Goal: Task Accomplishment & Management: Use online tool/utility

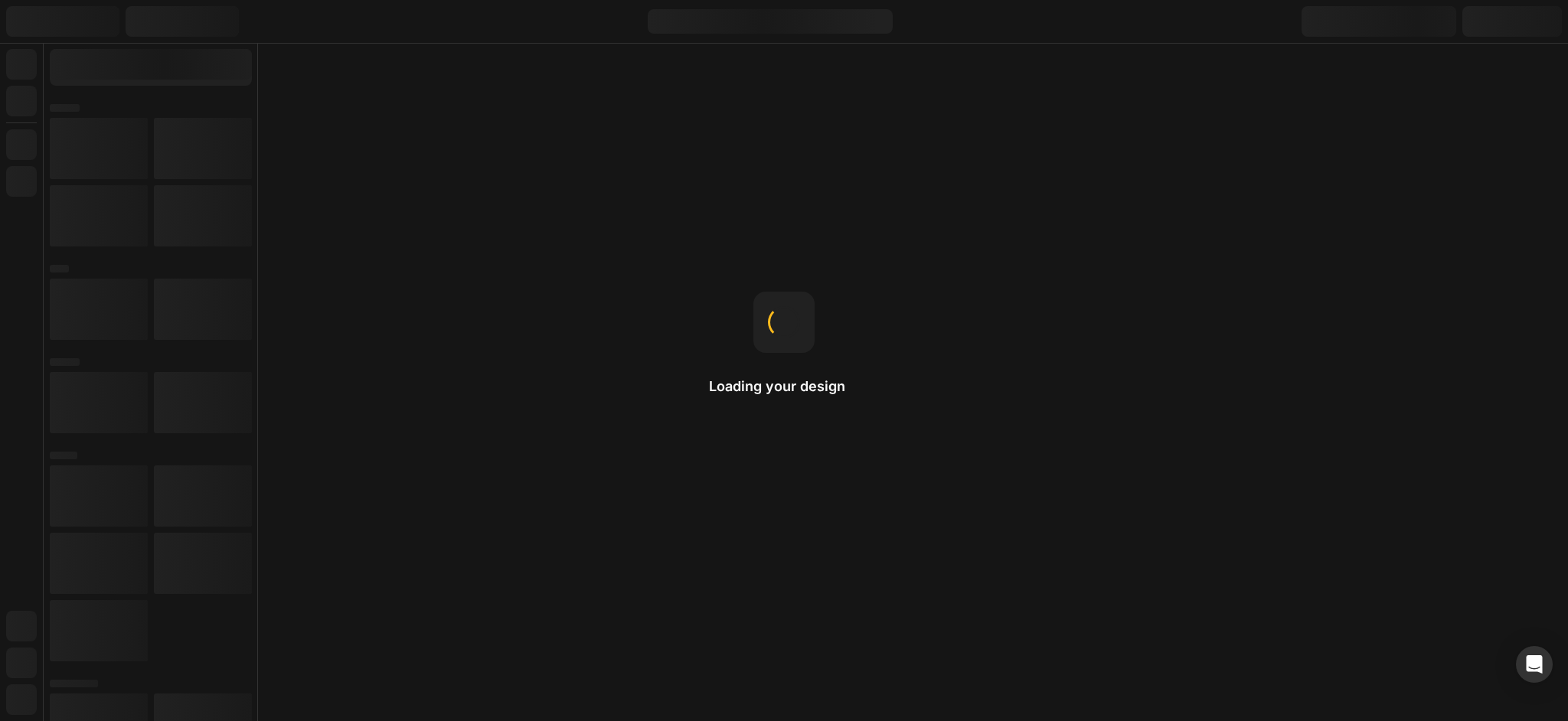
click at [789, 389] on h2 "Loading your design" at bounding box center [784, 386] width 150 height 18
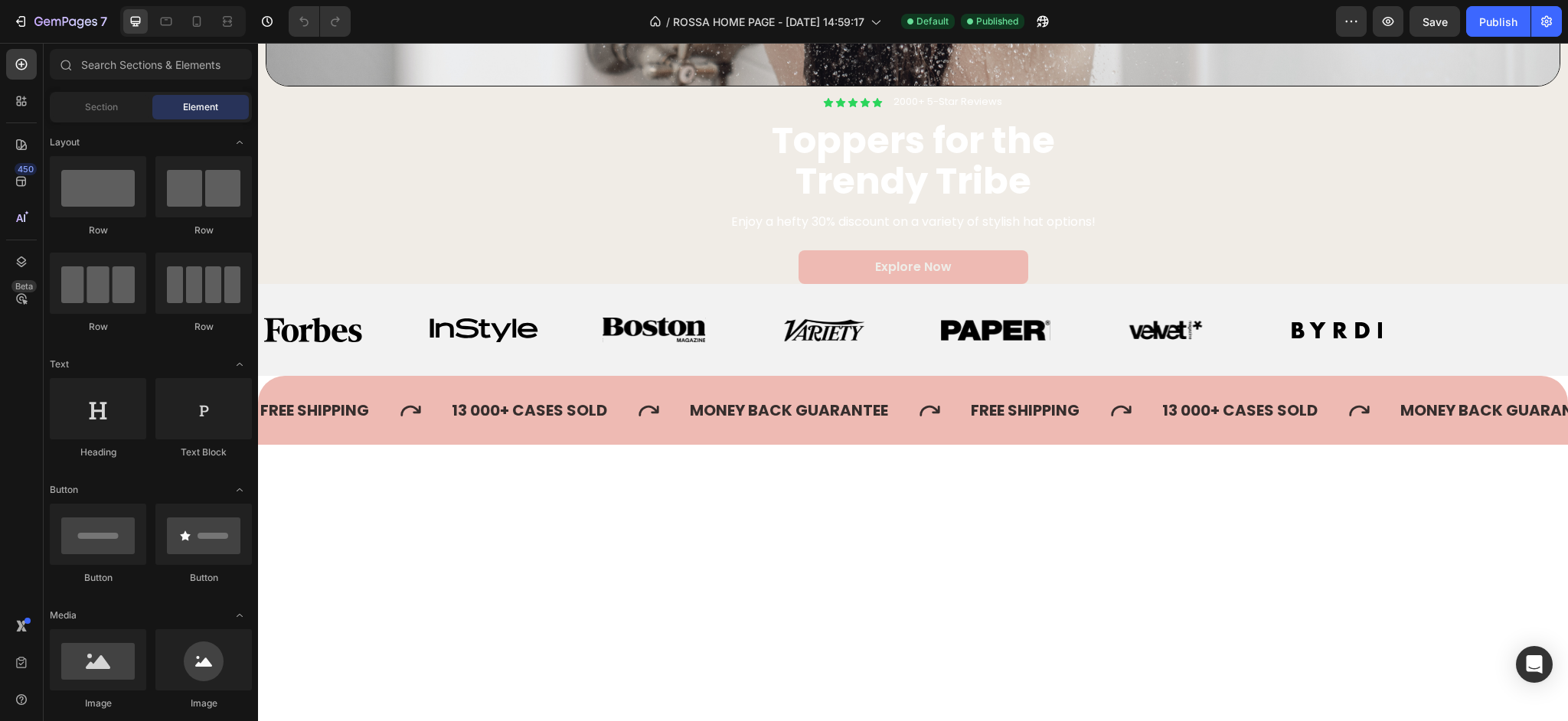
scroll to position [948, 0]
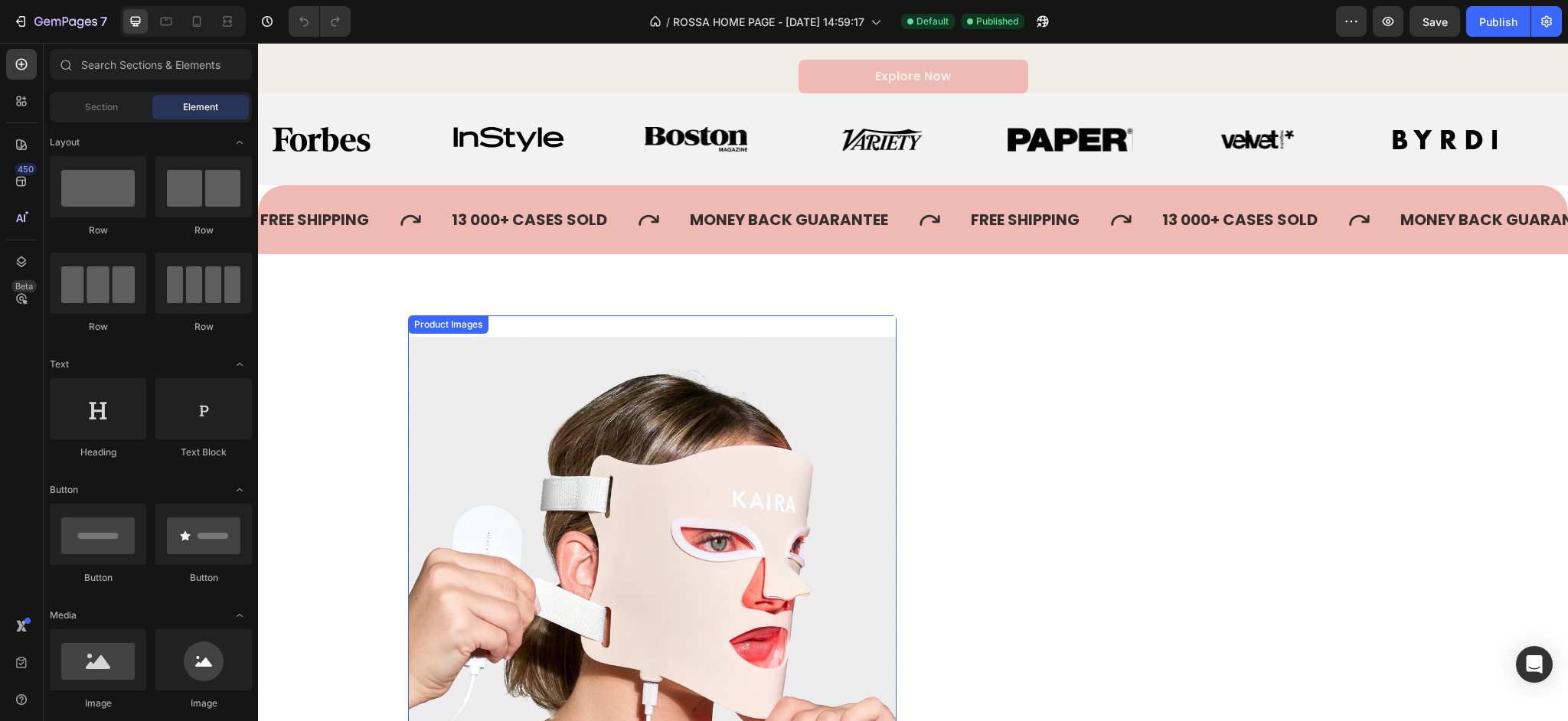
click at [836, 475] on img at bounding box center [653, 581] width 489 height 531
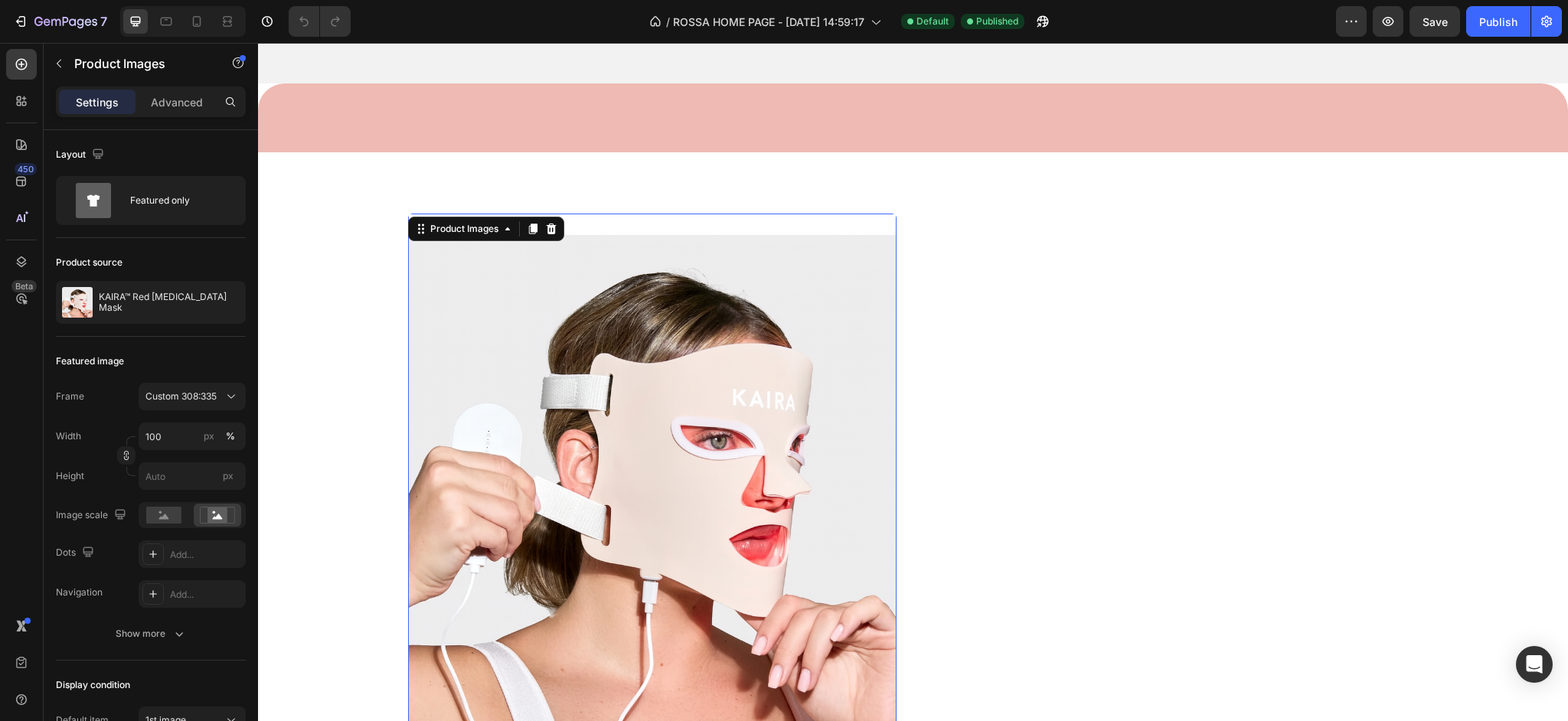
scroll to position [1225, 0]
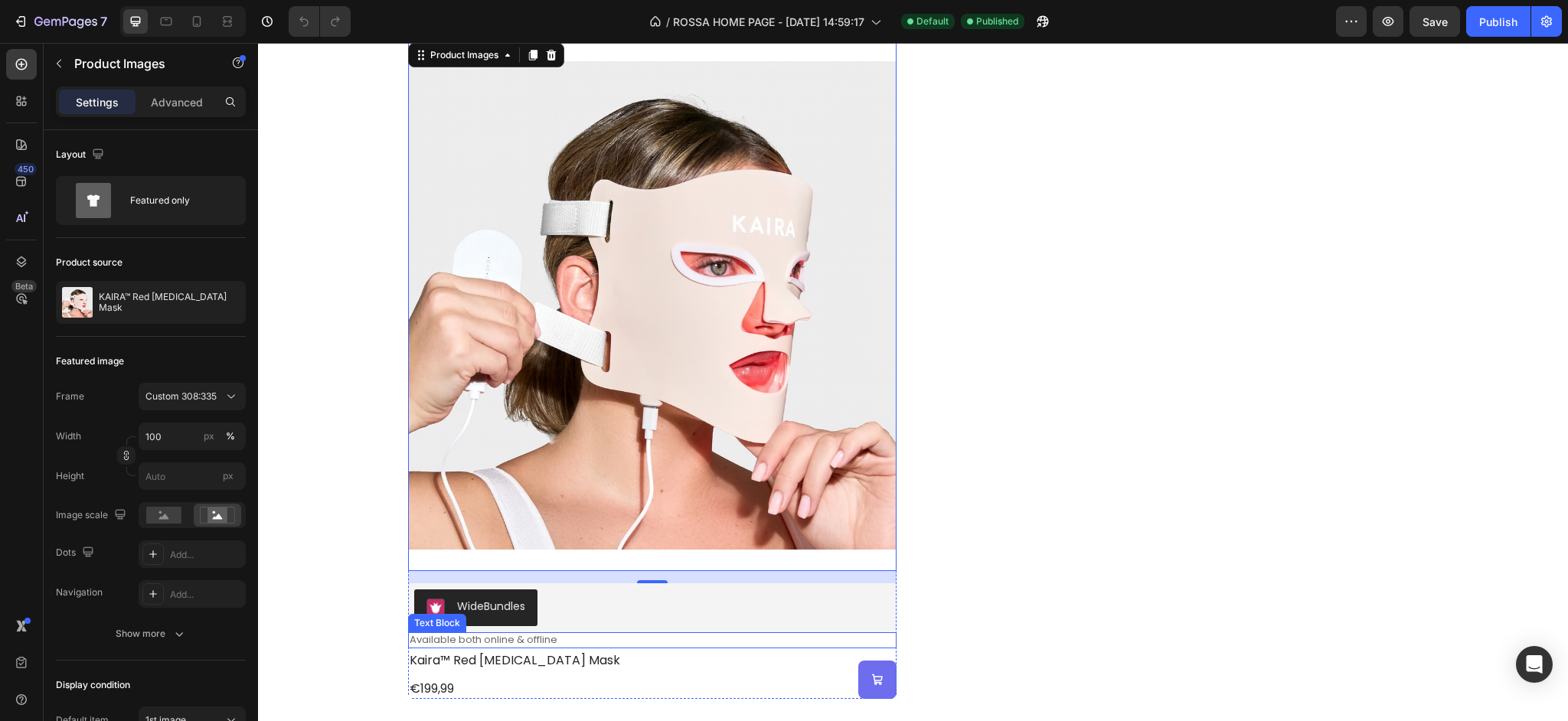
click at [789, 639] on p "Available both online & offline" at bounding box center [653, 640] width 485 height 13
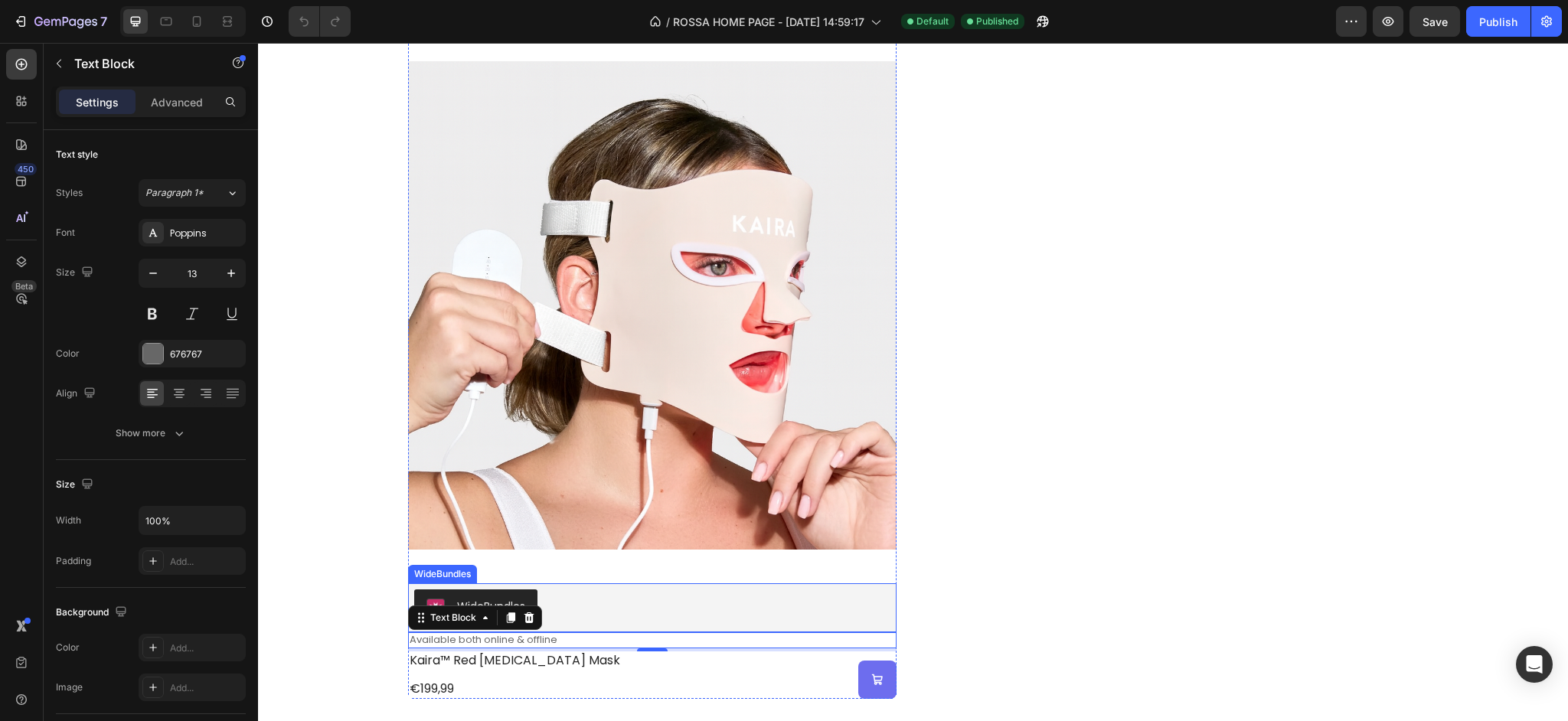
click at [779, 597] on div "WideBundles" at bounding box center [652, 608] width 476 height 37
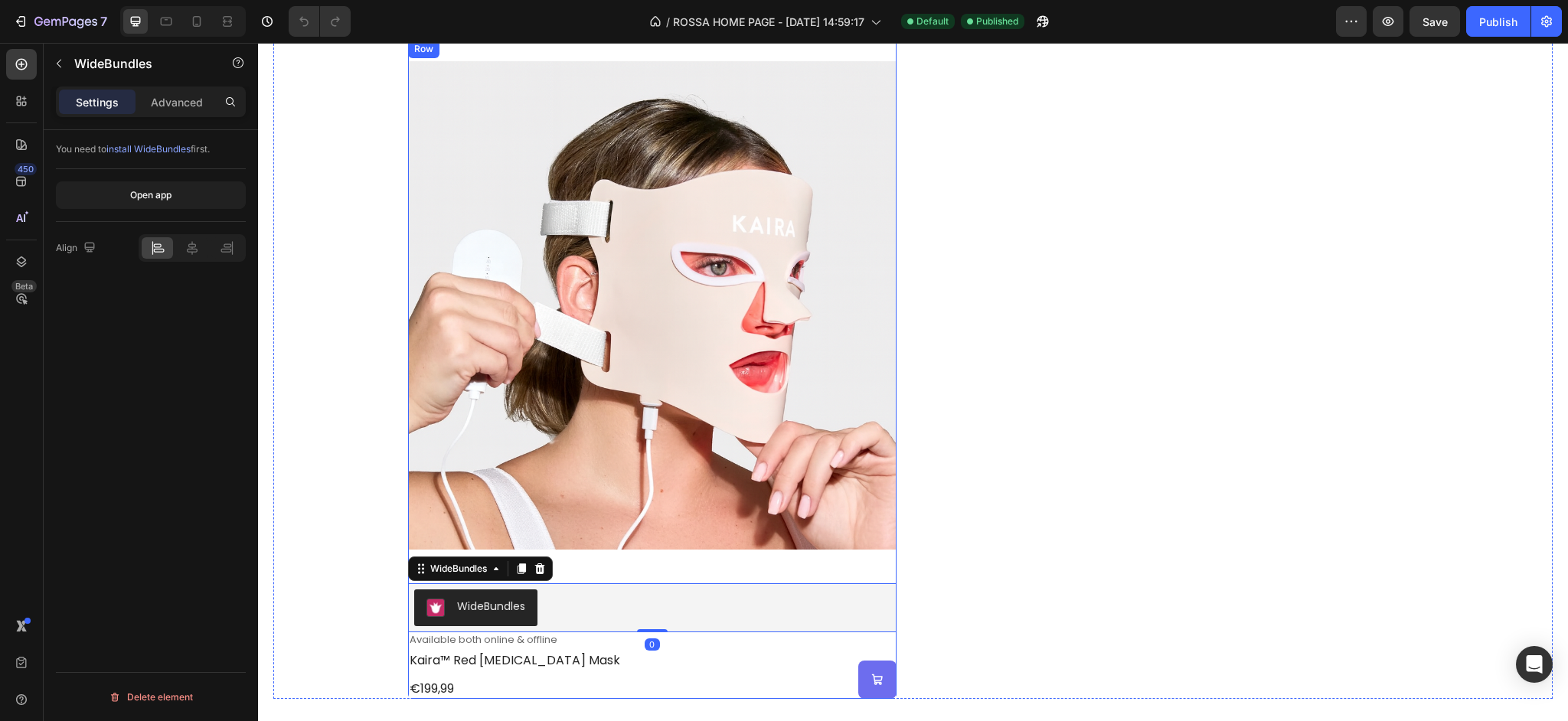
click at [790, 570] on img at bounding box center [653, 305] width 489 height 531
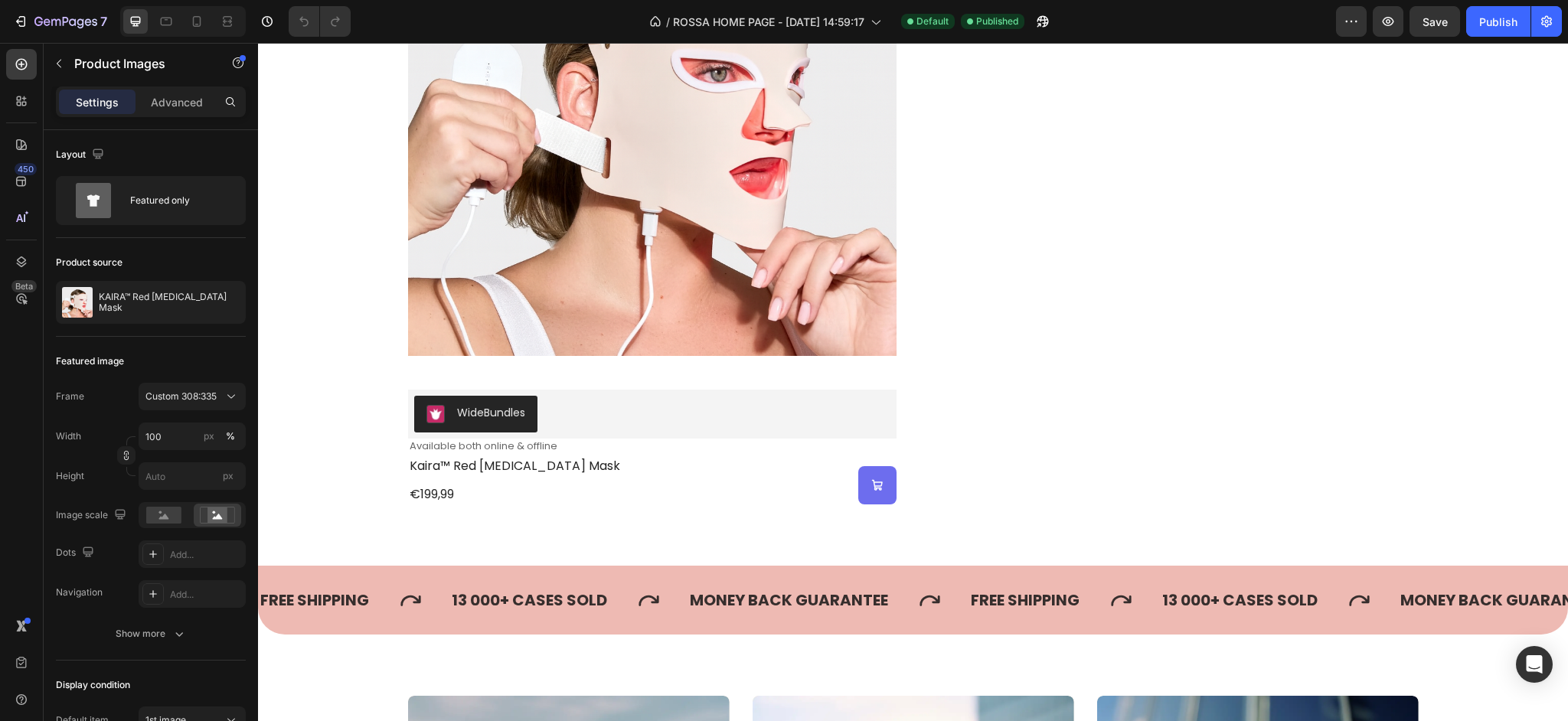
scroll to position [617, 0]
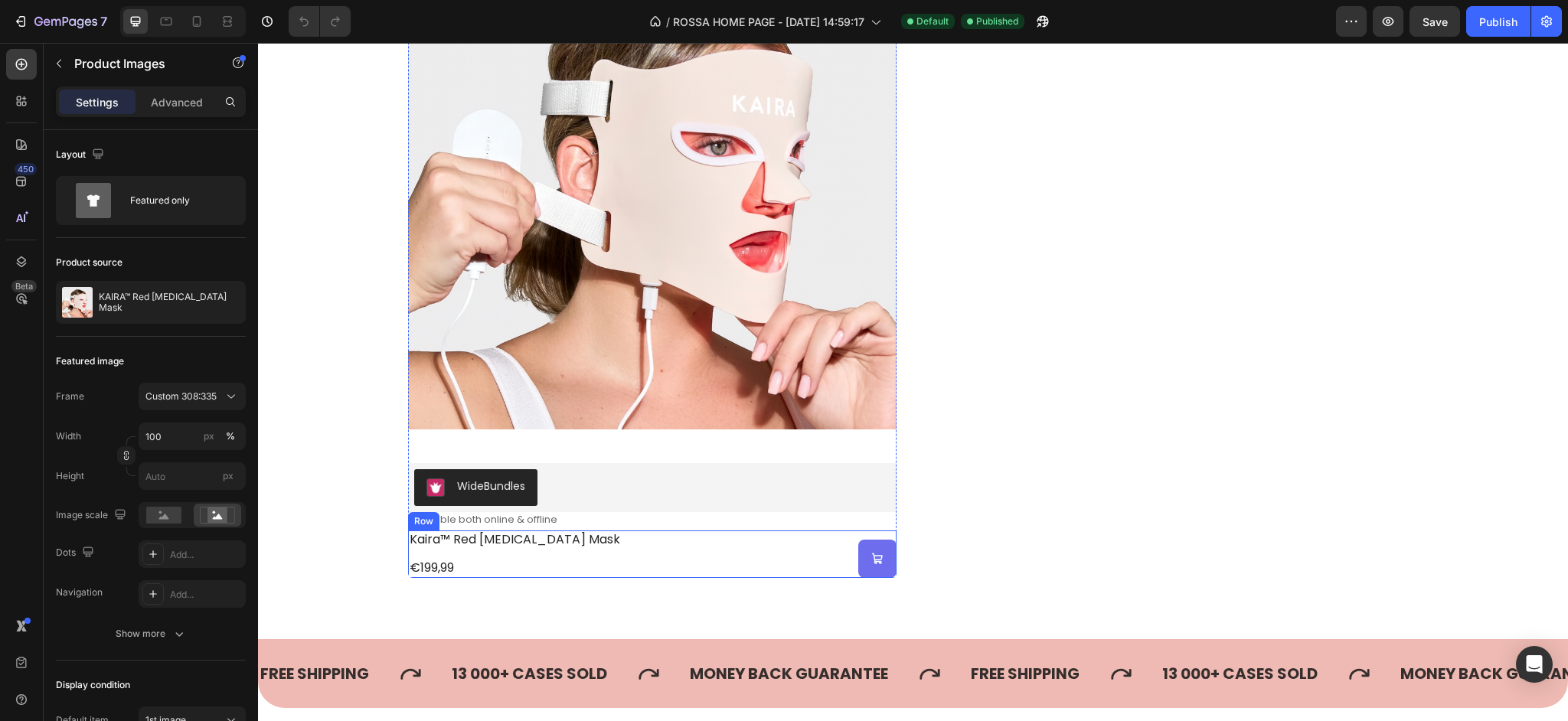
click at [653, 572] on div "(P) Cart Button" at bounding box center [774, 559] width 244 height 39
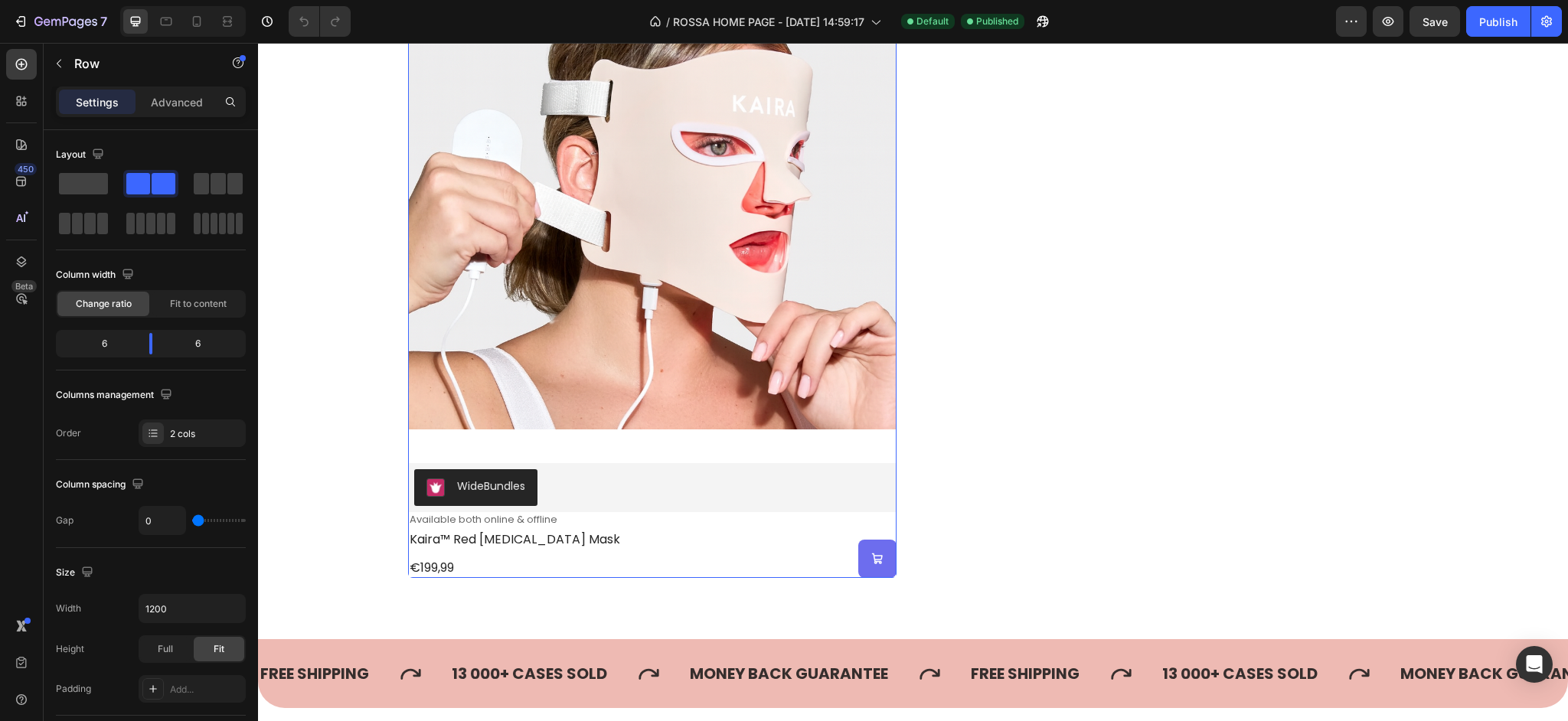
click at [621, 530] on div "Product Images WideBundles WideBundles Available both online & offline Text Blo…" at bounding box center [653, 248] width 489 height 658
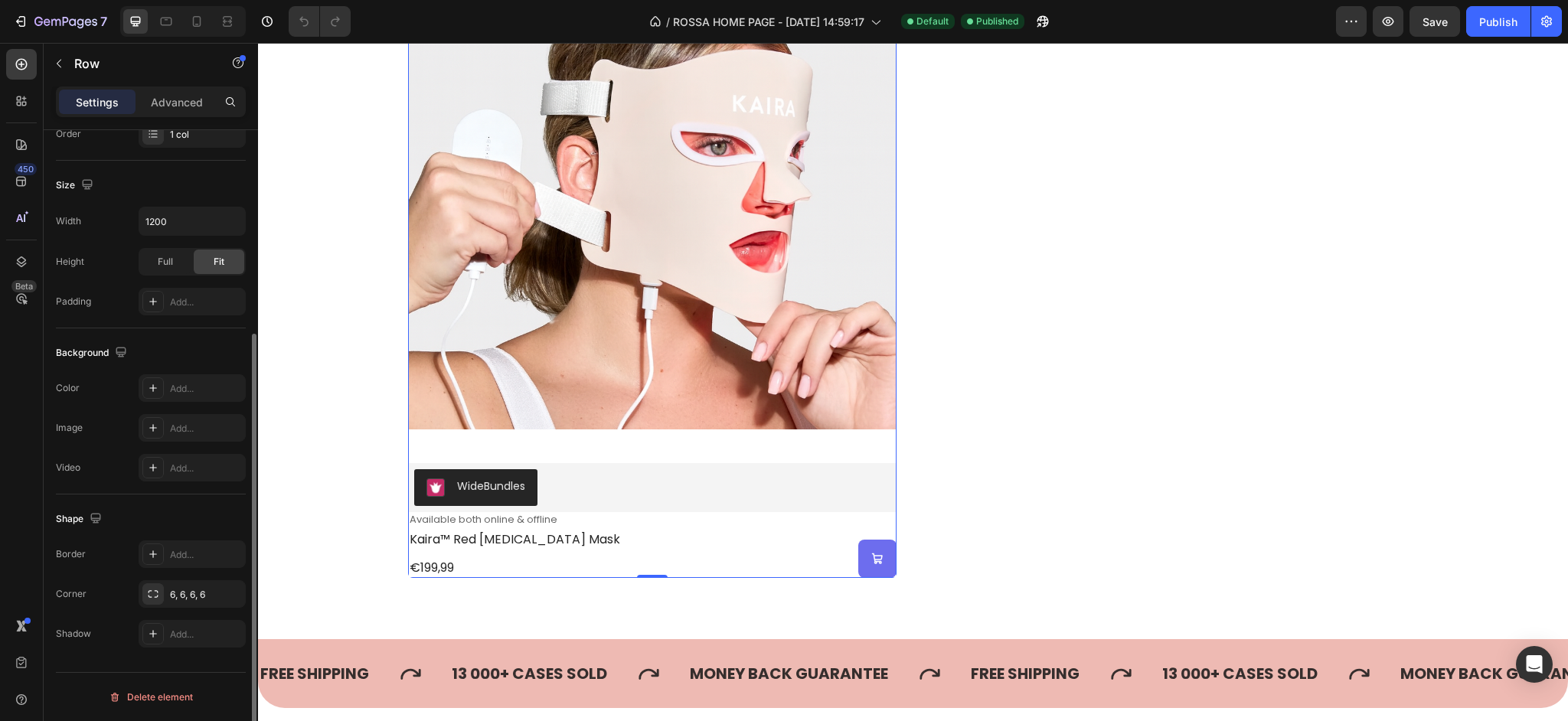
scroll to position [0, 0]
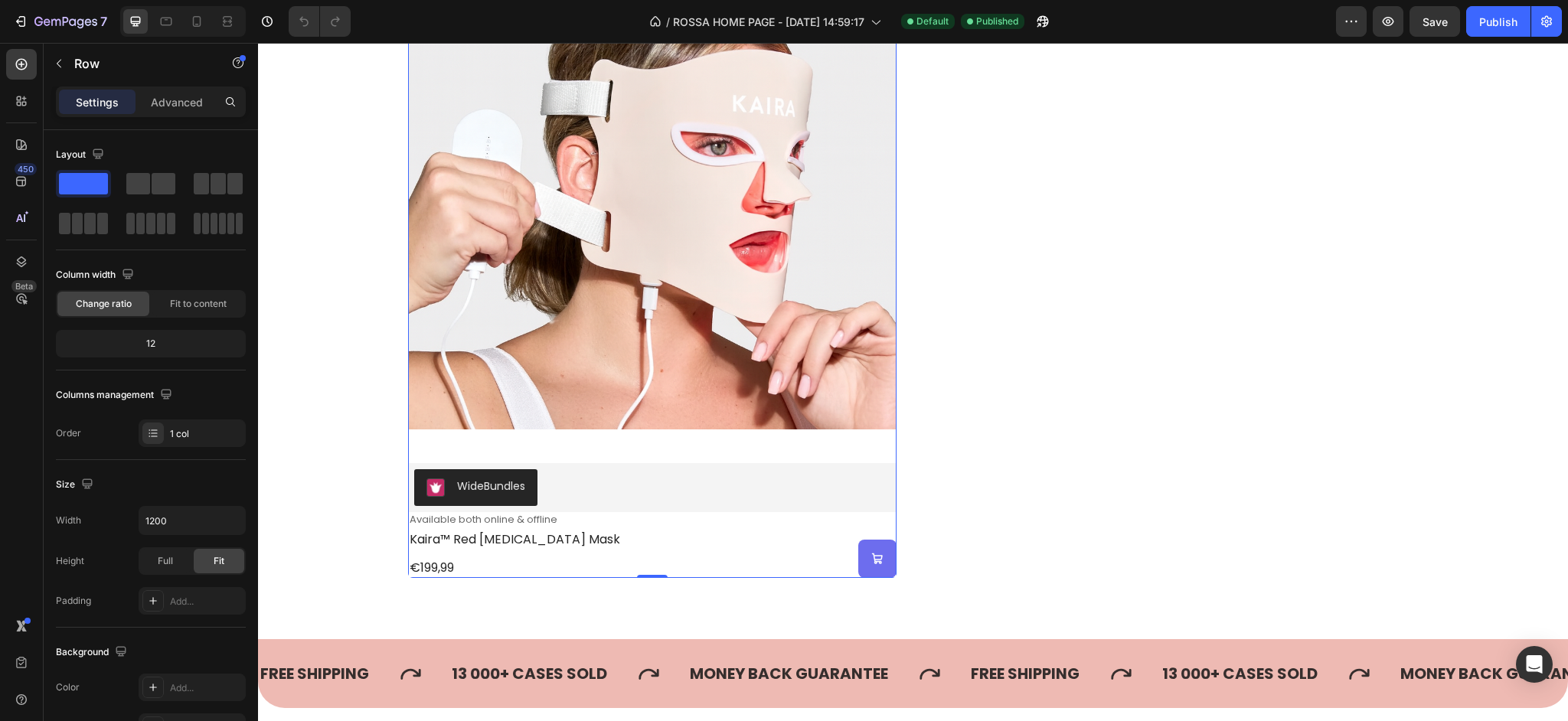
click at [888, 462] on div "Product Images WideBundles WideBundles Available both online & offline Text Blo…" at bounding box center [653, 248] width 489 height 658
click at [808, 386] on img at bounding box center [653, 185] width 489 height 531
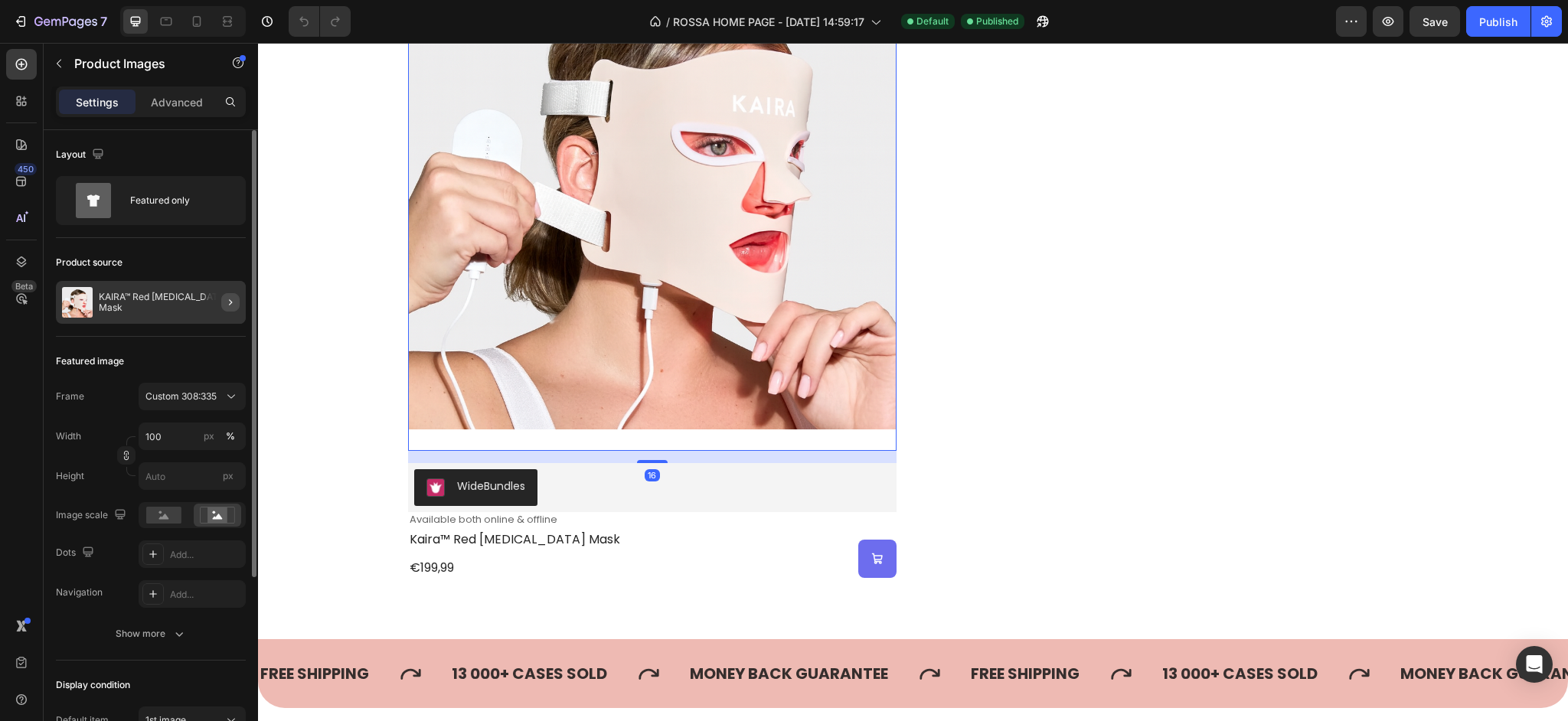
click at [235, 310] on button "button" at bounding box center [230, 302] width 18 height 18
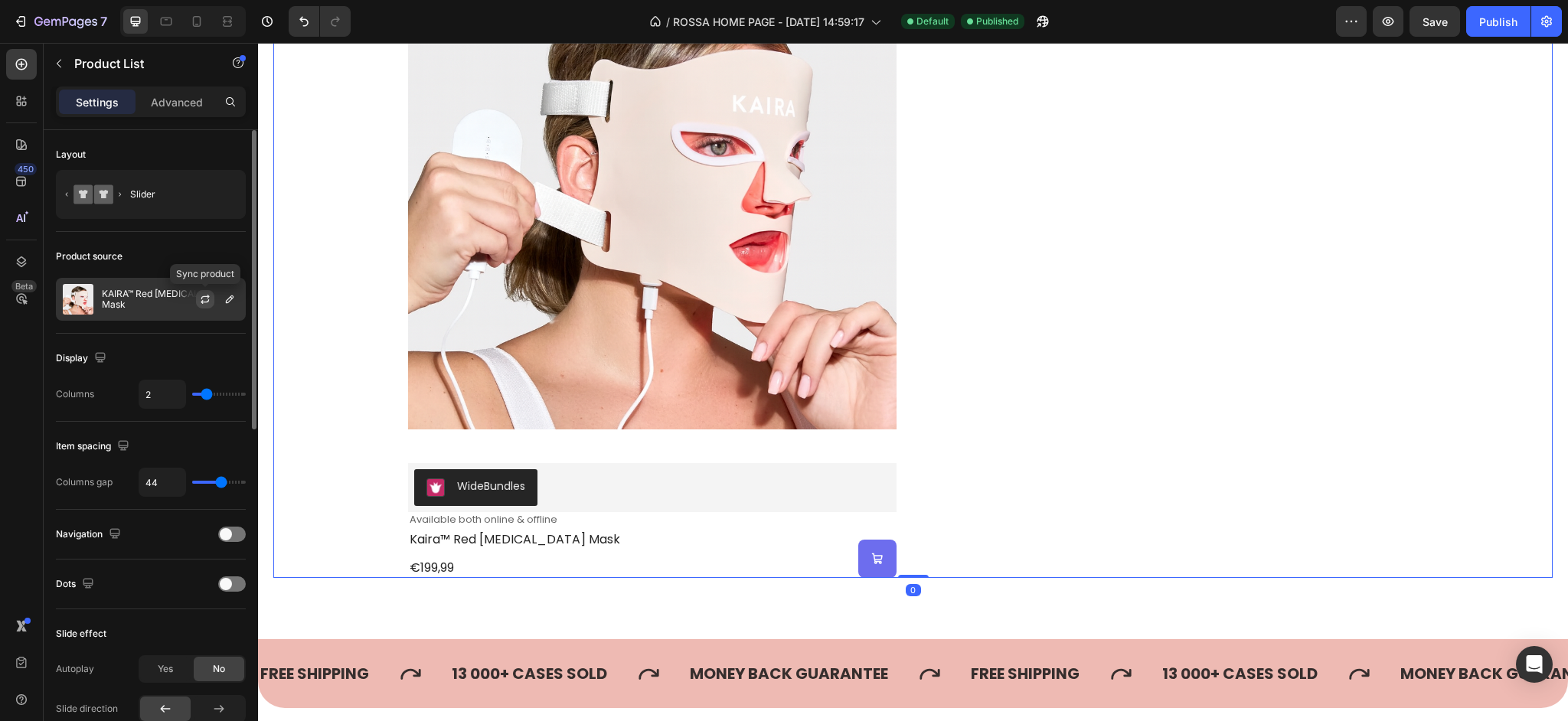
click at [200, 297] on icon "button" at bounding box center [205, 299] width 13 height 13
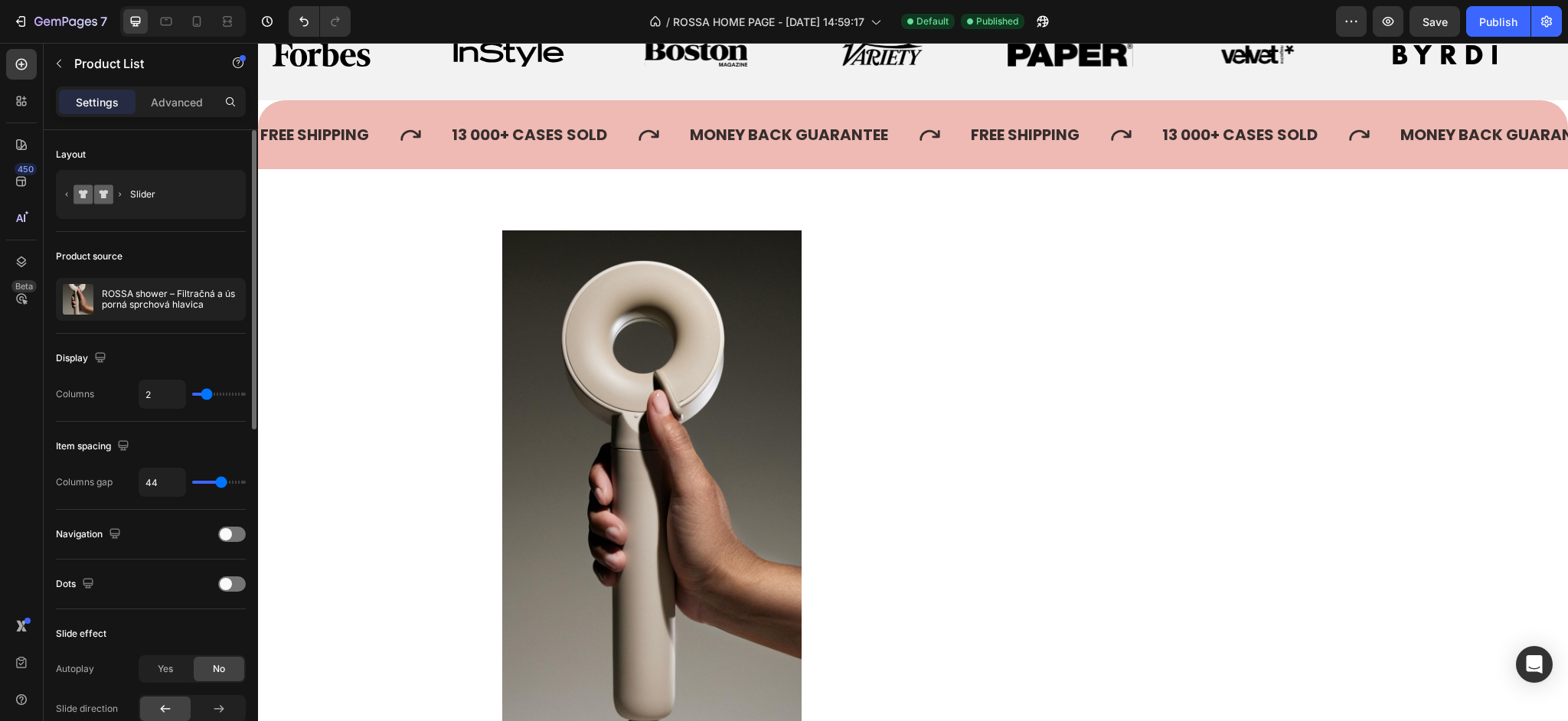
scroll to position [1486, 0]
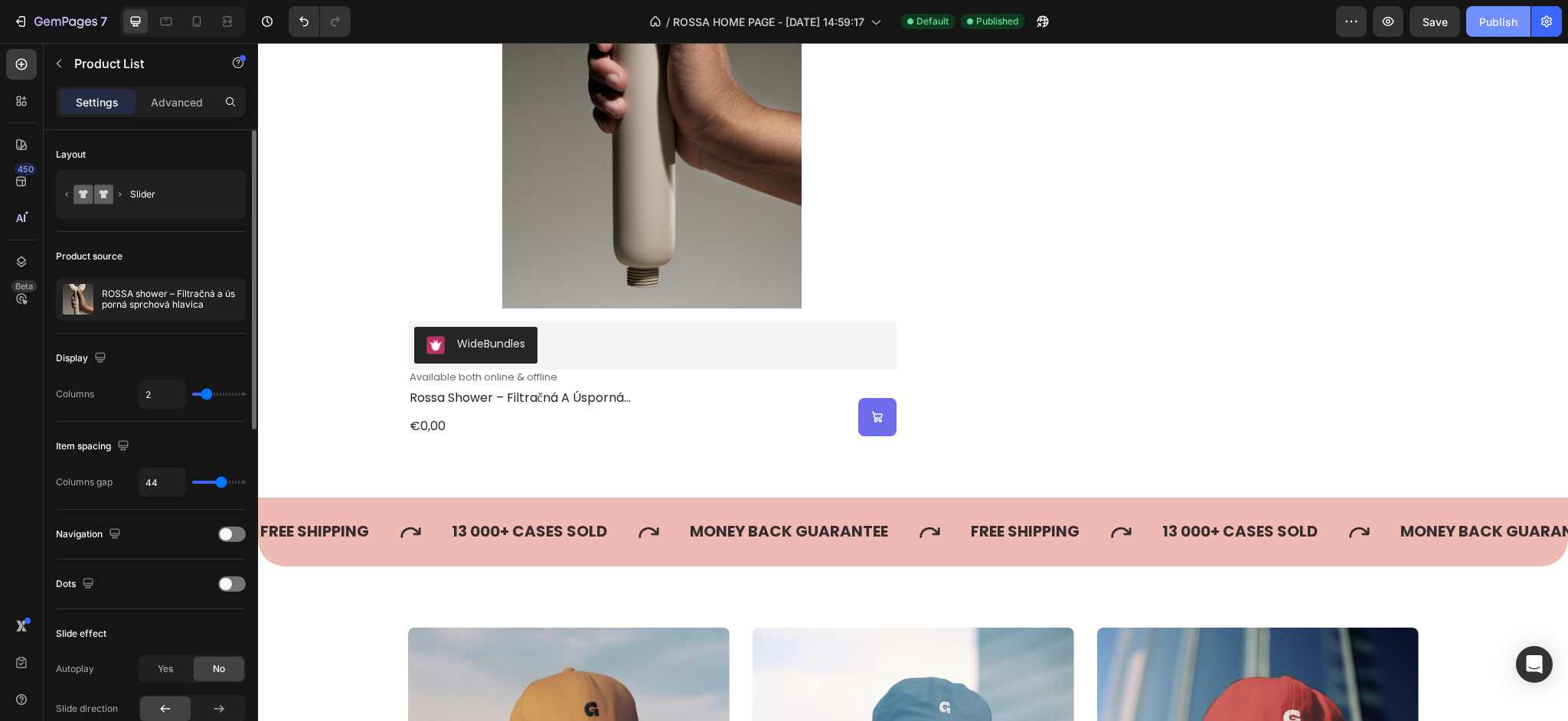
click at [1478, 20] on button "Publish" at bounding box center [1498, 21] width 65 height 30
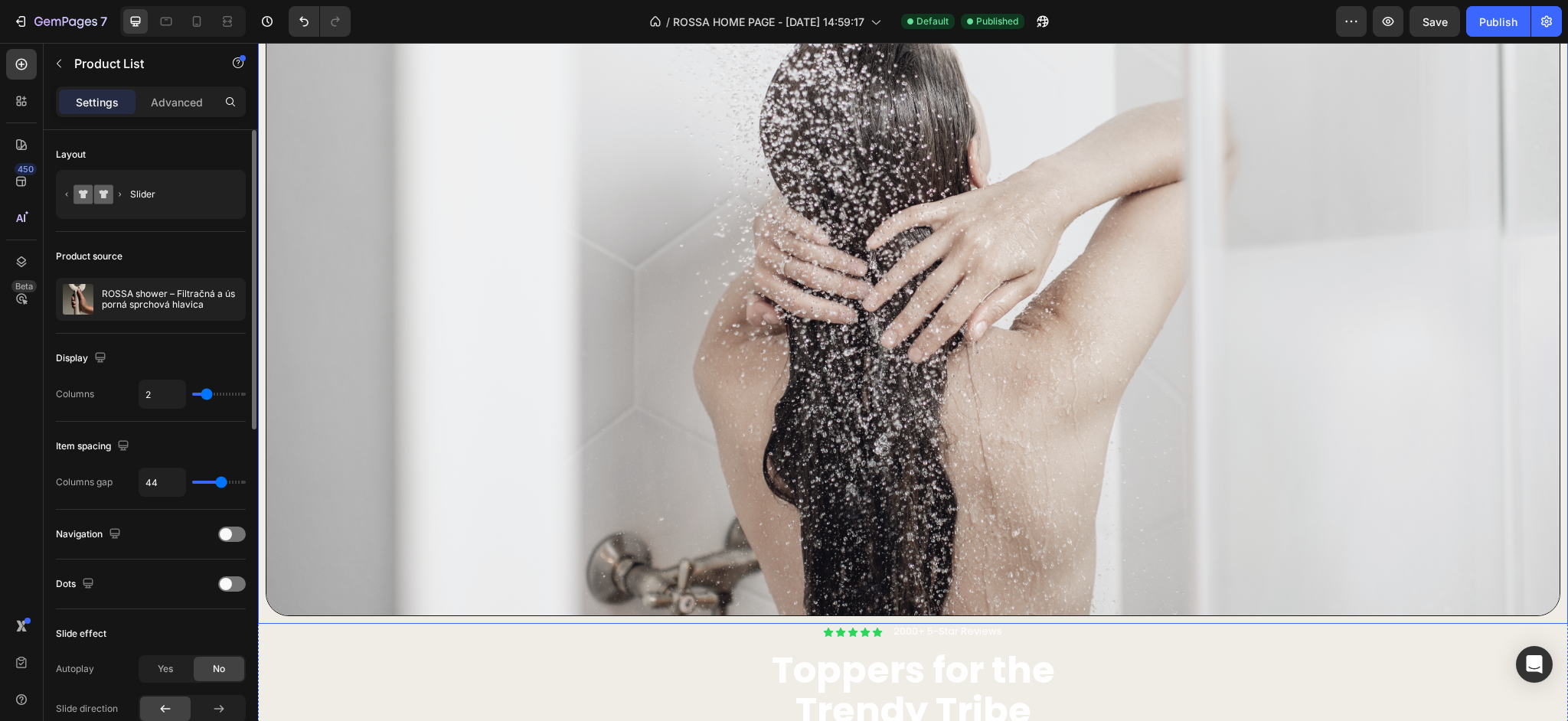
scroll to position [637, 0]
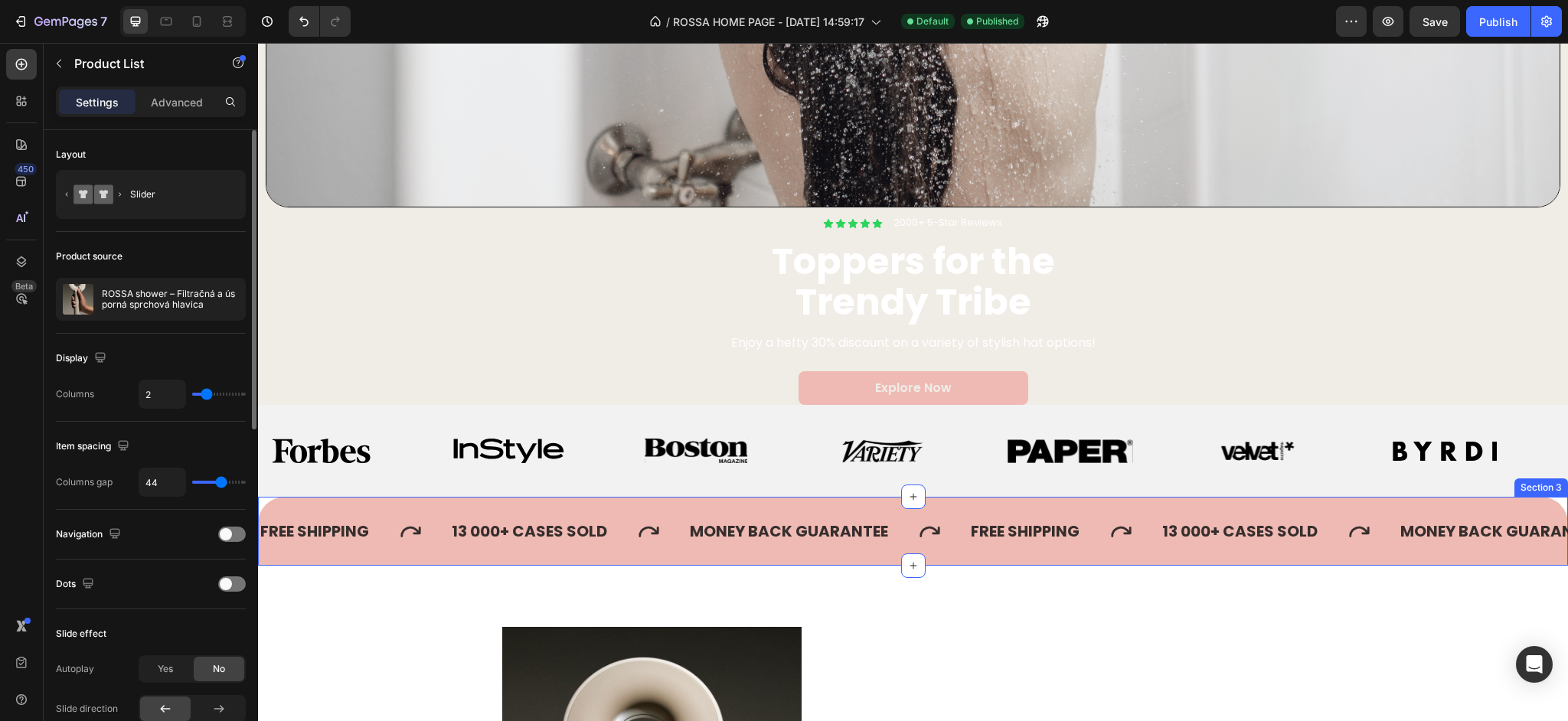
click at [435, 513] on div "FREE SHIPPING Text 13 000+ CASES SOLD Text MONEY BACK GUARANTEE Text FREE SHIPP…" at bounding box center [913, 531] width 1310 height 69
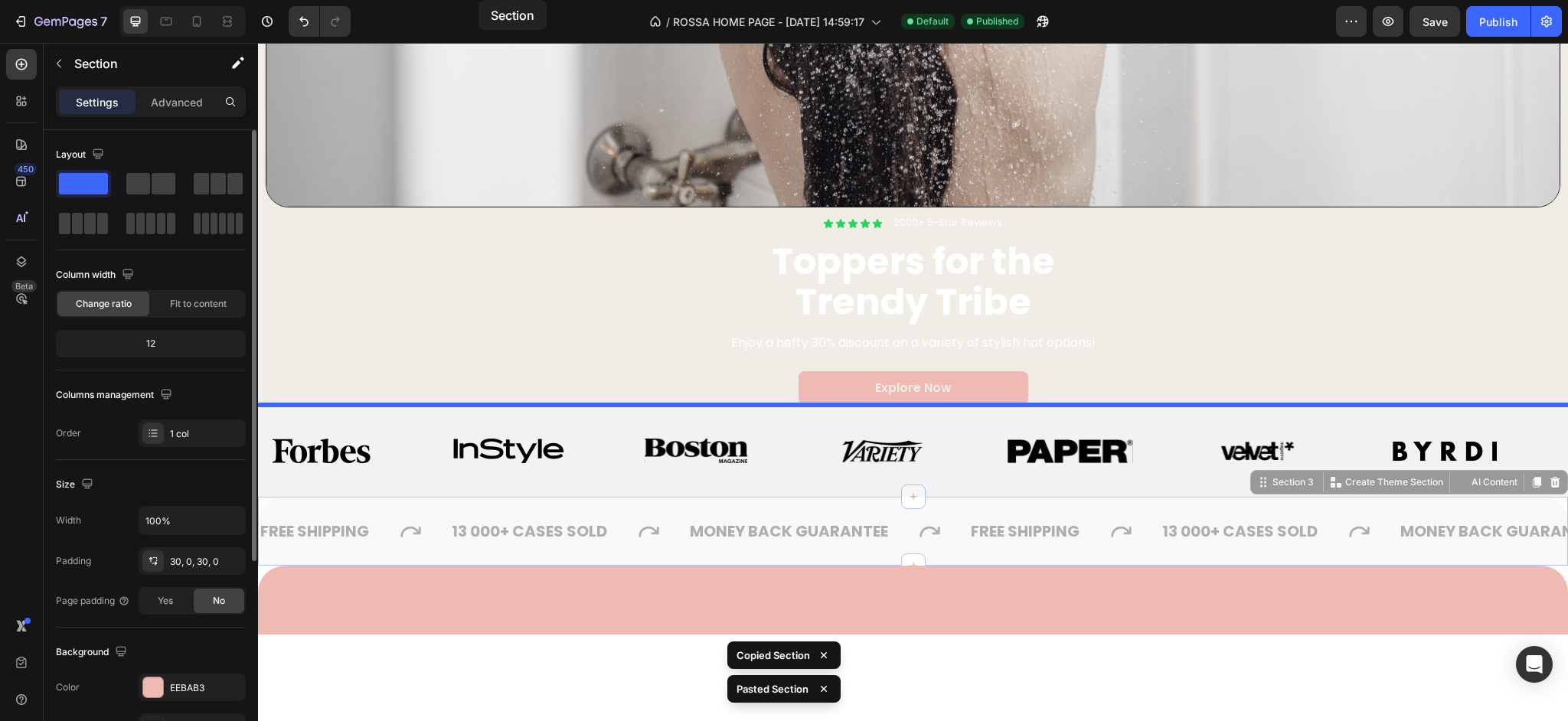
scroll to position [0, 0]
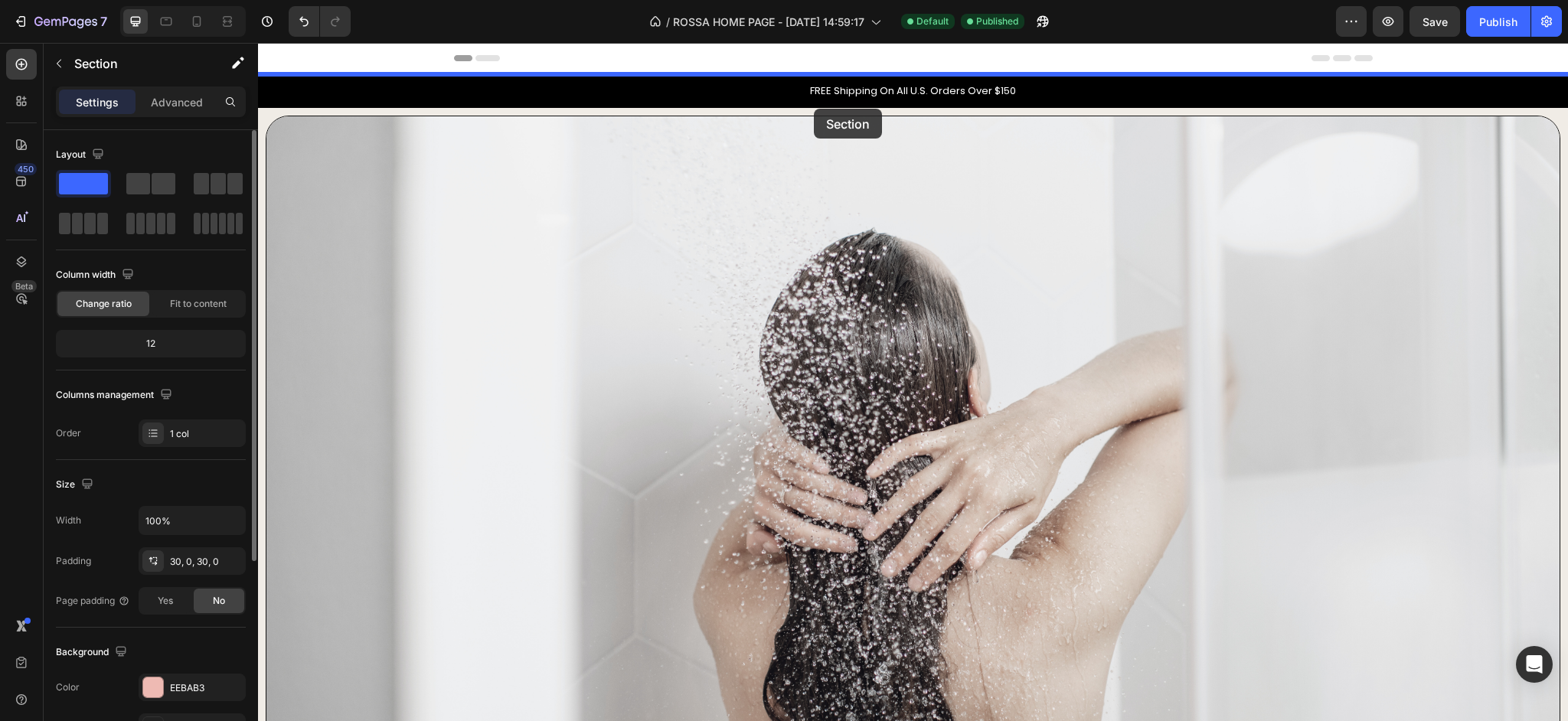
drag, startPoint x: 430, startPoint y: 510, endPoint x: 814, endPoint y: 108, distance: 555.9
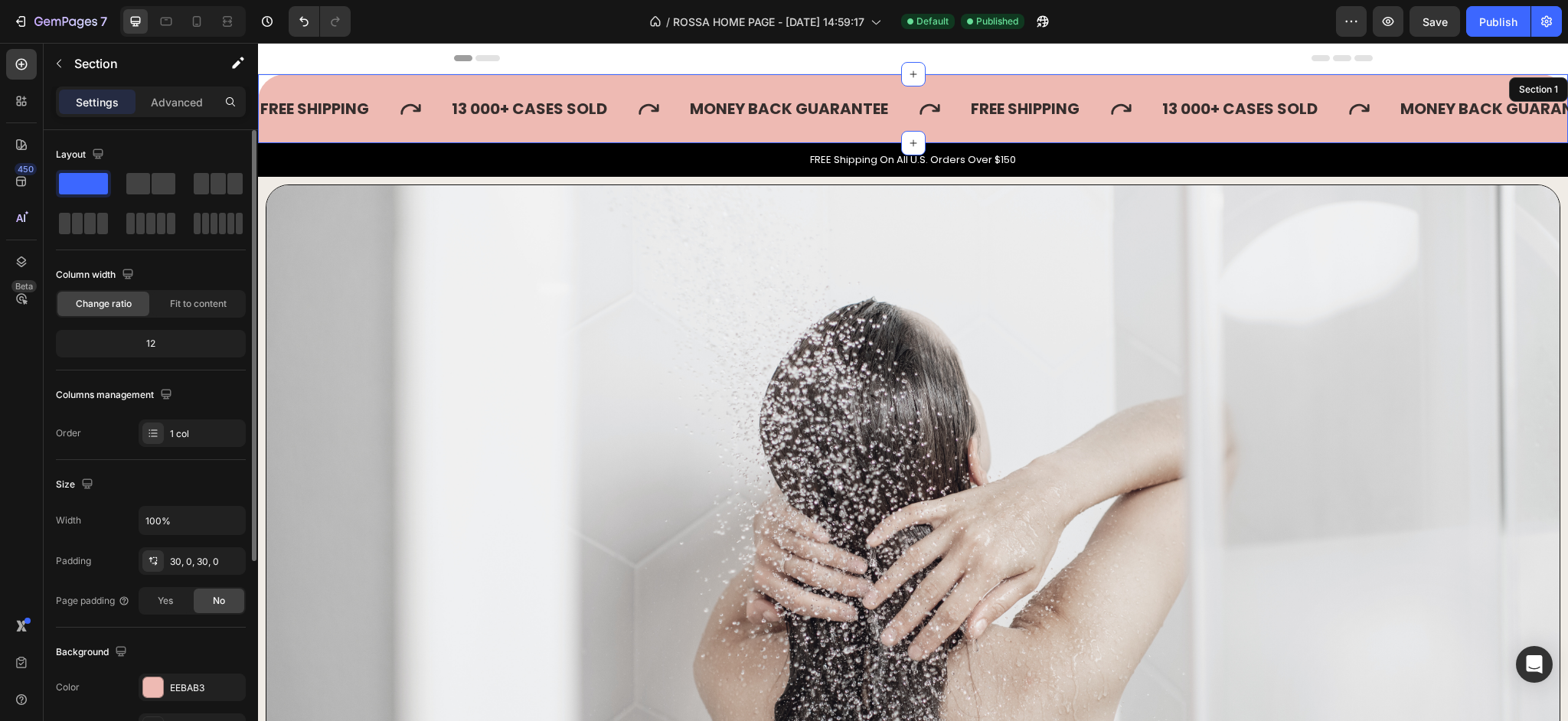
click at [681, 83] on div "FREE SHIPPING Text 13 000+ CASES SOLD Text MONEY BACK GUARANTEE Text FREE SHIPP…" at bounding box center [913, 108] width 1310 height 69
click at [558, 118] on p "13 000+ CASES SOLD" at bounding box center [529, 109] width 155 height 19
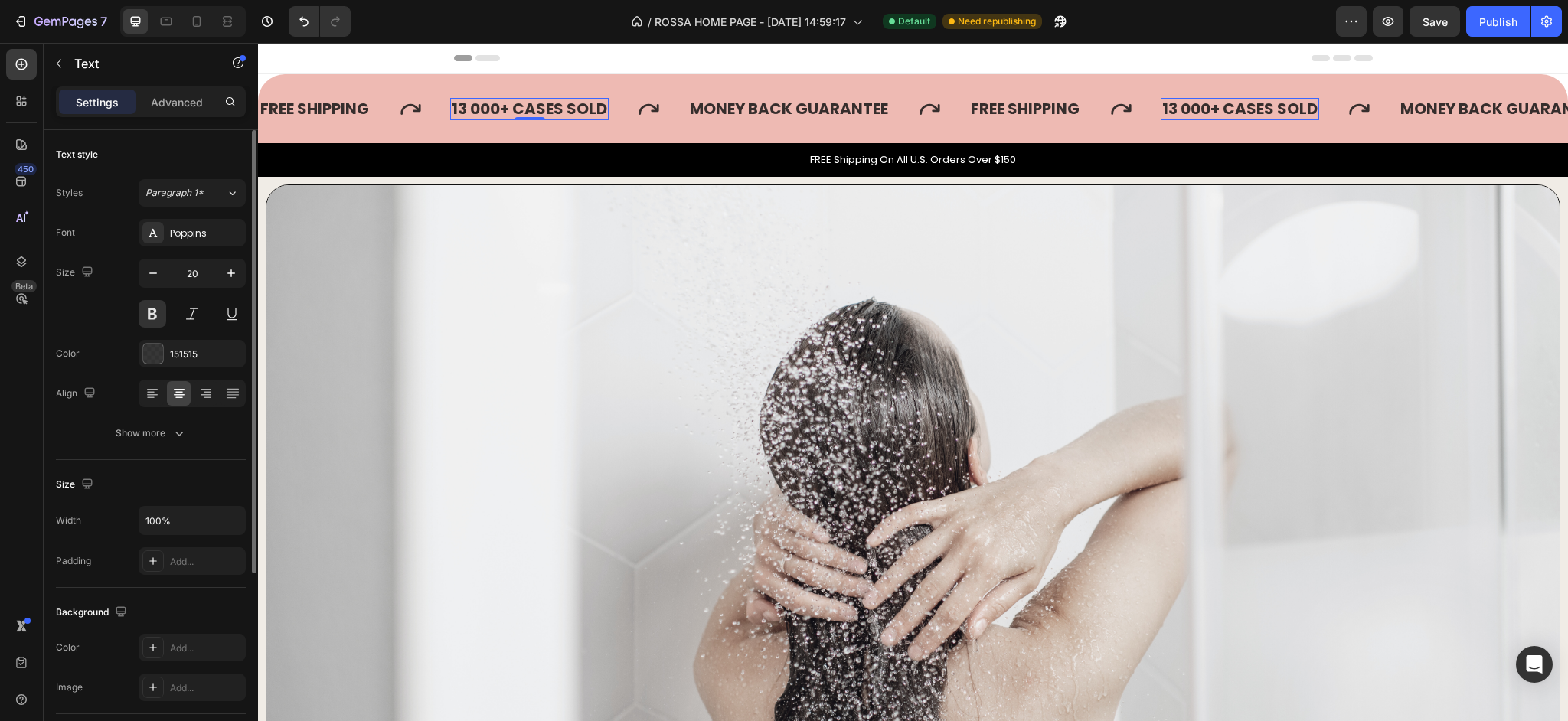
click at [547, 112] on p "13 000+ CASES SOLD" at bounding box center [529, 109] width 155 height 19
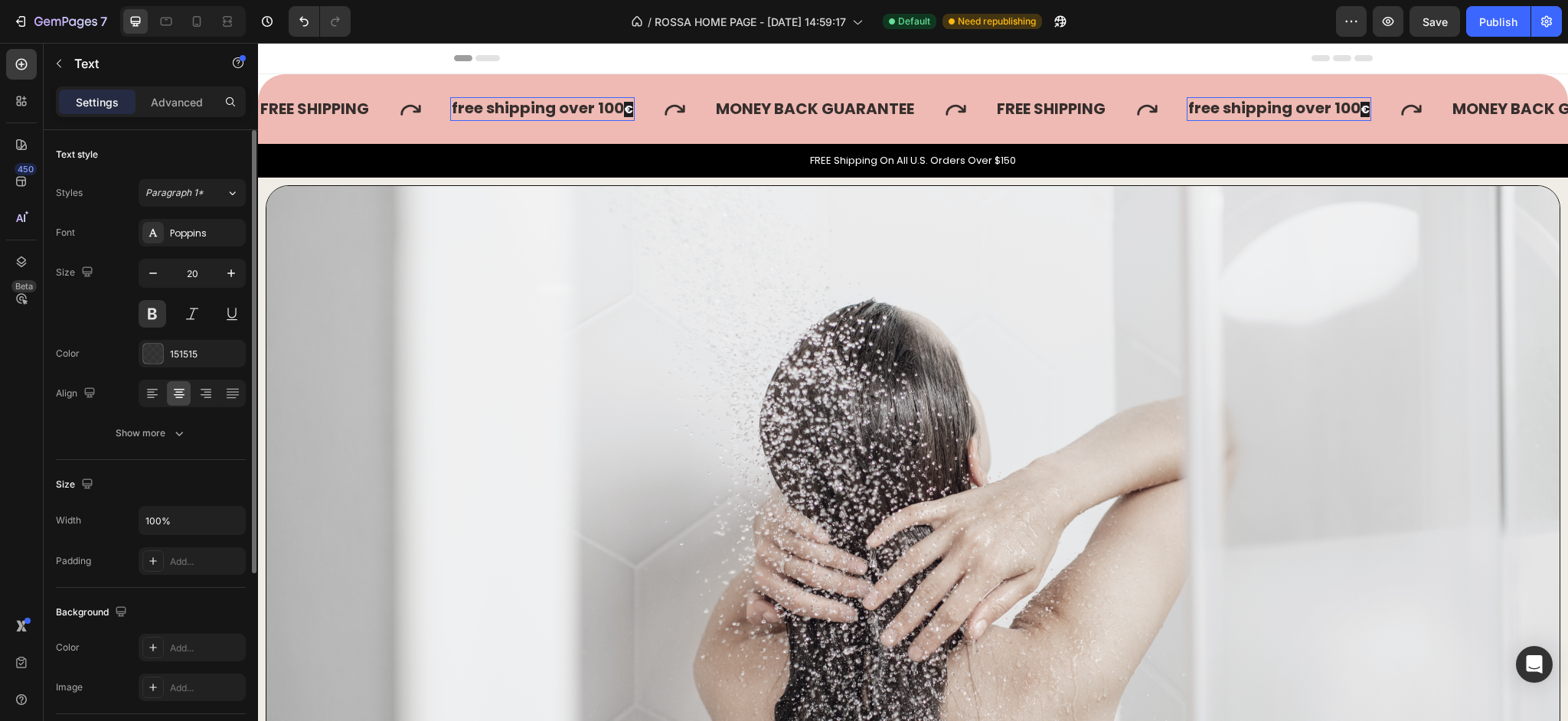
click at [608, 111] on p "free shipping over 100 €" at bounding box center [543, 109] width 181 height 21
click at [627, 113] on span "€" at bounding box center [628, 109] width 9 height 15
click at [632, 113] on span "€" at bounding box center [628, 109] width 9 height 15
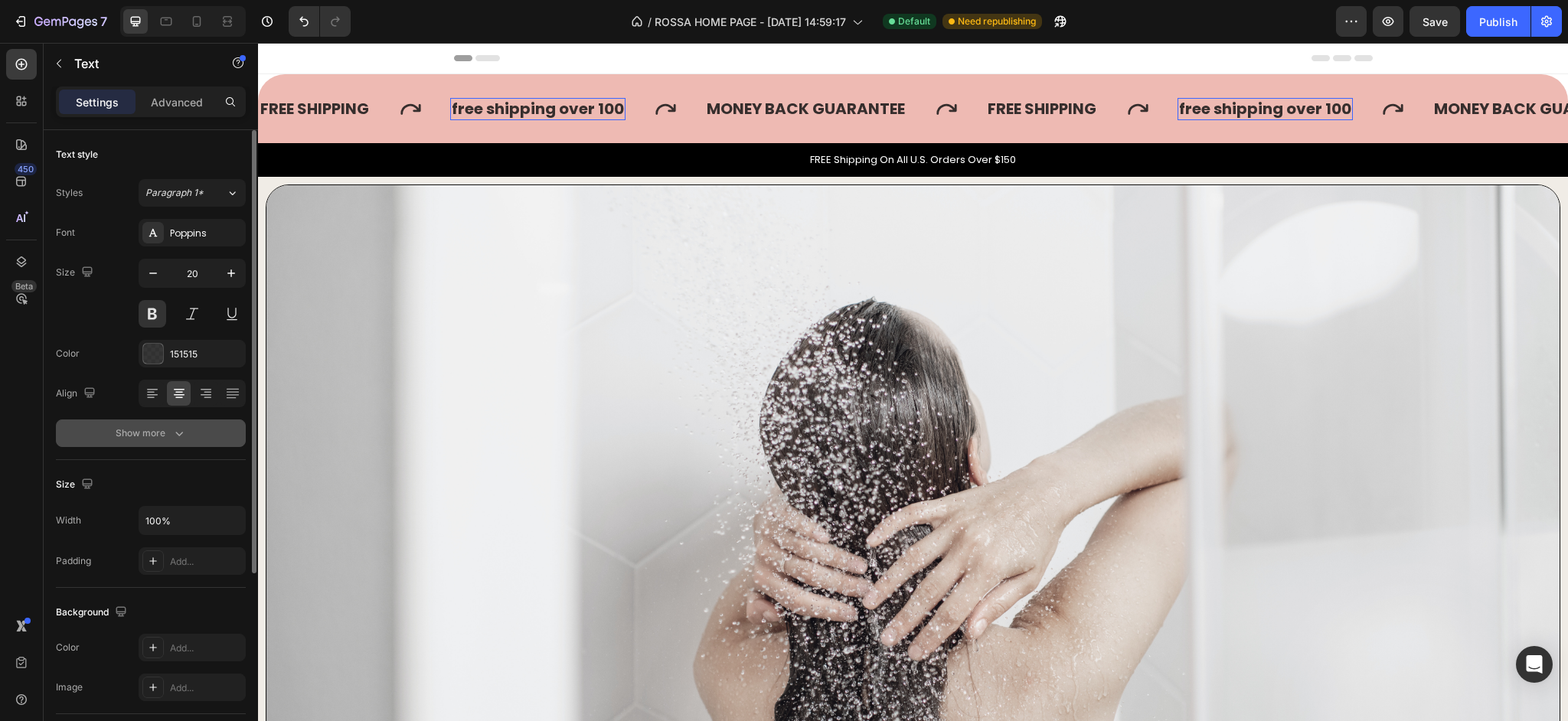
click at [177, 436] on icon "button" at bounding box center [179, 433] width 15 height 15
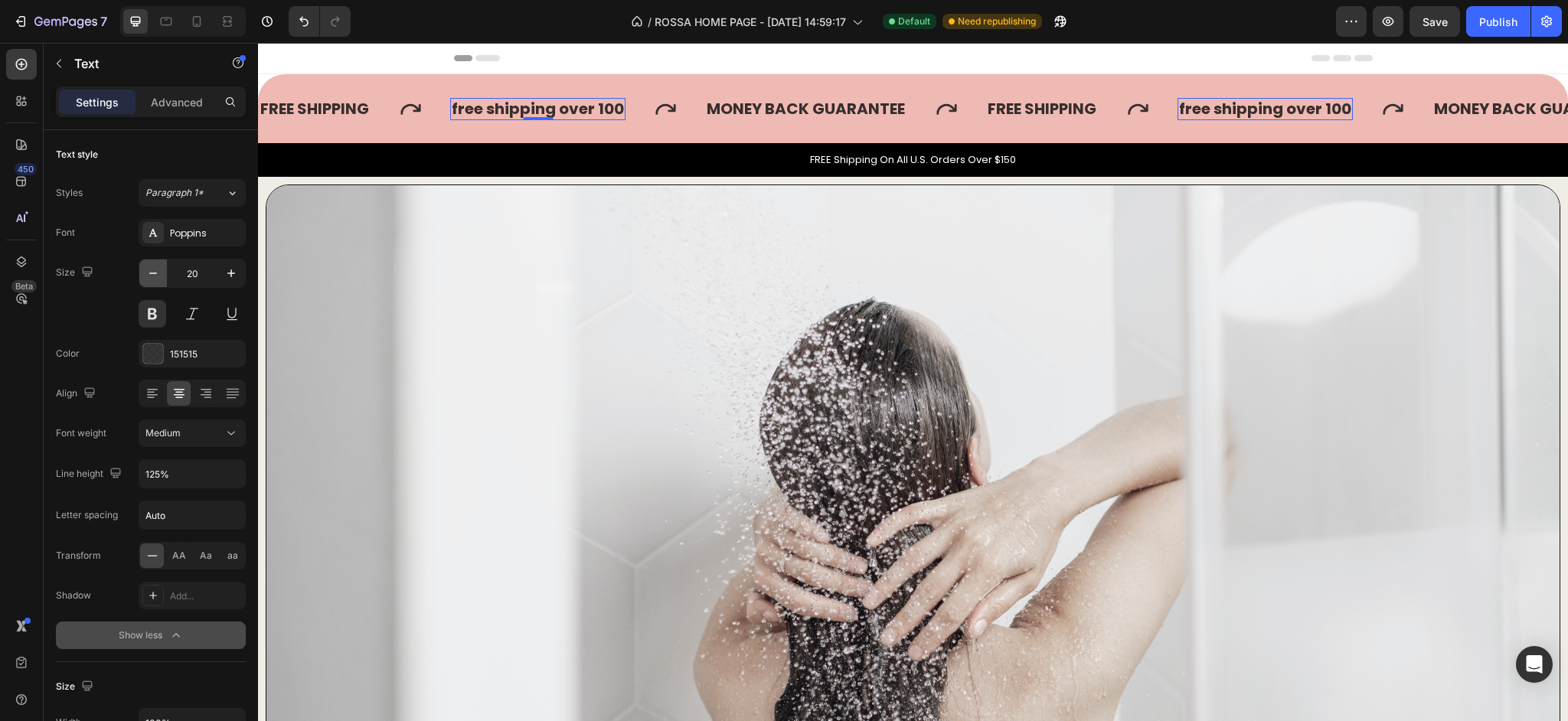
click at [153, 275] on icon "button" at bounding box center [153, 273] width 15 height 15
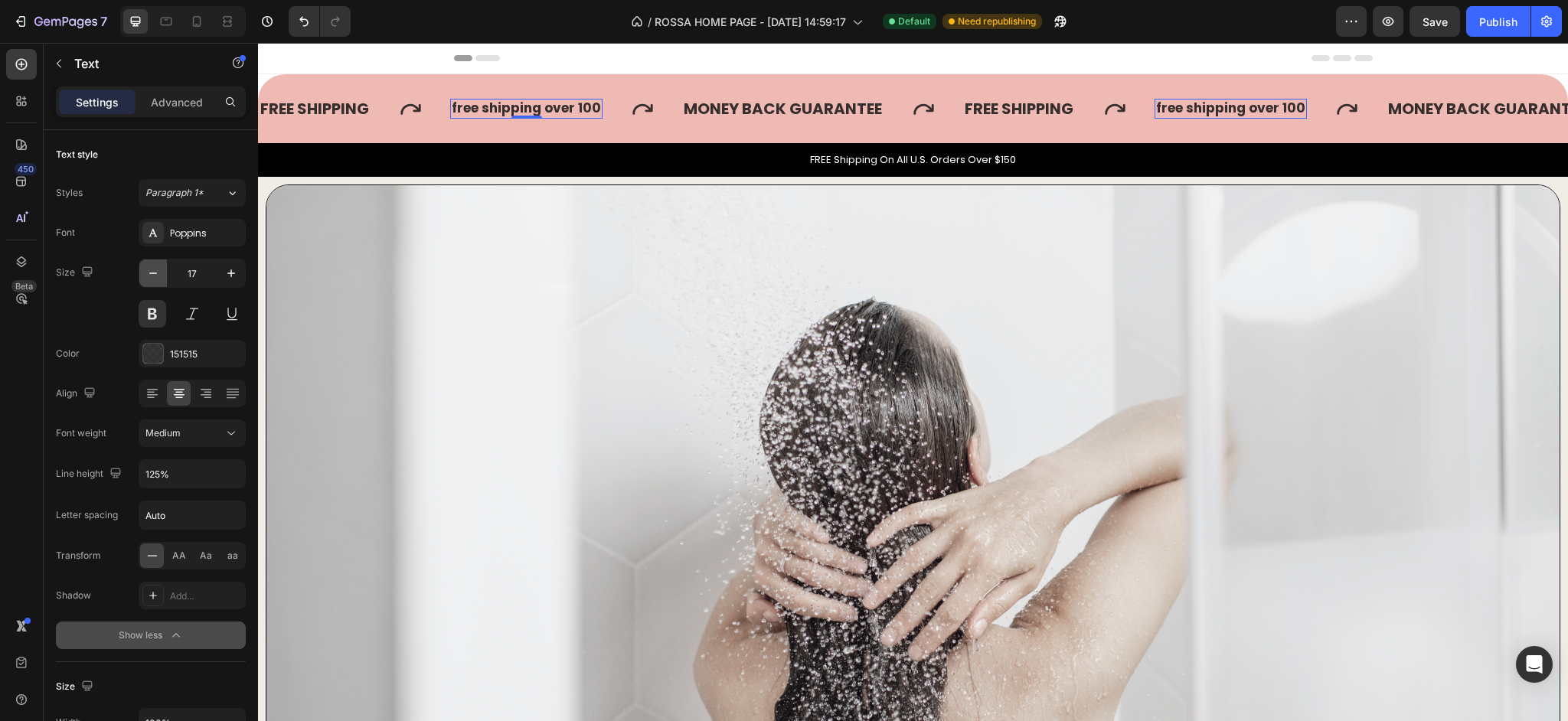
click at [153, 275] on icon "button" at bounding box center [153, 273] width 15 height 15
type input "15"
click at [669, 107] on p "MONEY BACK GUARANTEE" at bounding box center [768, 109] width 198 height 19
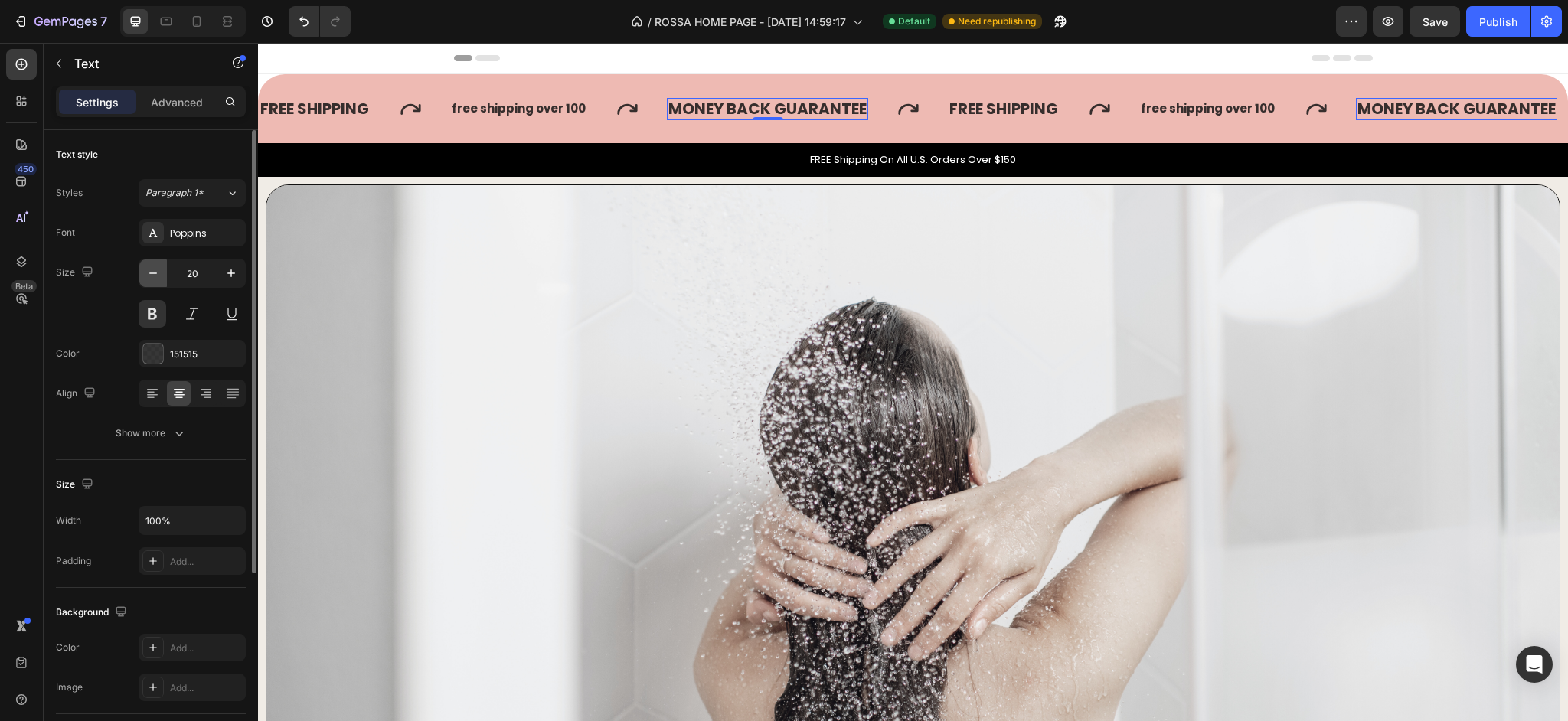
click at [156, 280] on icon "button" at bounding box center [153, 273] width 15 height 15
click at [156, 279] on icon "button" at bounding box center [153, 273] width 15 height 15
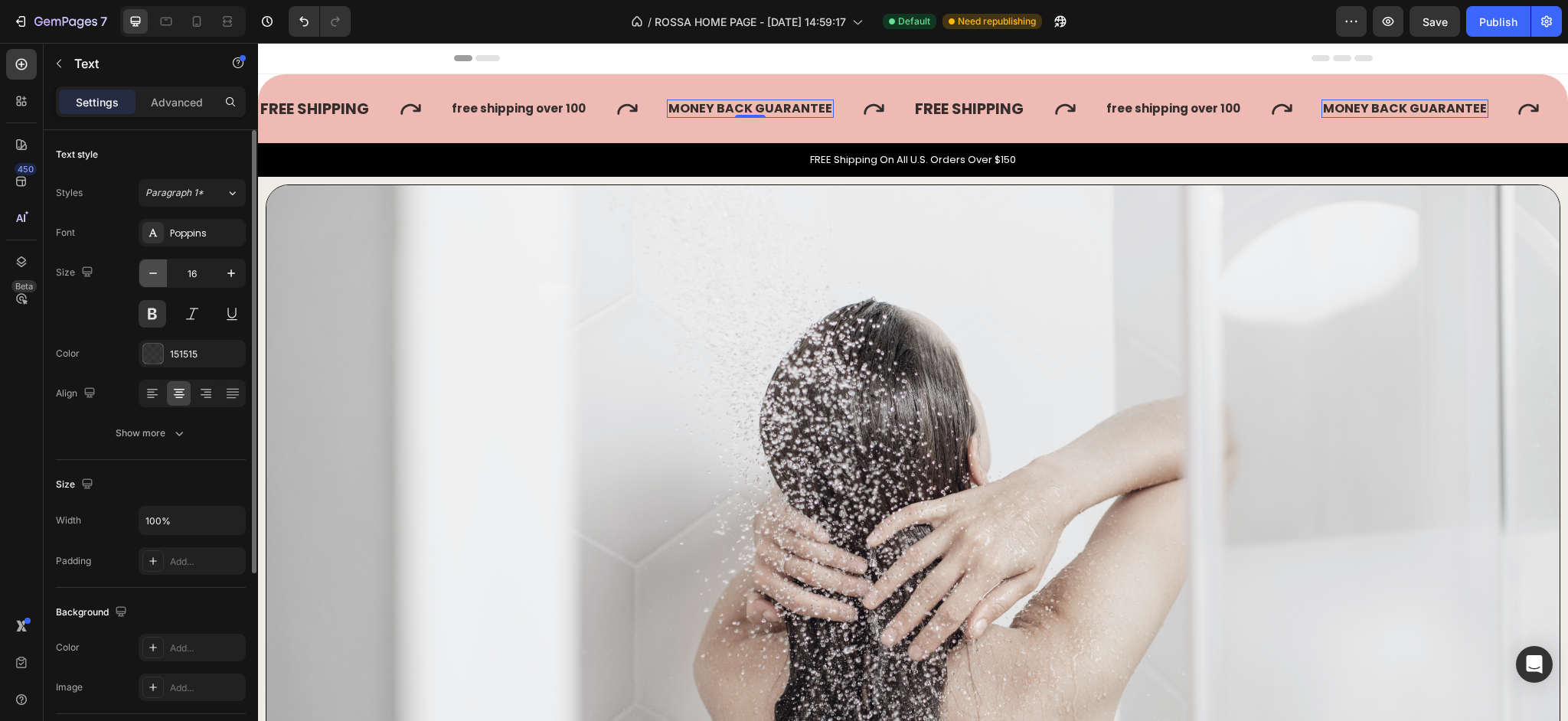
type input "15"
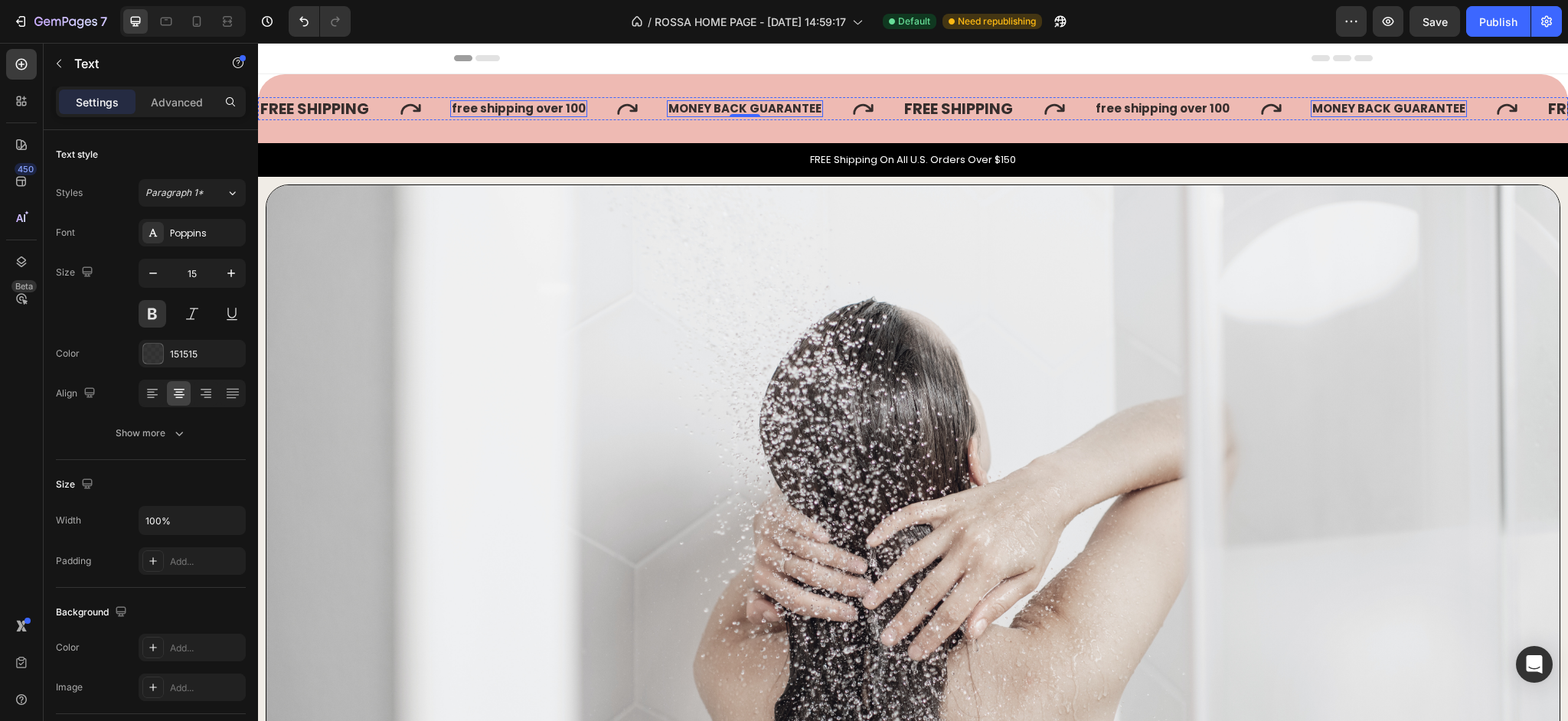
click at [563, 114] on p "free shipping over 100" at bounding box center [519, 108] width 134 height 14
click at [579, 110] on p "free shipping over 100" at bounding box center [519, 108] width 134 height 14
click at [686, 112] on p "MONEY BACK GUARANTEE" at bounding box center [754, 108] width 153 height 14
click at [705, 108] on p "MONEY BACK GUARANTEE" at bounding box center [754, 108] width 153 height 14
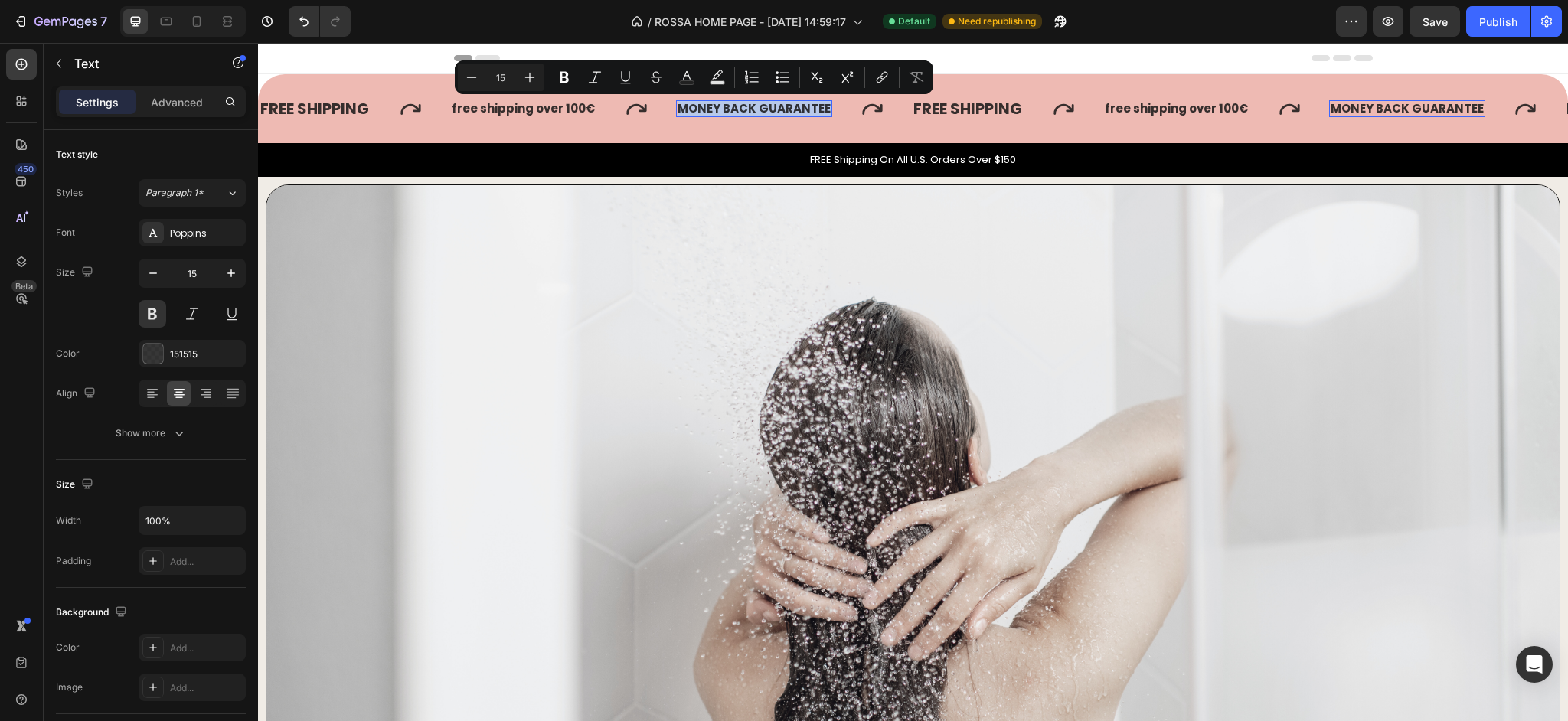
click at [705, 108] on p "MONEY BACK GUARANTEE" at bounding box center [754, 108] width 153 height 14
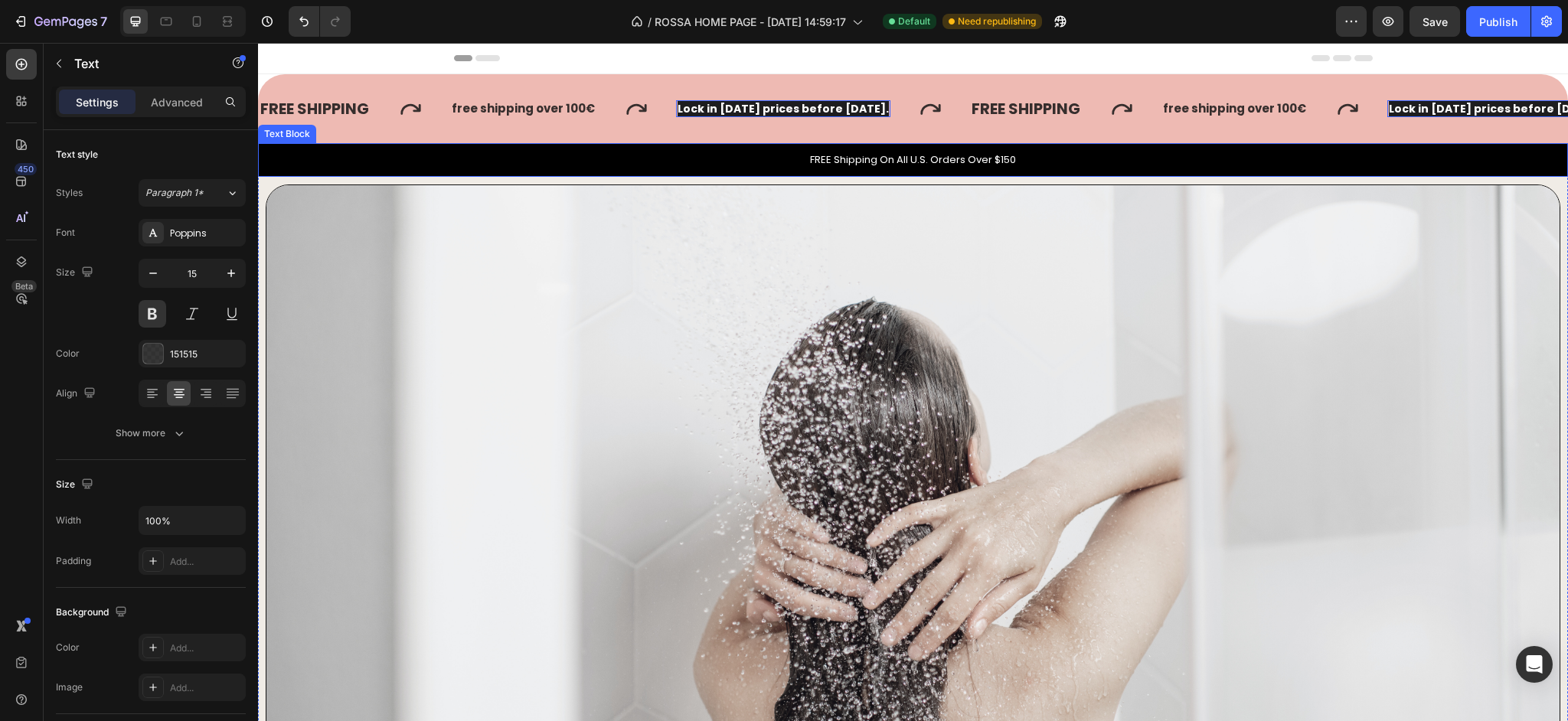
click at [774, 136] on div "FREE SHIPPING Text free shipping over 100 € Text Lock in [DATE] prices before […" at bounding box center [913, 108] width 1310 height 69
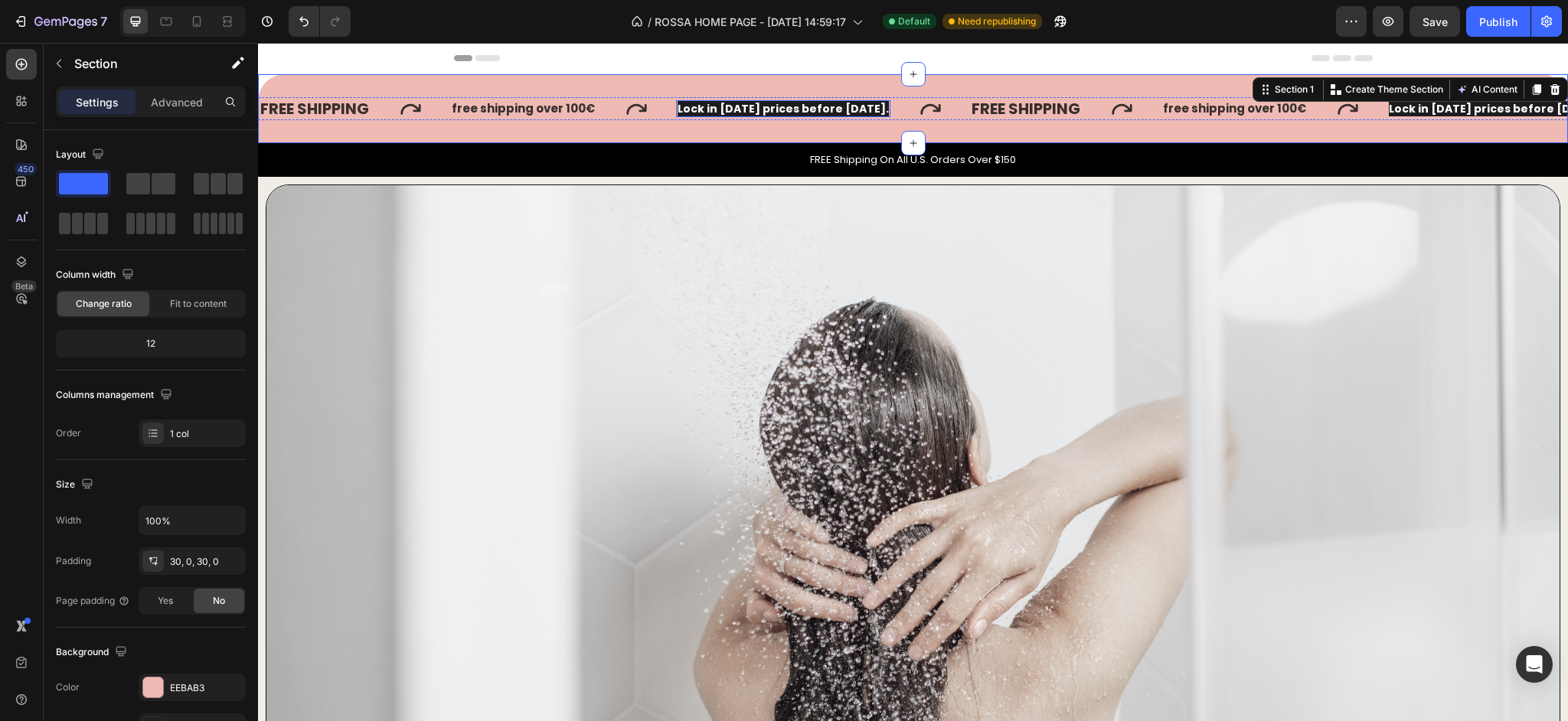
click at [733, 109] on span "Lock in [DATE] prices before [DATE]." at bounding box center [784, 108] width 212 height 15
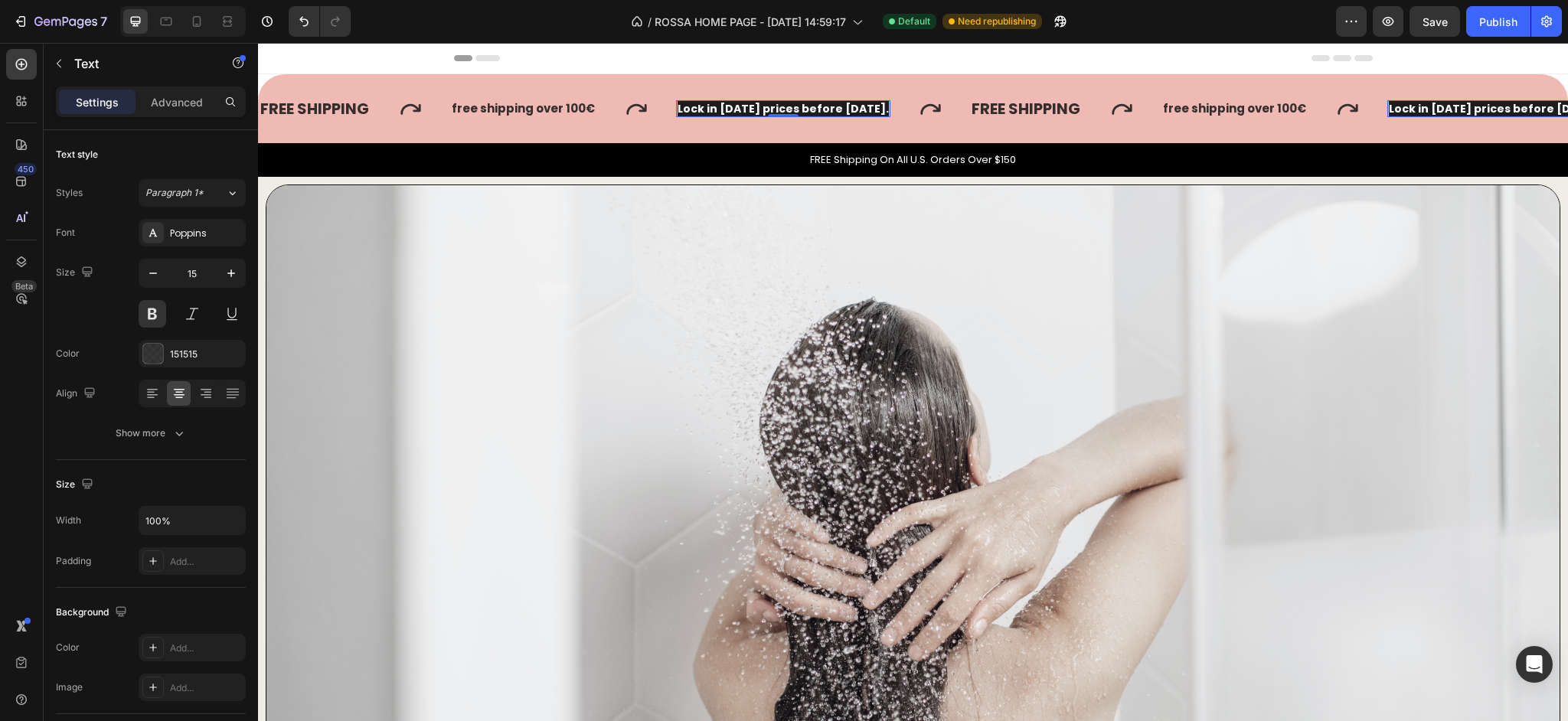
click at [733, 109] on span "Lock in [DATE] prices before [DATE]." at bounding box center [784, 108] width 212 height 15
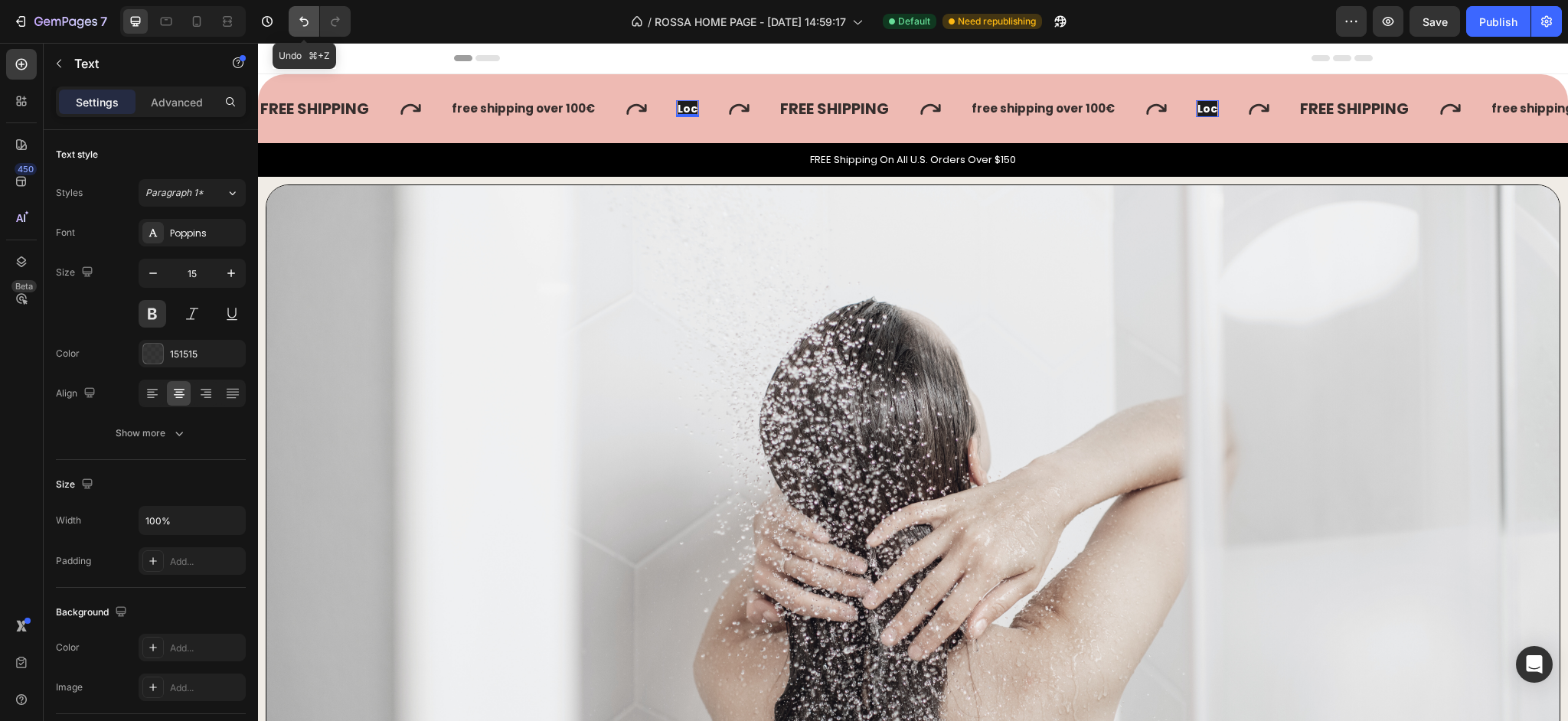
click at [298, 24] on icon "Undo/Redo" at bounding box center [304, 21] width 15 height 15
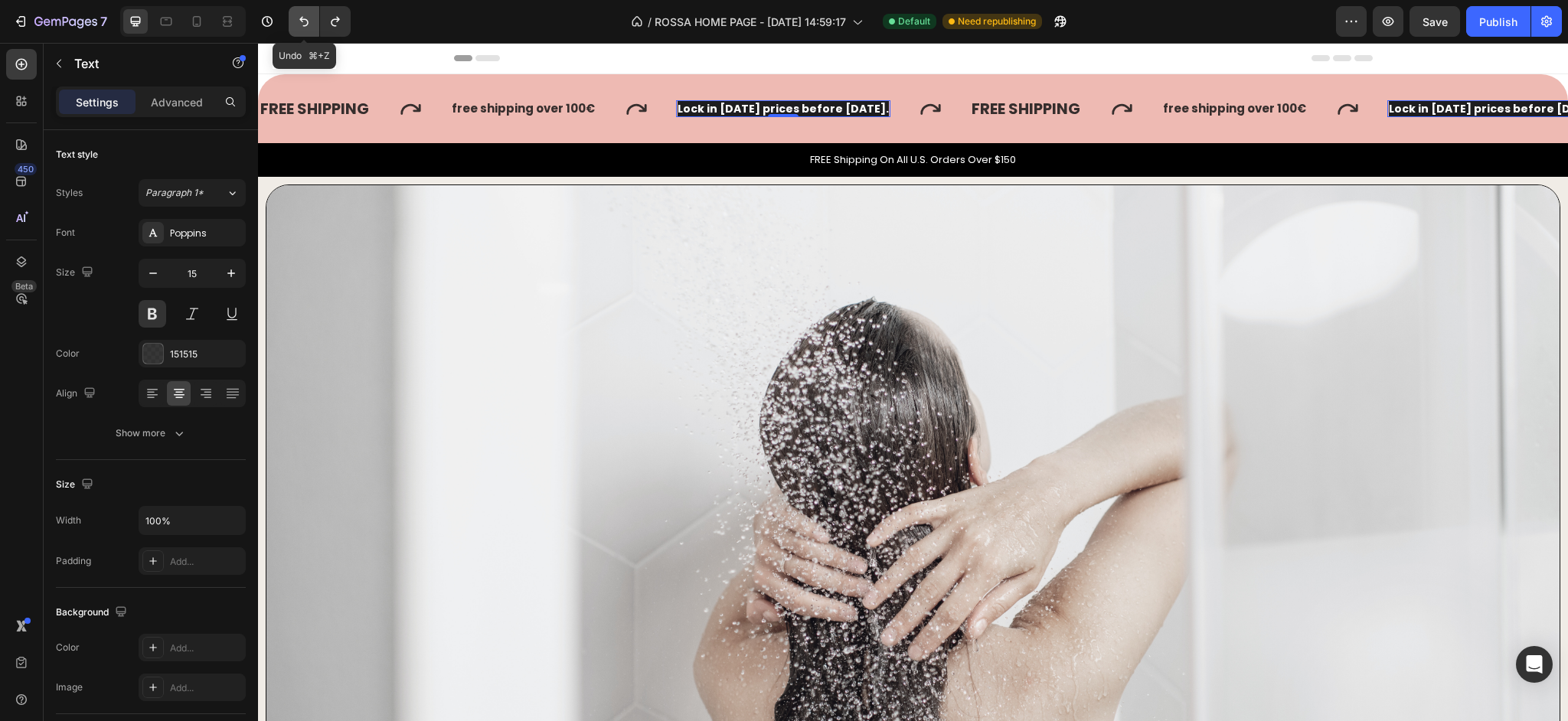
click at [298, 24] on icon "Undo/Redo" at bounding box center [304, 21] width 15 height 15
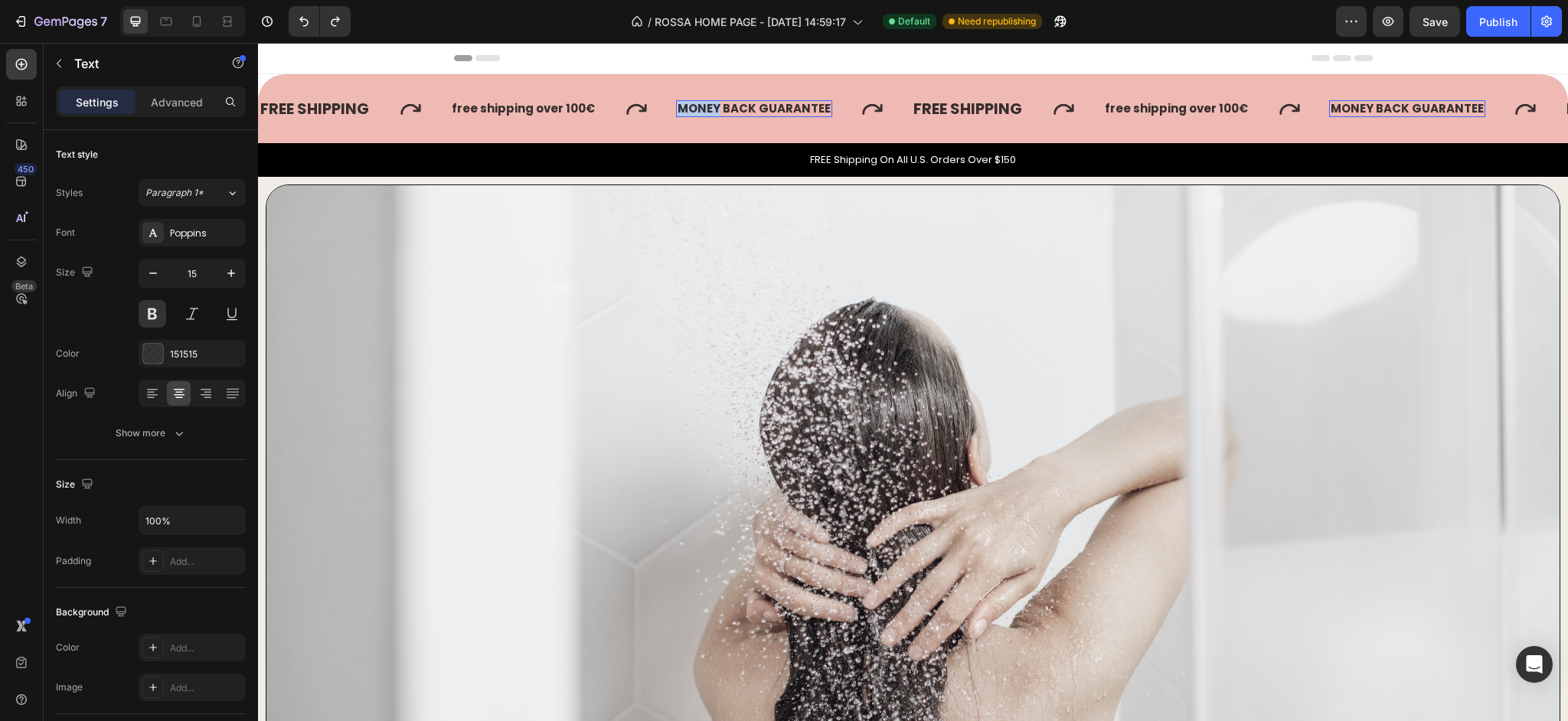
click at [694, 107] on p "MONEY BACK GUARANTEE" at bounding box center [754, 108] width 153 height 14
click at [1114, 108] on p "free shipping over 100 €" at bounding box center [1175, 108] width 143 height 14
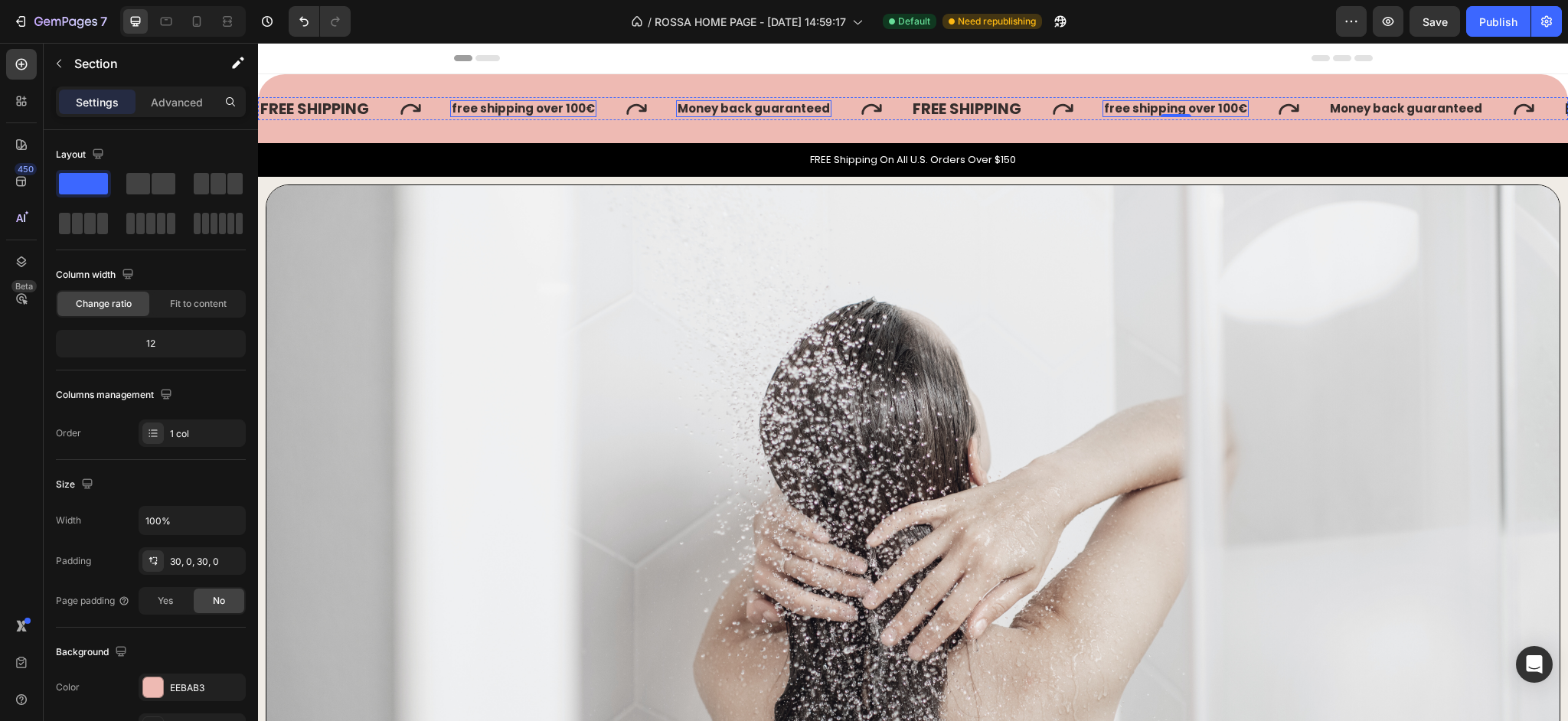
click at [749, 89] on div "FREE SHIPPING Text free shipping over 100 € Text 0 Money back guaranteed Text F…" at bounding box center [913, 108] width 1310 height 69
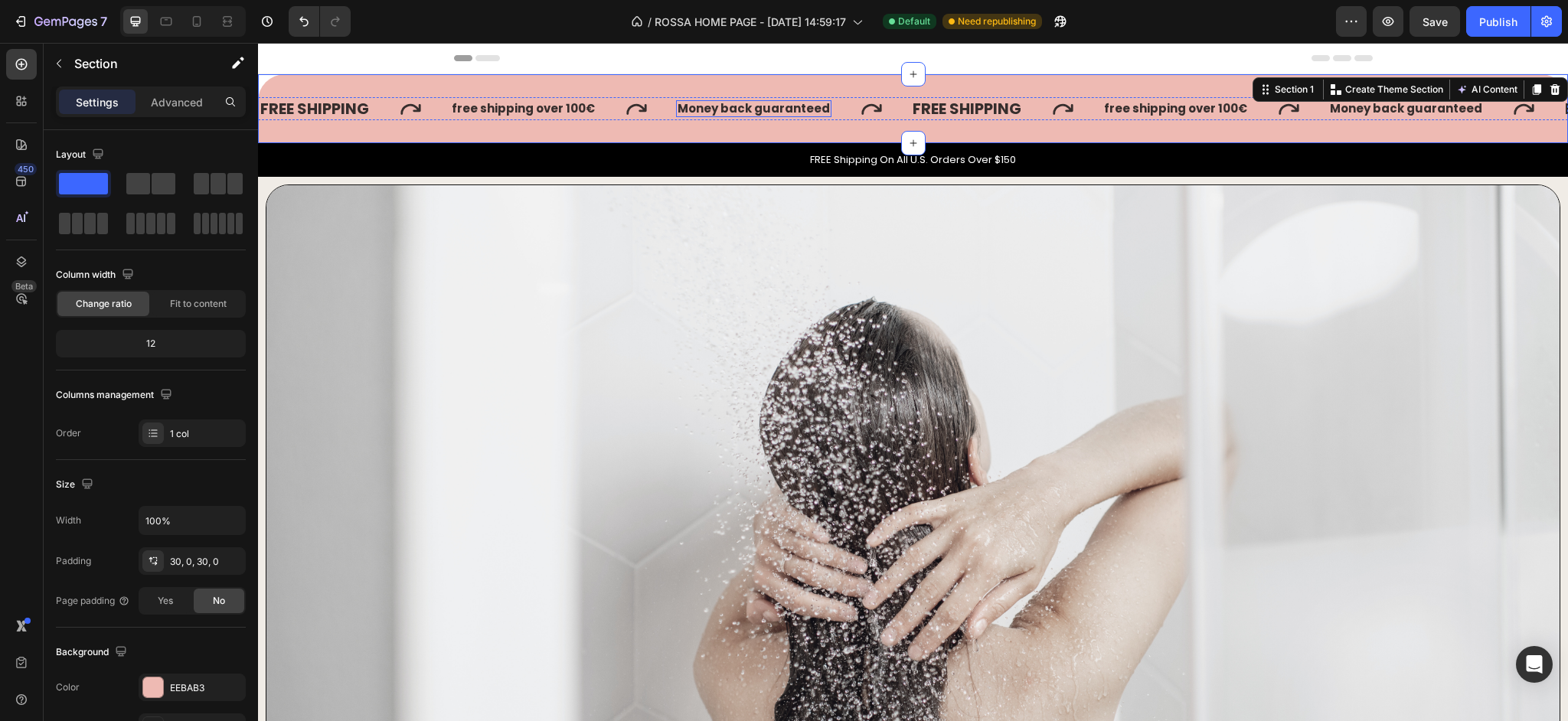
click at [747, 112] on p "Money back guaranteed" at bounding box center [753, 108] width 152 height 14
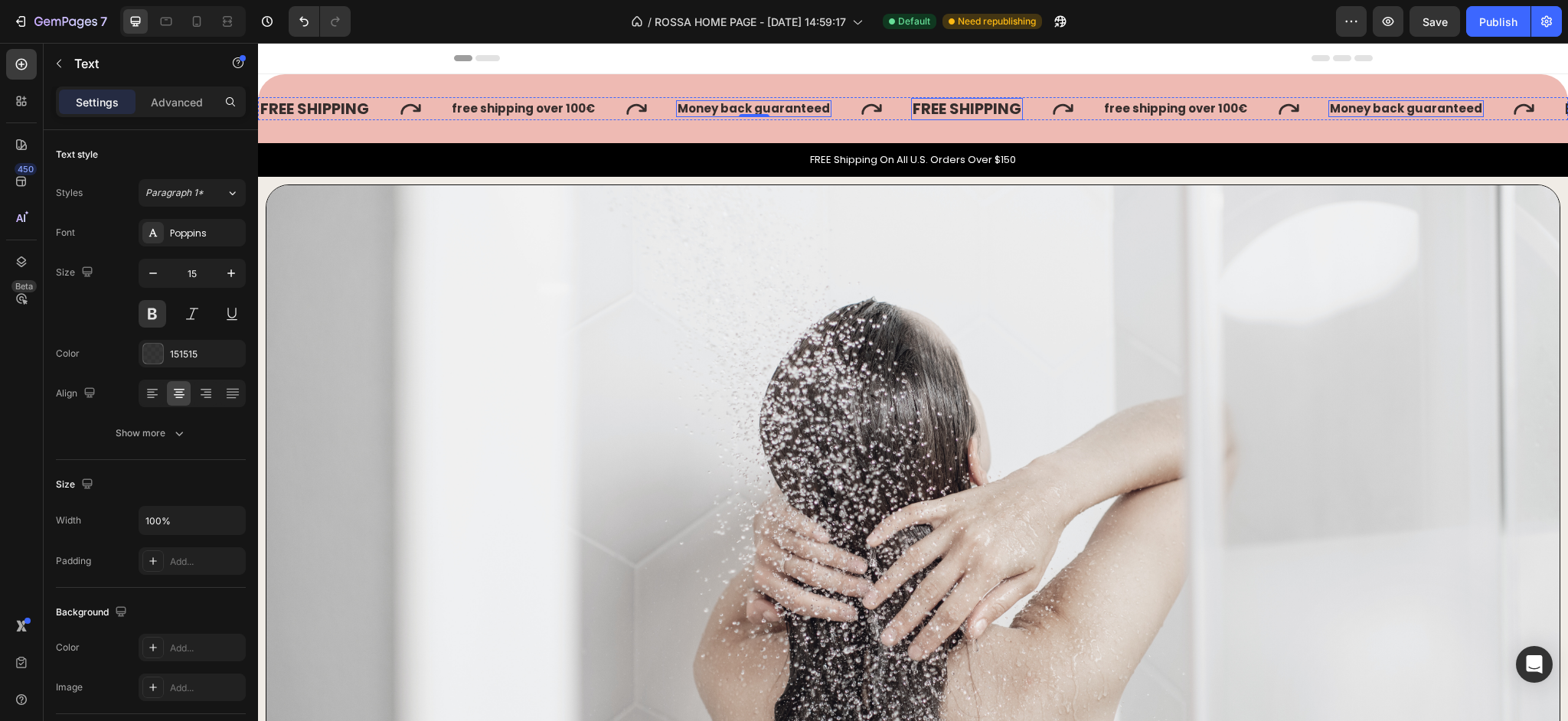
click at [978, 112] on div "FREE SHIPPING" at bounding box center [967, 109] width 112 height 22
click at [978, 112] on p "FREE SHIPPING" at bounding box center [967, 109] width 108 height 19
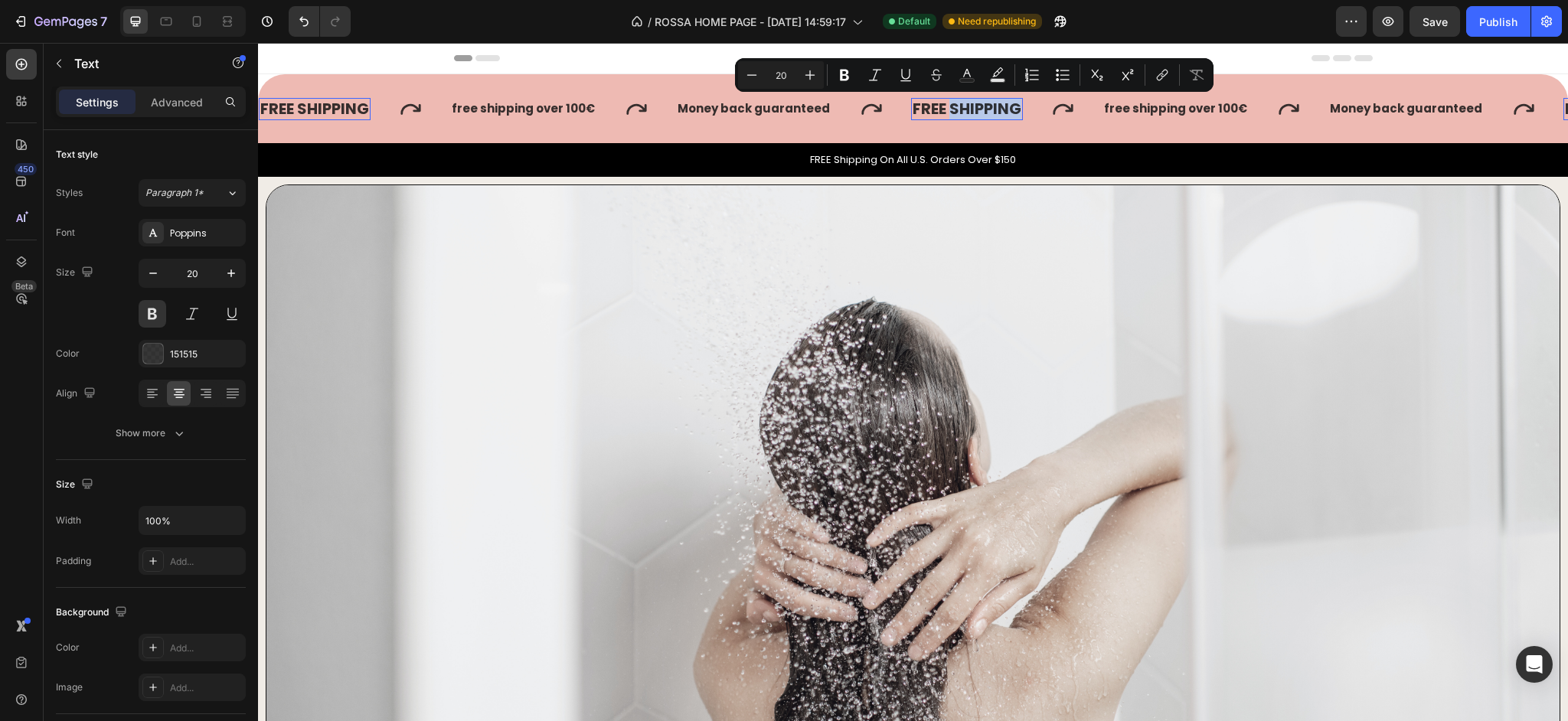
click at [978, 112] on p "FREE SHIPPING" at bounding box center [967, 109] width 108 height 19
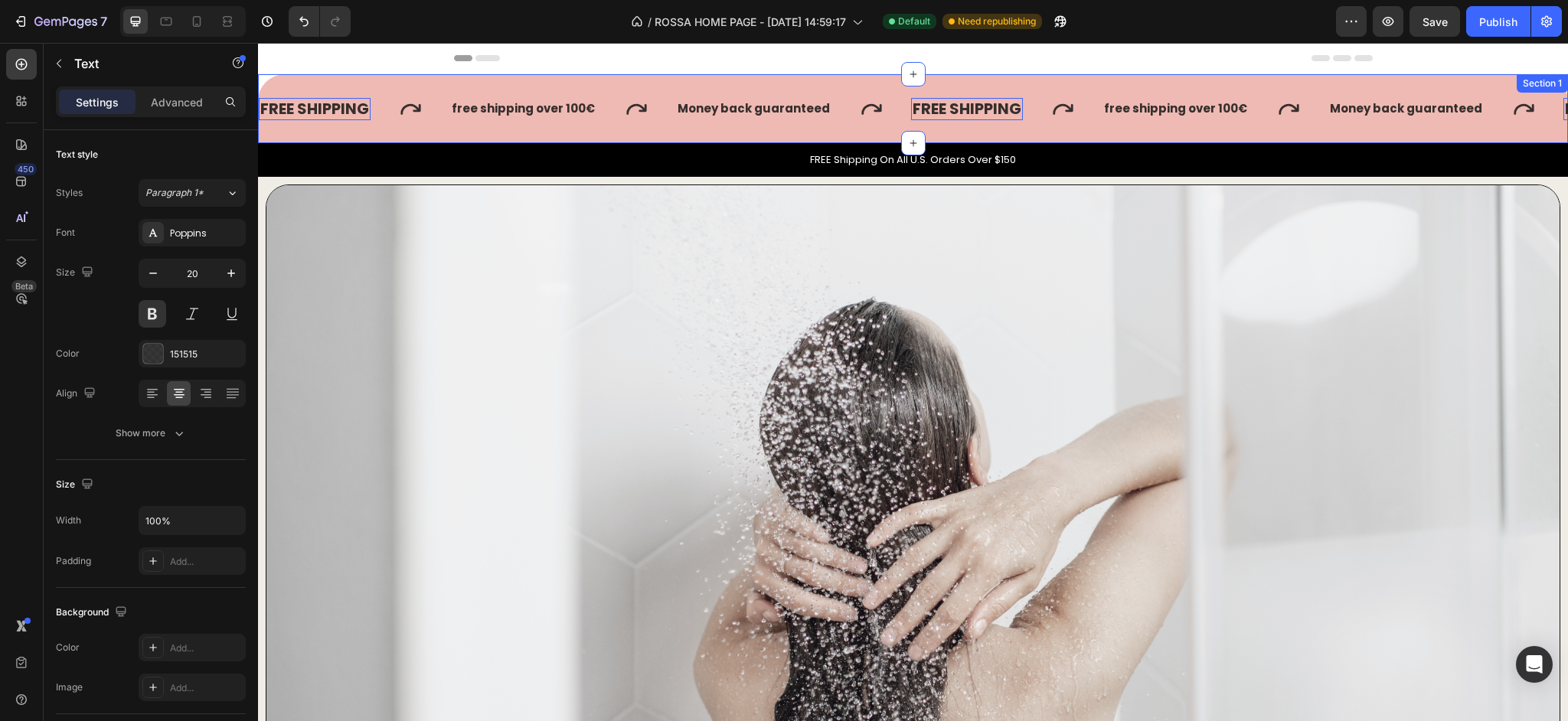
click at [366, 134] on div "FREE SHIPPING Text 0 free shipping over 100 € Text Money back guaranteed Text F…" at bounding box center [913, 108] width 1310 height 69
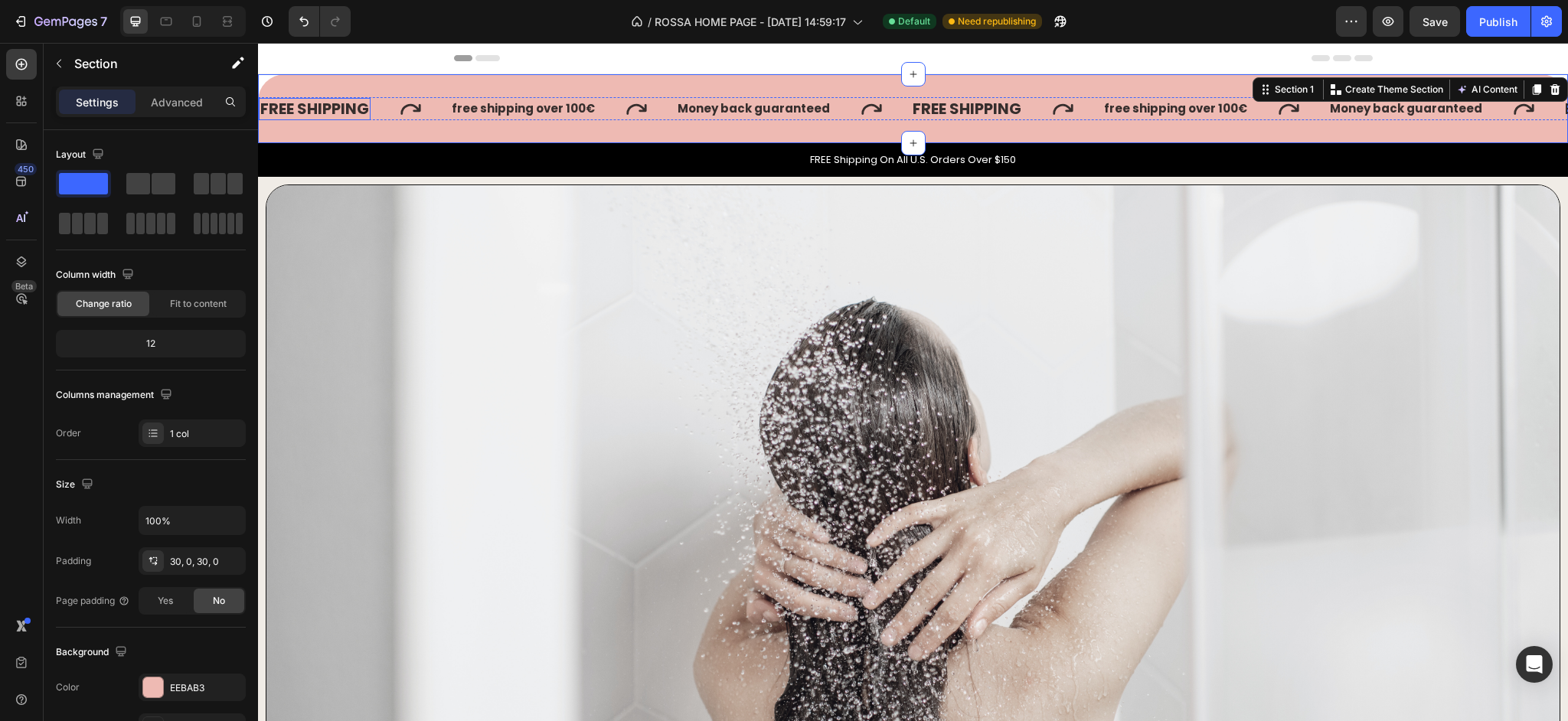
click at [342, 104] on div "FREE SHIPPING" at bounding box center [314, 109] width 112 height 22
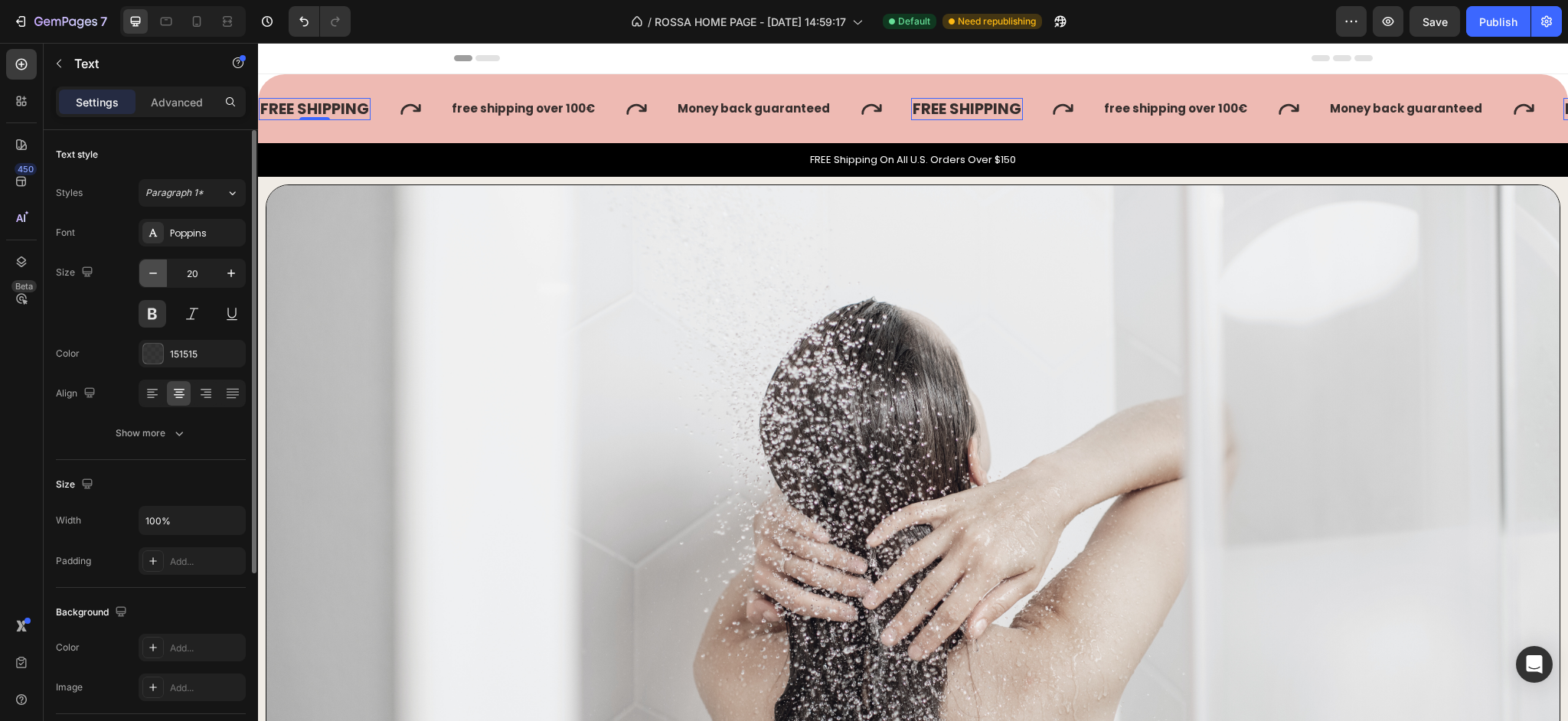
click at [156, 276] on icon "button" at bounding box center [153, 273] width 15 height 15
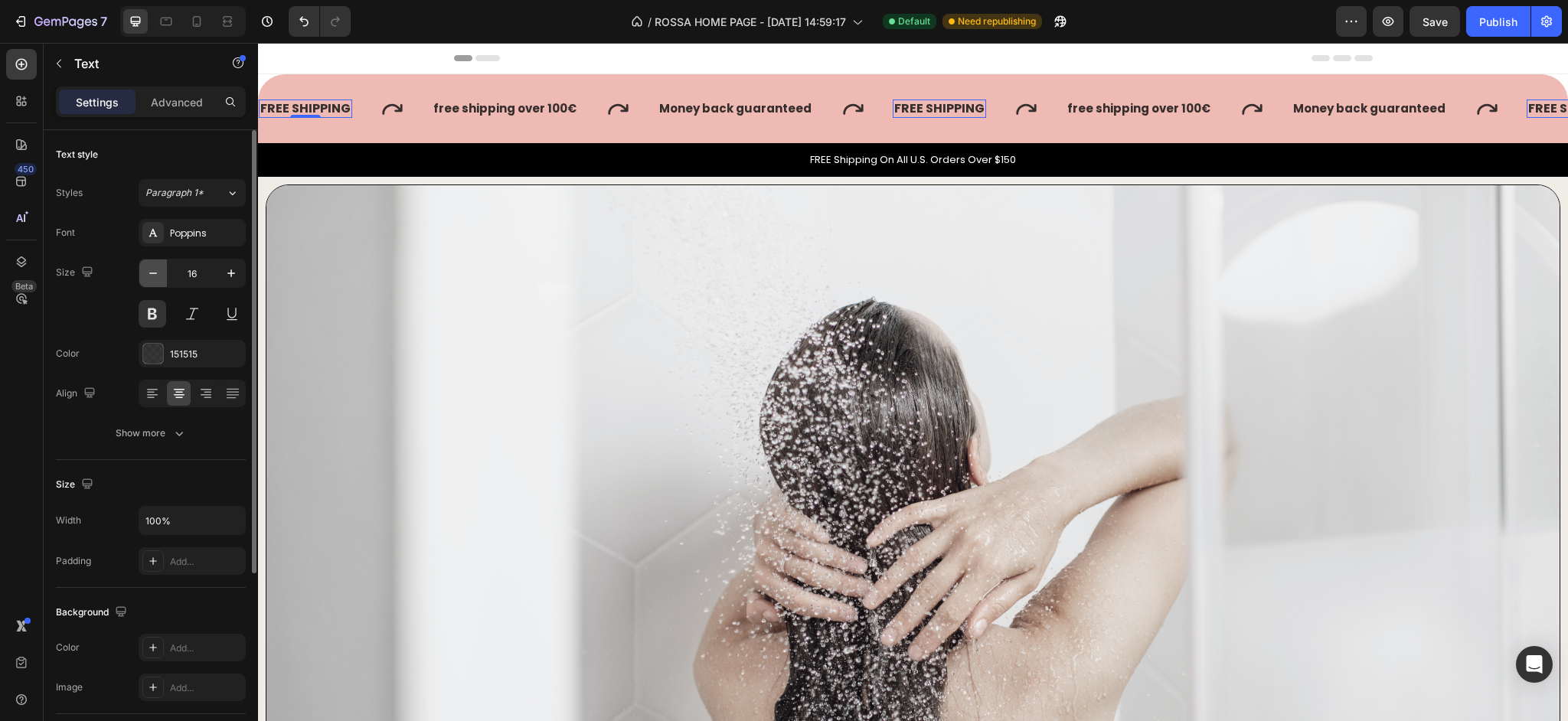
click at [156, 276] on icon "button" at bounding box center [153, 273] width 15 height 15
type input "15"
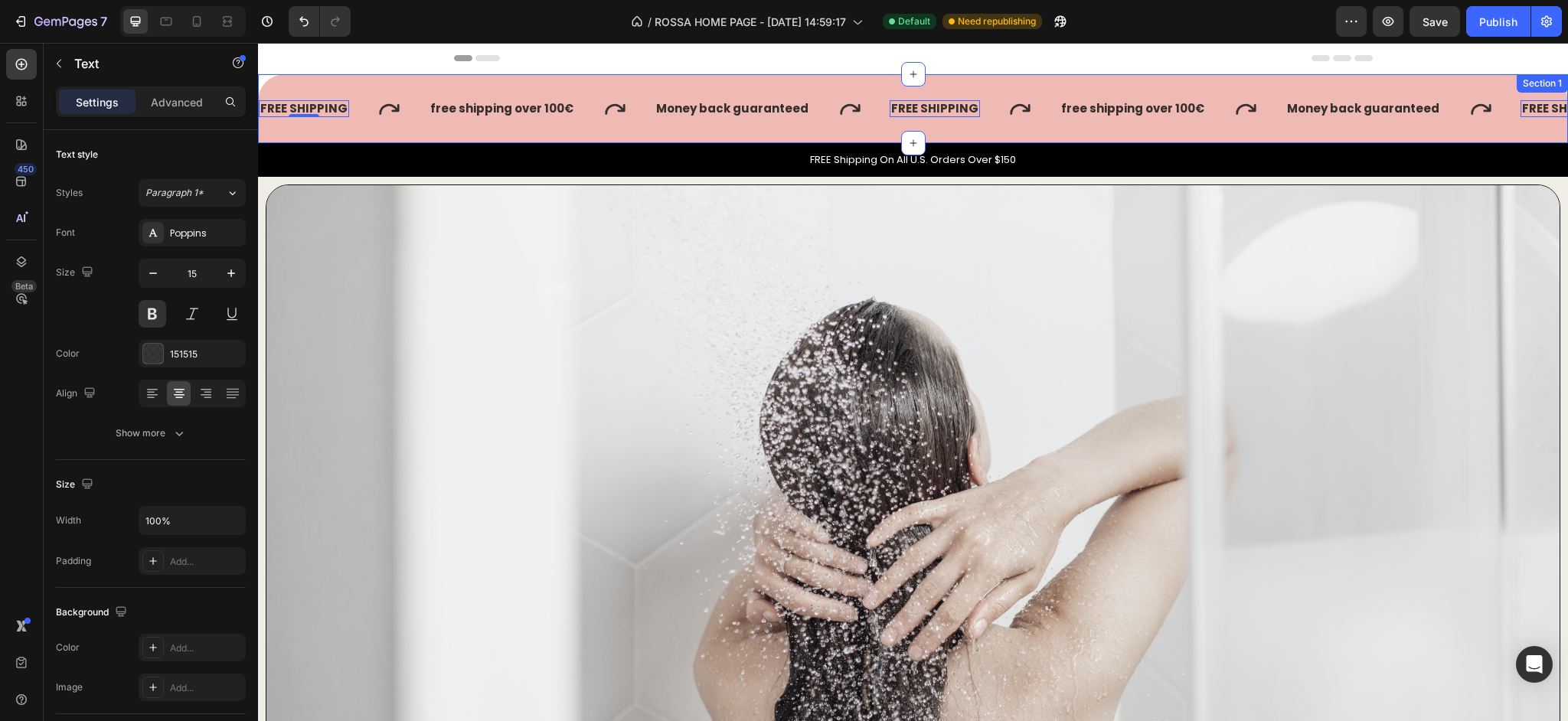
click at [555, 82] on div "FREE SHIPPING Text 0 free shipping over 100 € Text Money back guaranteed Text F…" at bounding box center [913, 108] width 1310 height 69
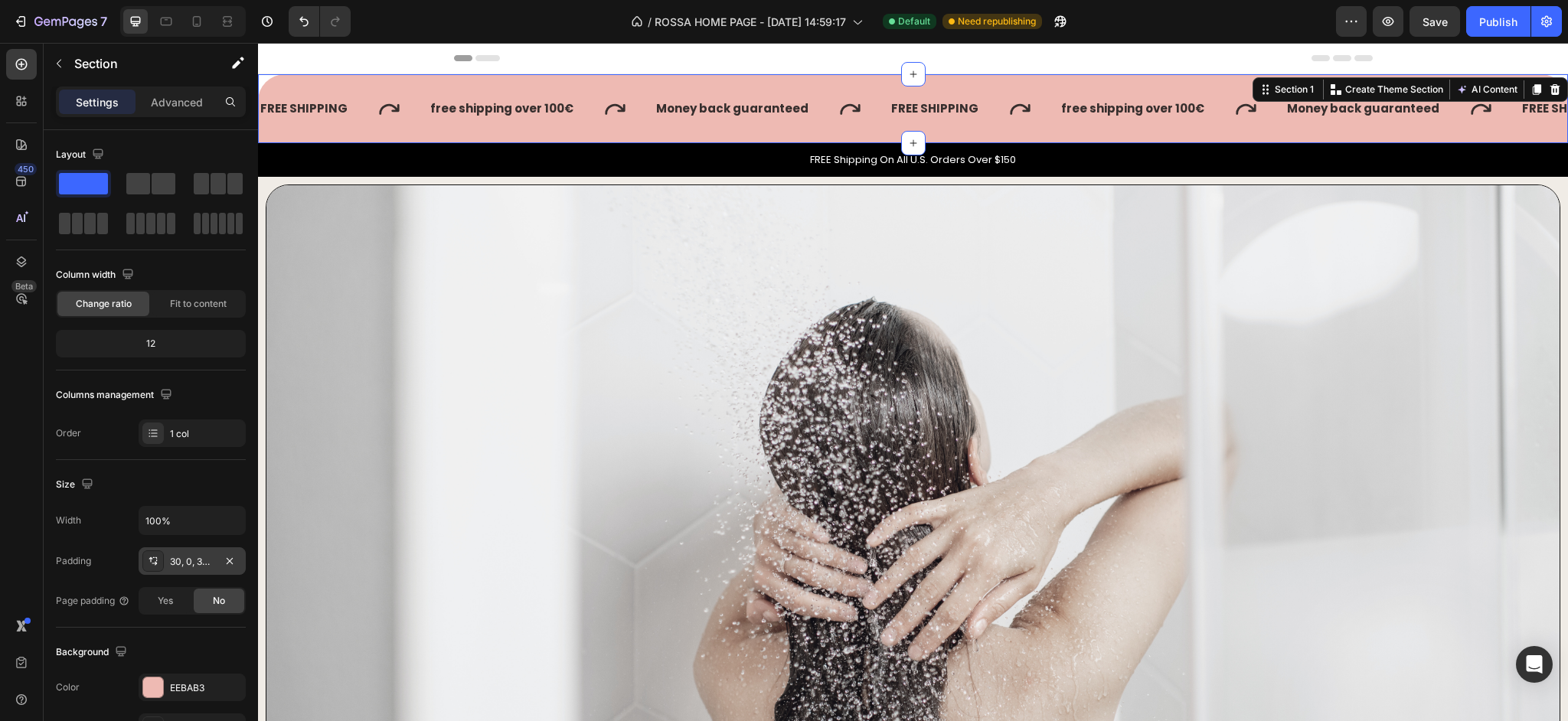
click at [169, 558] on div "30, 0, 30, 0" at bounding box center [192, 561] width 108 height 28
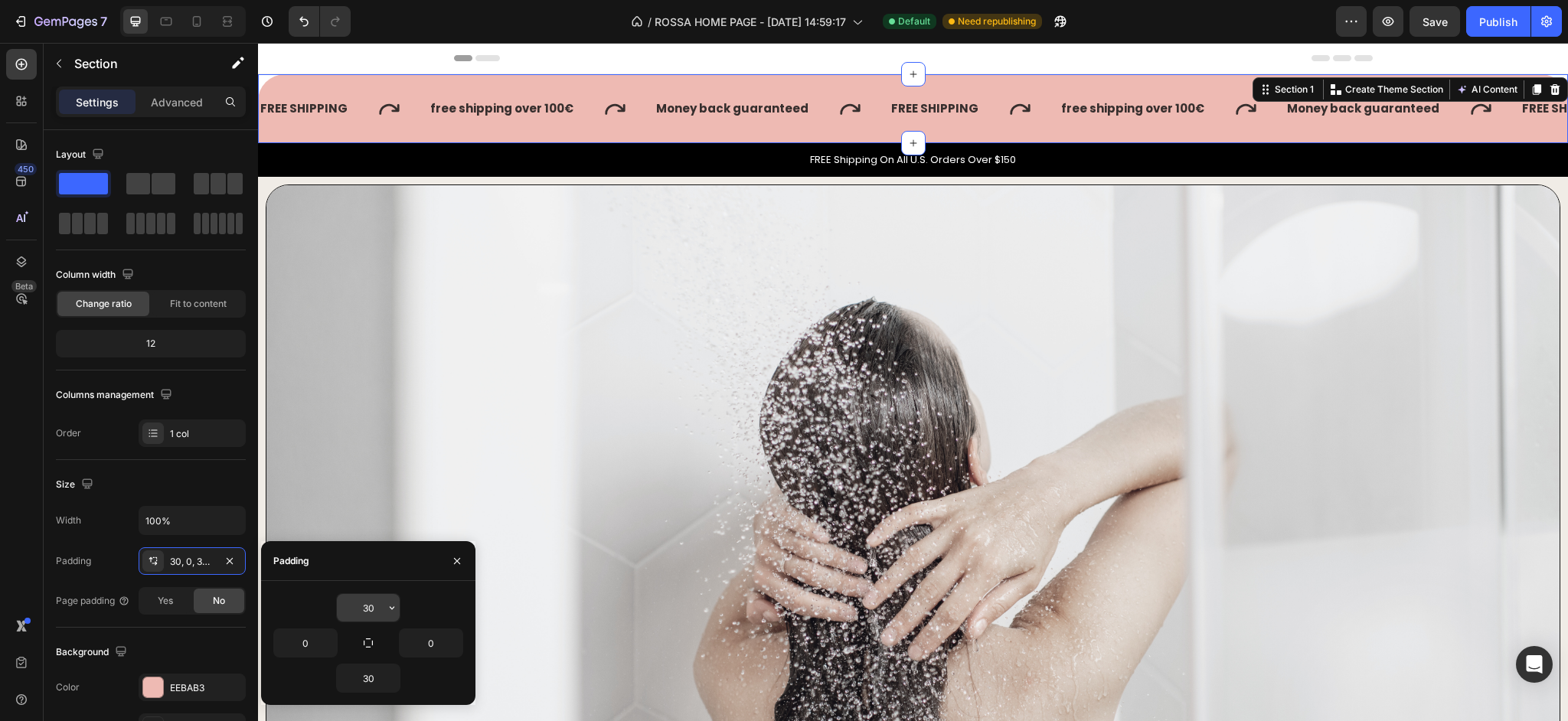
click at [380, 612] on input "30" at bounding box center [368, 607] width 63 height 28
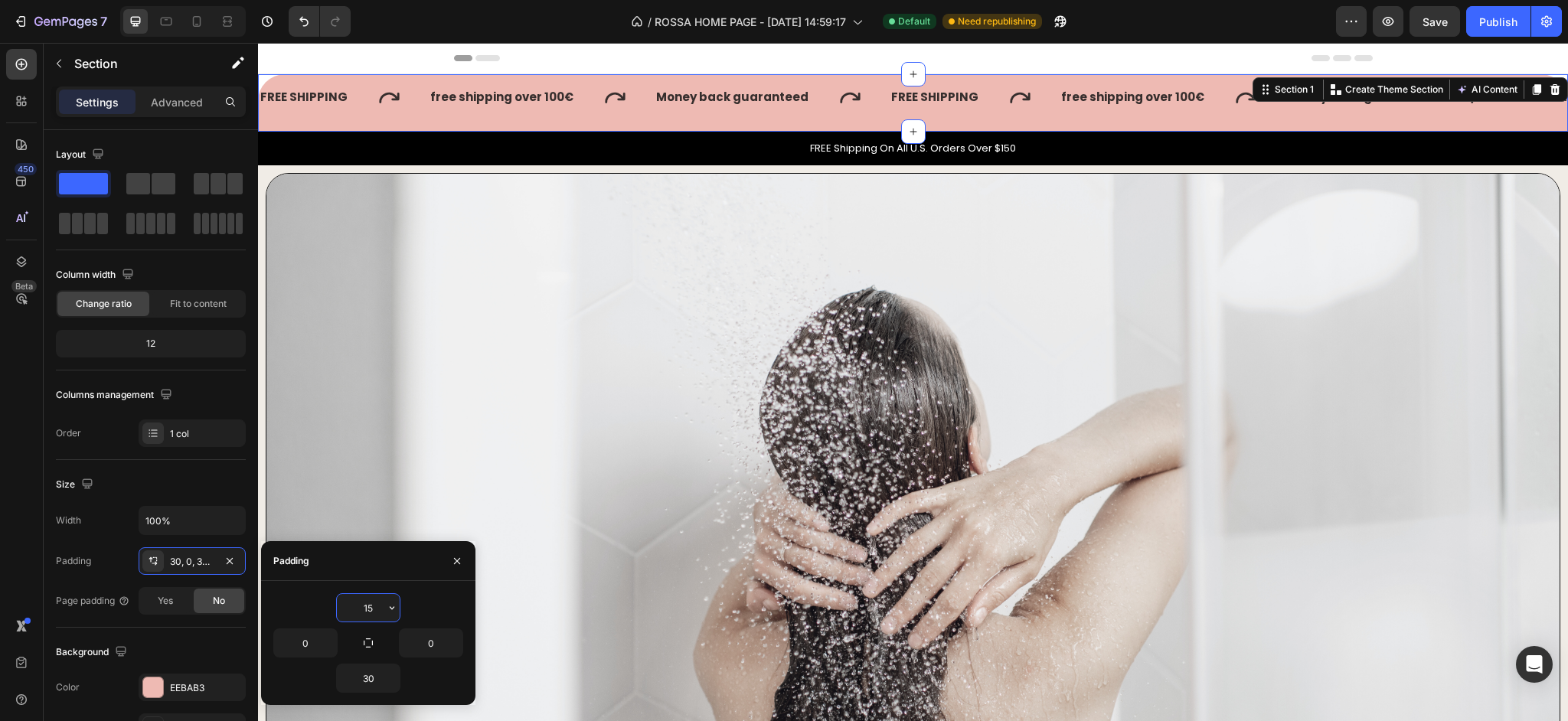
click at [376, 611] on input "15" at bounding box center [368, 607] width 63 height 28
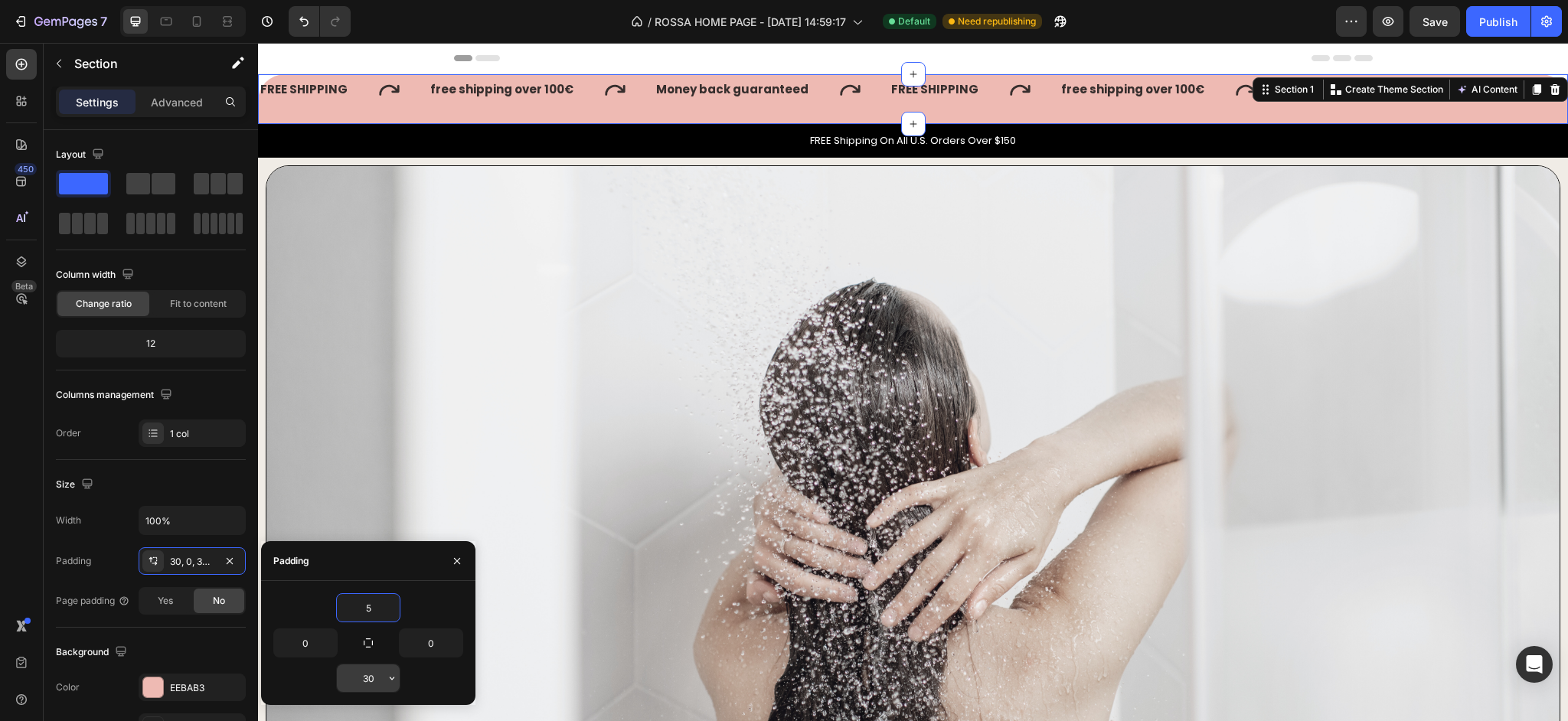
type input "5"
click at [364, 679] on input "30" at bounding box center [368, 677] width 63 height 28
type input "5"
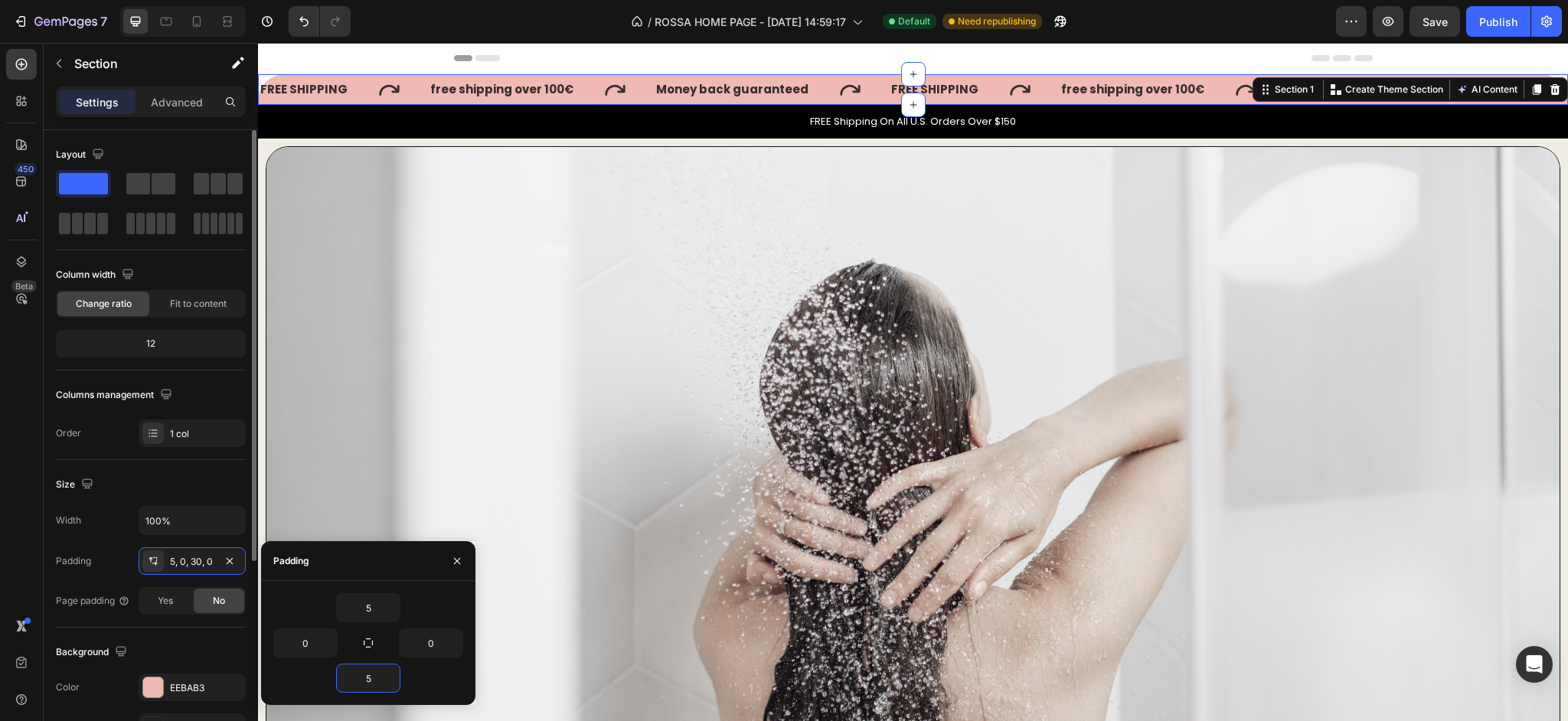
click at [110, 486] on div "Size" at bounding box center [151, 483] width 190 height 24
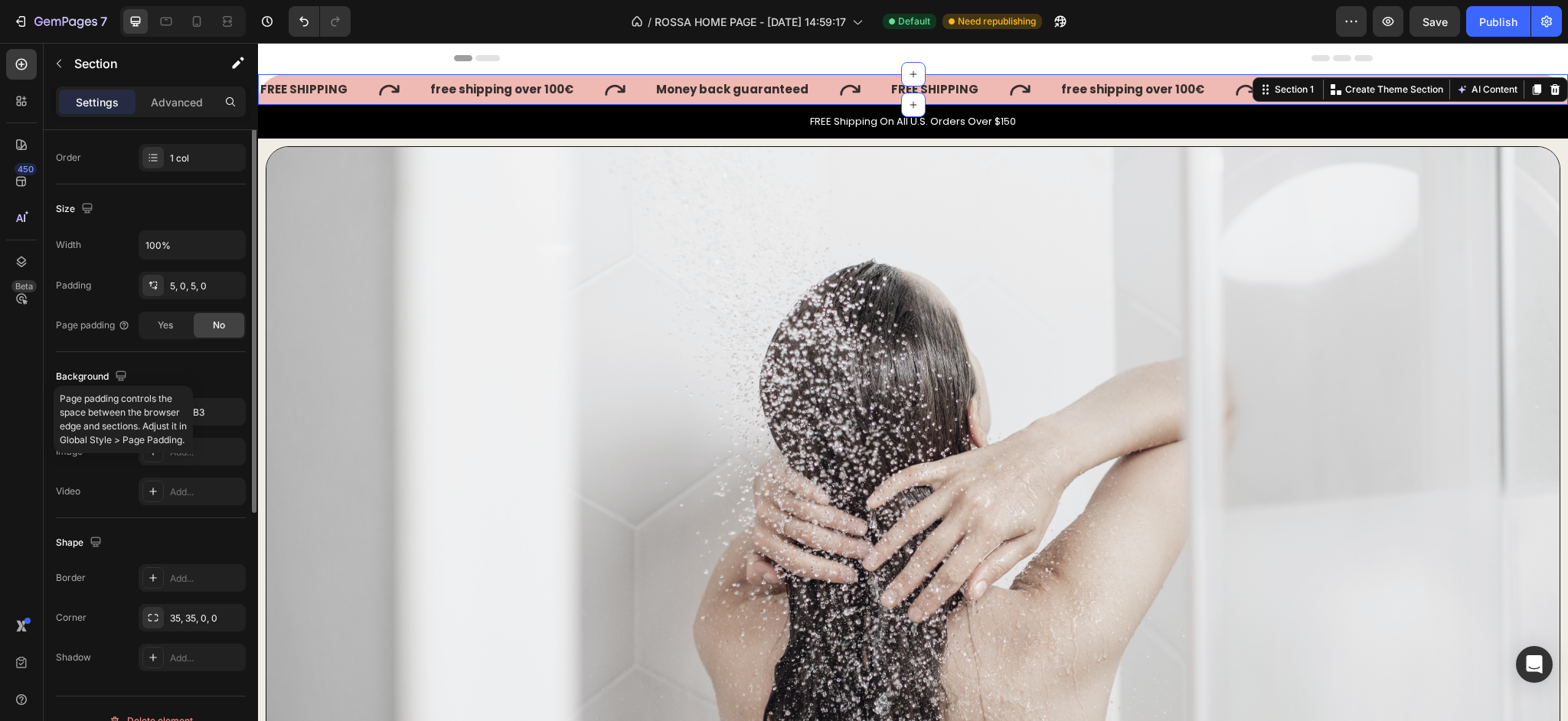
scroll to position [299, 0]
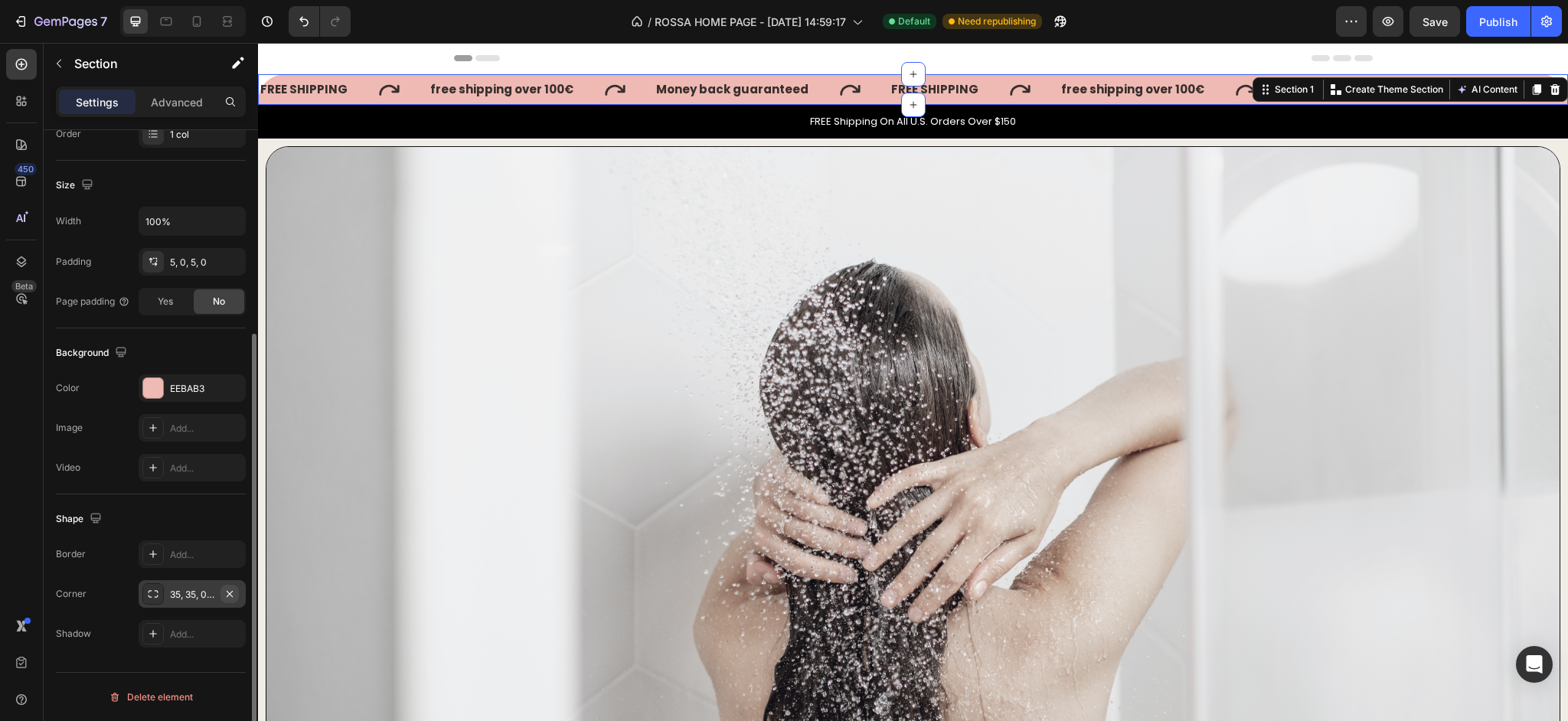
click at [225, 593] on icon "button" at bounding box center [229, 593] width 13 height 13
click at [342, 254] on img at bounding box center [912, 511] width 1294 height 730
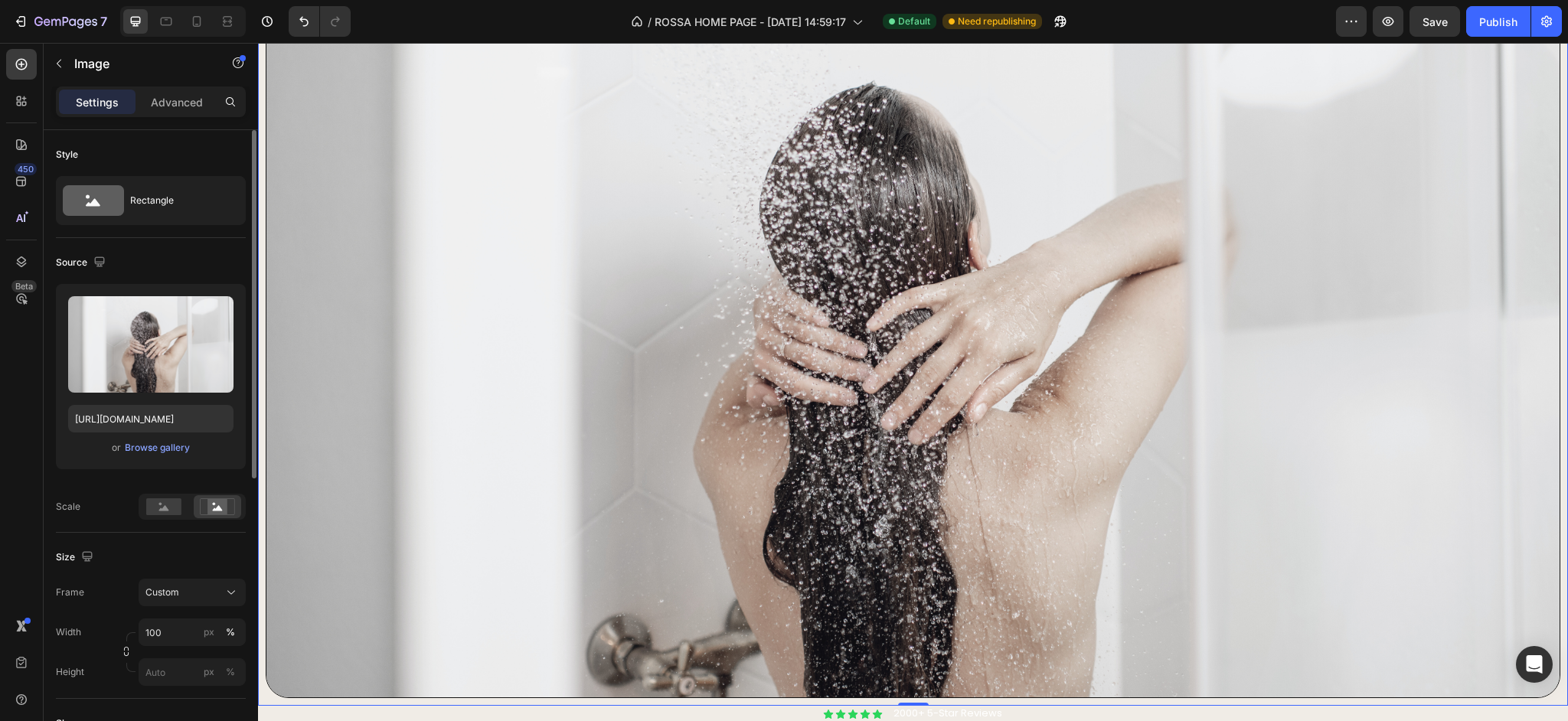
scroll to position [0, 0]
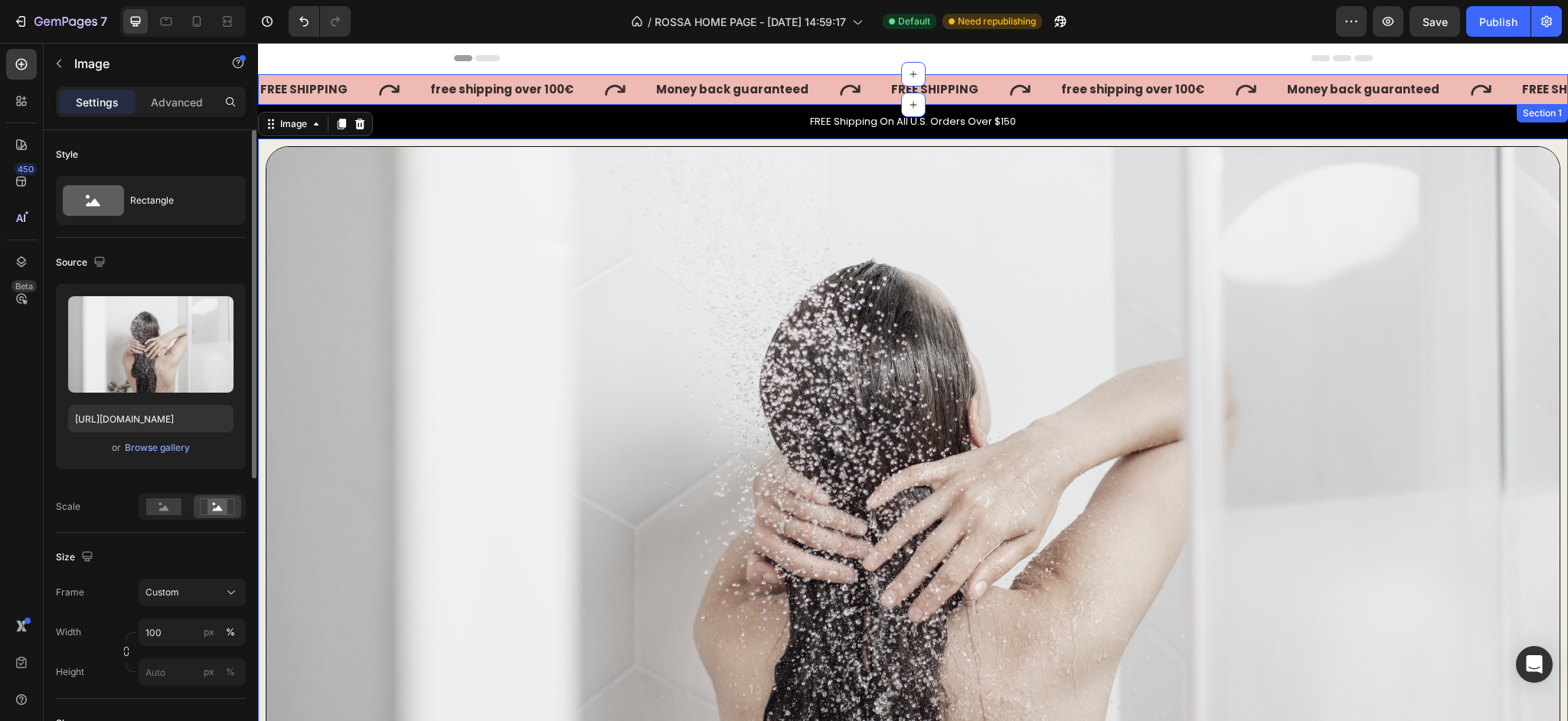
click at [623, 77] on div "FREE SHIPPING Text free shipping over 100 € Text Money back guaranteed Text FRE…" at bounding box center [913, 89] width 1310 height 30
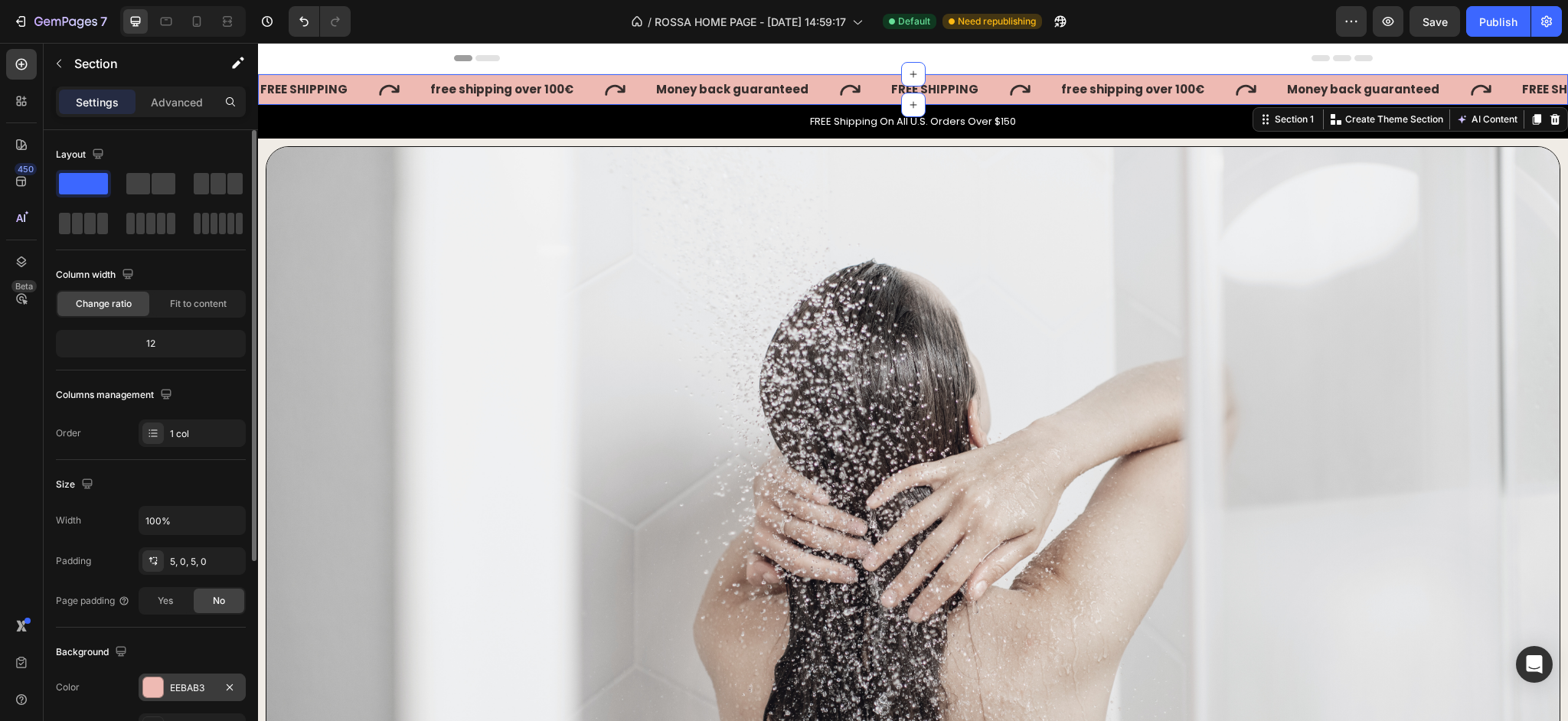
click at [175, 694] on div "EEBAB3" at bounding box center [191, 687] width 45 height 13
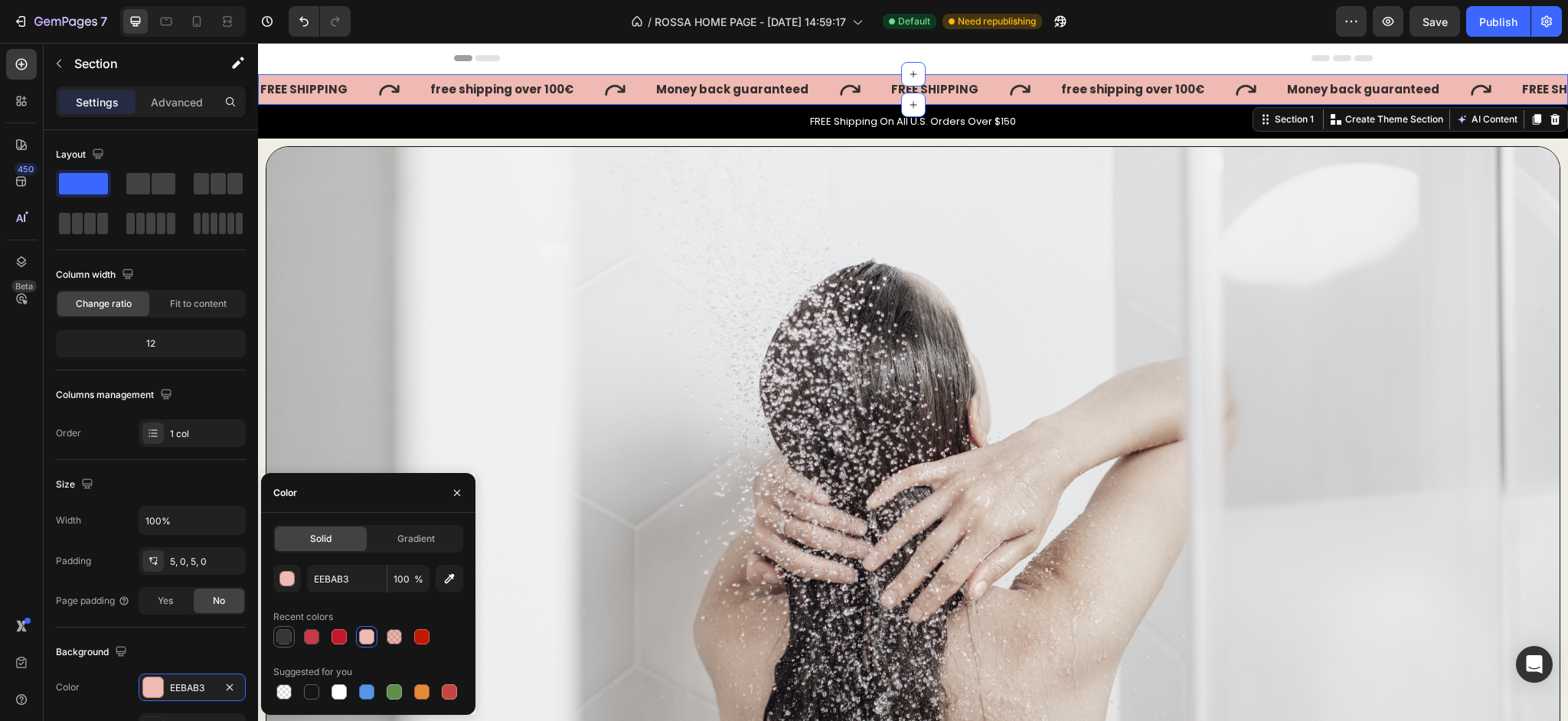
click at [286, 640] on div at bounding box center [284, 636] width 15 height 15
type input "151515"
type input "85"
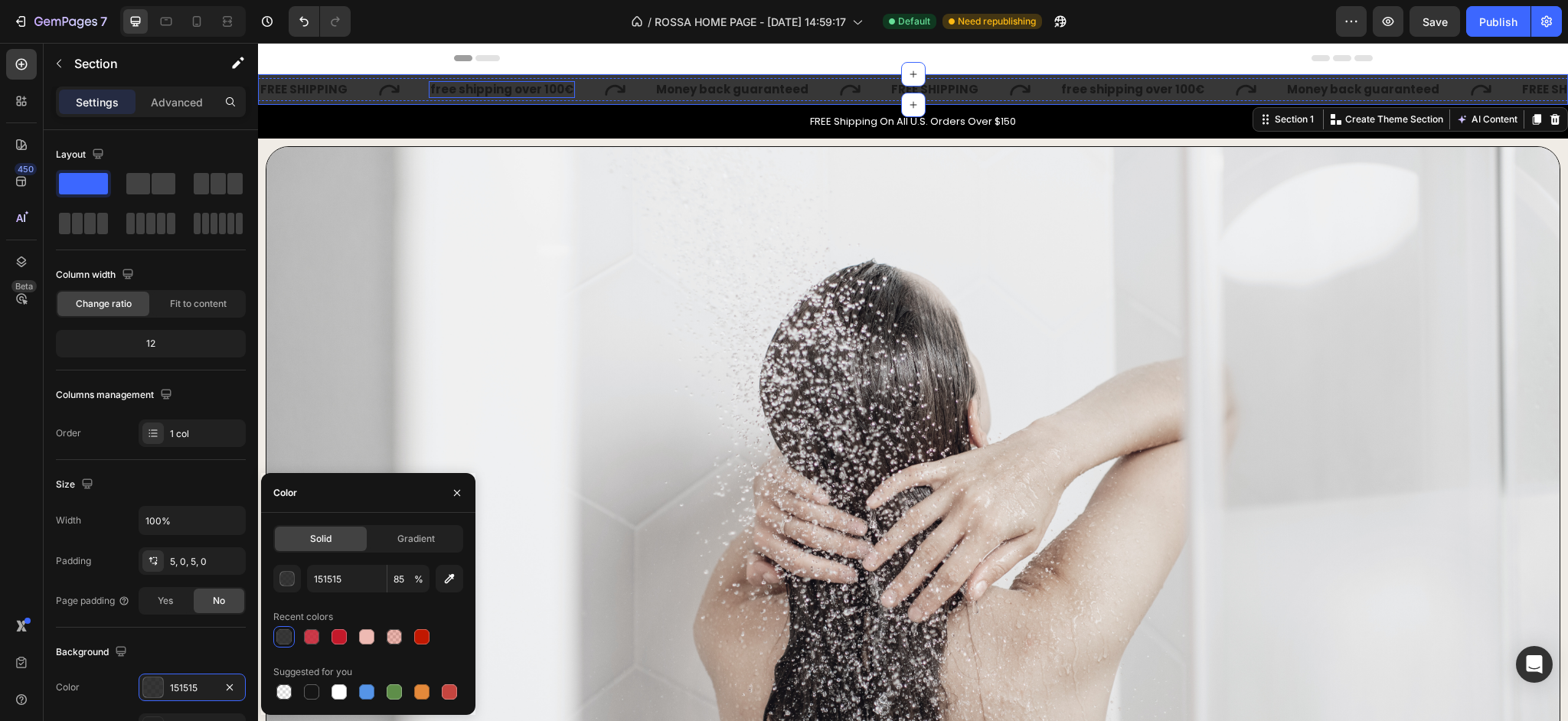
click at [453, 91] on p "free shipping over 100 €" at bounding box center [501, 89] width 143 height 14
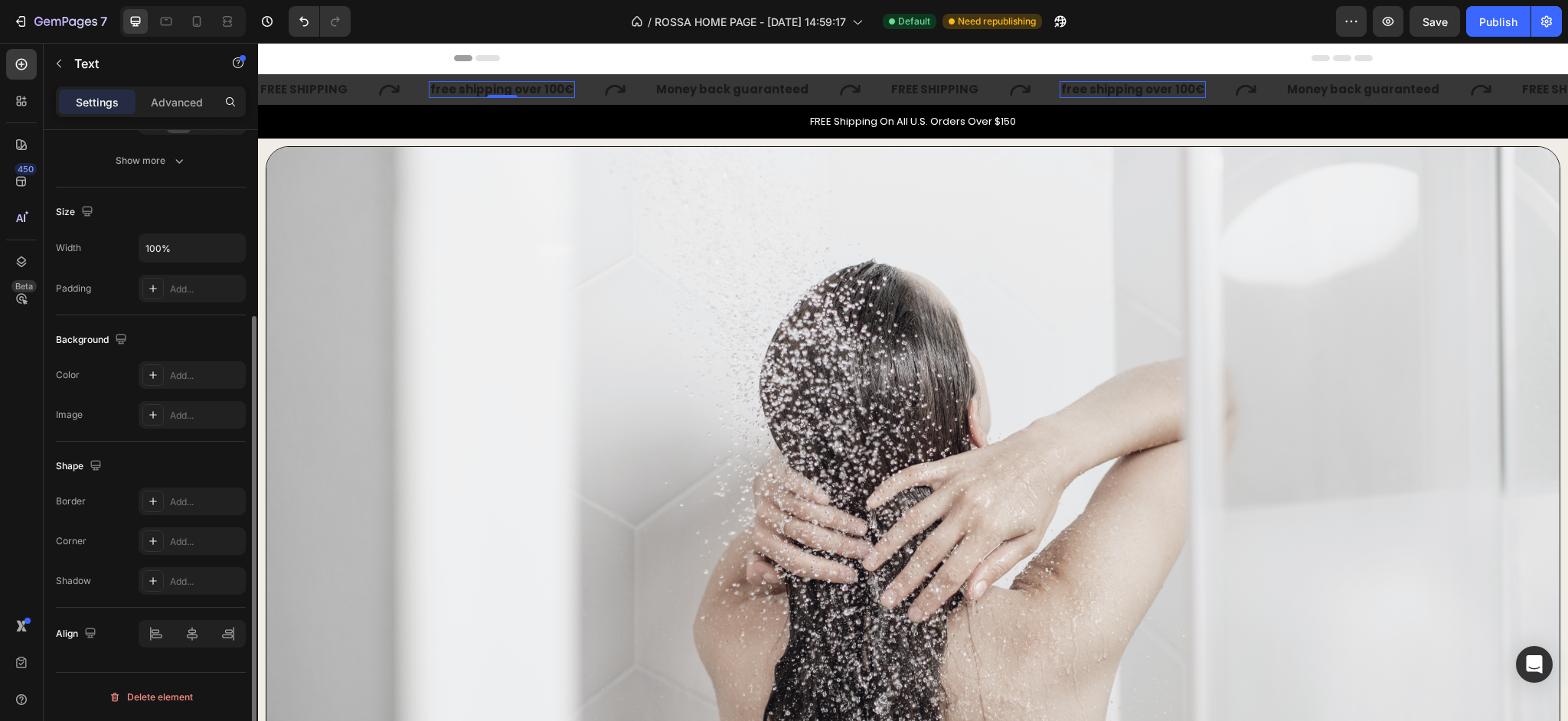
scroll to position [117, 0]
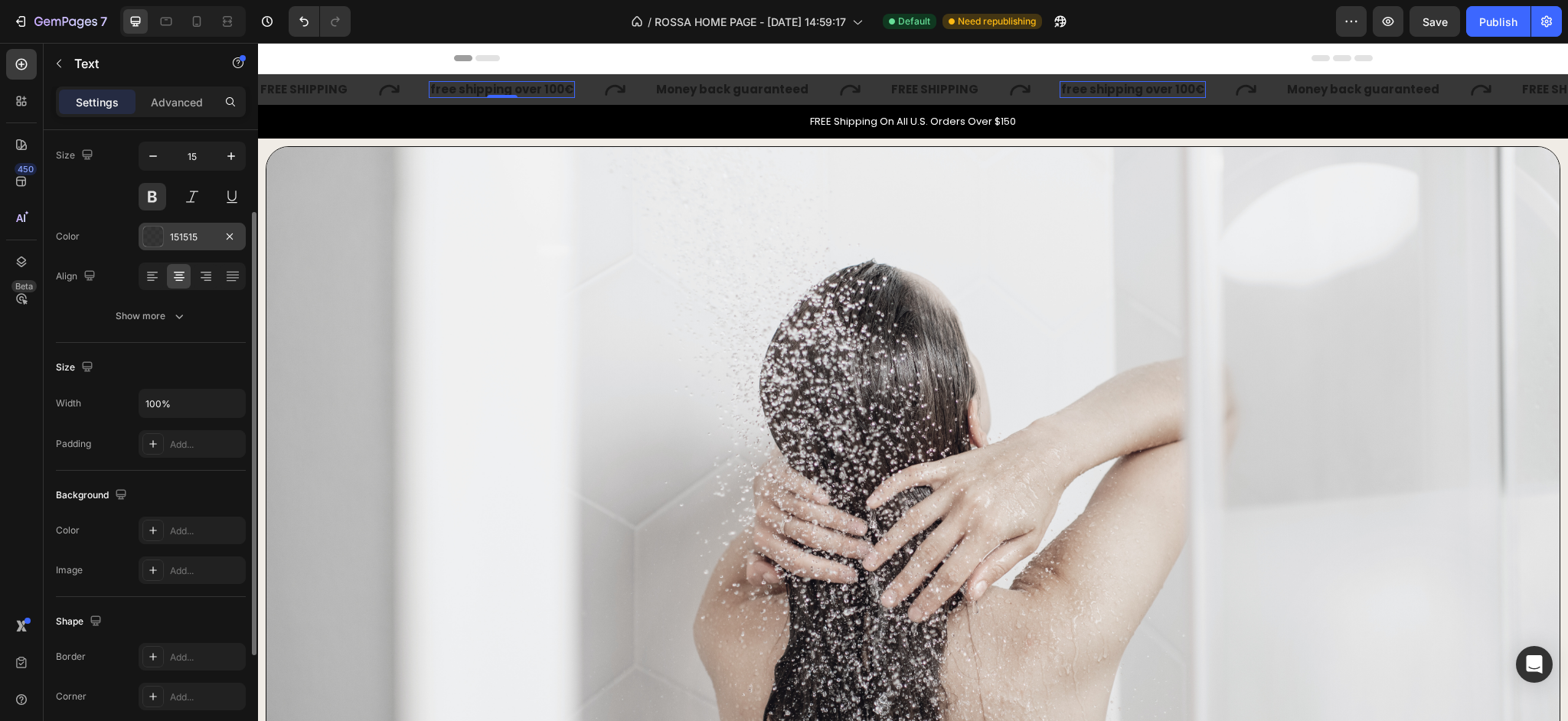
click at [165, 242] on div "151515" at bounding box center [192, 236] width 108 height 28
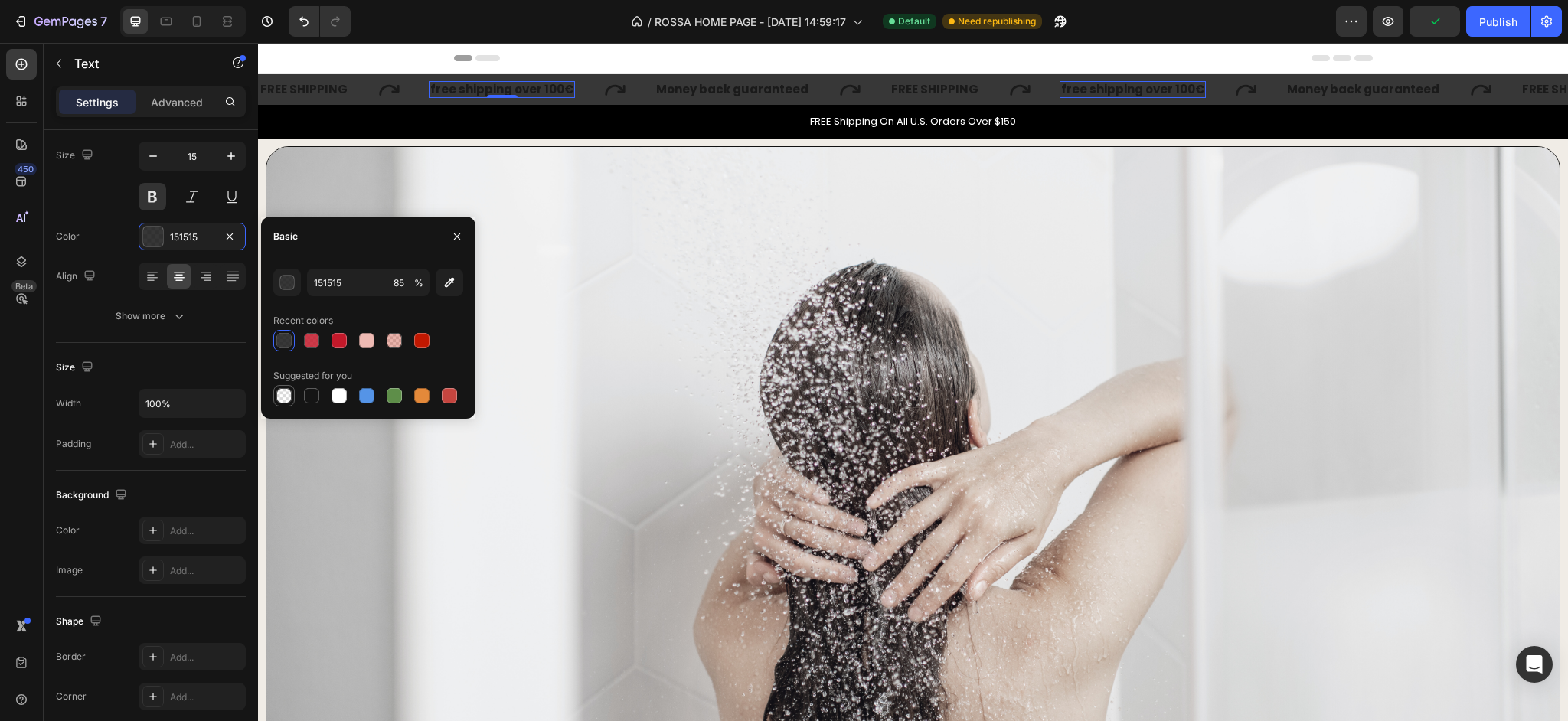
click at [287, 400] on div at bounding box center [284, 395] width 15 height 15
type input "000000"
type input "0"
click at [336, 398] on div at bounding box center [339, 395] width 15 height 15
type input "FFFFFF"
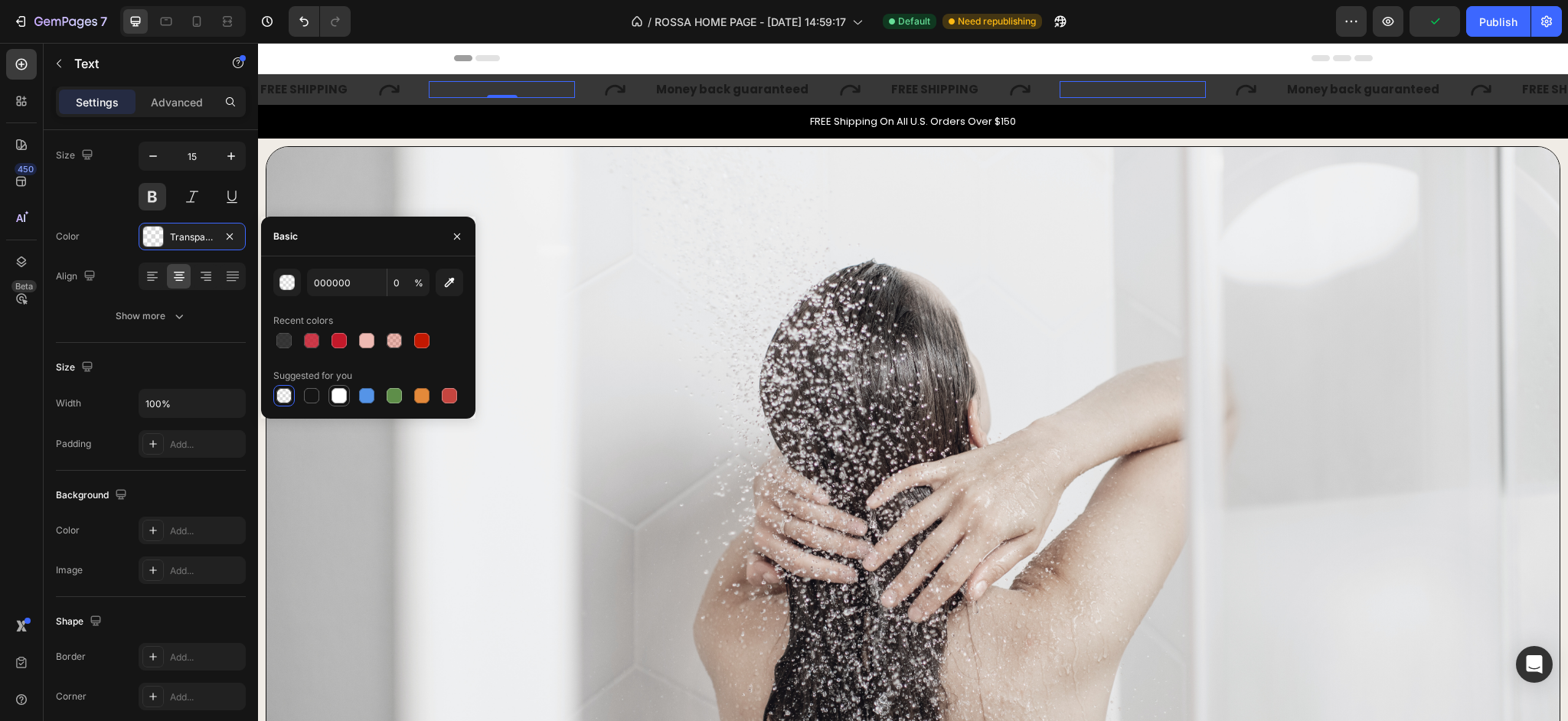
type input "100"
click at [671, 91] on p "Money back guaranteed" at bounding box center [732, 89] width 152 height 14
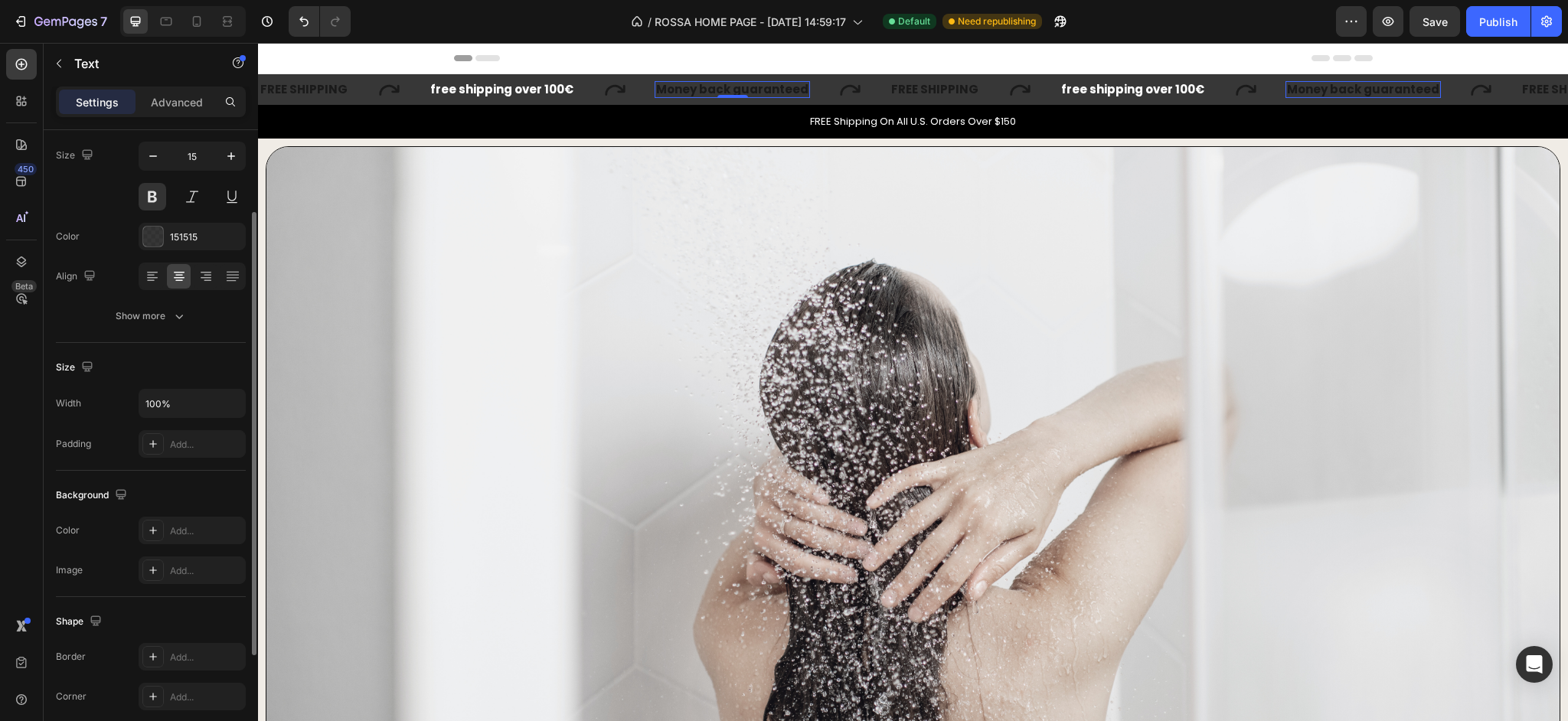
click at [168, 222] on div "Font Poppins Size 15 Color 151515 Align Show more" at bounding box center [151, 216] width 190 height 228
click at [171, 229] on div "151515" at bounding box center [192, 236] width 108 height 28
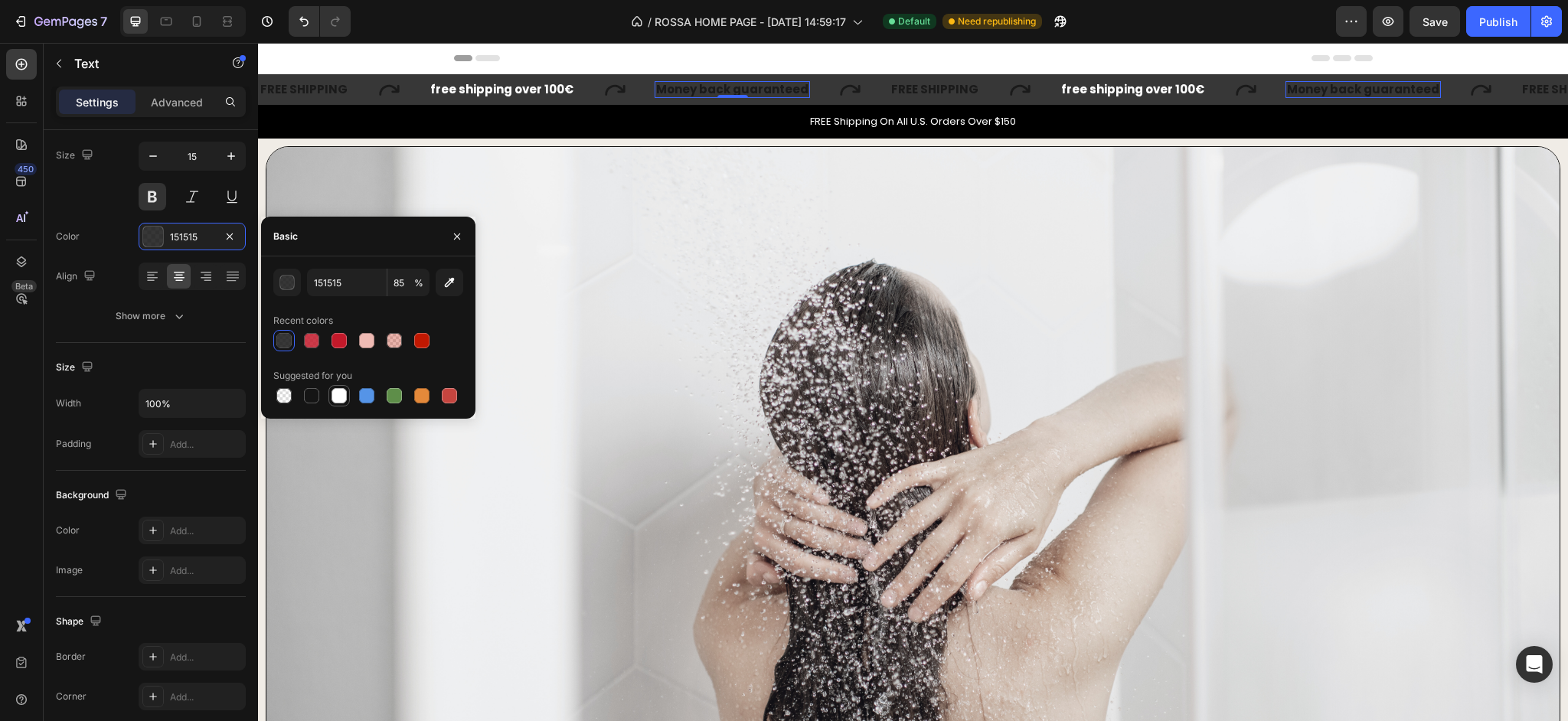
click at [338, 400] on div at bounding box center [339, 395] width 15 height 15
type input "FFFFFF"
type input "100"
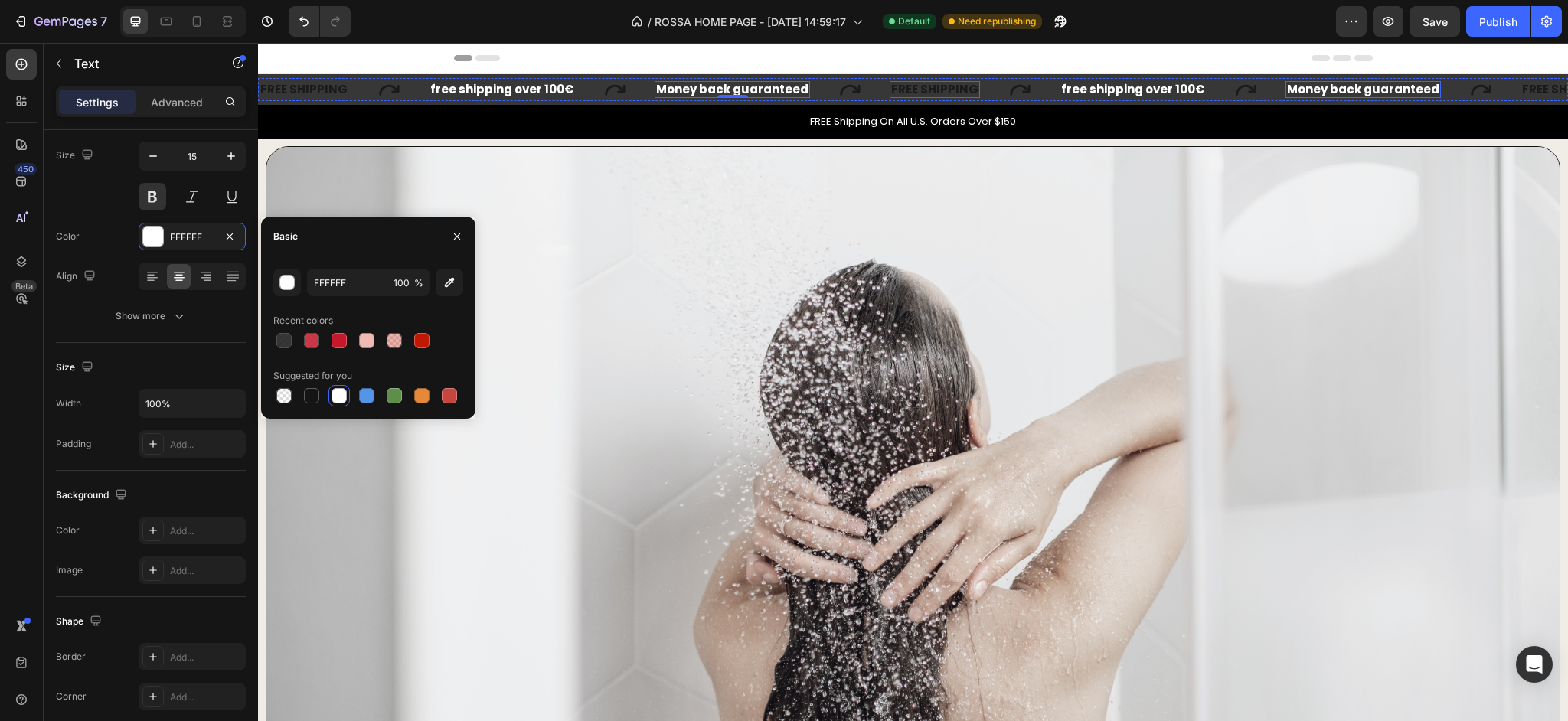
click at [919, 81] on div "FREE SHIPPING Text" at bounding box center [974, 89] width 170 height 23
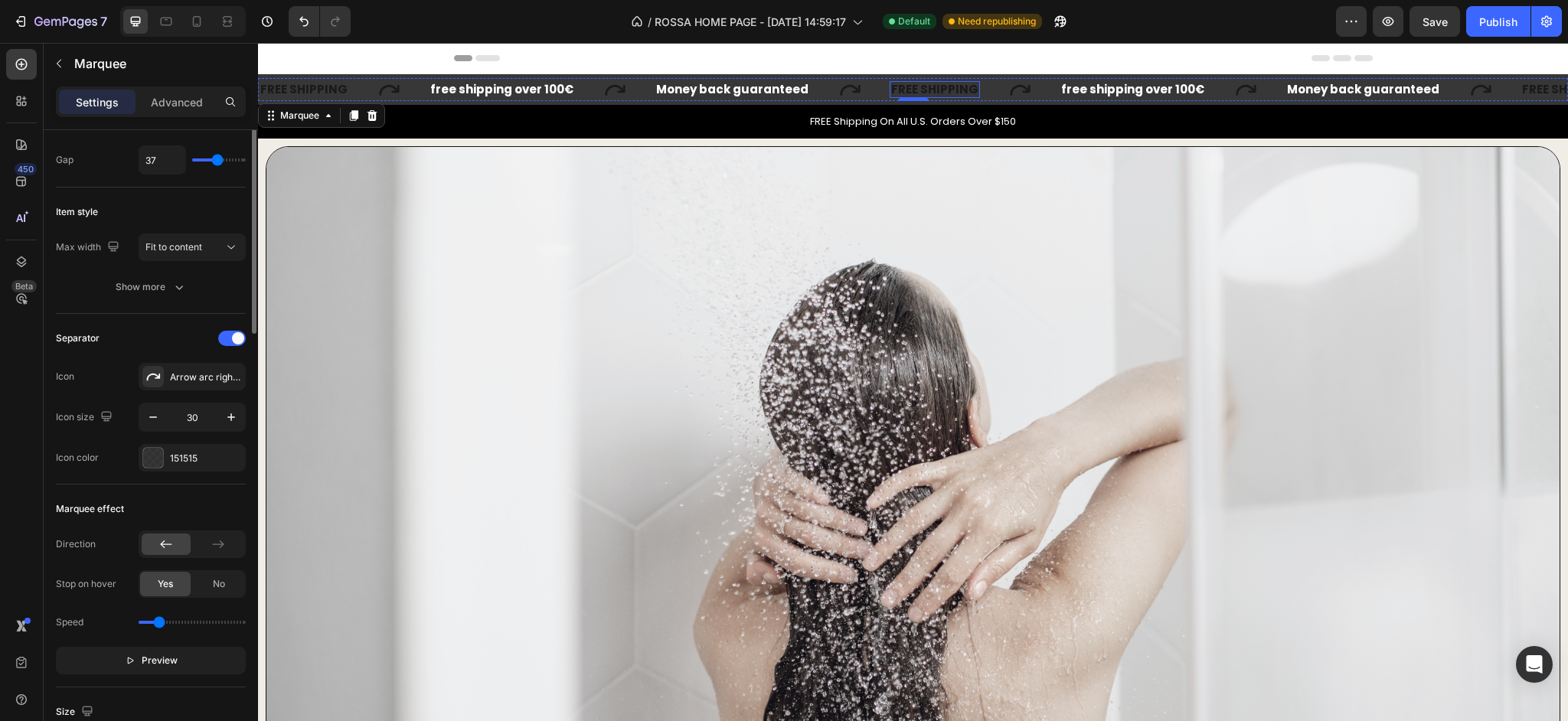
scroll to position [0, 0]
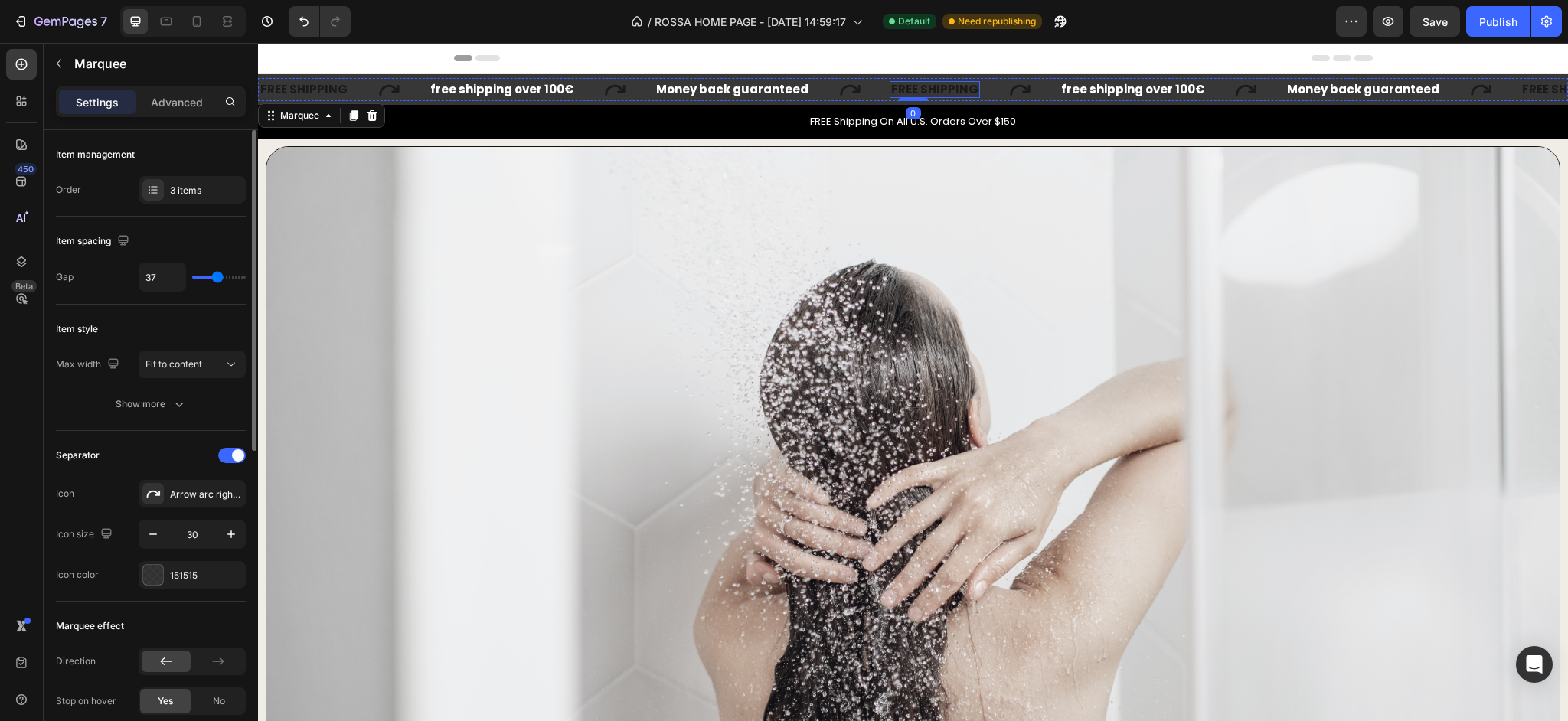
click at [917, 87] on div "FREE SHIPPING" at bounding box center [935, 90] width 91 height 18
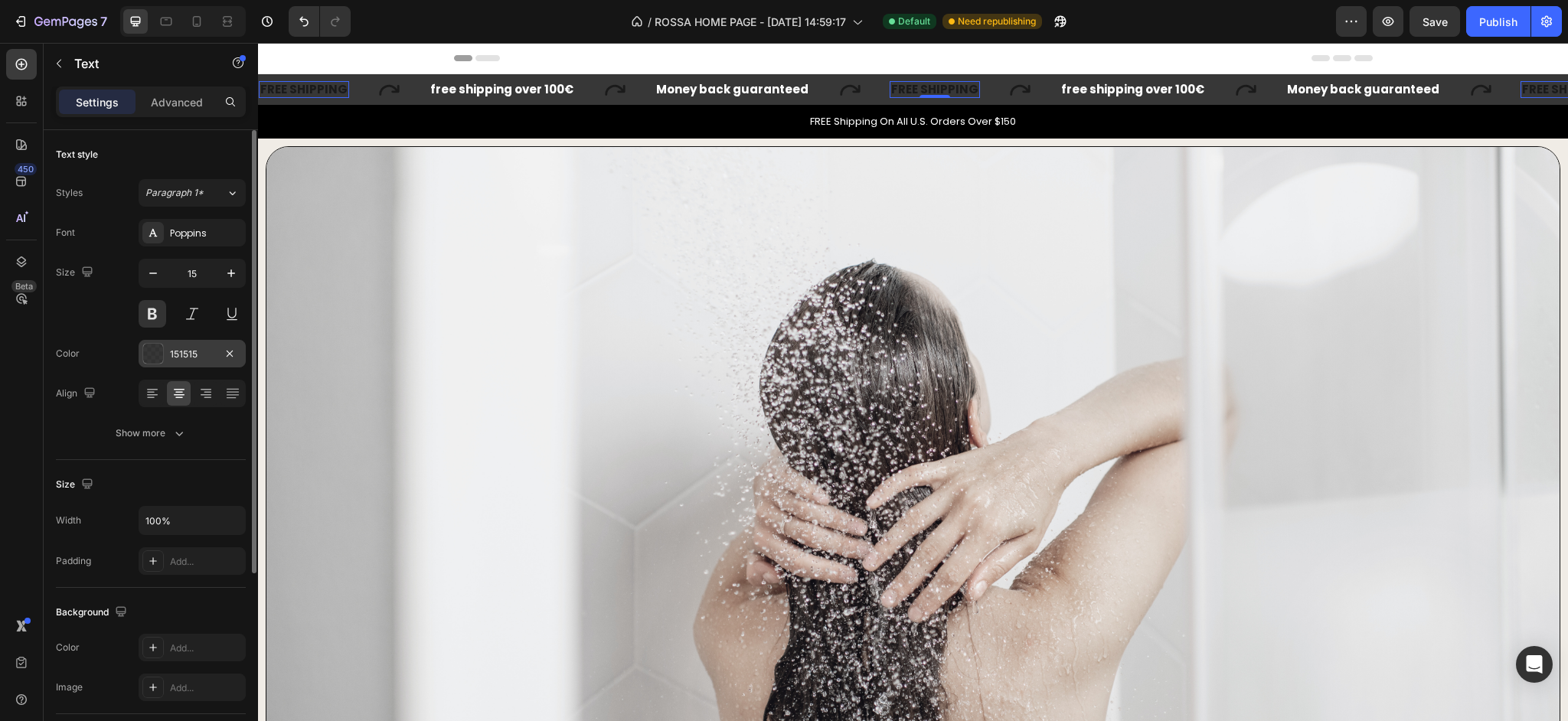
click at [169, 357] on div "151515" at bounding box center [192, 353] width 108 height 28
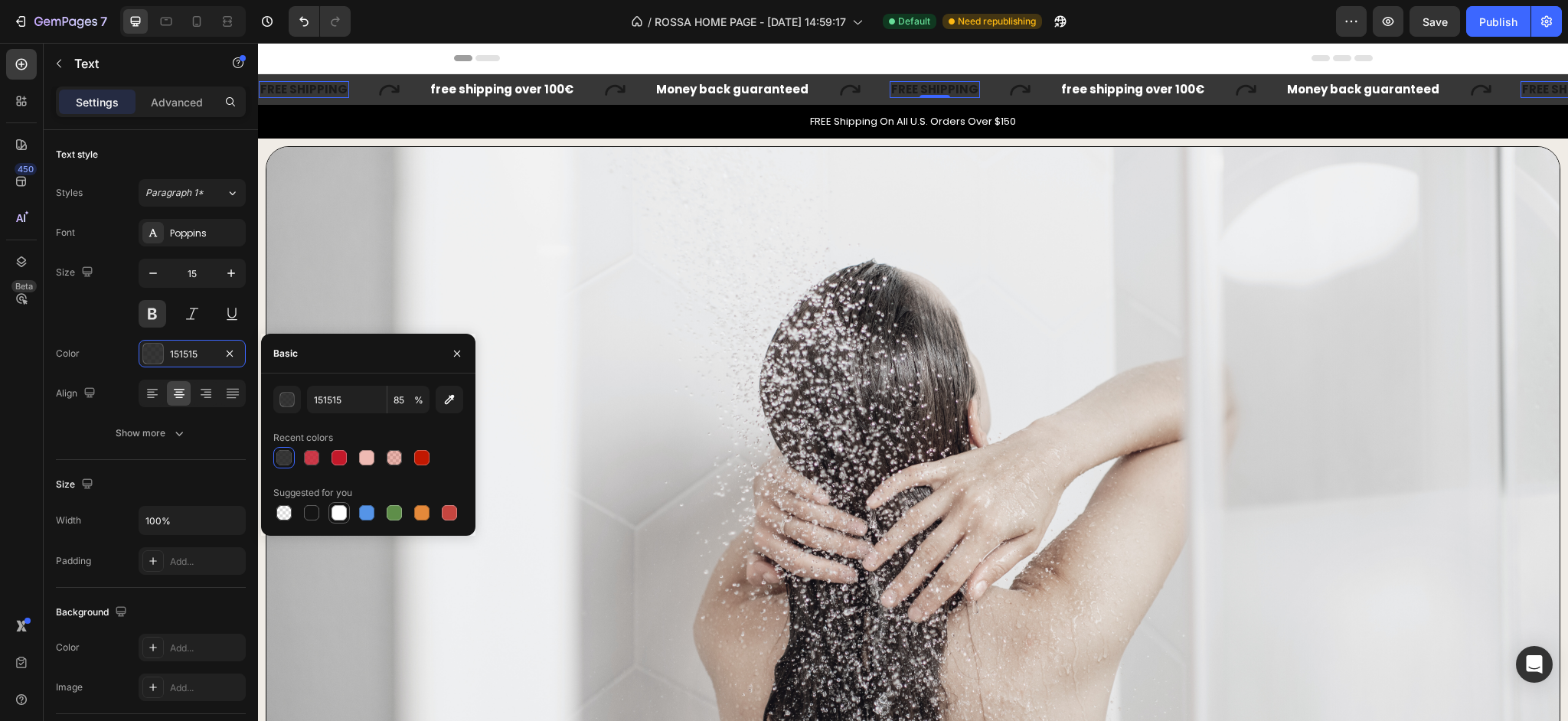
click at [346, 515] on div at bounding box center [339, 513] width 15 height 15
type input "FFFFFF"
type input "100"
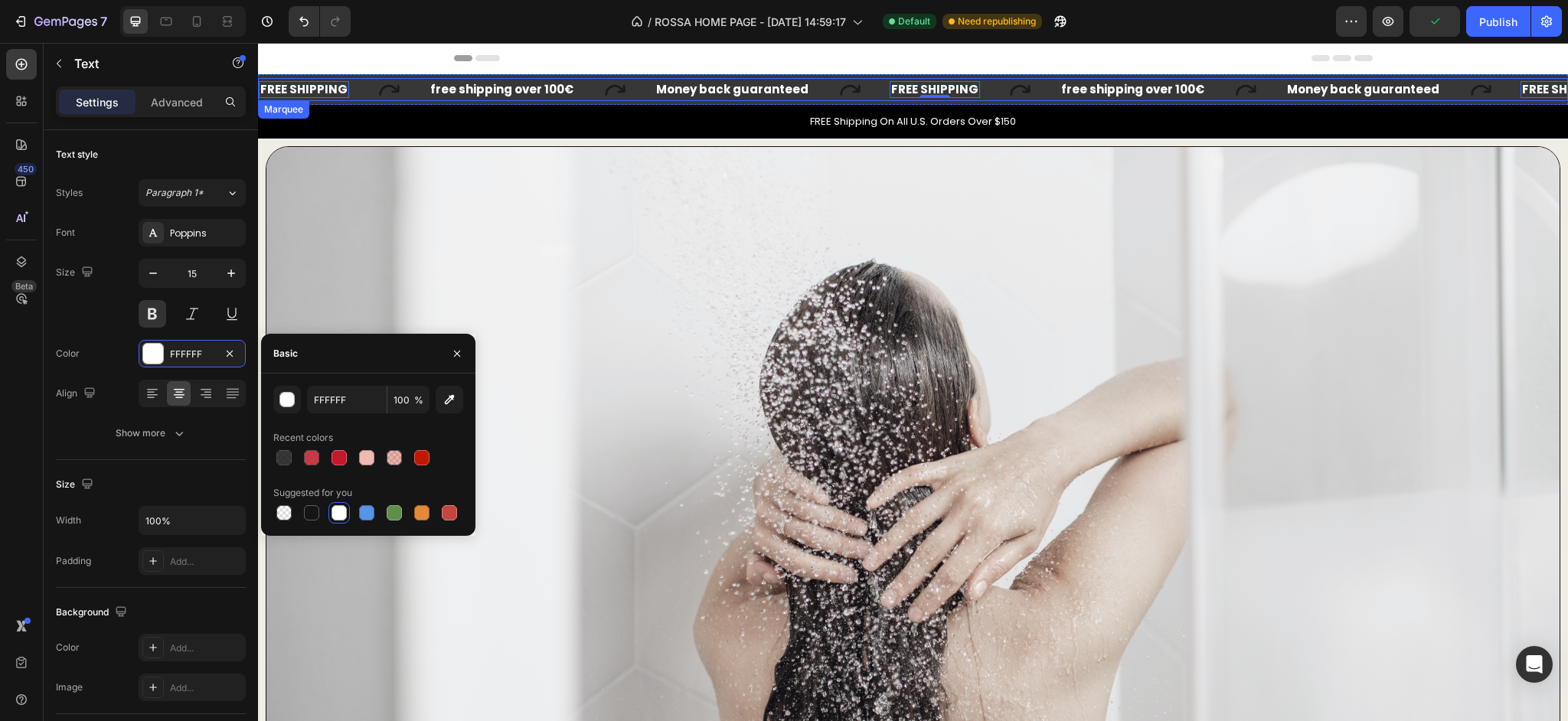
click at [1234, 93] on icon at bounding box center [1245, 89] width 23 height 23
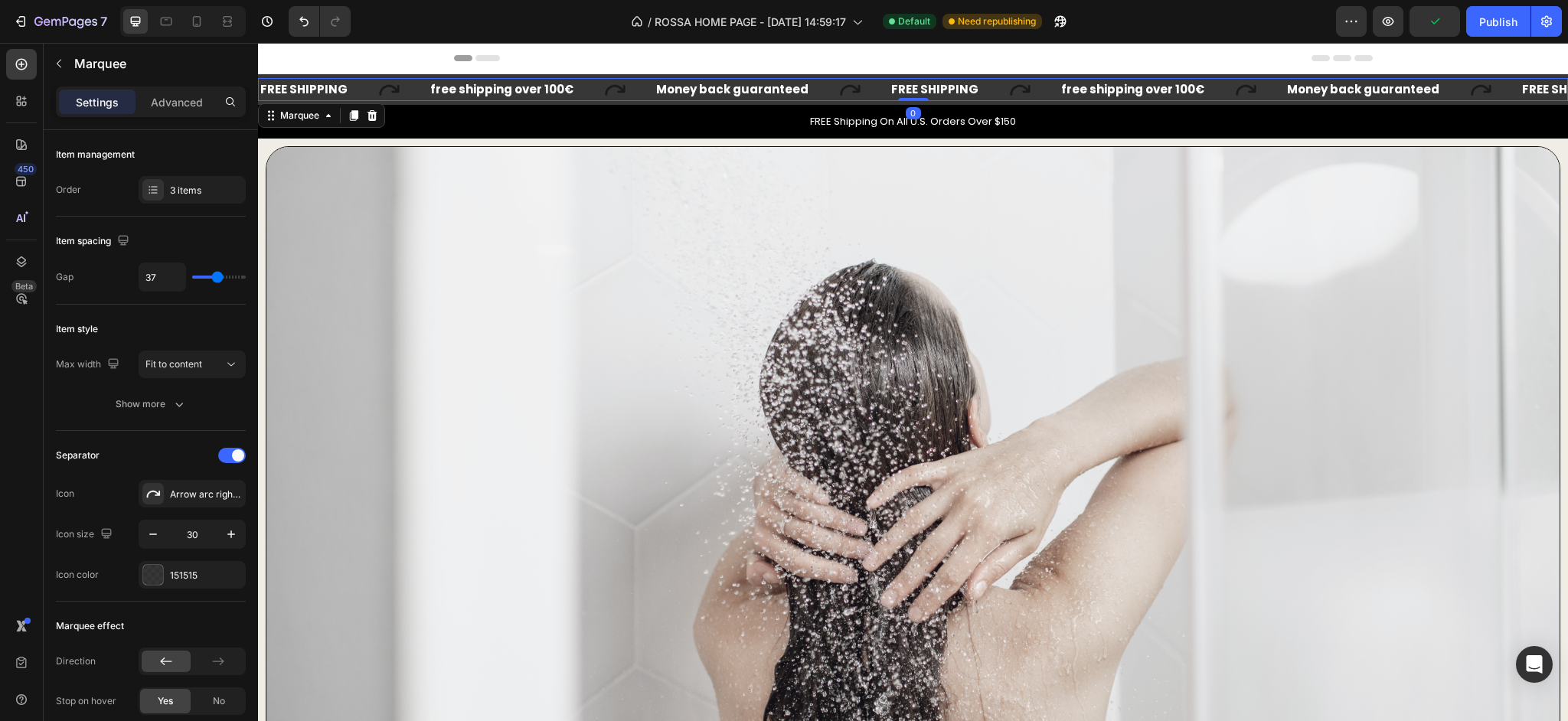
click at [1234, 91] on icon at bounding box center [1245, 89] width 23 height 23
click at [189, 576] on div "151515" at bounding box center [191, 575] width 45 height 13
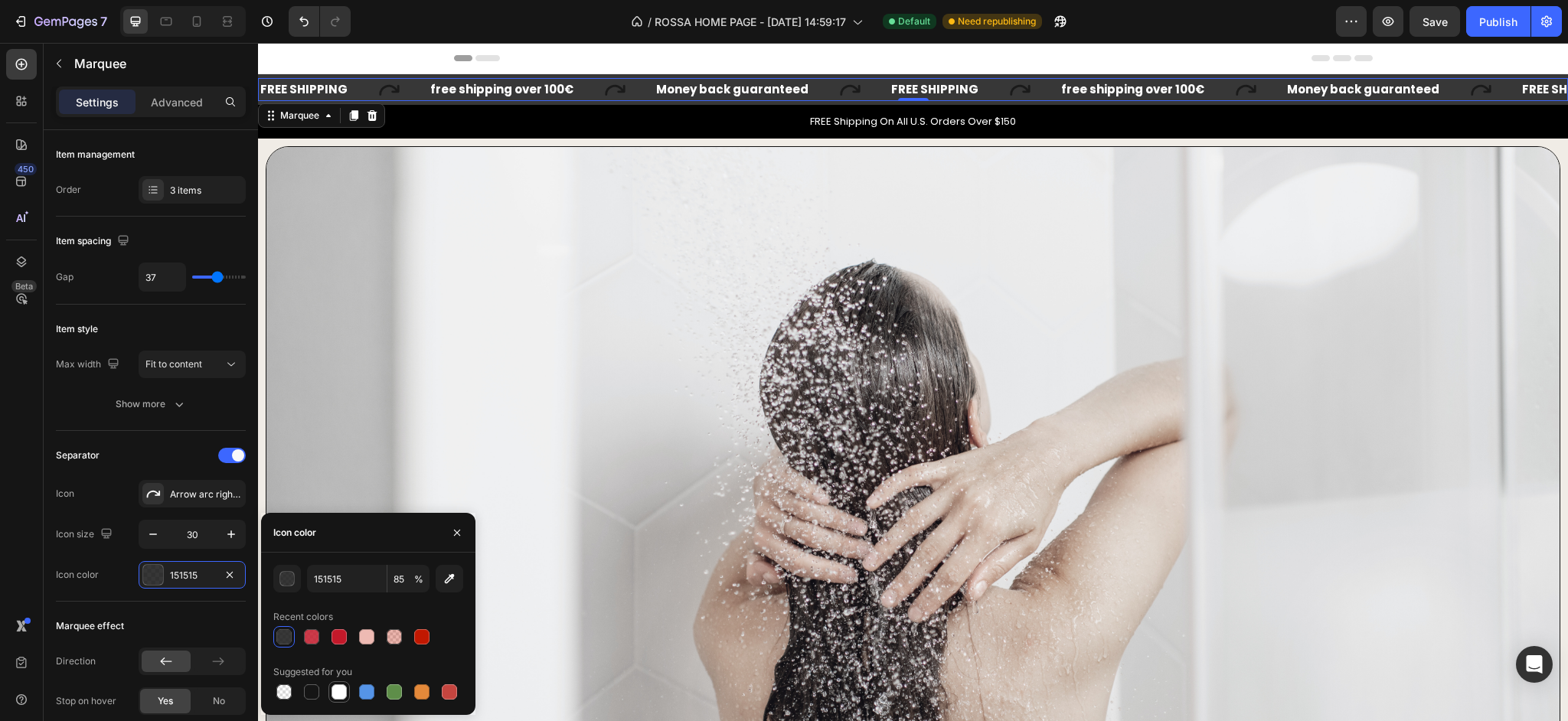
click at [338, 694] on div at bounding box center [339, 692] width 15 height 15
type input "FFFFFF"
type input "100"
click at [500, 298] on img at bounding box center [912, 511] width 1294 height 730
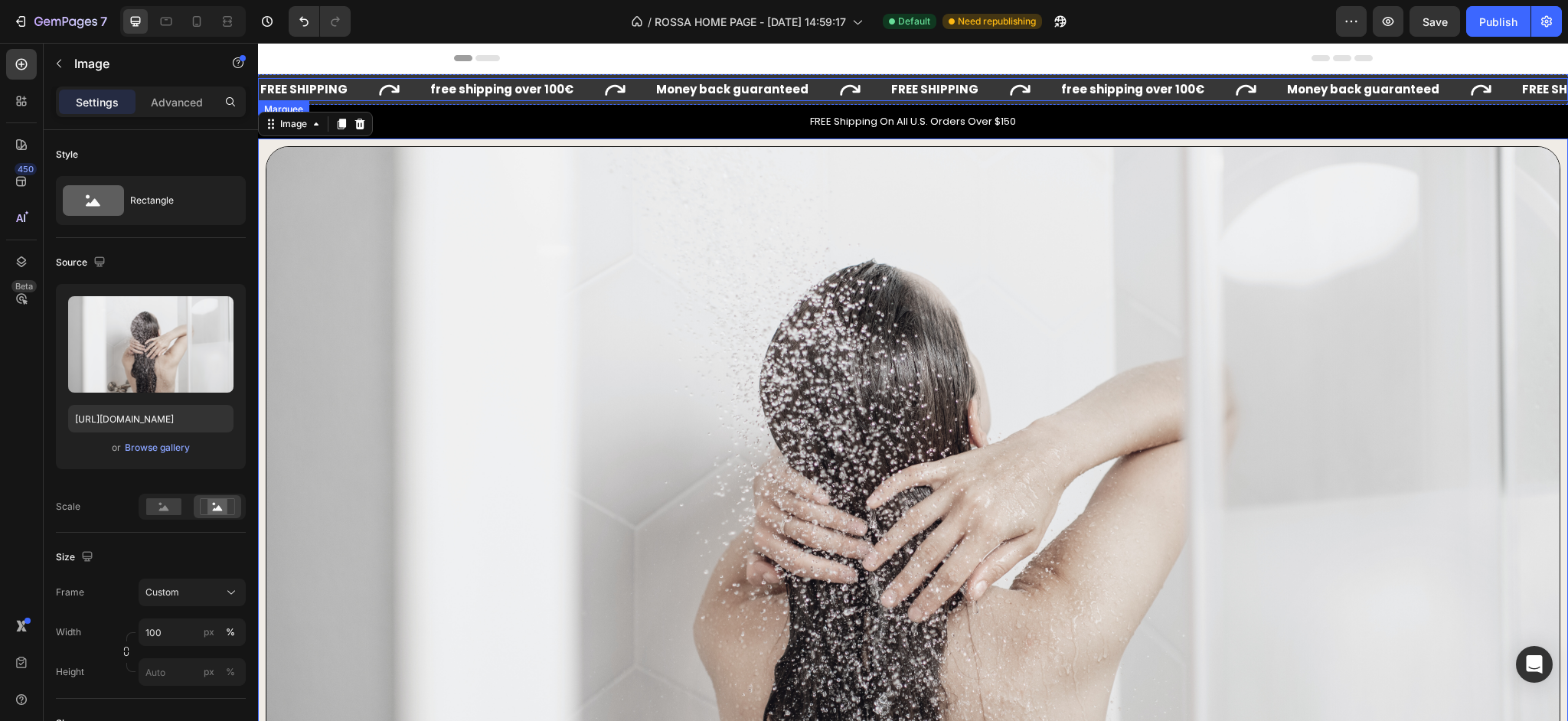
click at [417, 100] on div "FREE SHIPPING Text" at bounding box center [343, 89] width 170 height 23
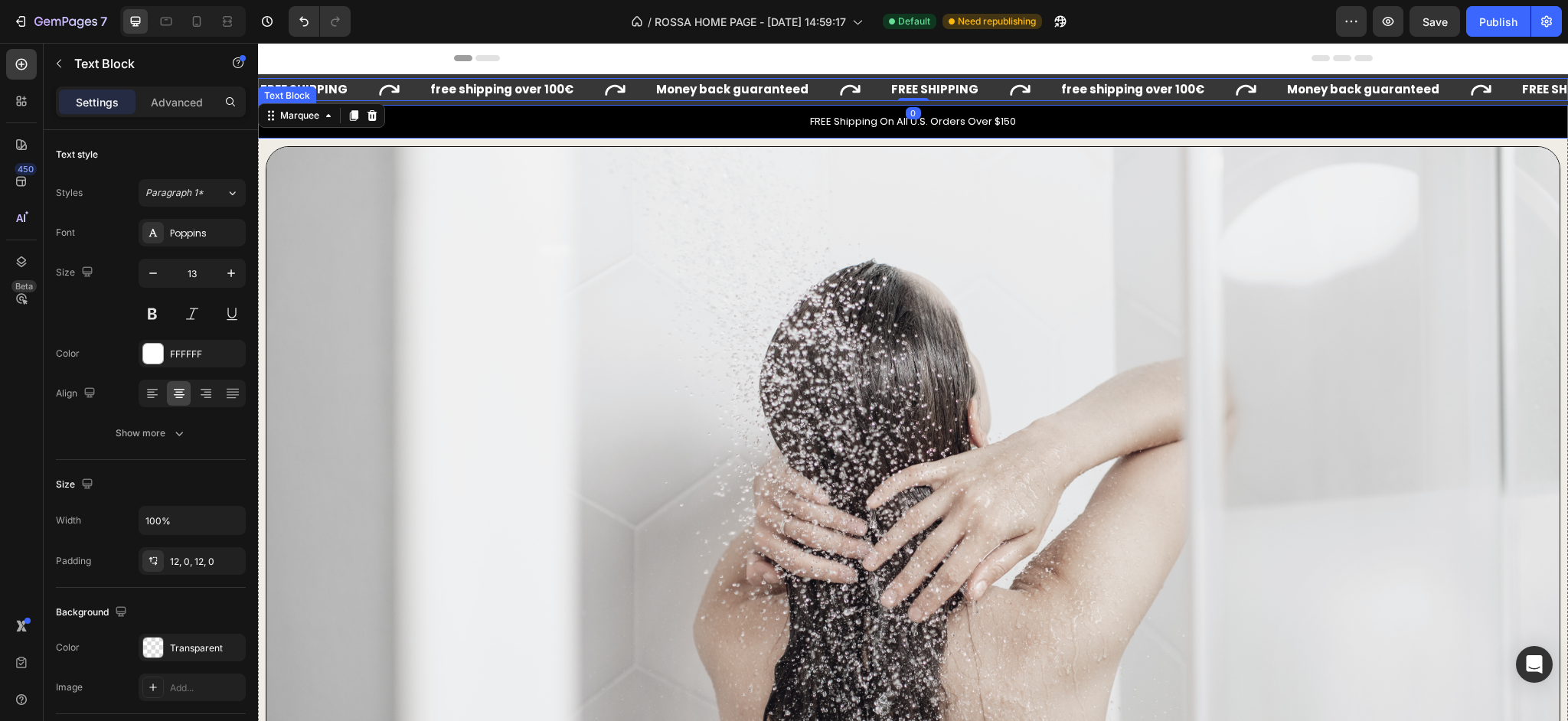
click at [412, 105] on div "FREE Shipping On All U.S. Orders Over $150" at bounding box center [913, 122] width 1310 height 34
click at [407, 103] on div "FREE SHIPPING Text free shipping over 100 € Text Money back guaranteed Text FRE…" at bounding box center [913, 89] width 1310 height 30
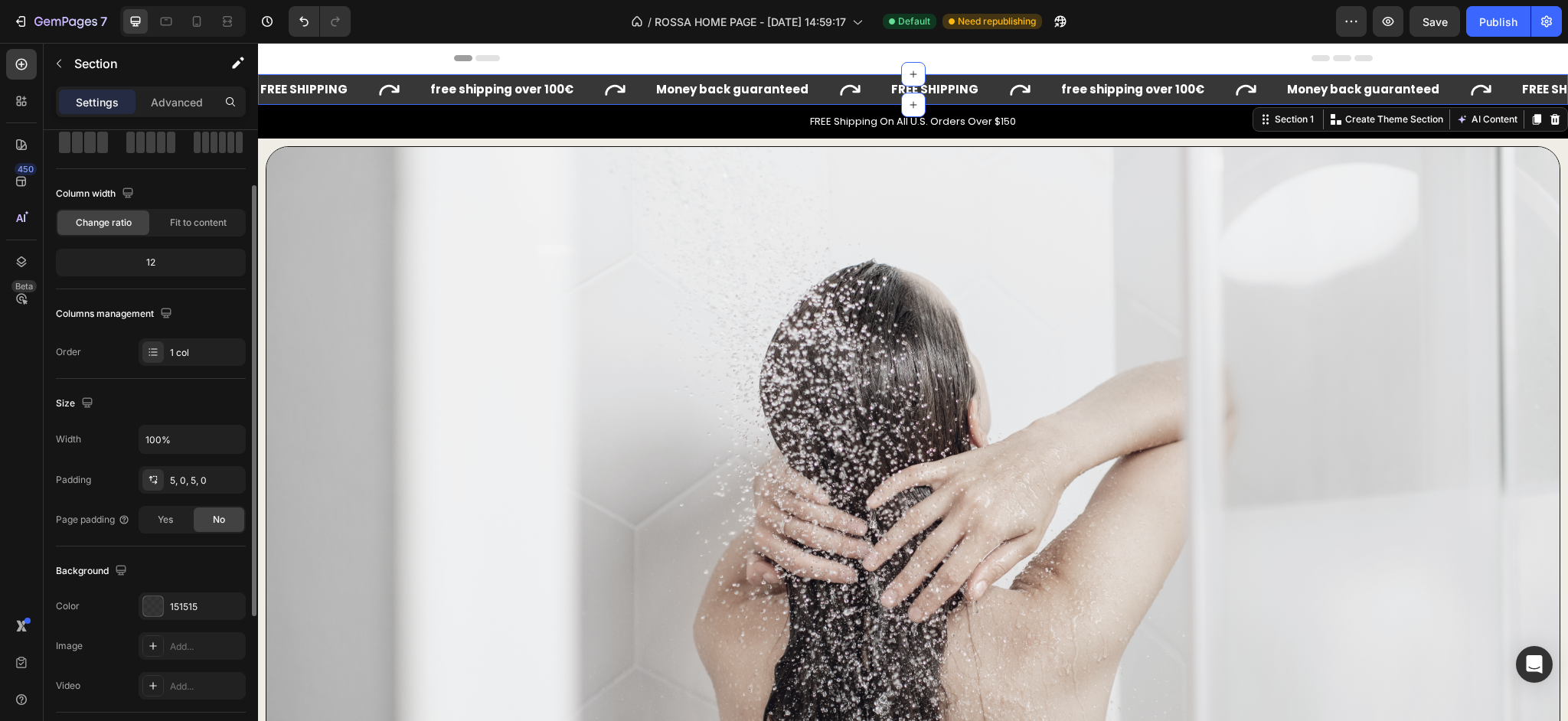
scroll to position [203, 0]
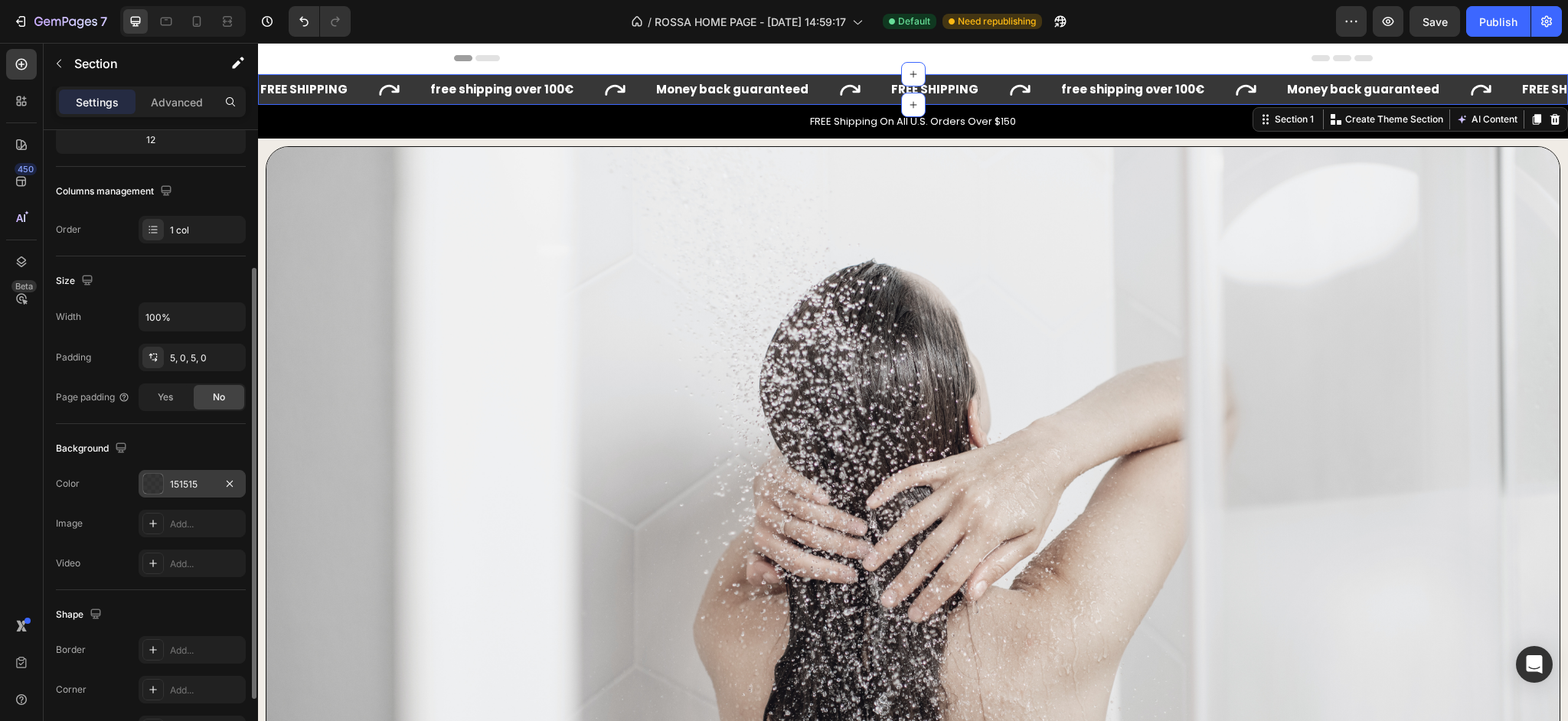
click at [169, 480] on div "151515" at bounding box center [192, 483] width 108 height 28
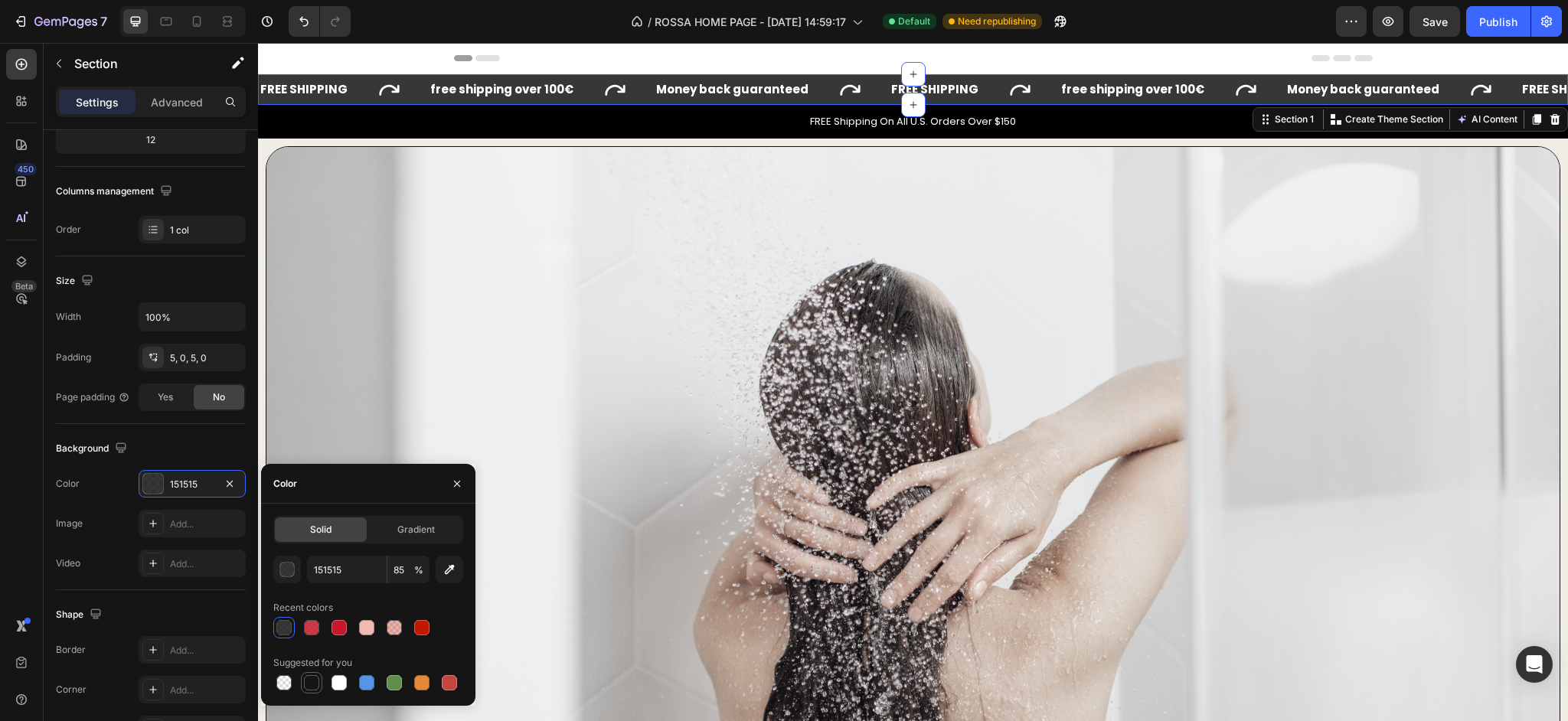
click at [313, 687] on div at bounding box center [312, 682] width 15 height 15
type input "100"
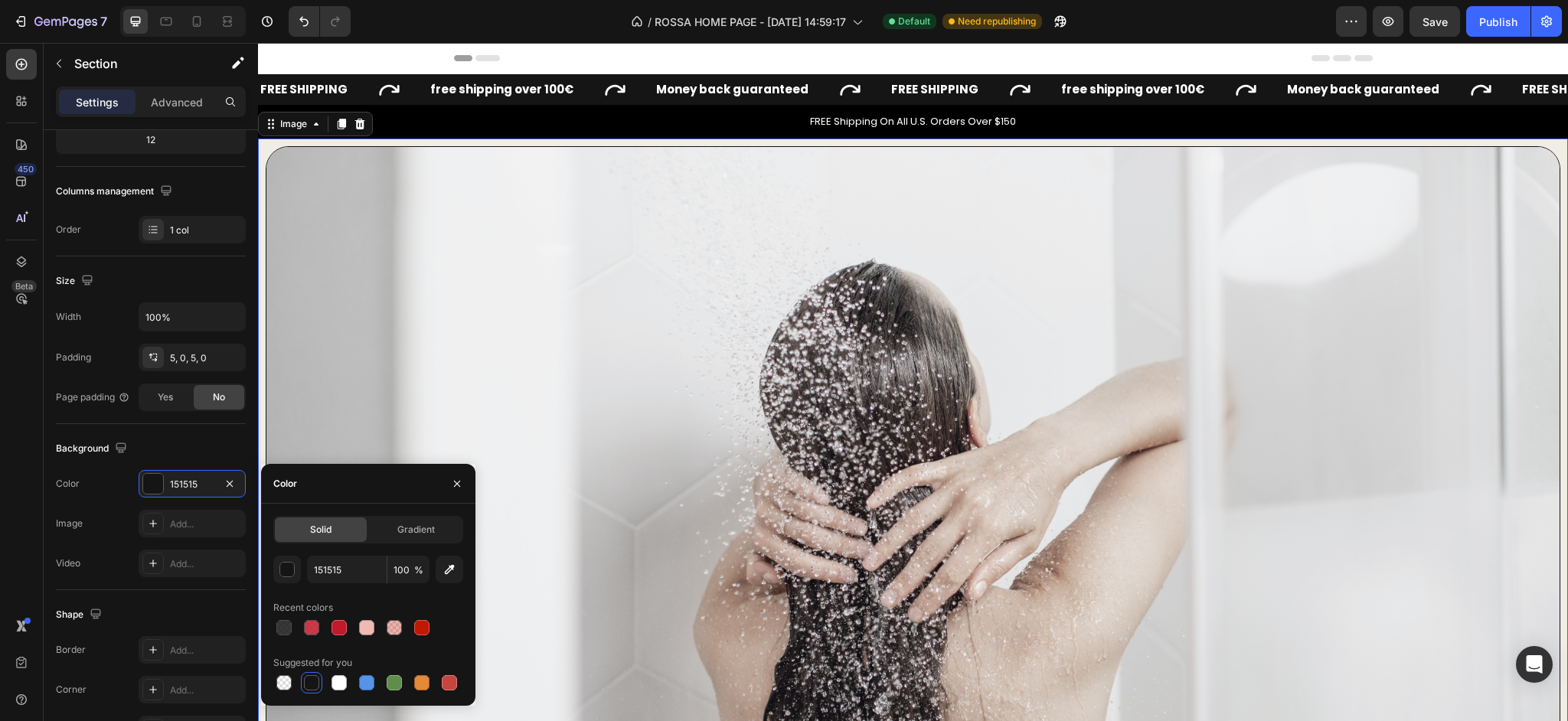
click at [420, 195] on img at bounding box center [912, 511] width 1294 height 730
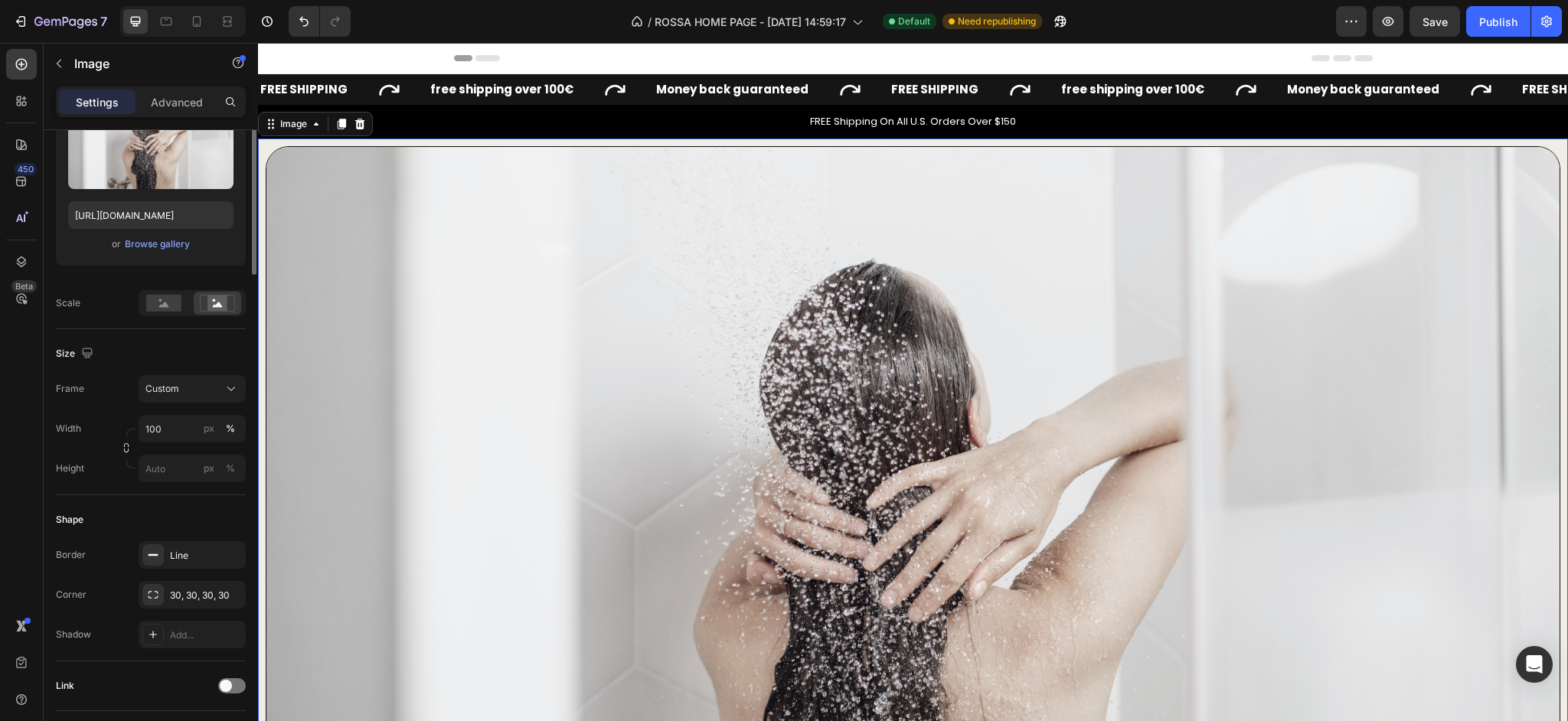
scroll to position [0, 0]
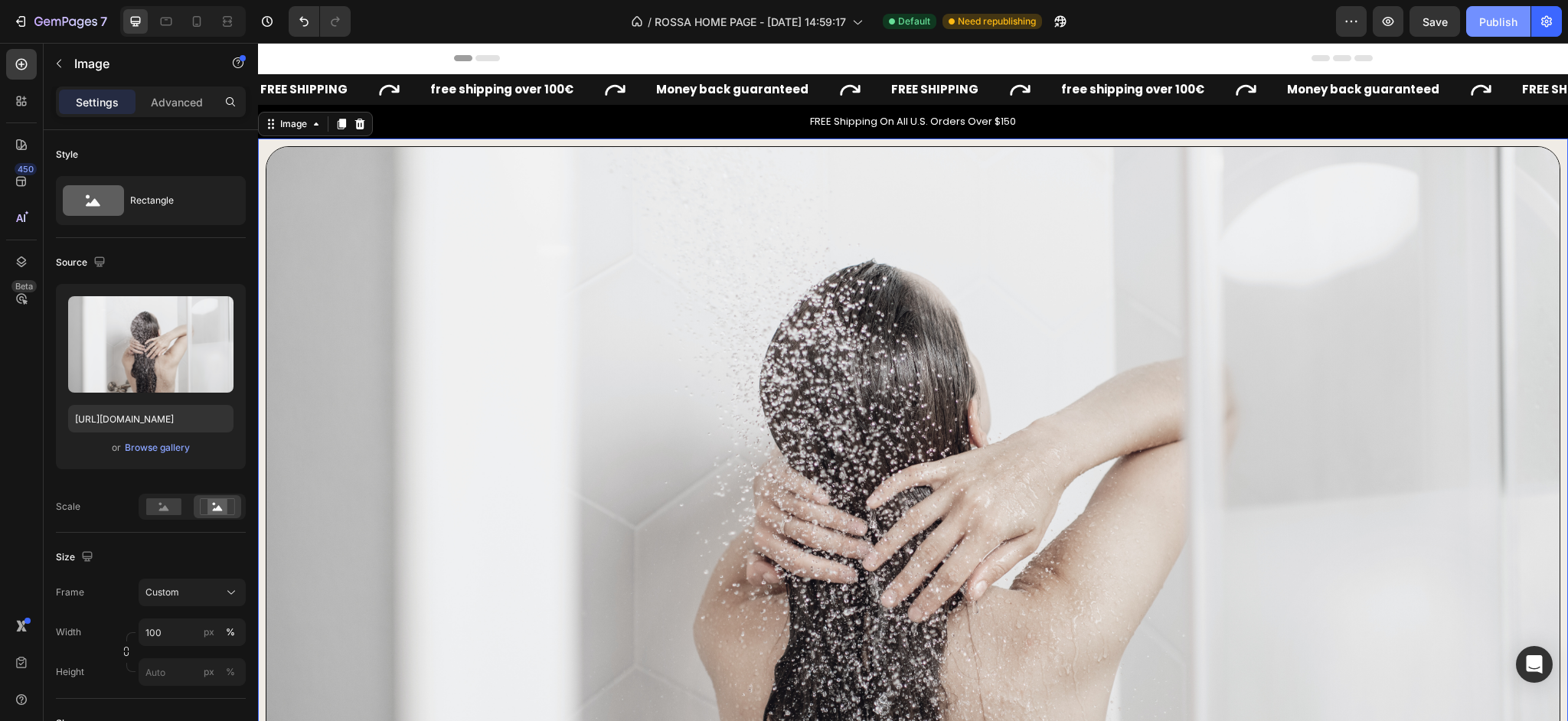
click at [1482, 22] on div "Publish" at bounding box center [1498, 21] width 39 height 16
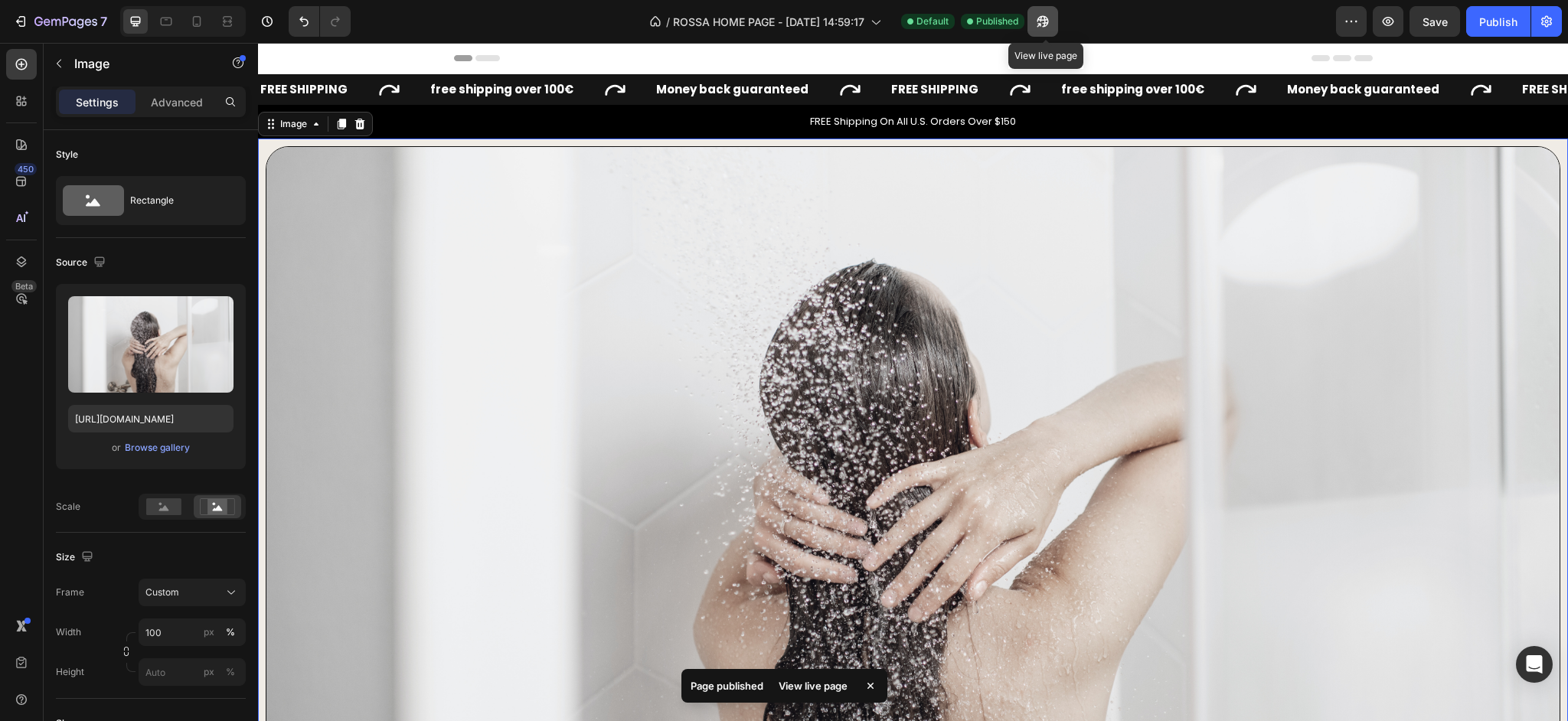
click at [1041, 33] on button "button" at bounding box center [1042, 21] width 30 height 30
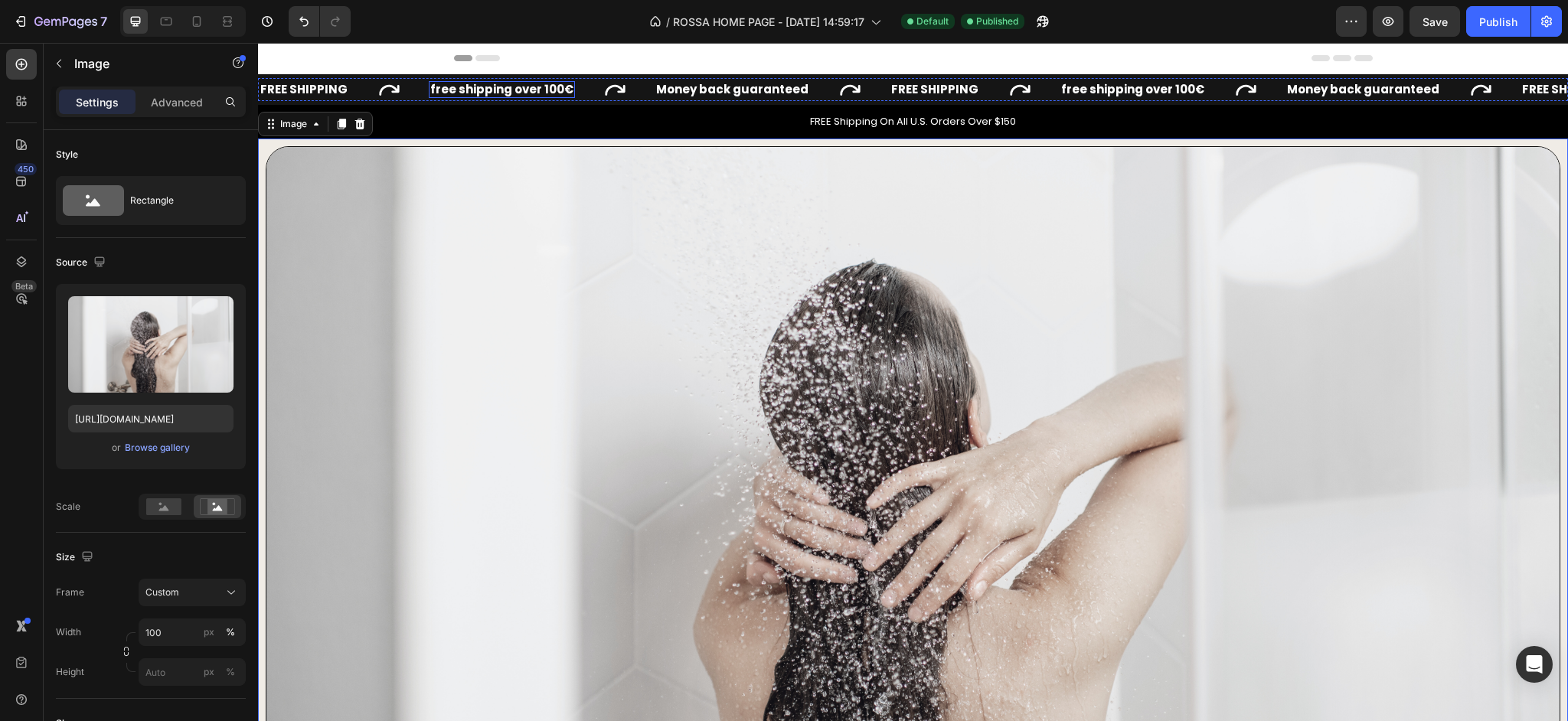
click at [462, 85] on p "free shipping over 100 €" at bounding box center [501, 89] width 143 height 14
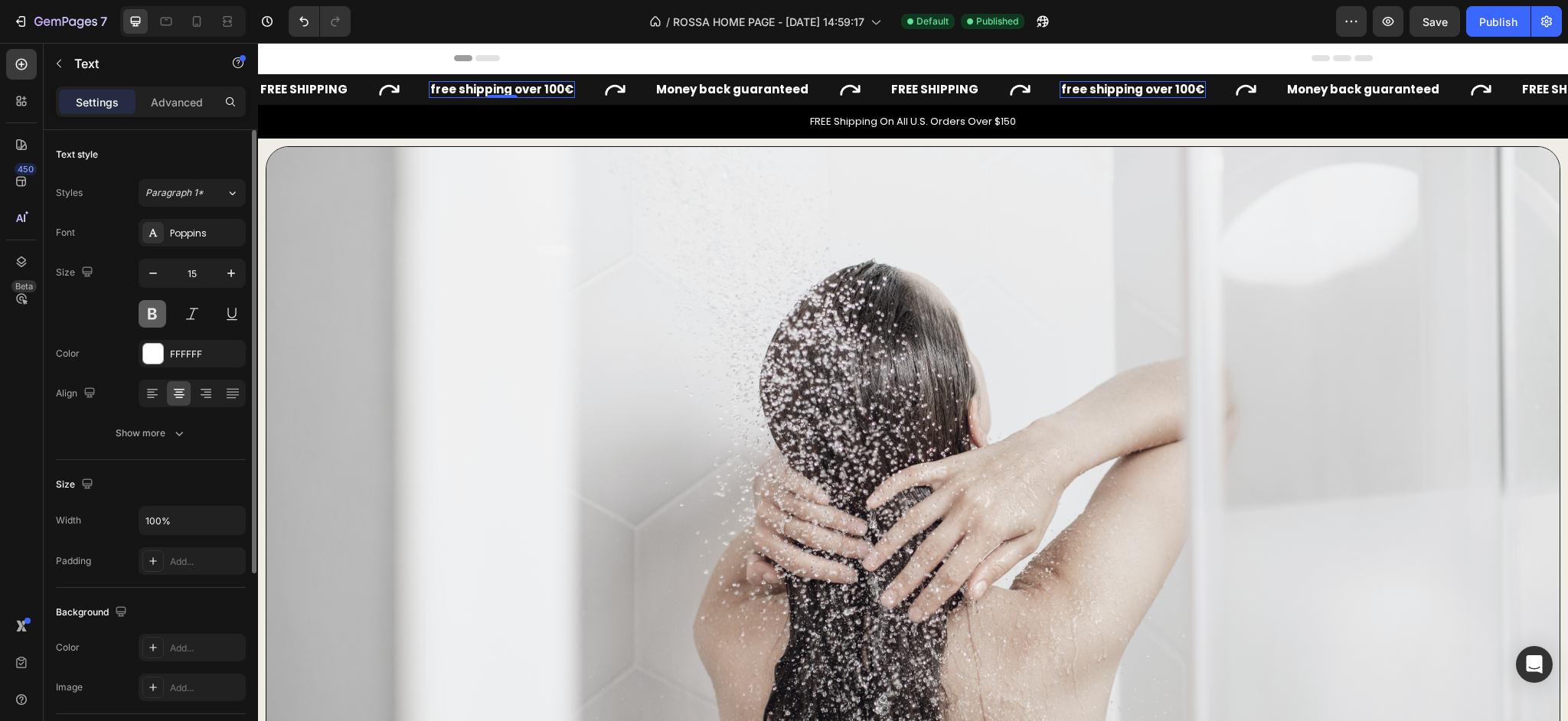
click at [153, 312] on button at bounding box center [152, 313] width 28 height 28
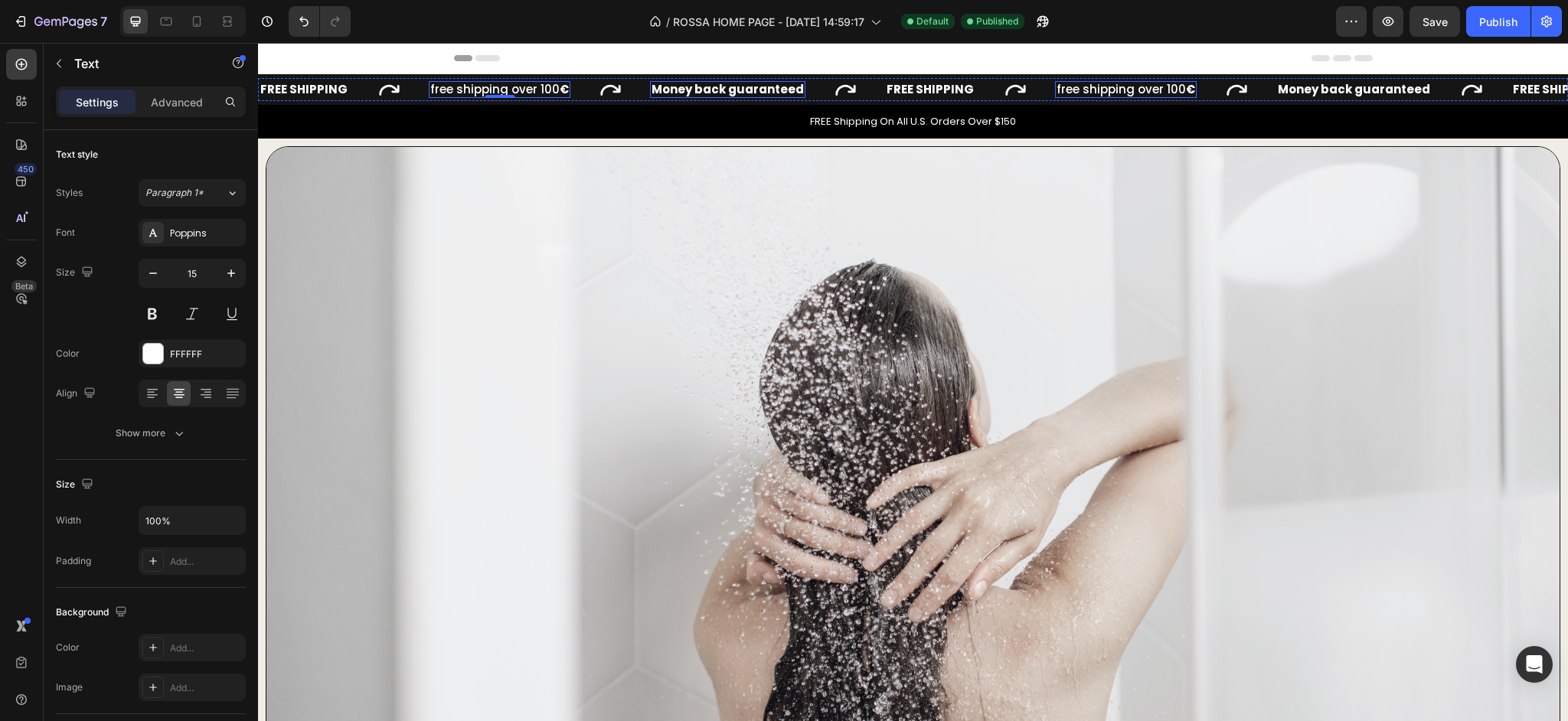
click at [709, 93] on p "Money back guaranteed" at bounding box center [727, 89] width 152 height 14
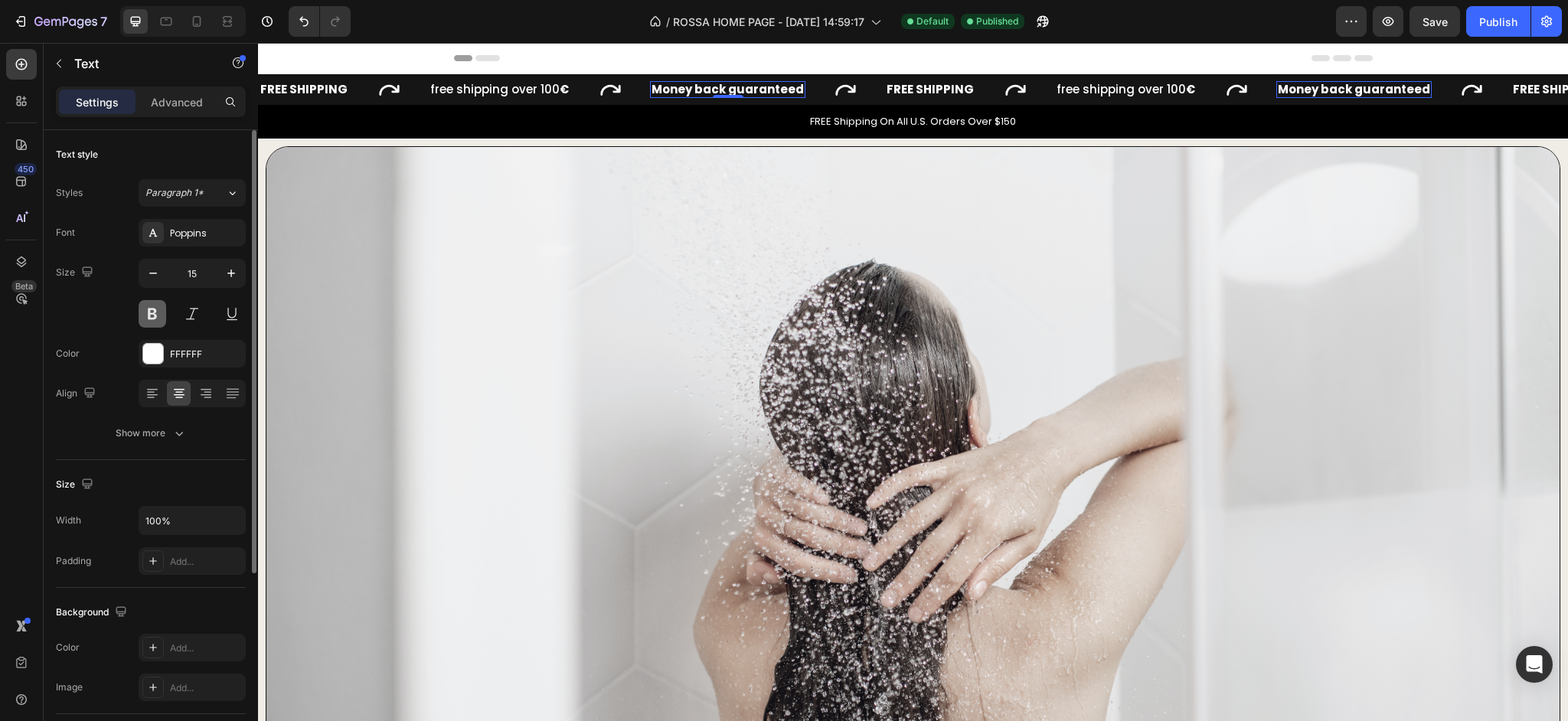
click at [149, 314] on button at bounding box center [152, 313] width 28 height 28
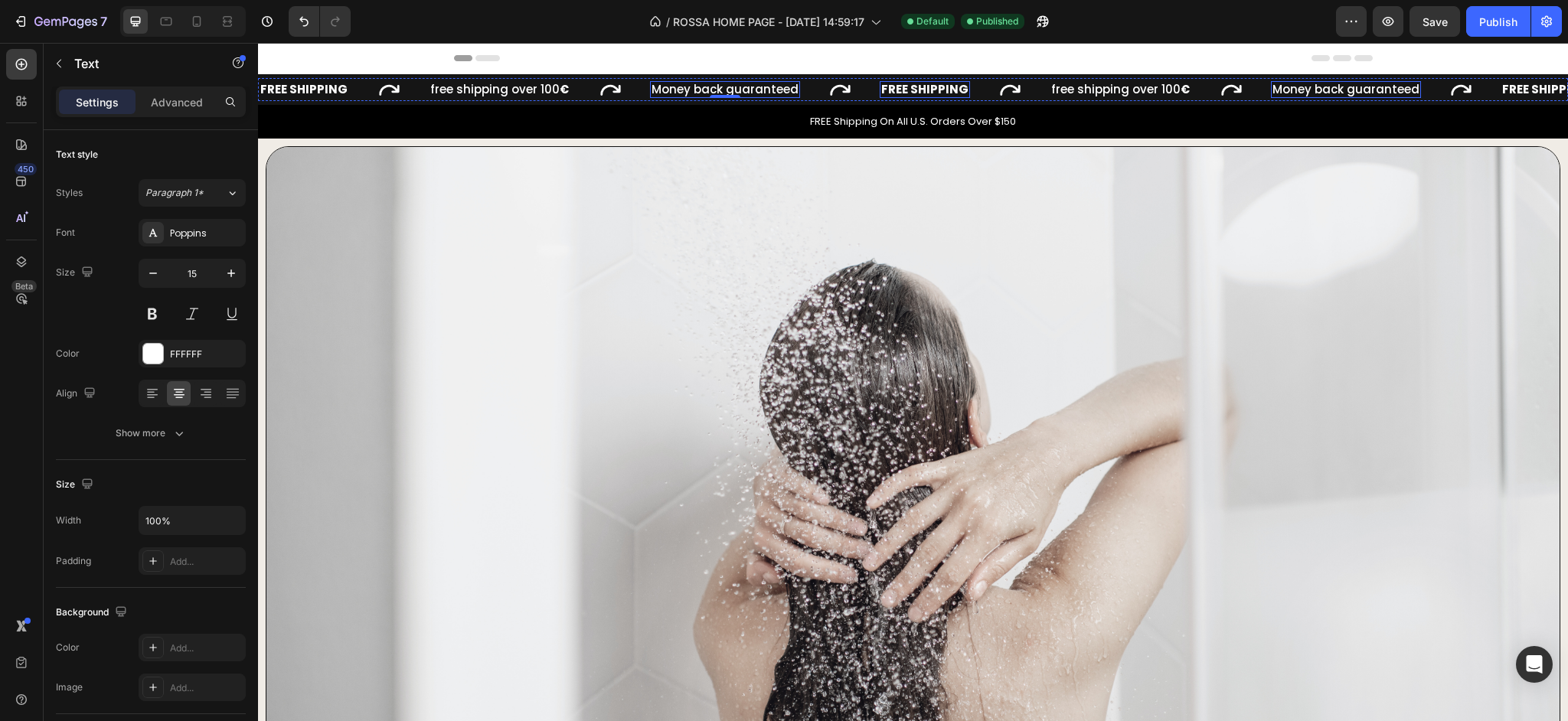
click at [908, 85] on div "FREE SHIPPING" at bounding box center [925, 90] width 91 height 18
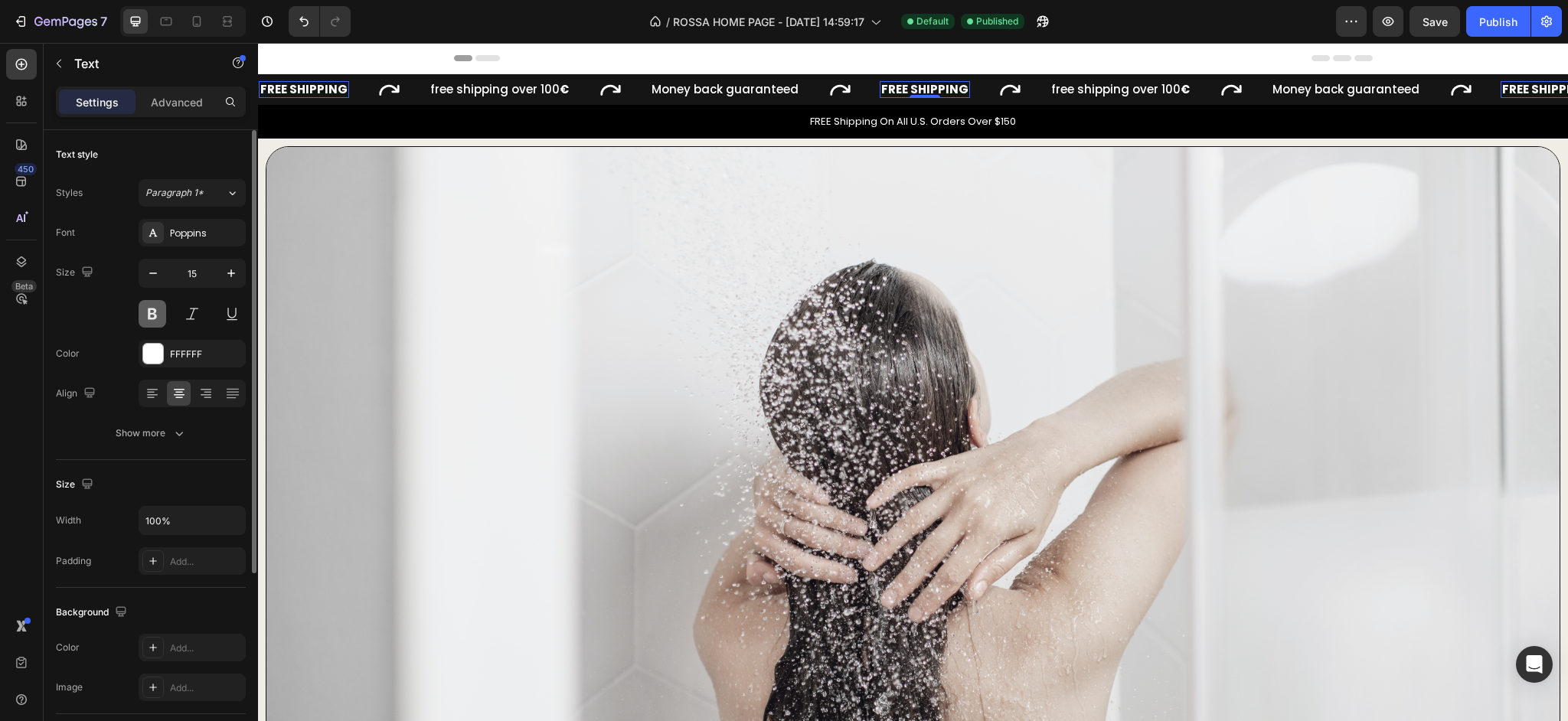
click at [153, 316] on button at bounding box center [152, 313] width 28 height 28
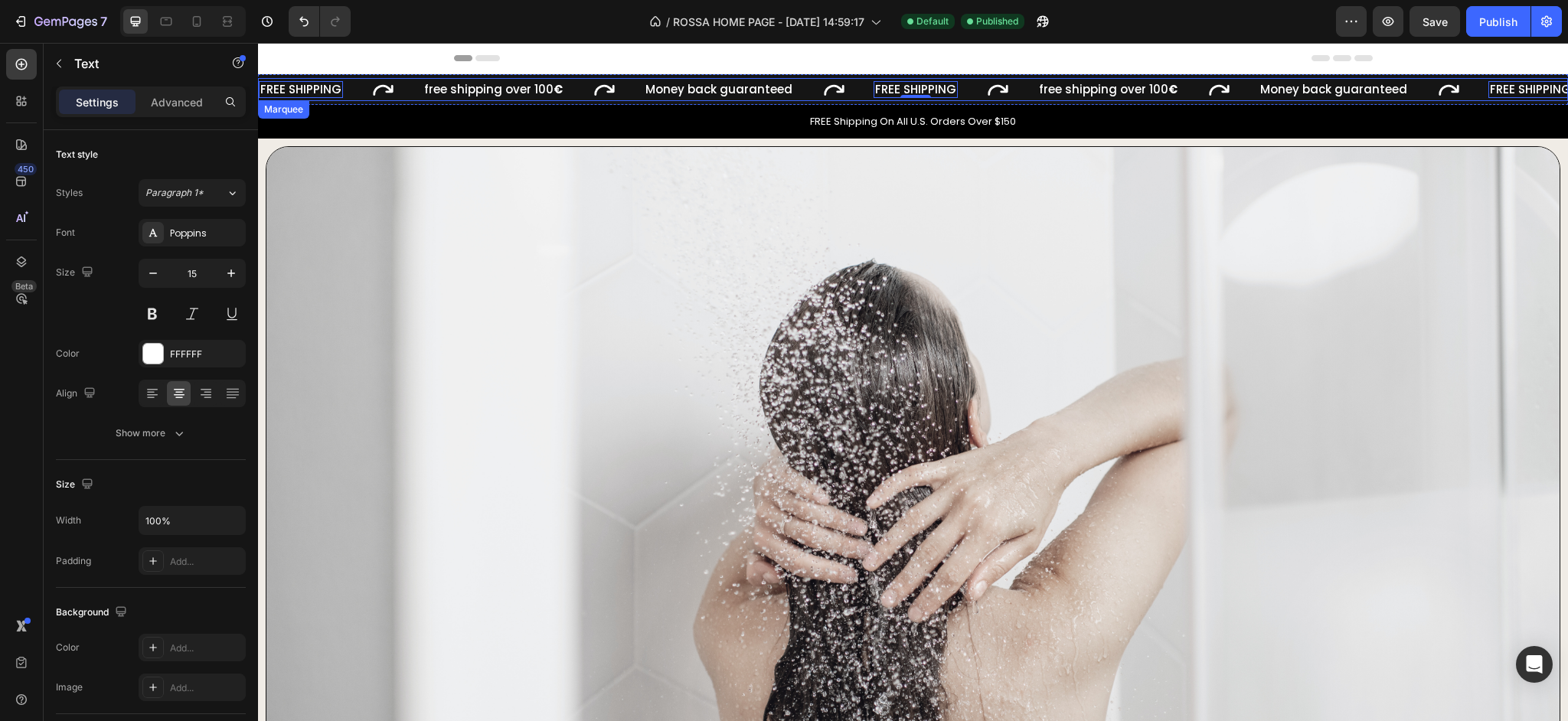
click at [597, 88] on icon at bounding box center [604, 89] width 23 height 23
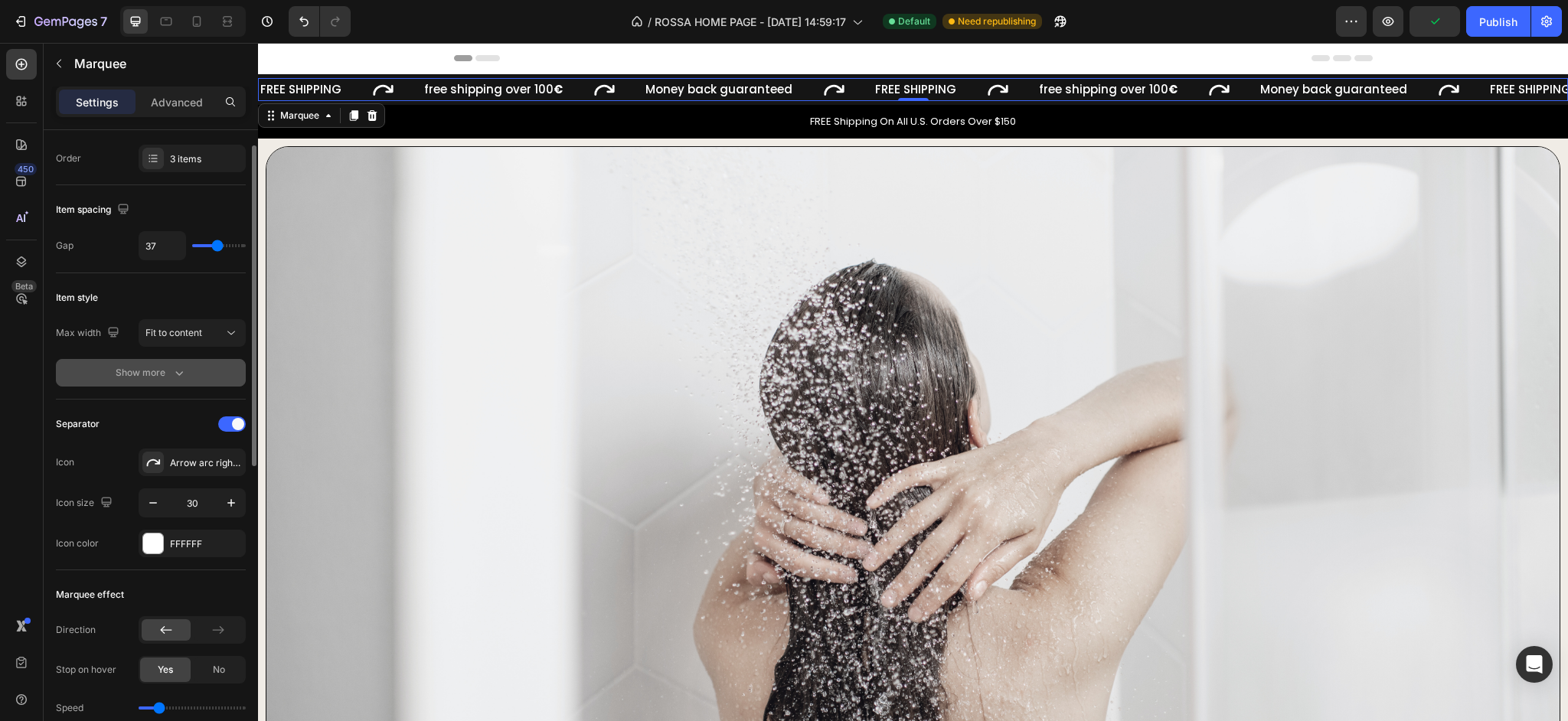
scroll to position [3, 0]
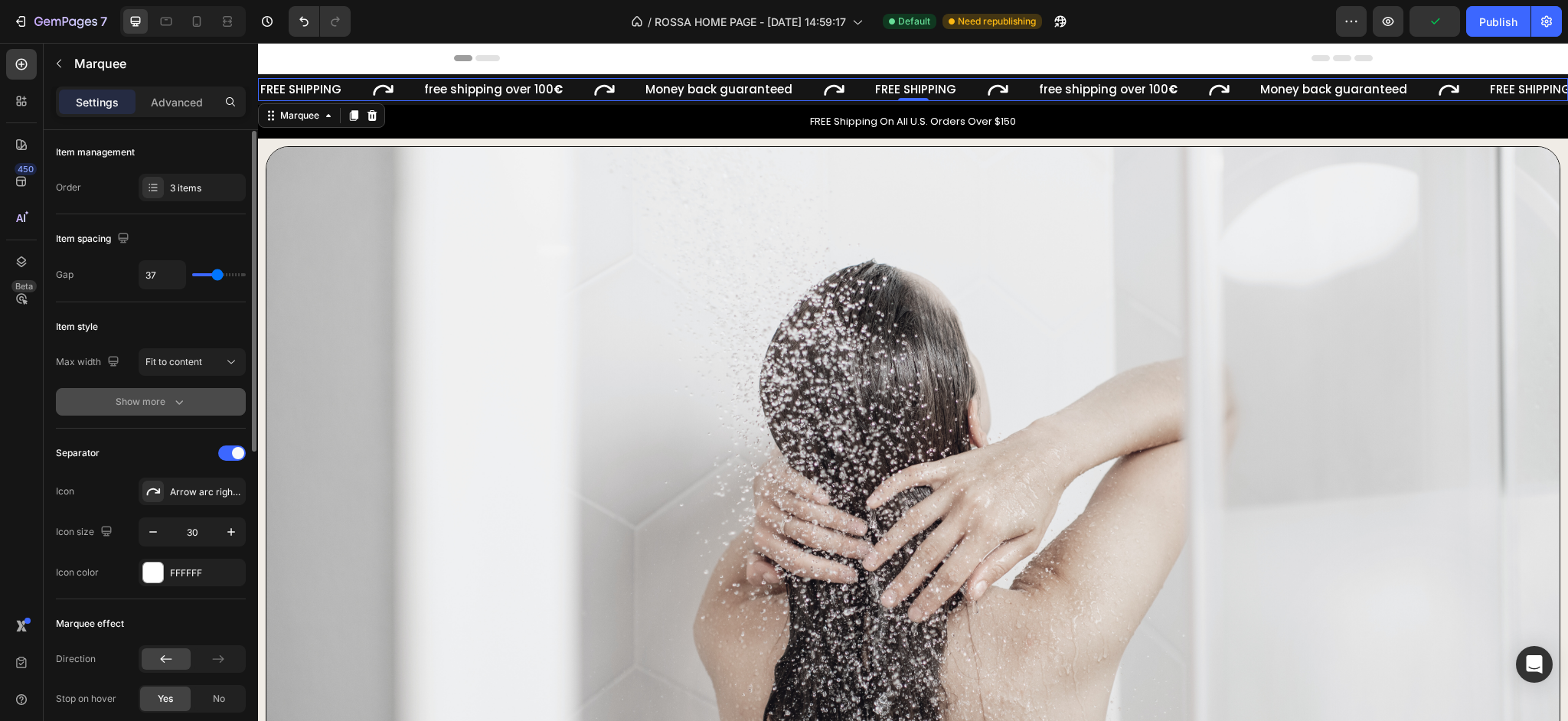
click at [124, 413] on button "Show more" at bounding box center [151, 401] width 190 height 28
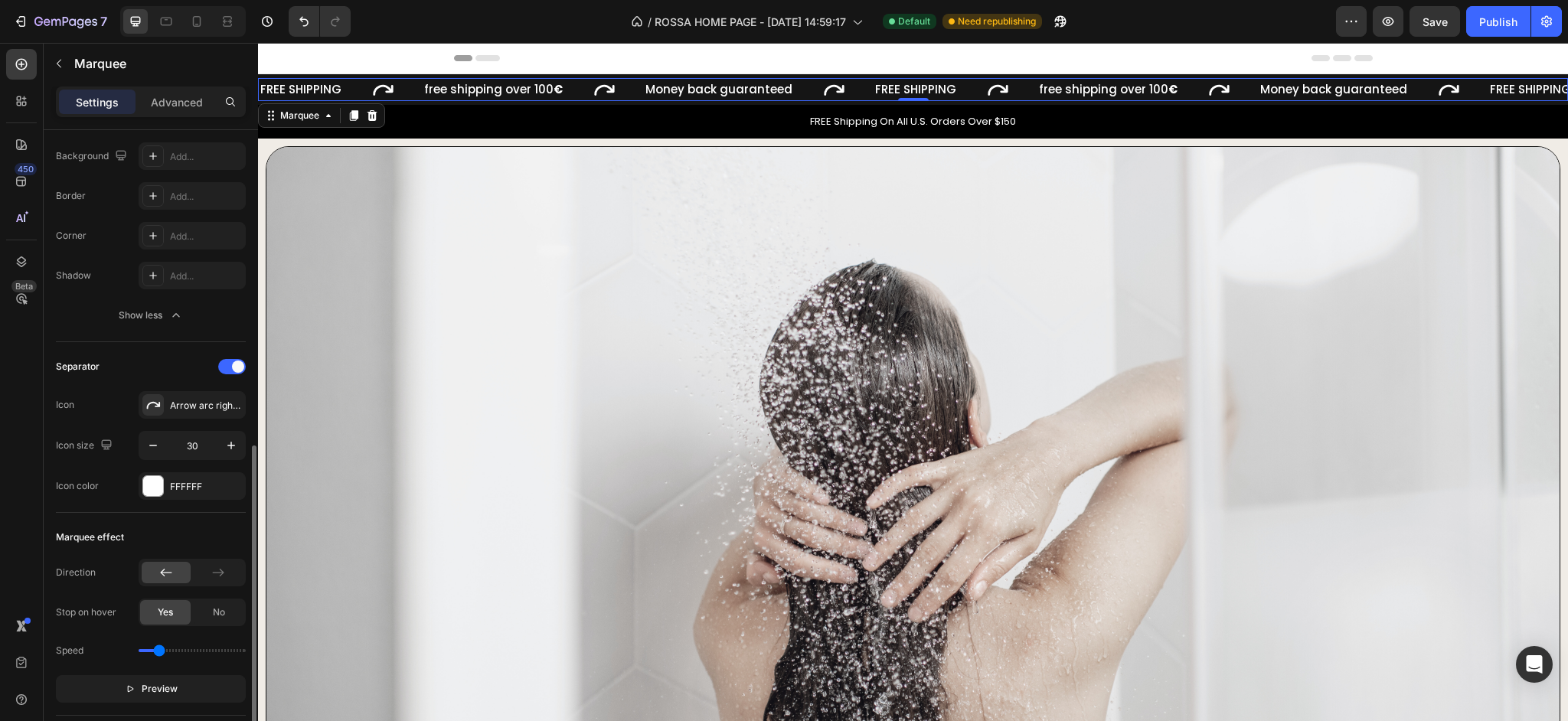
scroll to position [389, 0]
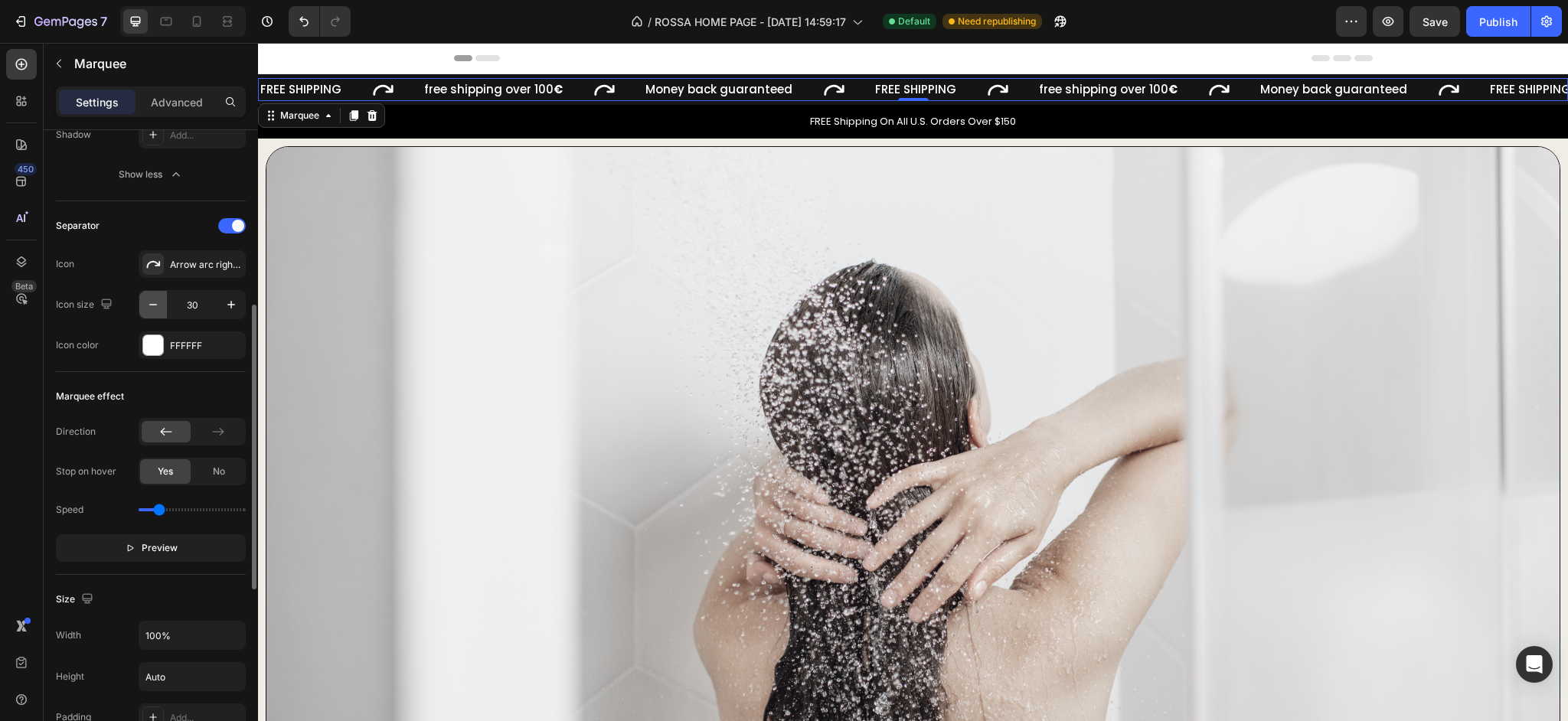
click at [161, 307] on button "button" at bounding box center [153, 304] width 28 height 28
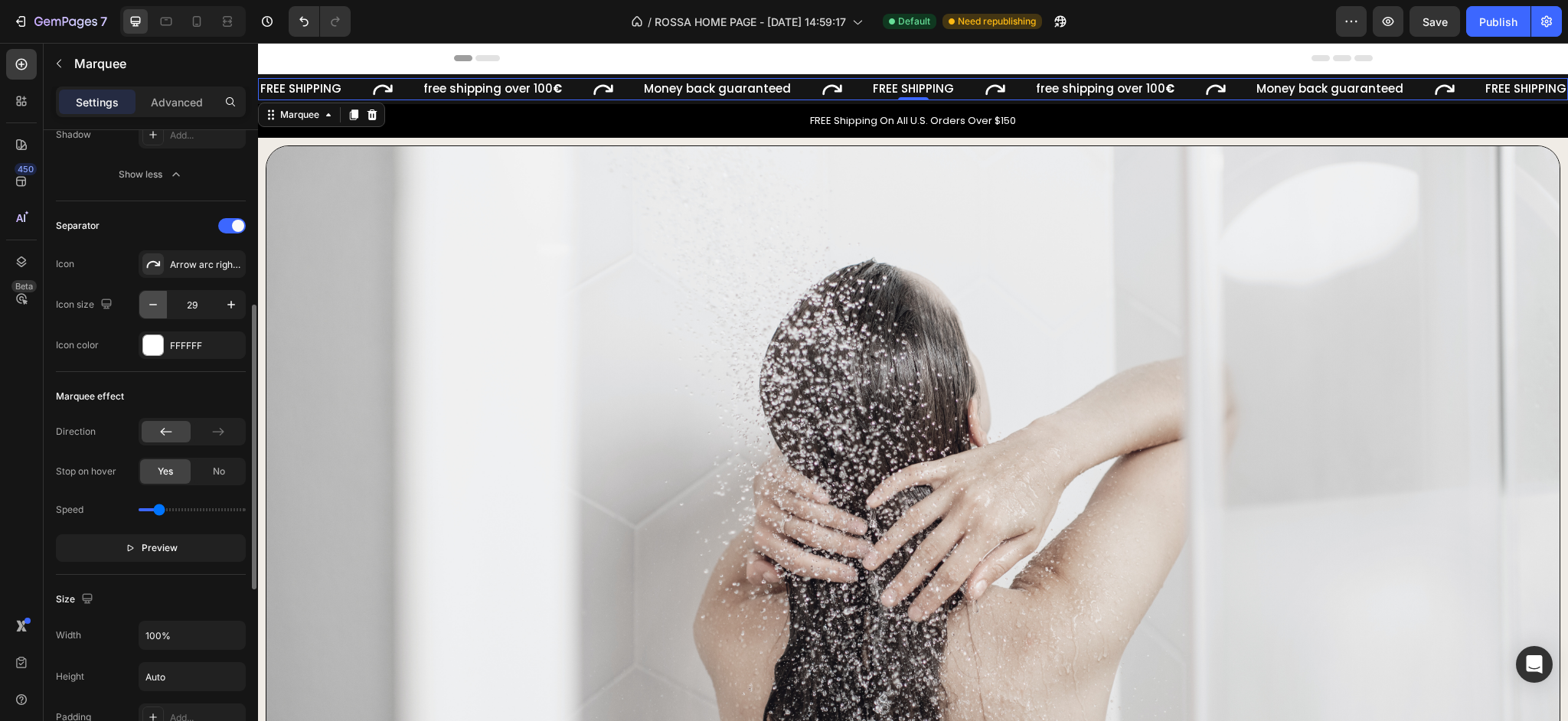
click at [161, 307] on button "button" at bounding box center [153, 304] width 28 height 28
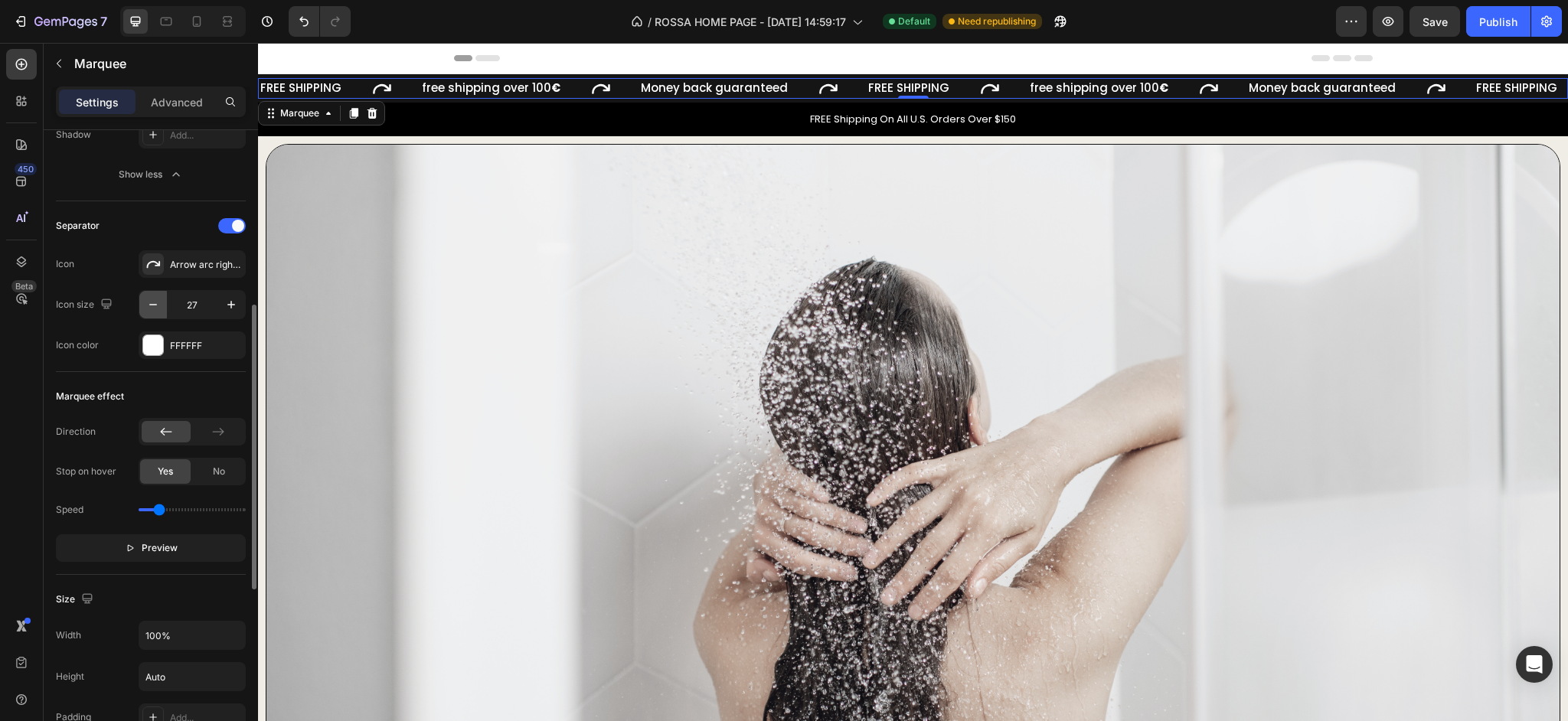
click at [161, 307] on button "button" at bounding box center [153, 304] width 28 height 28
type input "25"
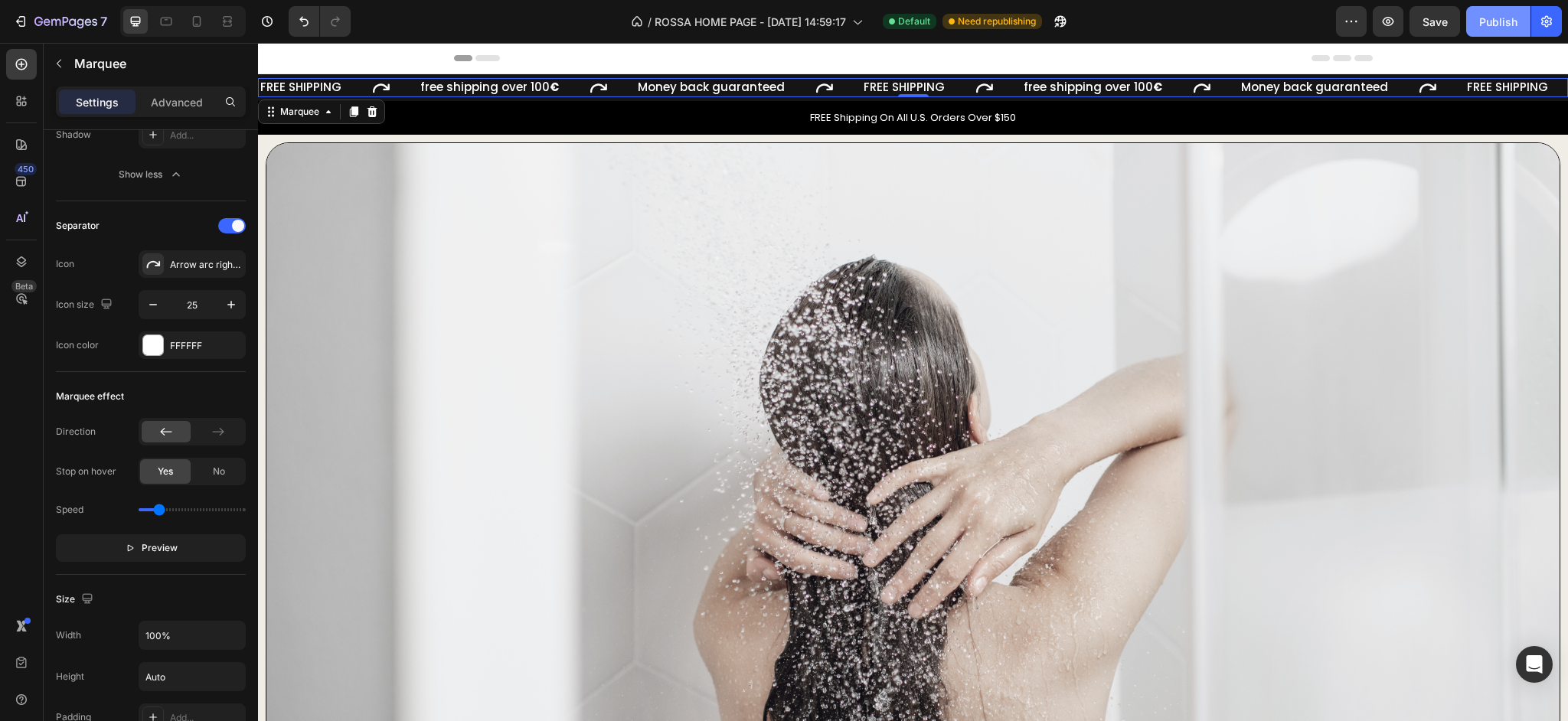
click at [1471, 13] on button "Publish" at bounding box center [1498, 21] width 65 height 30
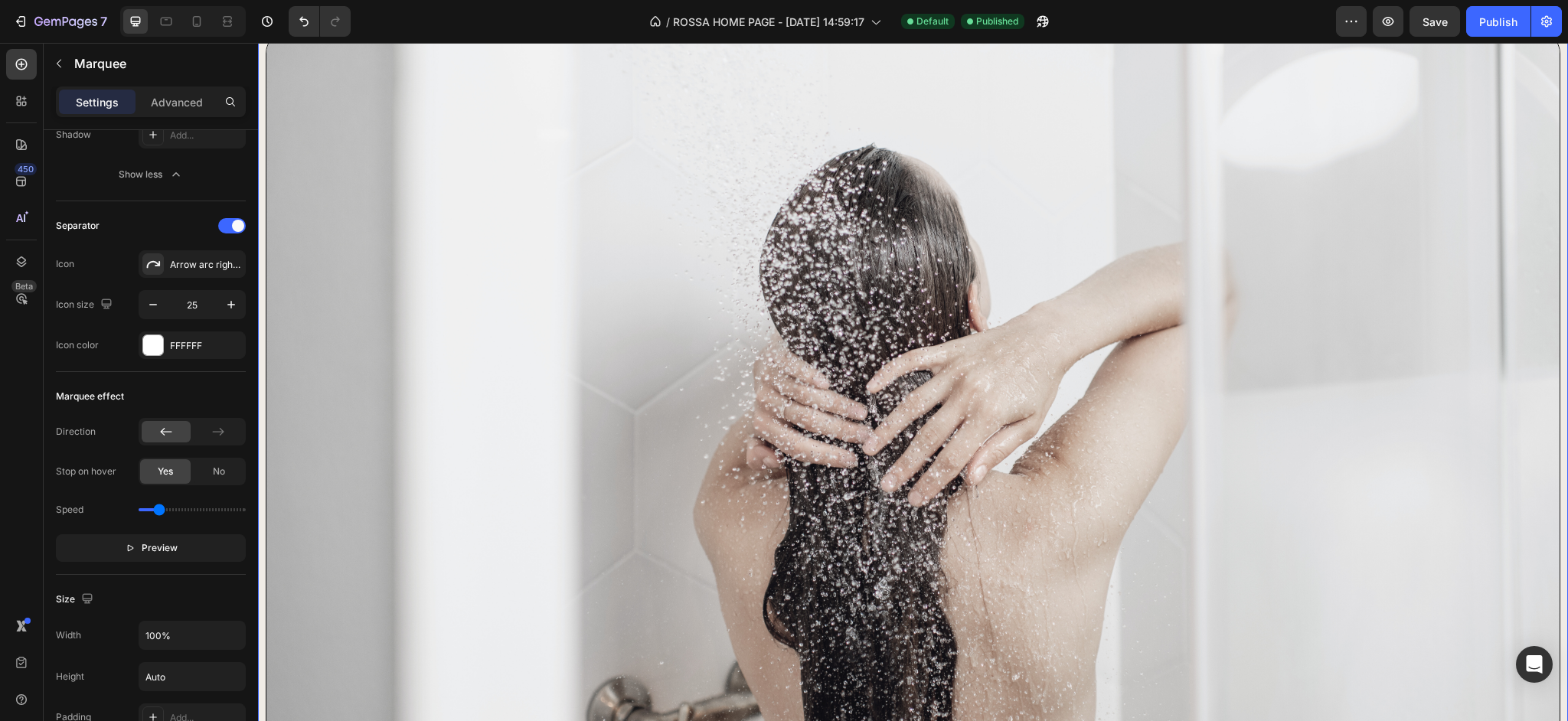
scroll to position [0, 0]
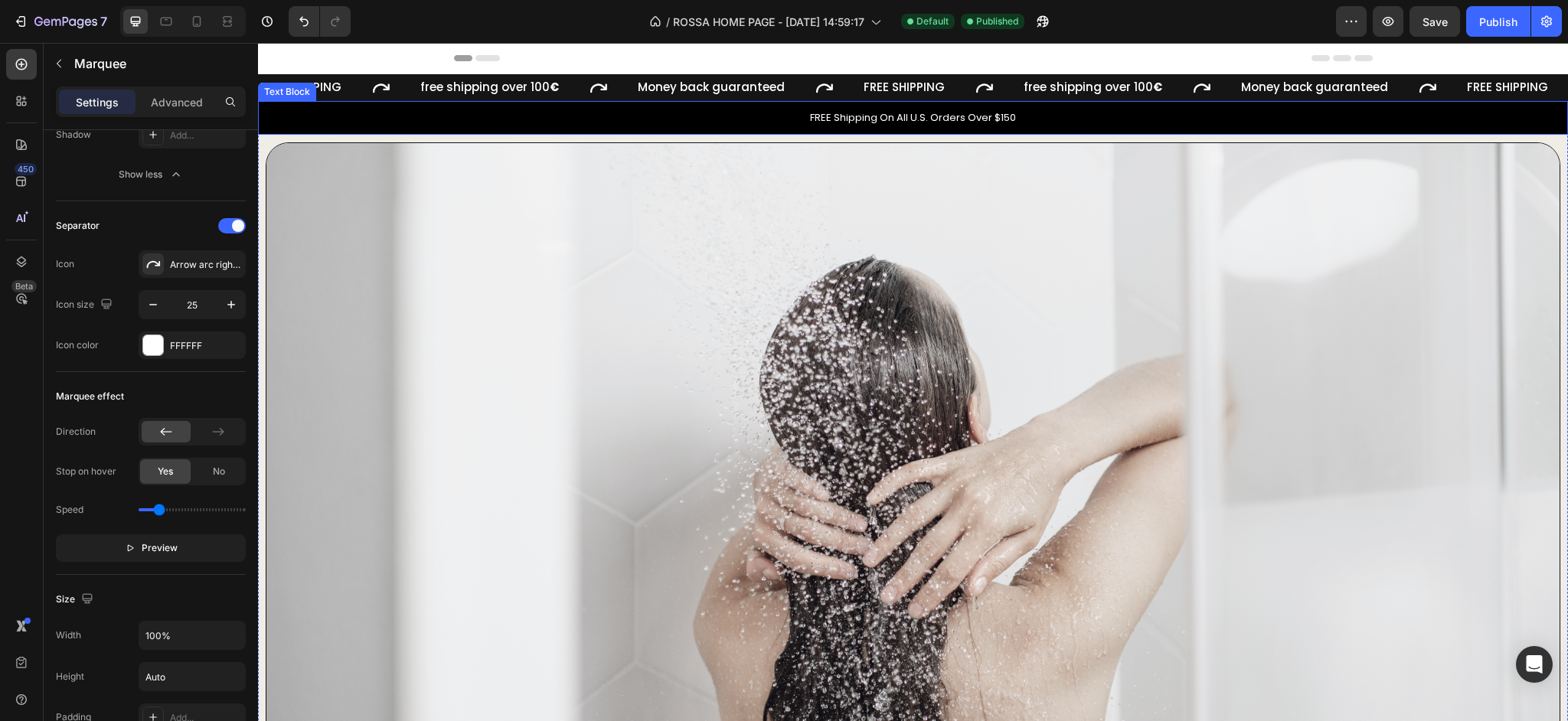
click at [747, 119] on p "FREE Shipping On All U.S. Orders Over $150" at bounding box center [913, 118] width 1307 height 15
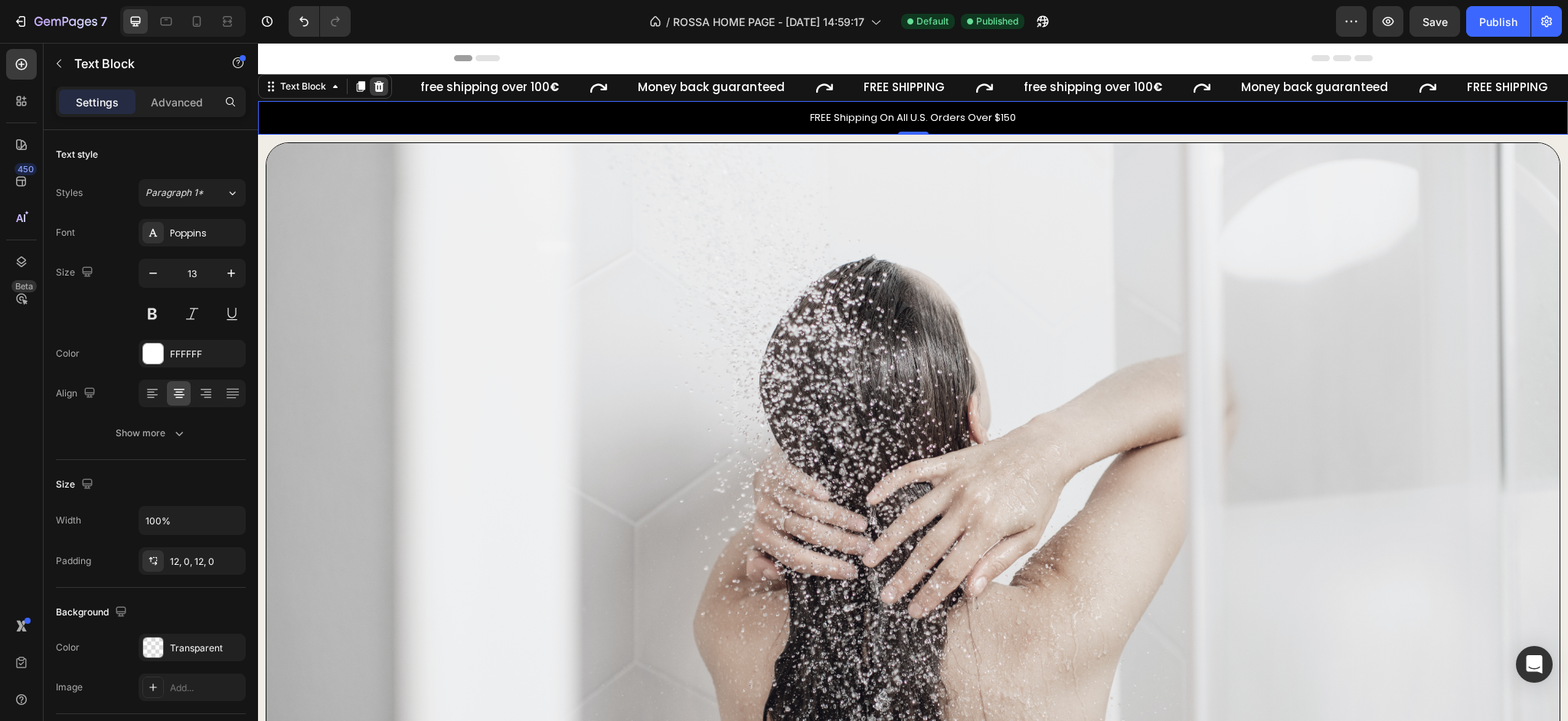
click at [380, 89] on icon at bounding box center [379, 86] width 13 height 13
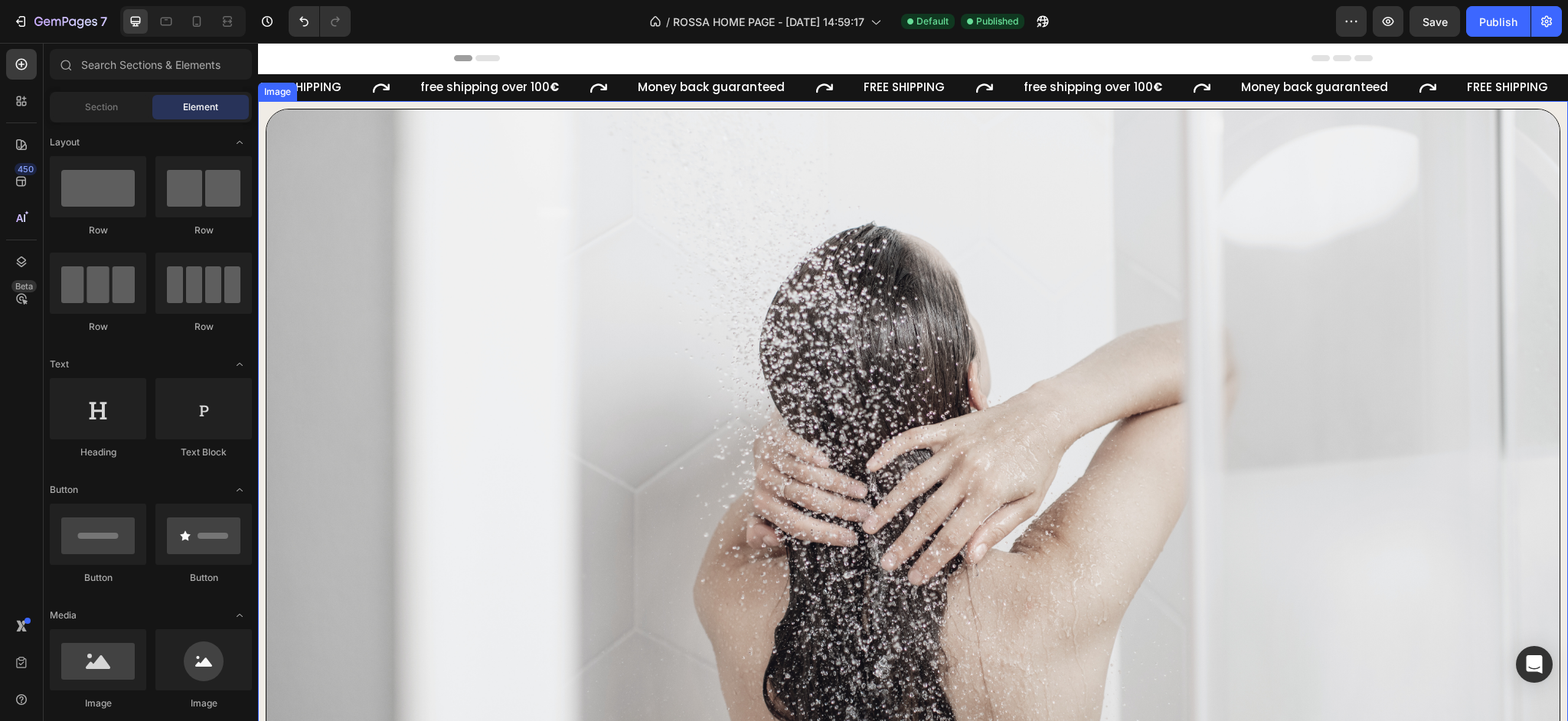
click at [469, 106] on div "Image" at bounding box center [913, 473] width 1310 height 745
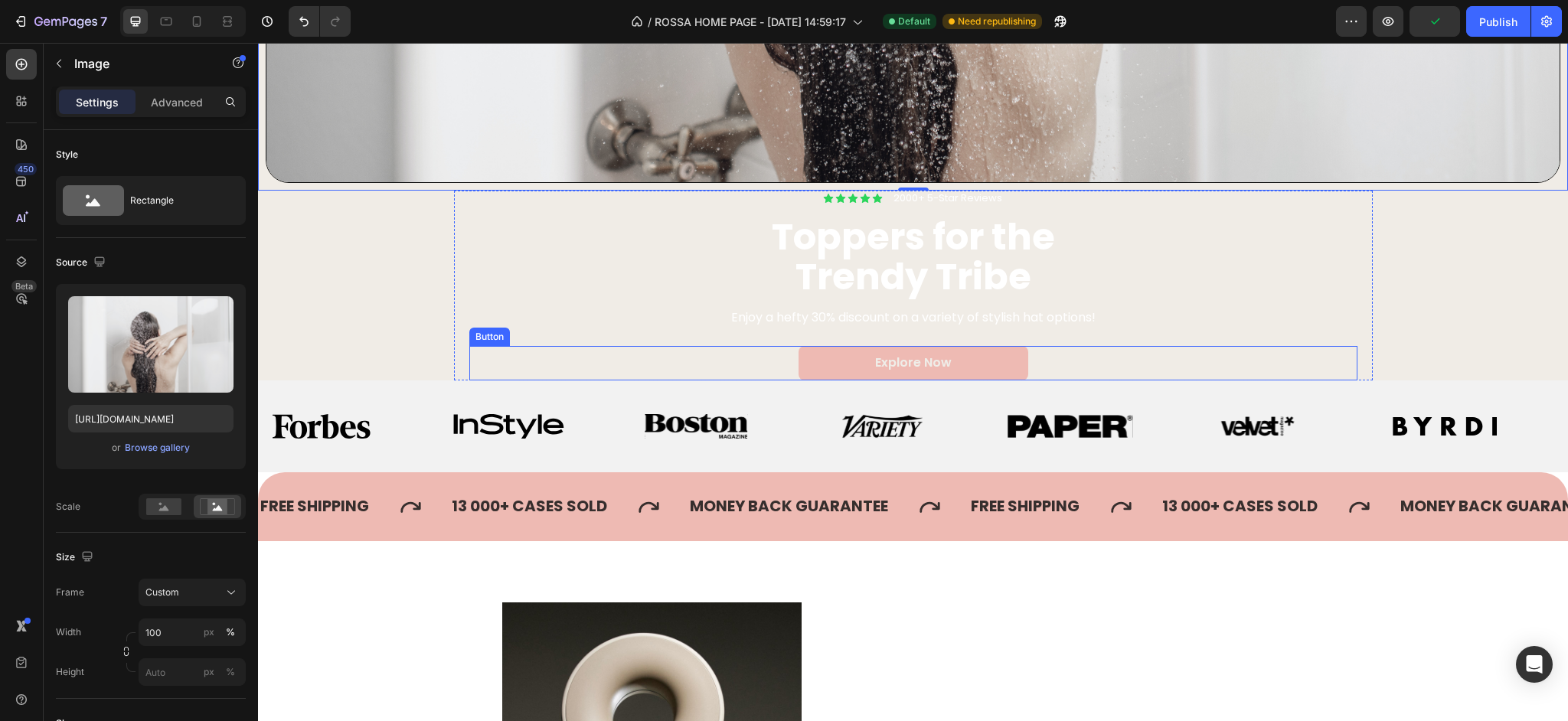
scroll to position [670, 0]
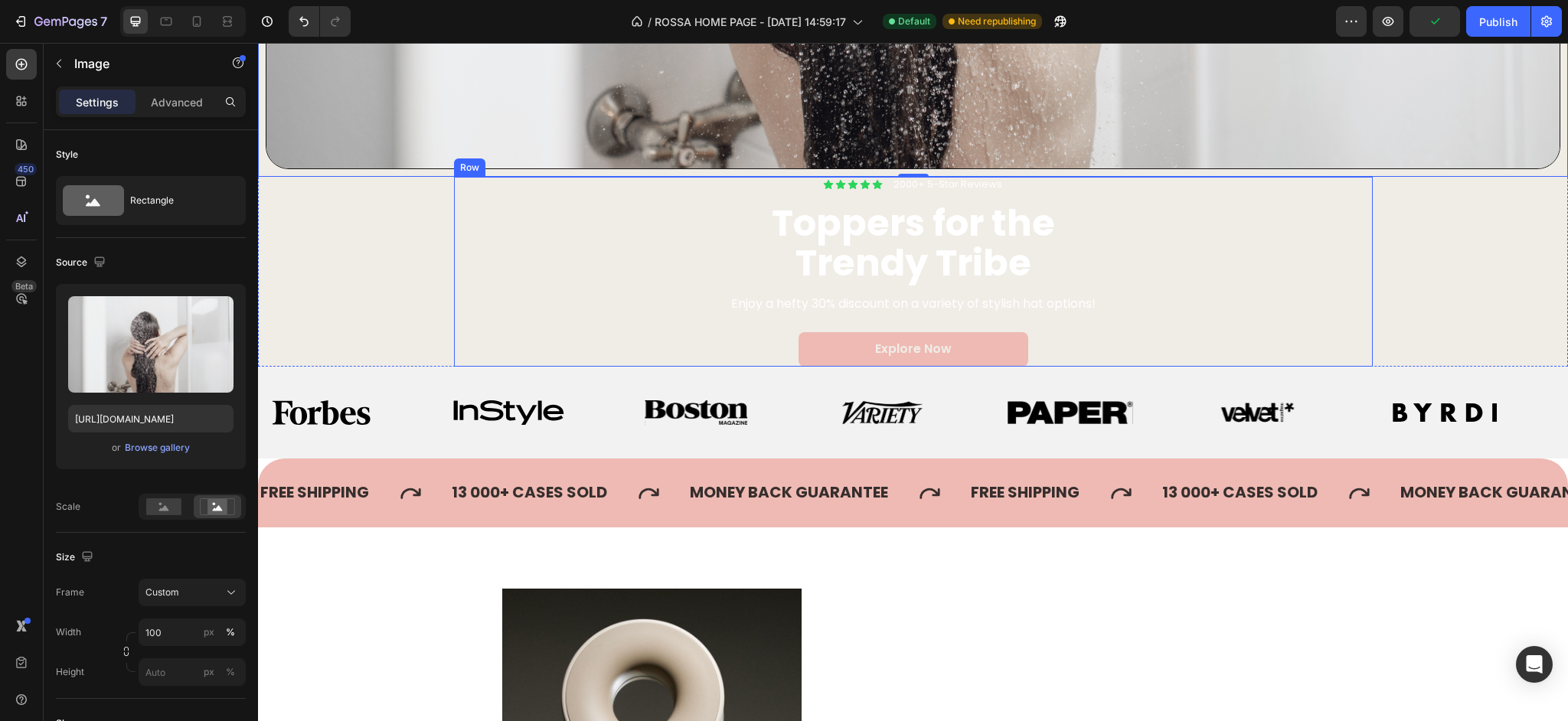
click at [458, 331] on div "Icon Icon Icon Icon Icon Icon List 2000+ 5-Star Reviews Text Block Row Toppers …" at bounding box center [914, 272] width 919 height 190
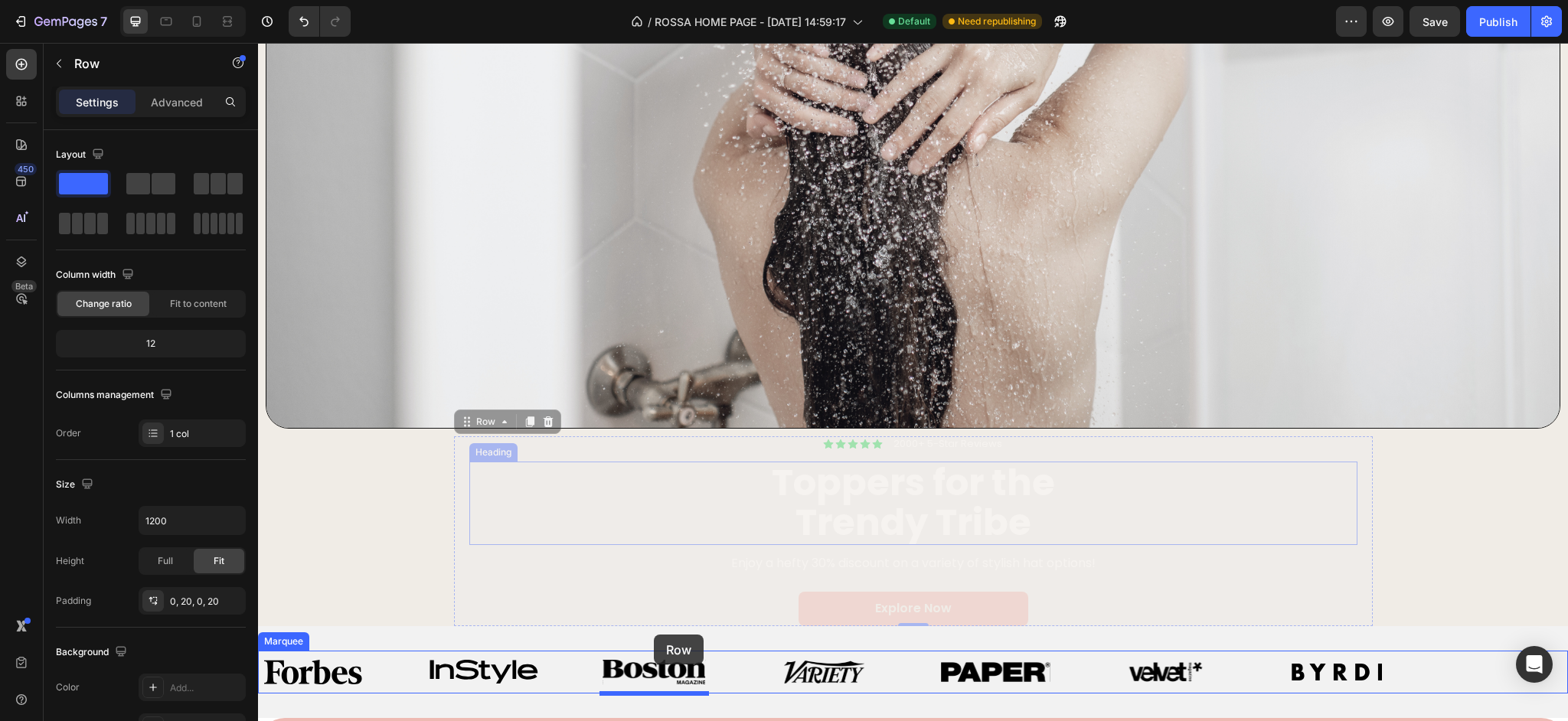
scroll to position [567, 0]
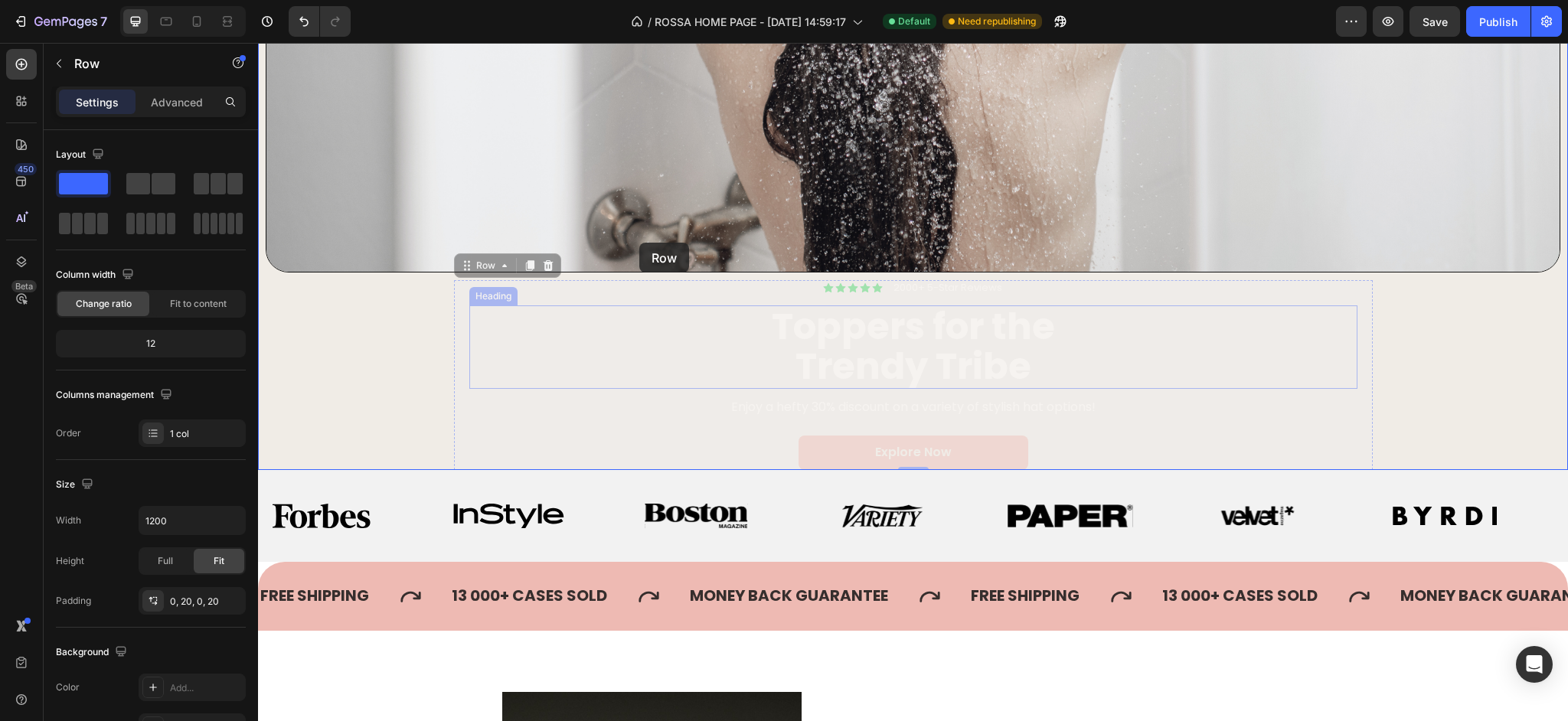
drag, startPoint x: 463, startPoint y: 603, endPoint x: 639, endPoint y: 243, distance: 400.7
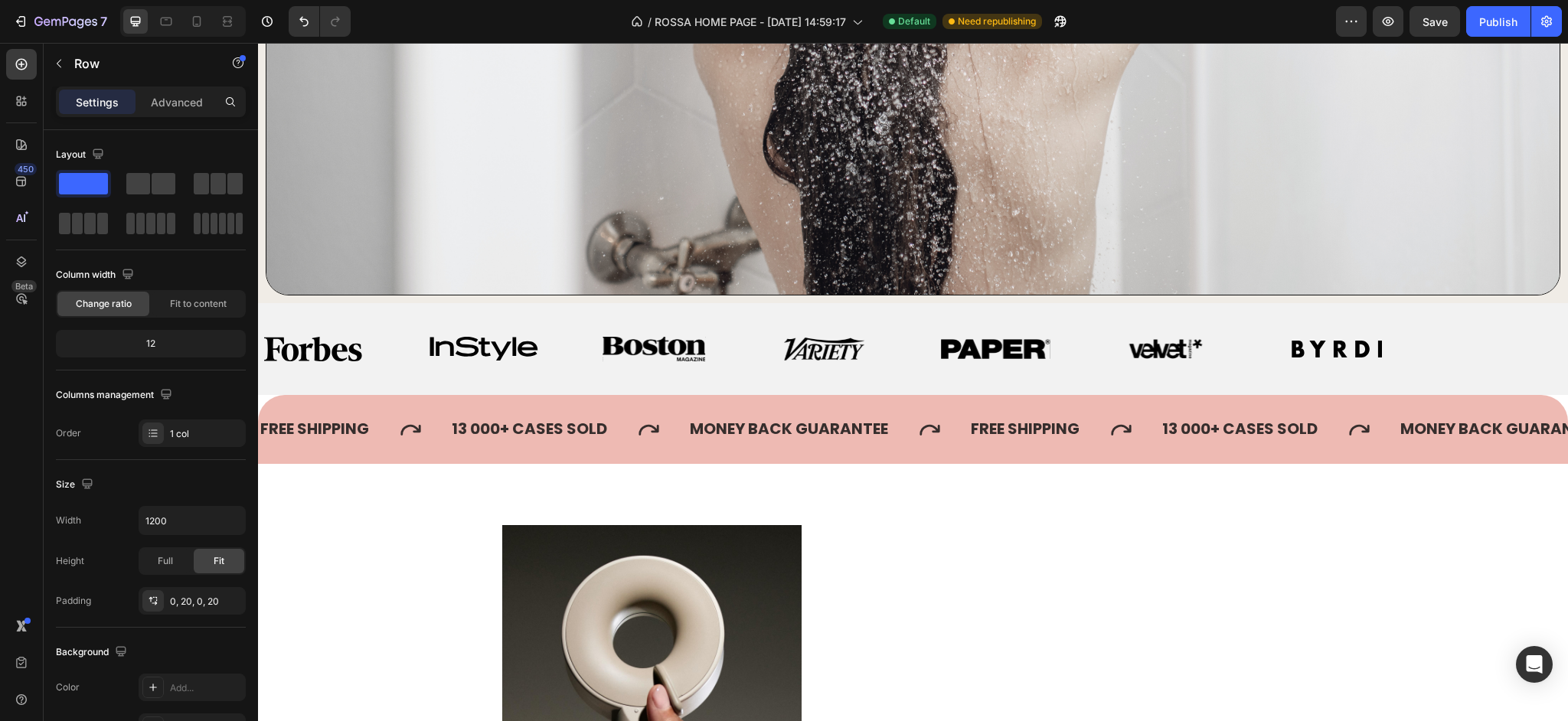
scroll to position [197, 0]
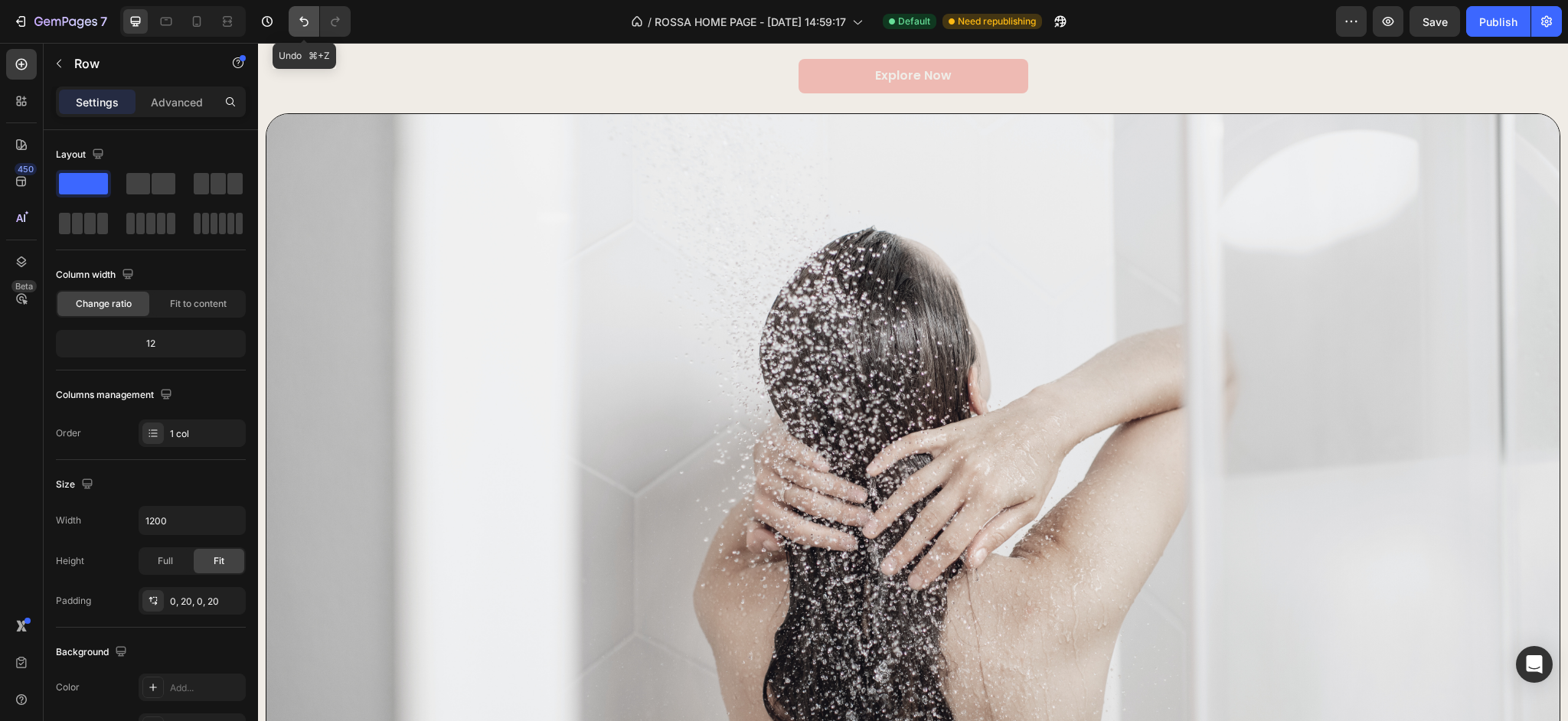
click at [299, 17] on icon "Undo/Redo" at bounding box center [304, 21] width 15 height 15
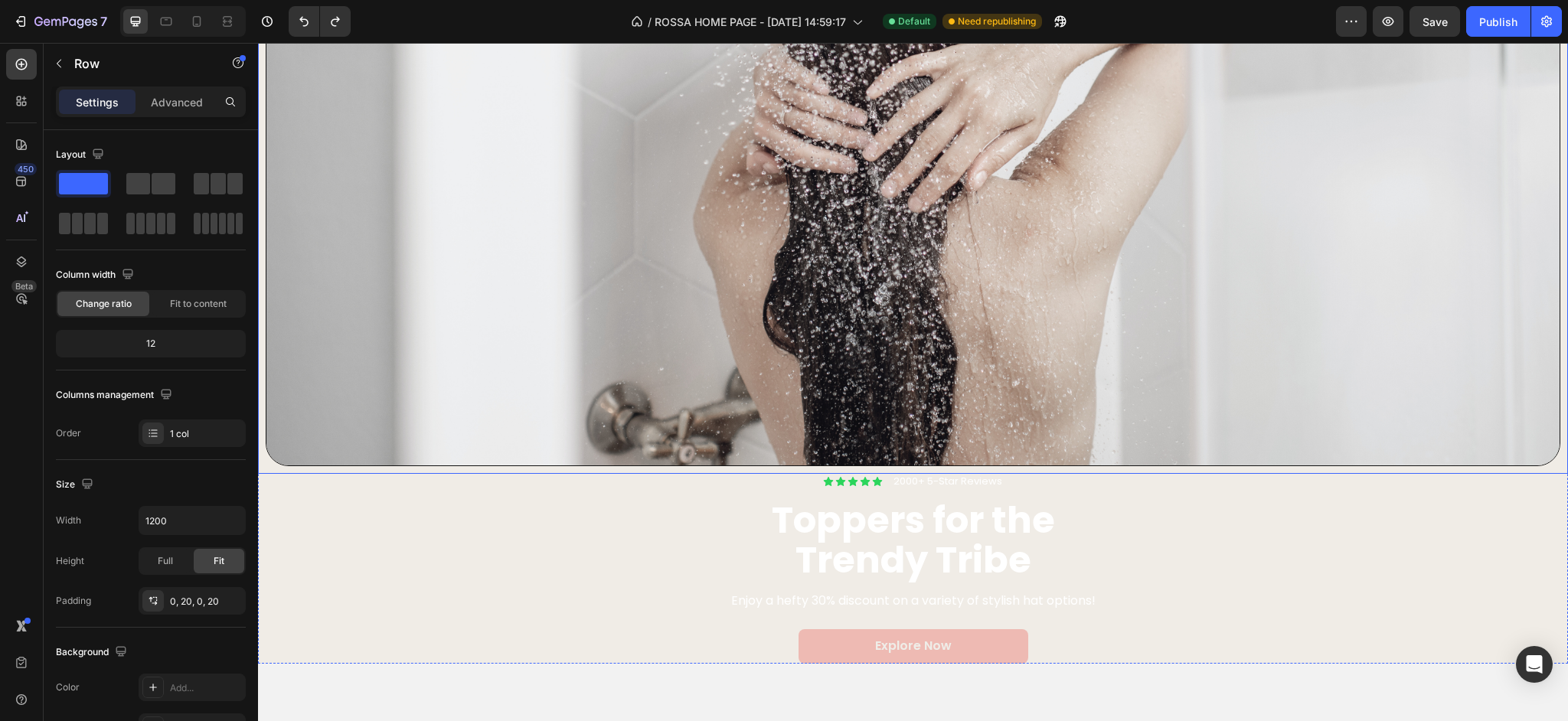
scroll to position [515, 0]
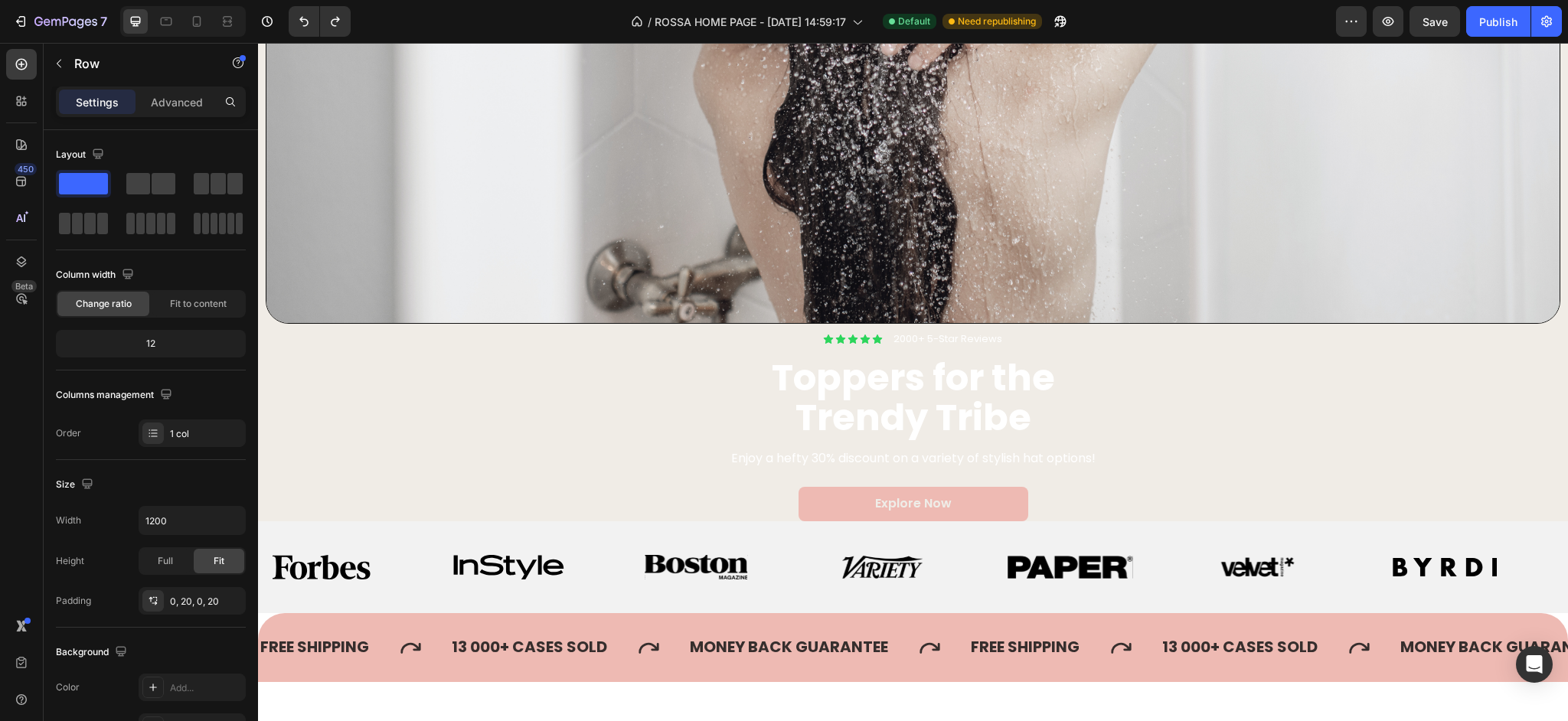
click at [463, 433] on div "Icon Icon Icon Icon Icon Icon List 2000+ 5-Star Reviews Text Block Row Toppers …" at bounding box center [914, 426] width 919 height 190
click at [473, 445] on div "Icon Icon Icon Icon Icon Icon List 2000+ 5-Star Reviews Text Block Row Toppers …" at bounding box center [913, 426] width 888 height 190
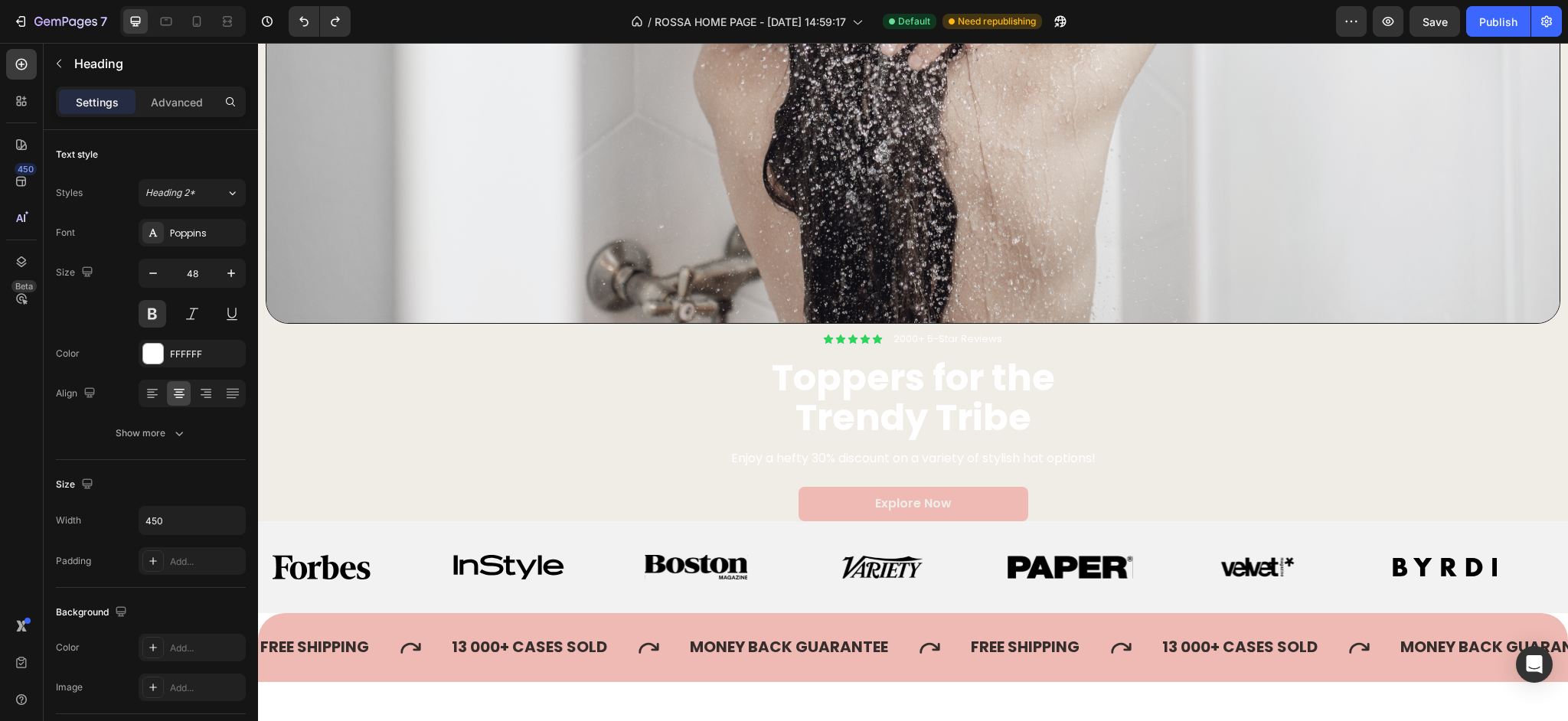
click at [538, 433] on div "Toppers for the Trendy Tribe" at bounding box center [913, 399] width 888 height 84
click at [457, 431] on div "Icon Icon Icon Icon Icon Icon List 2000+ 5-Star Reviews Text Block Row Toppers …" at bounding box center [914, 426] width 919 height 190
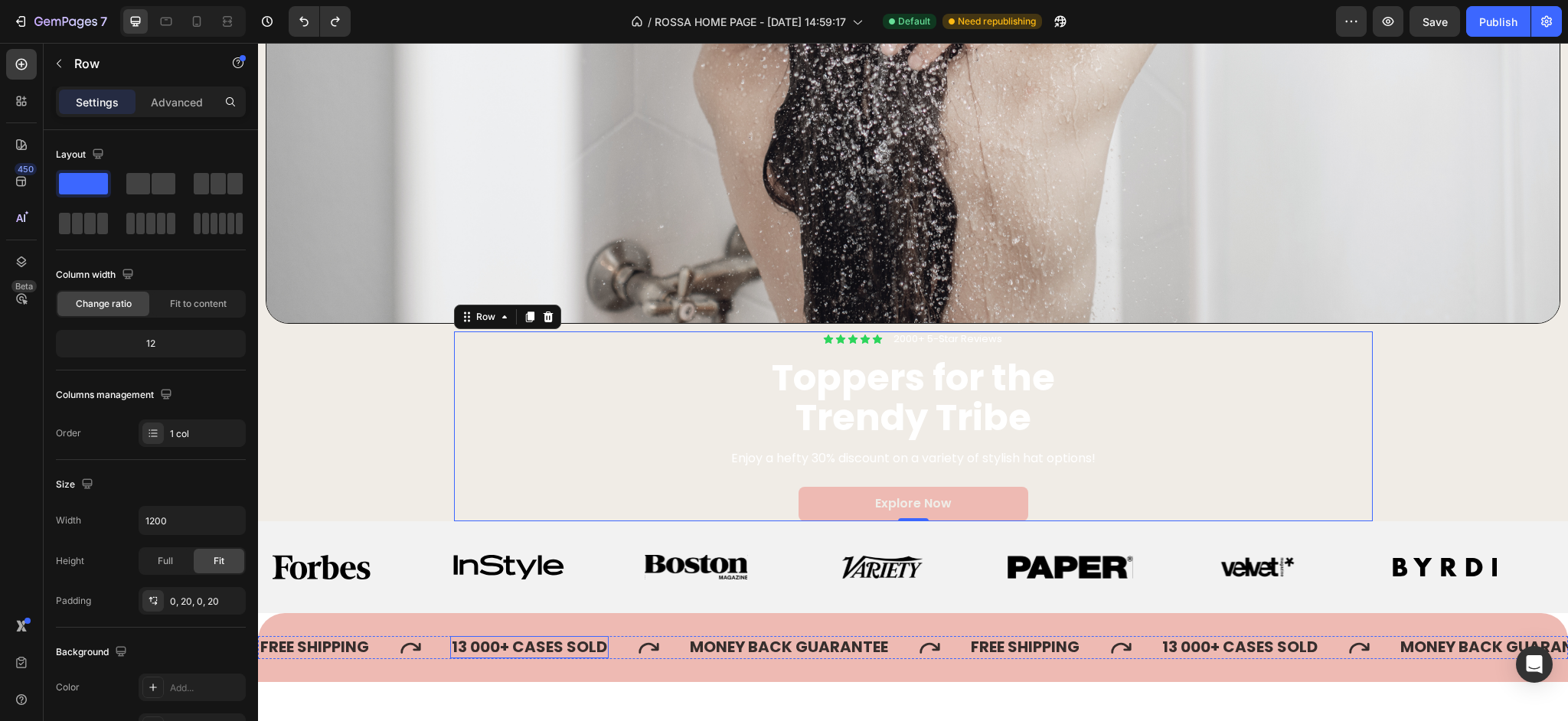
click at [499, 645] on p "13 000+ CASES SOLD" at bounding box center [529, 646] width 155 height 19
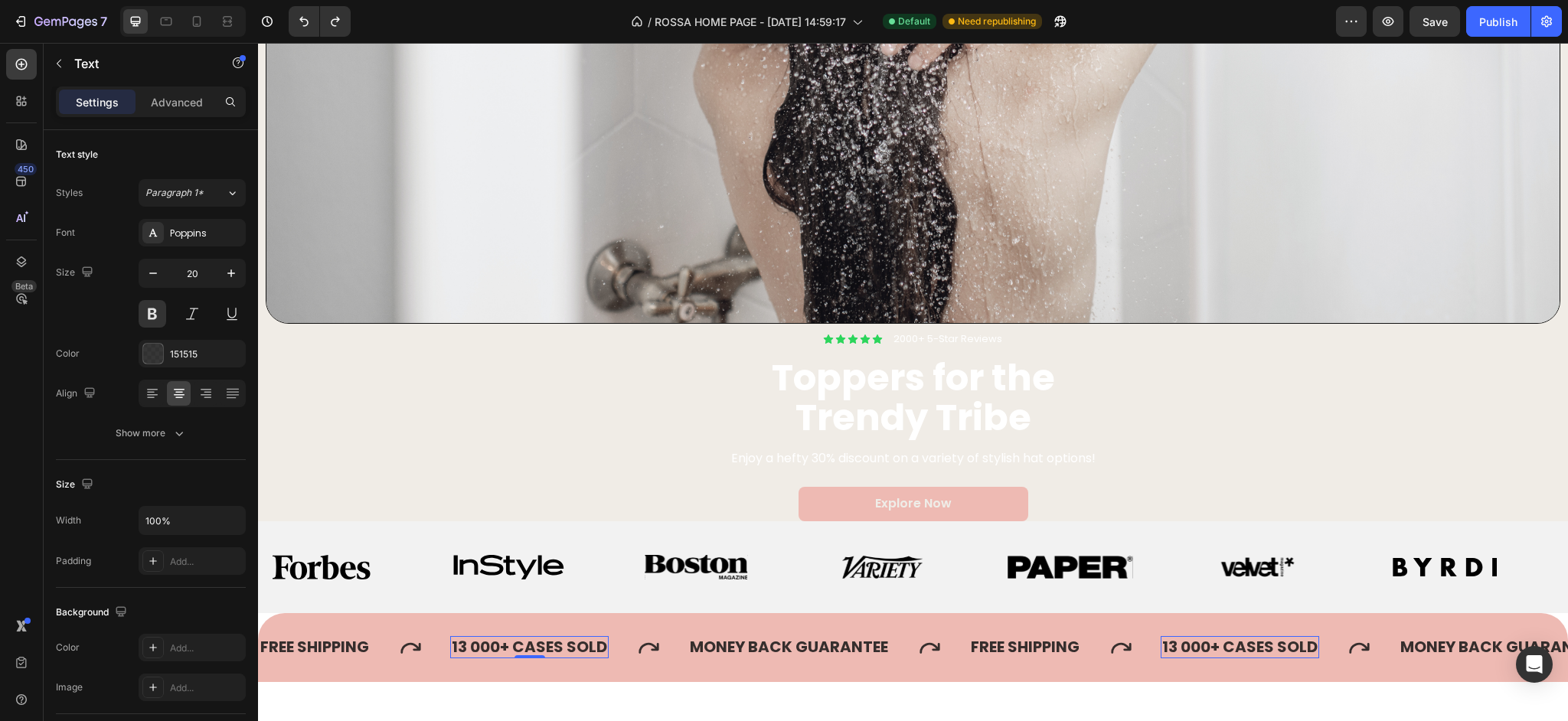
click at [504, 649] on p "13 000+ CASES SOLD" at bounding box center [529, 646] width 155 height 19
click at [414, 422] on div "Image Icon Icon Icon Icon Icon Icon List 2000+ 5-Star Reviews Text Block Row To…" at bounding box center [913, 54] width 1310 height 935
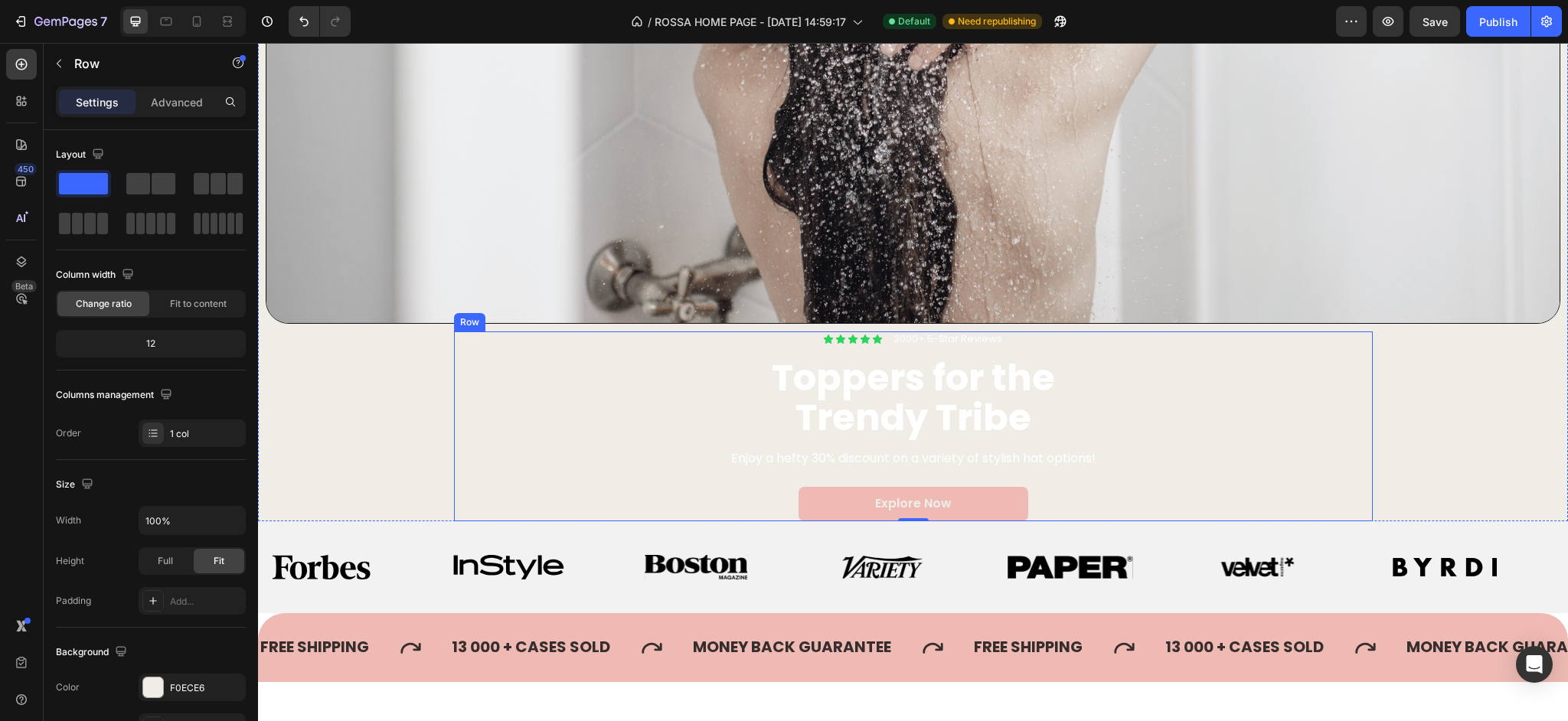
click at [462, 344] on div "Icon Icon Icon Icon Icon Icon List 2000+ 5-Star Reviews Text Block Row Toppers …" at bounding box center [914, 426] width 919 height 190
click at [1456, 370] on div "Image Icon Icon Icon Icon Icon Icon List 2000+ 5-Star Reviews Text Block Row To…" at bounding box center [913, 54] width 1310 height 935
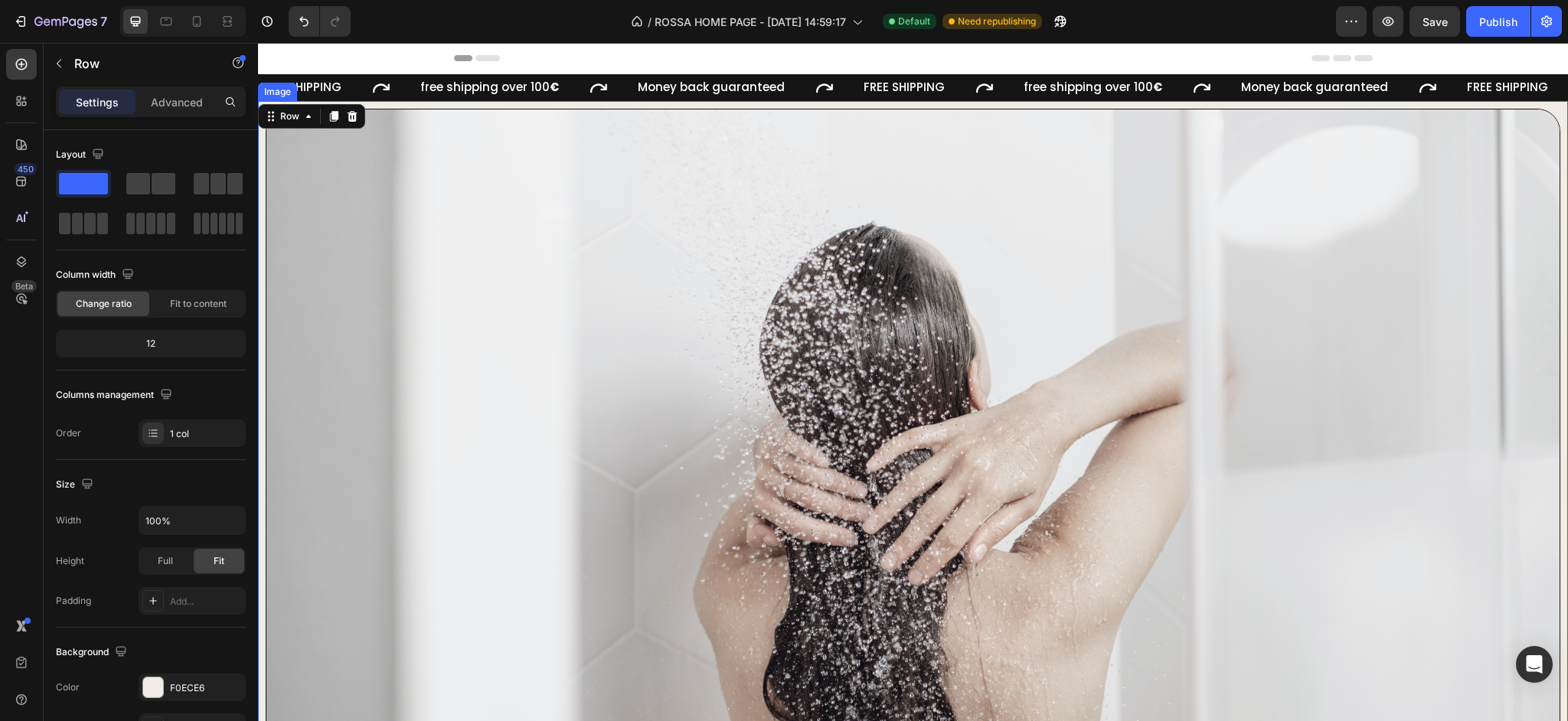
scroll to position [437, 0]
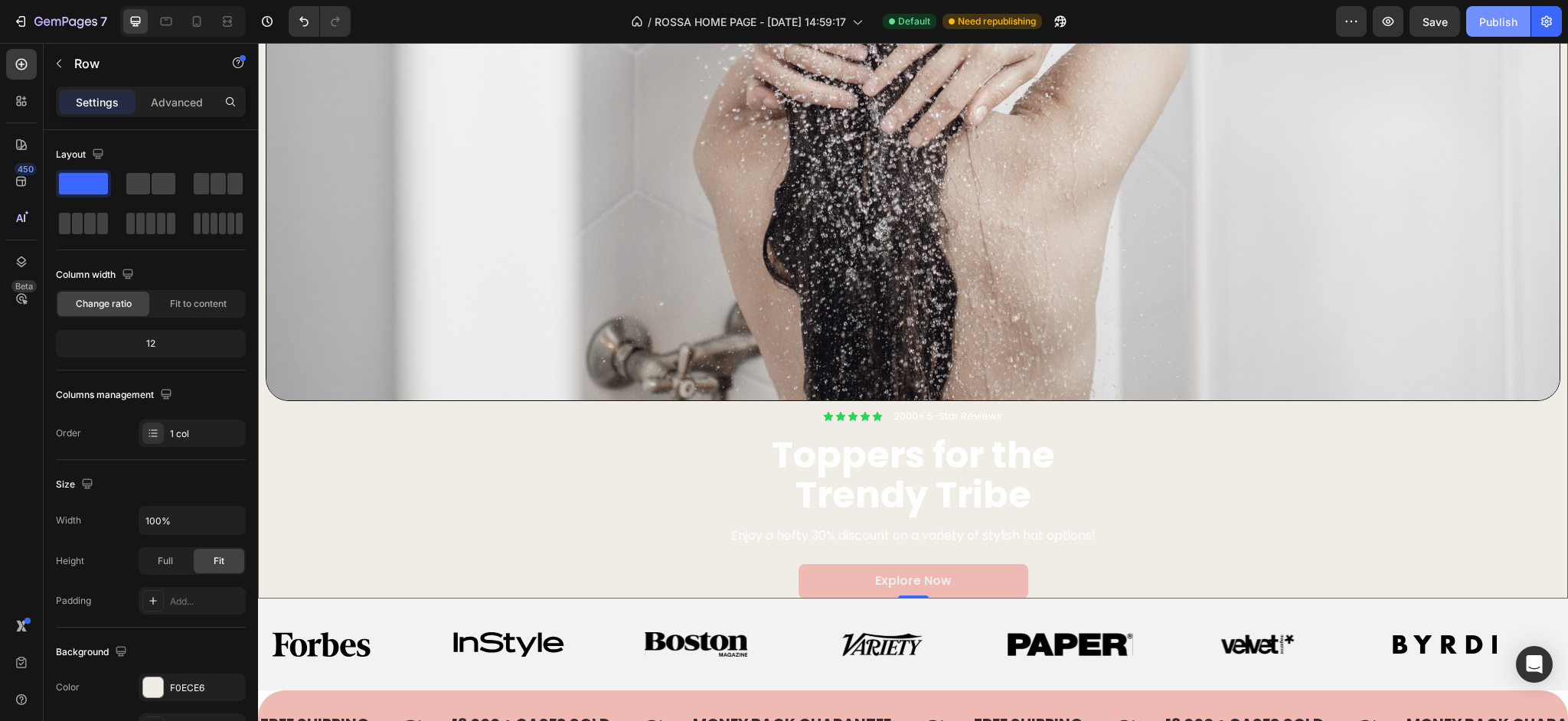
click at [1473, 20] on button "Publish" at bounding box center [1498, 21] width 65 height 30
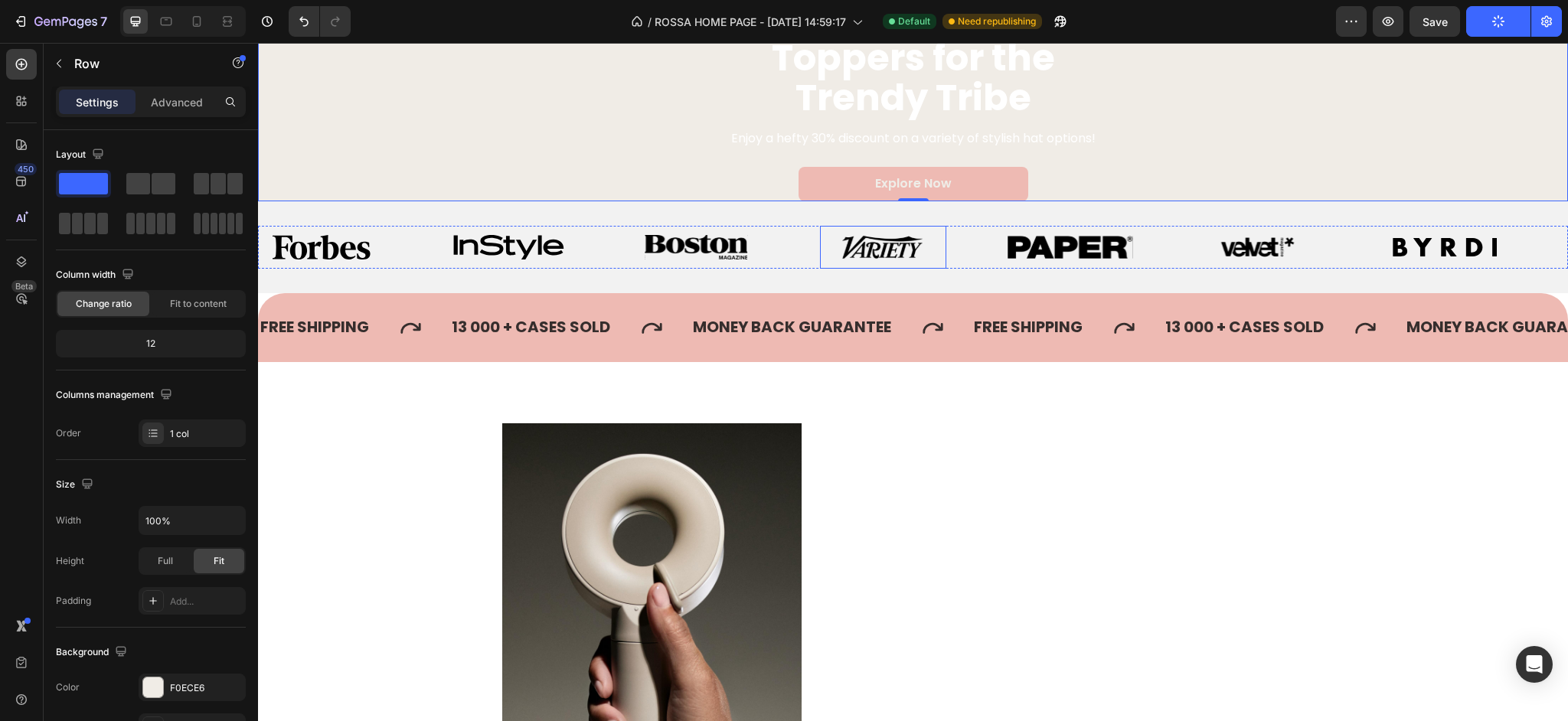
scroll to position [843, 0]
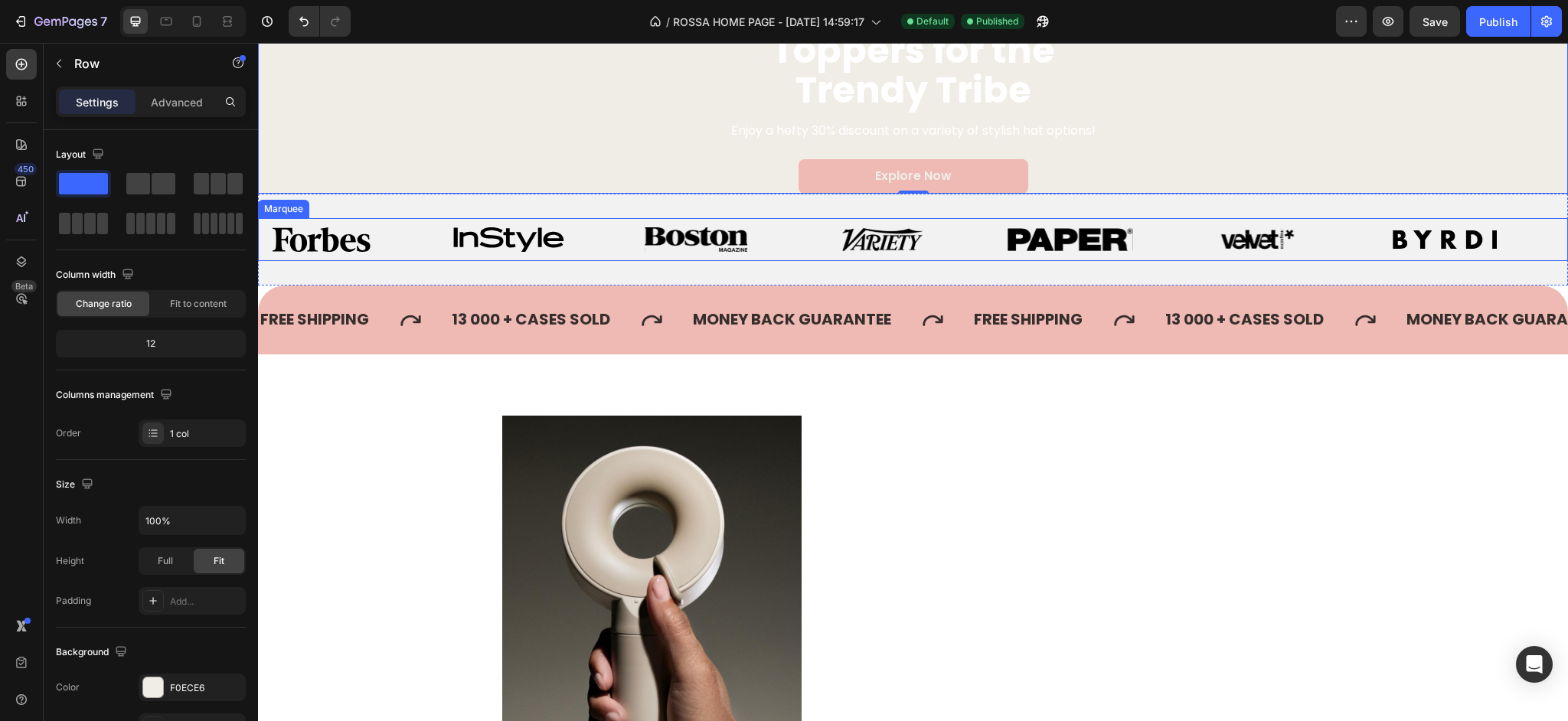
click at [425, 257] on div "Image" at bounding box center [352, 239] width 186 height 43
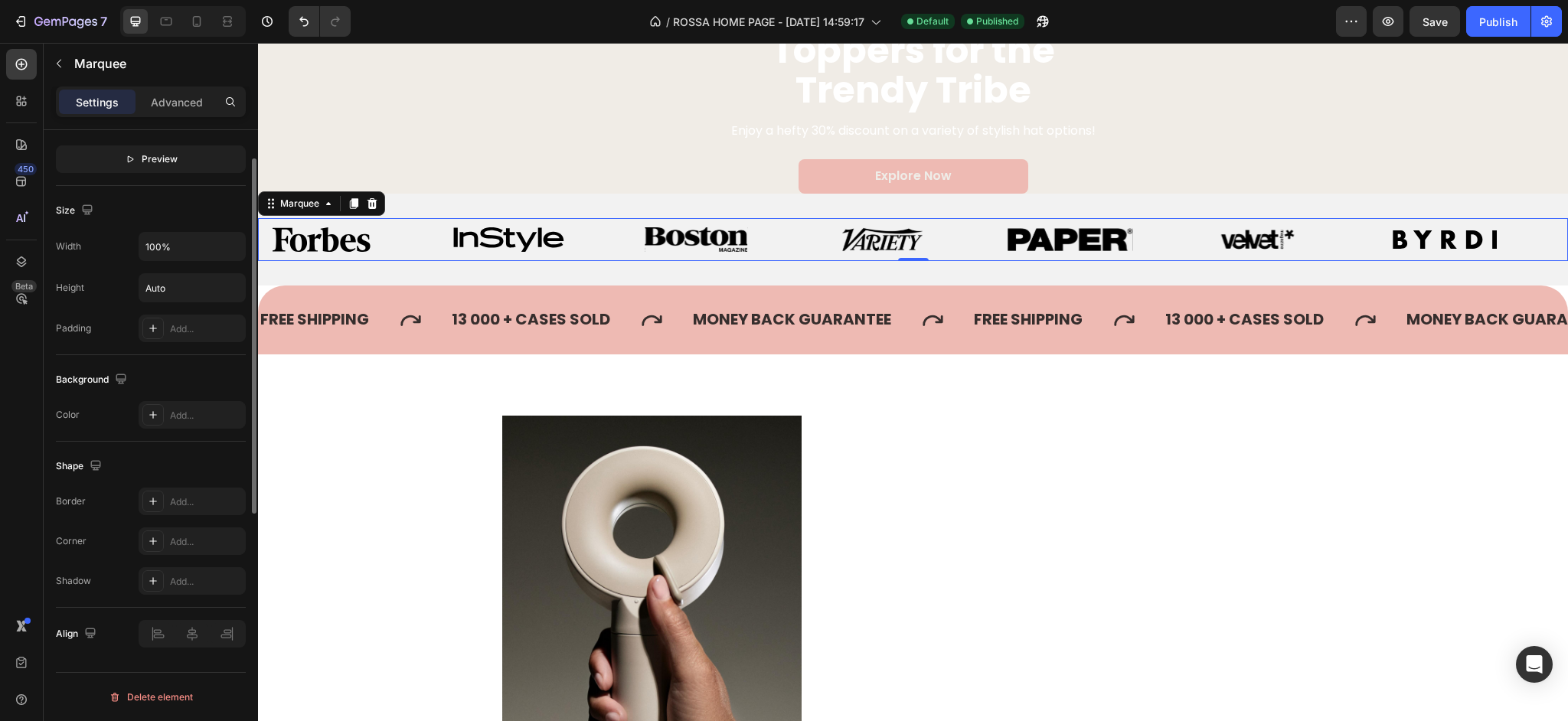
scroll to position [0, 0]
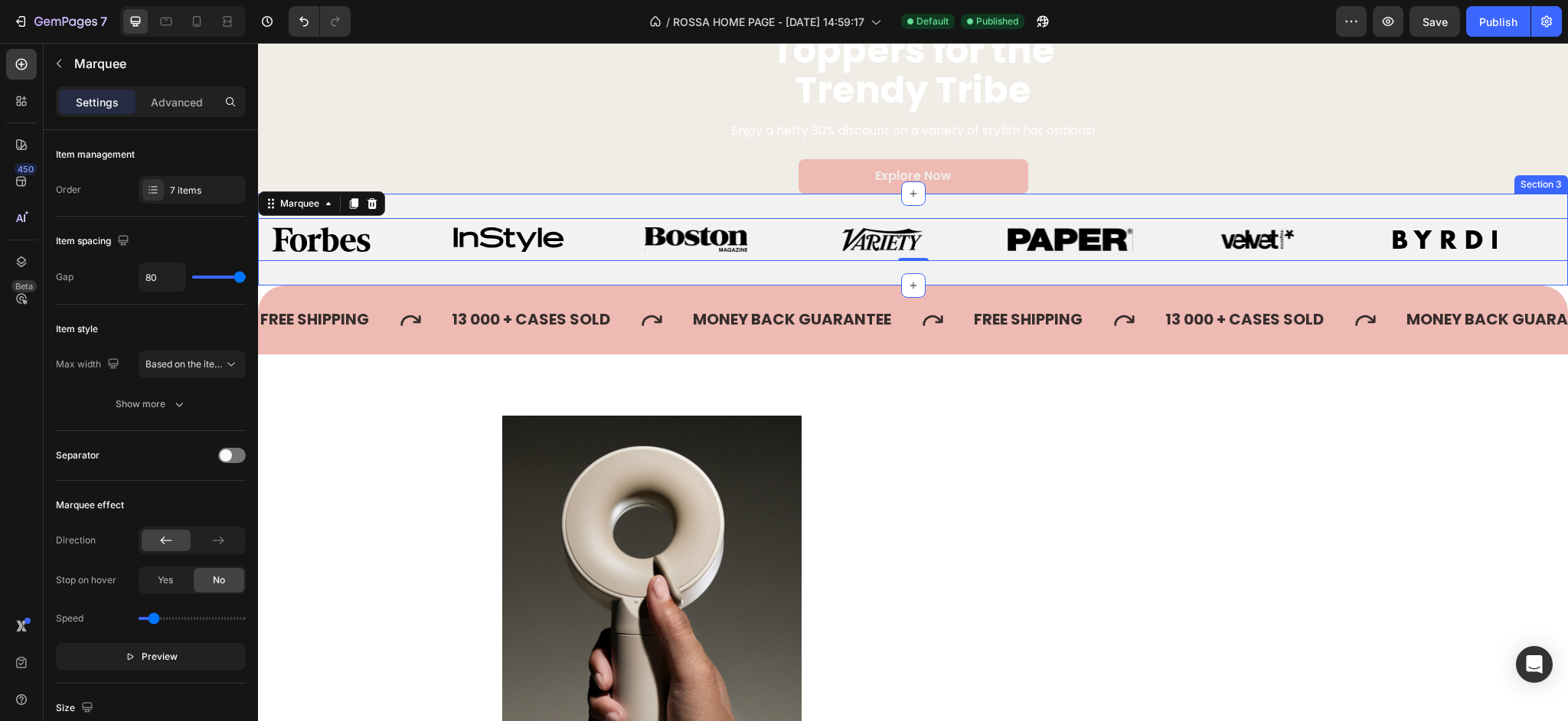
click at [396, 265] on div "Image Image Image Image Image Image Image Image Image Image Image Image Image I…" at bounding box center [913, 239] width 1310 height 91
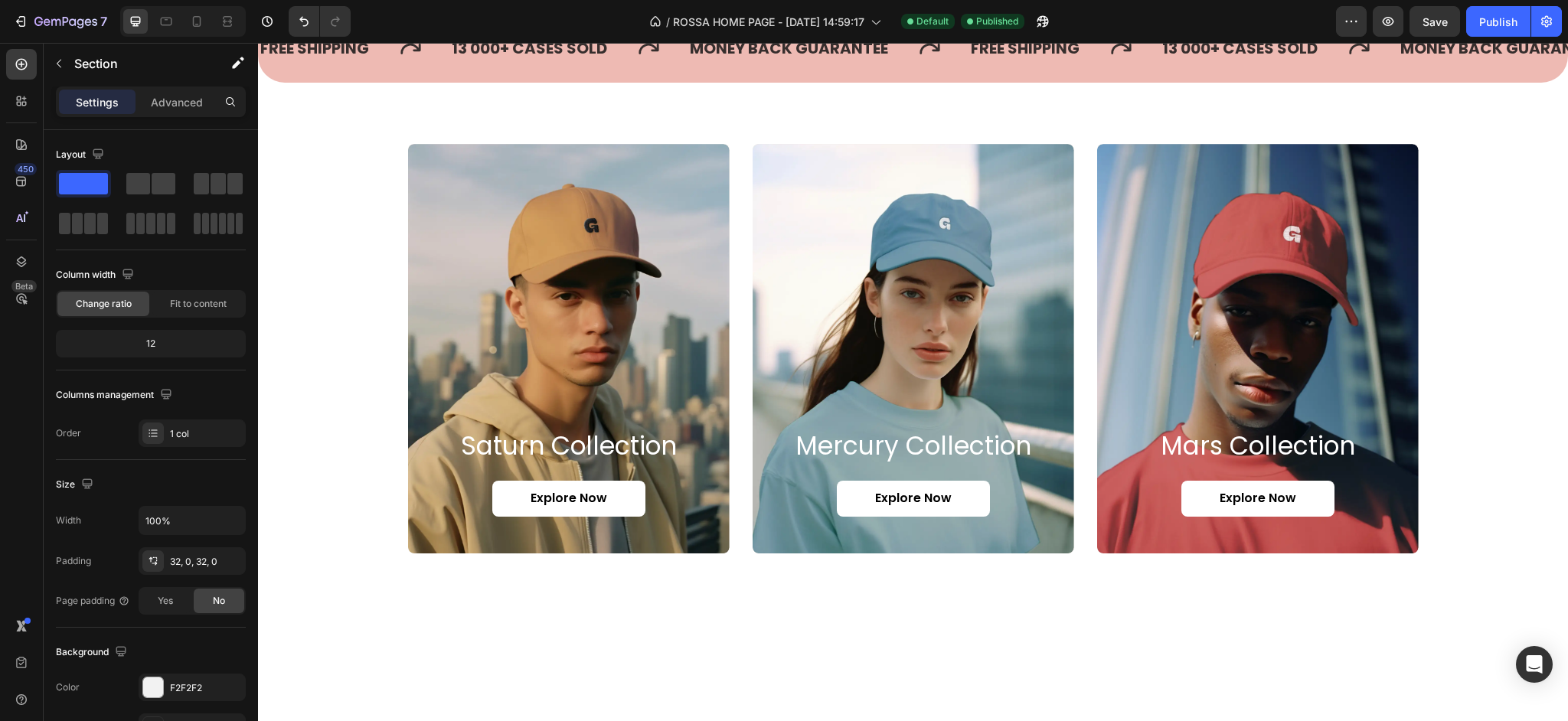
scroll to position [1847, 0]
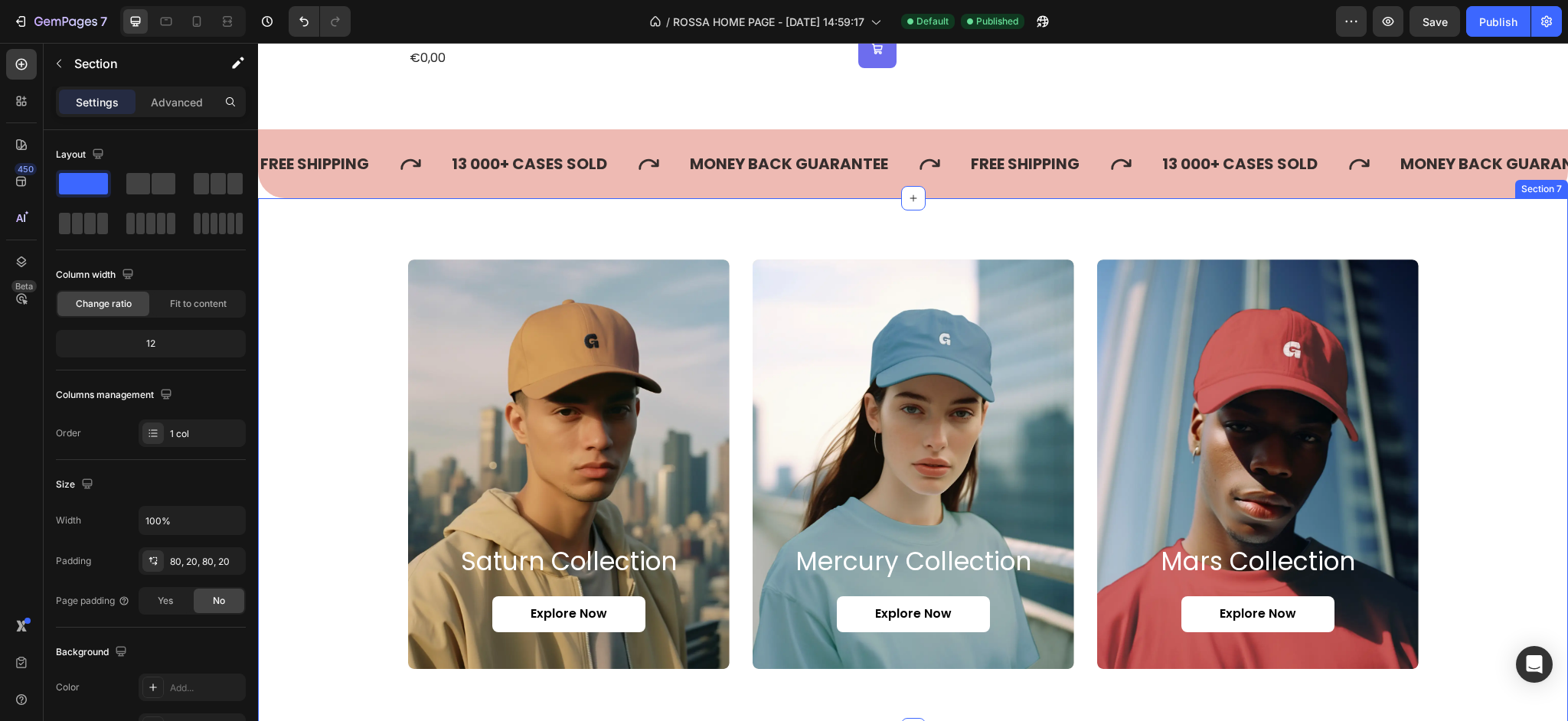
click at [372, 321] on div "saturn collection Heading Explore Now Button Hero Banner mercury collection Hea…" at bounding box center [912, 464] width 1279 height 410
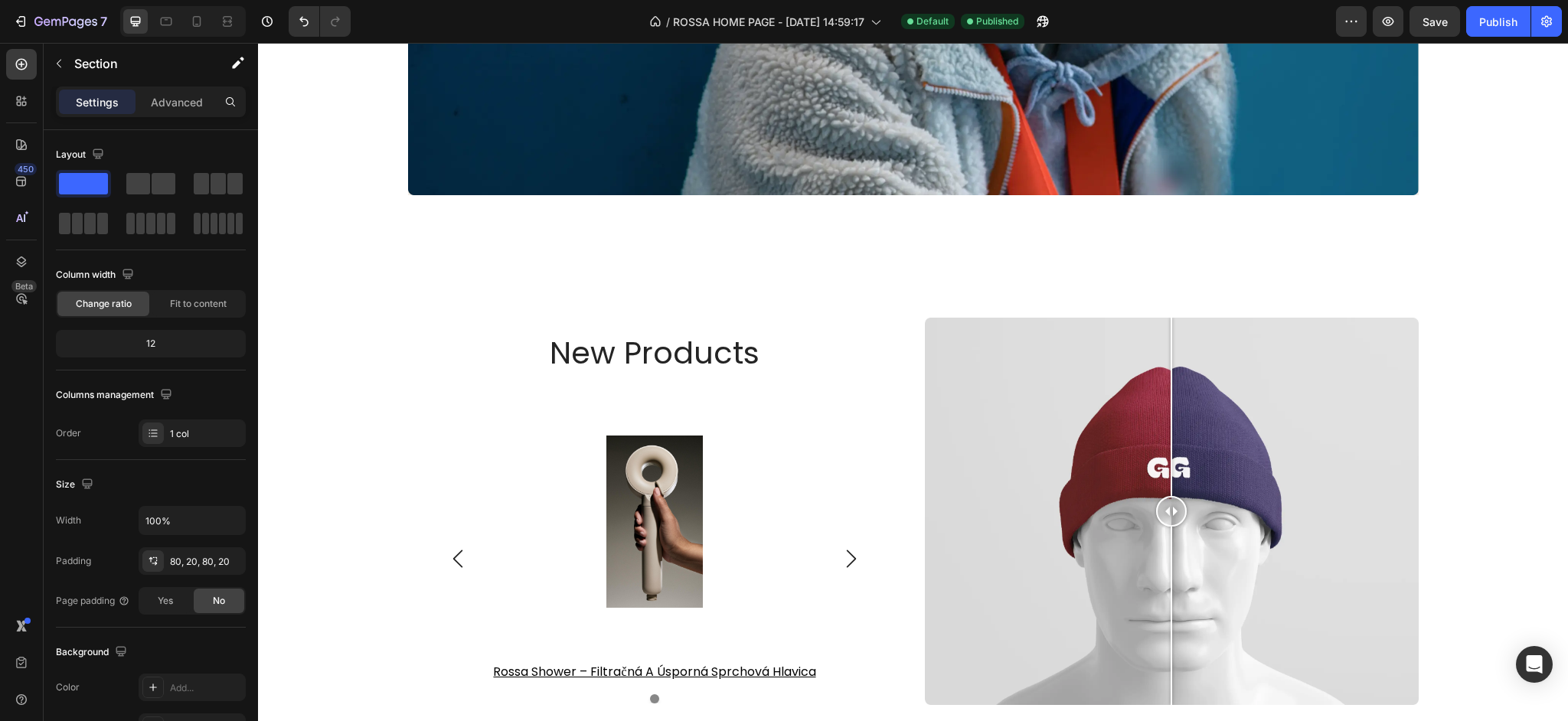
scroll to position [3038, 0]
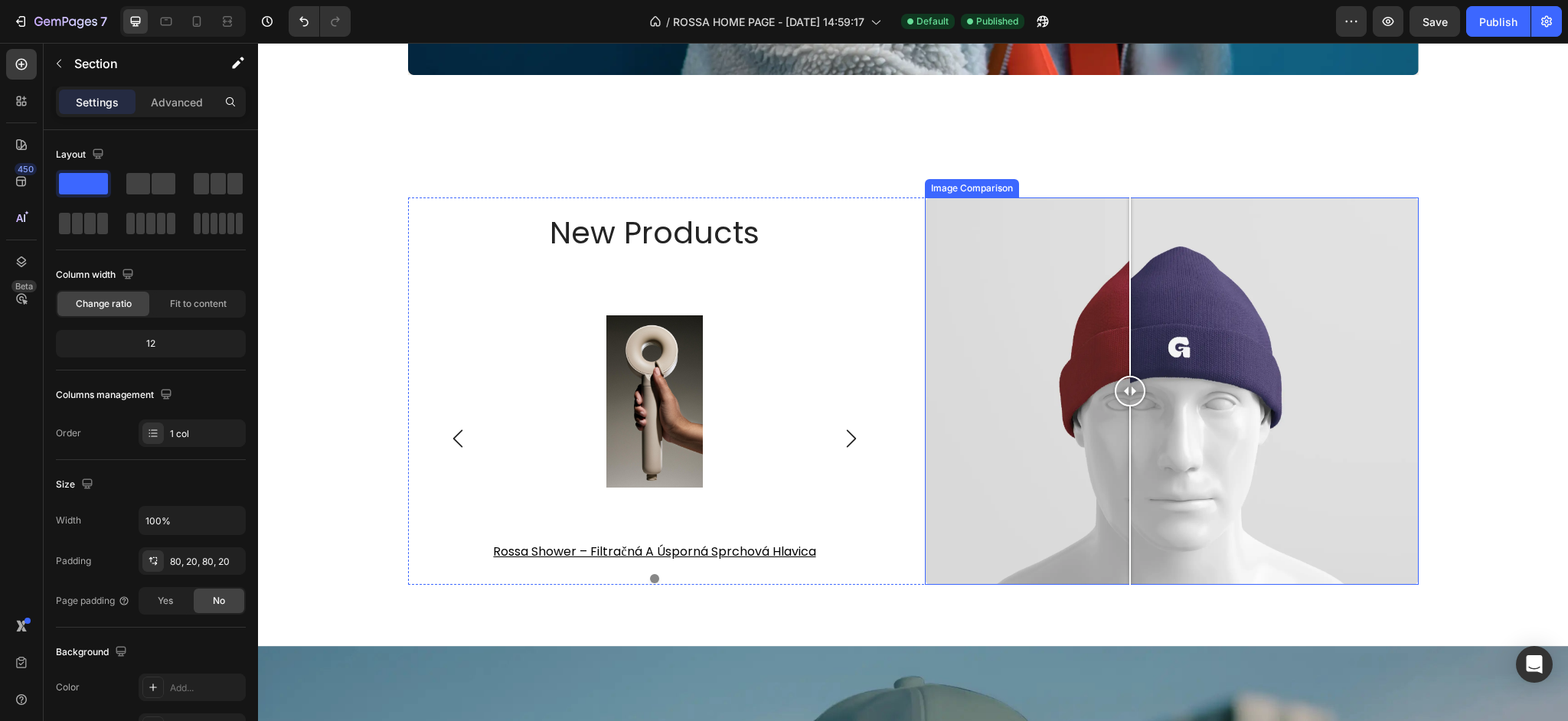
drag, startPoint x: 1177, startPoint y: 392, endPoint x: 1122, endPoint y: 421, distance: 62.2
click at [1122, 421] on div at bounding box center [1130, 390] width 30 height 387
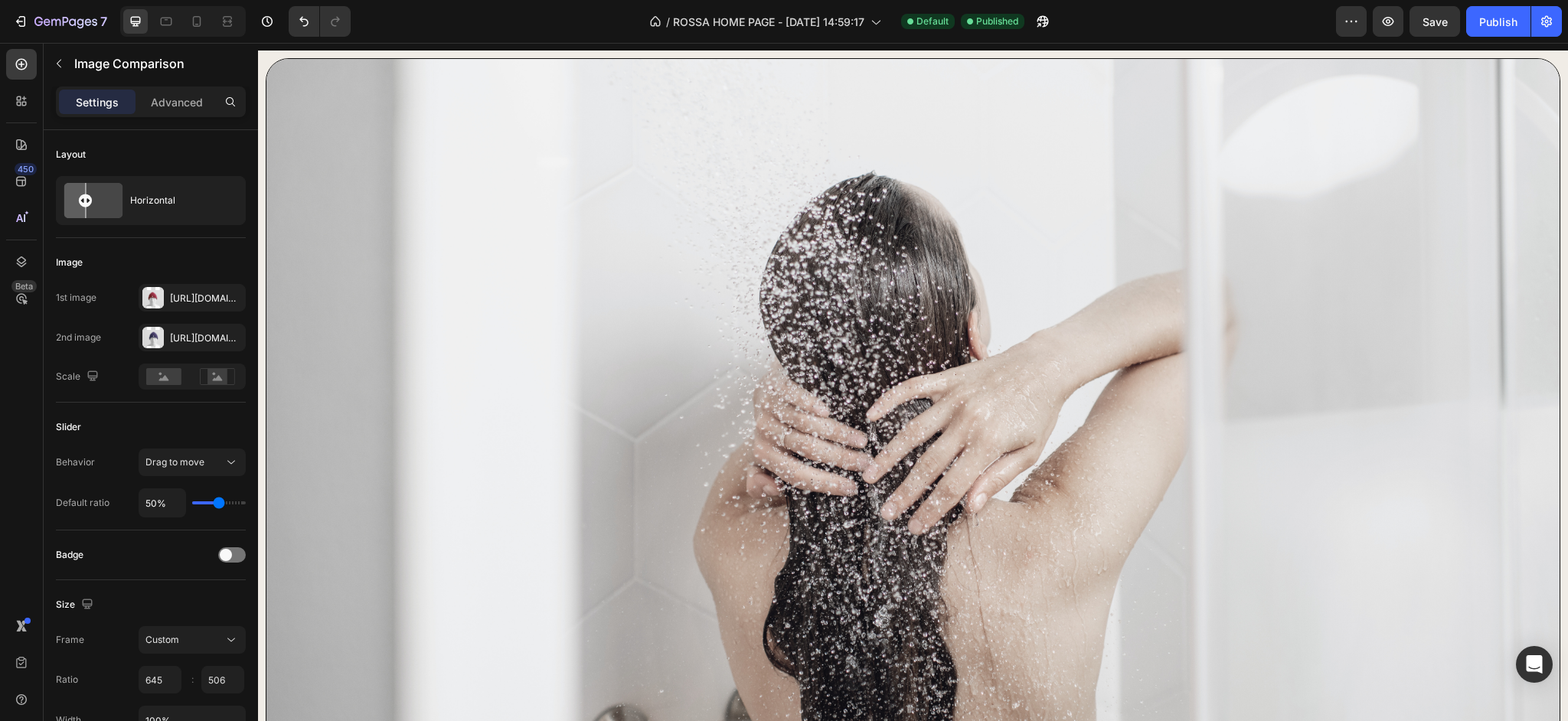
scroll to position [0, 0]
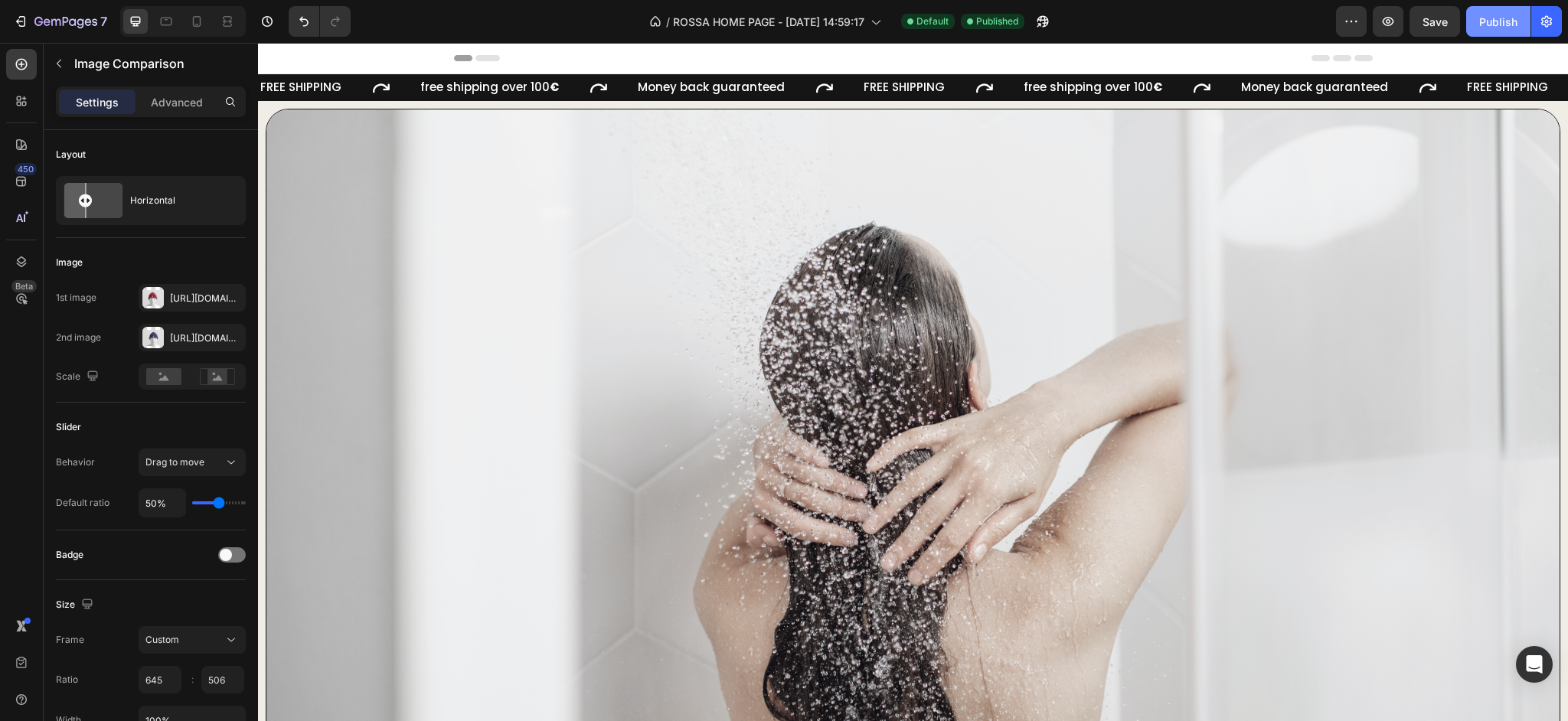
click at [1468, 30] on button "Publish" at bounding box center [1498, 21] width 65 height 30
click at [27, 139] on icon at bounding box center [21, 144] width 15 height 15
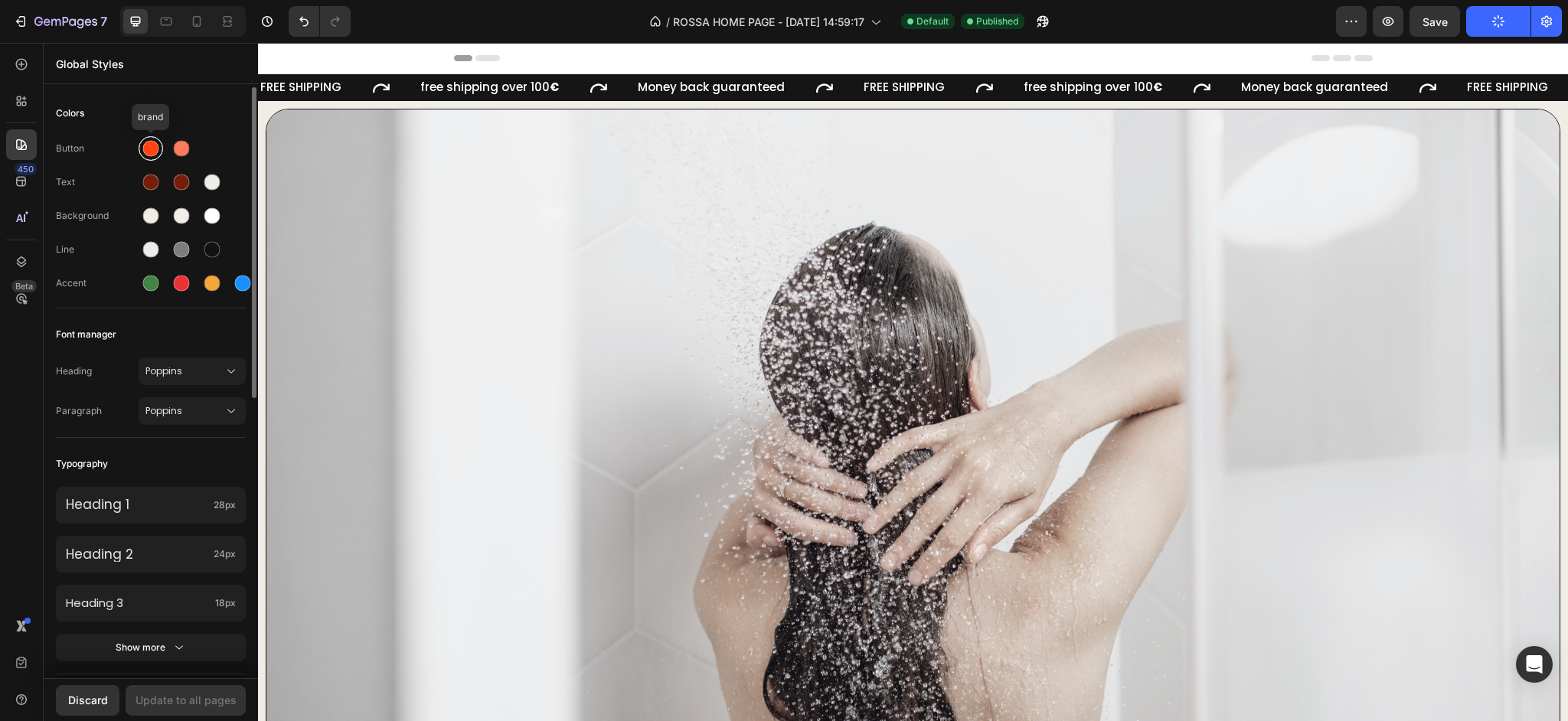
click at [158, 146] on div at bounding box center [150, 149] width 16 height 16
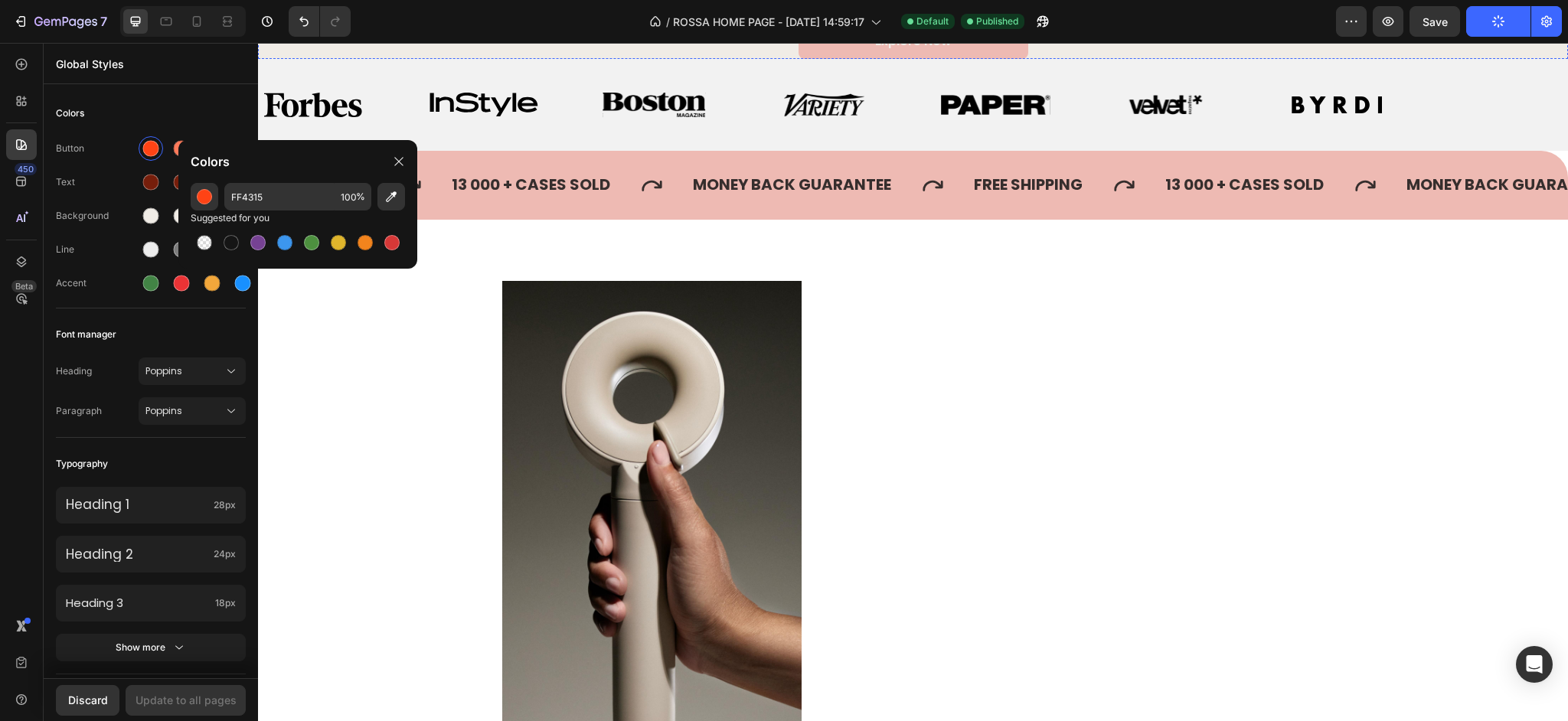
scroll to position [852, 0]
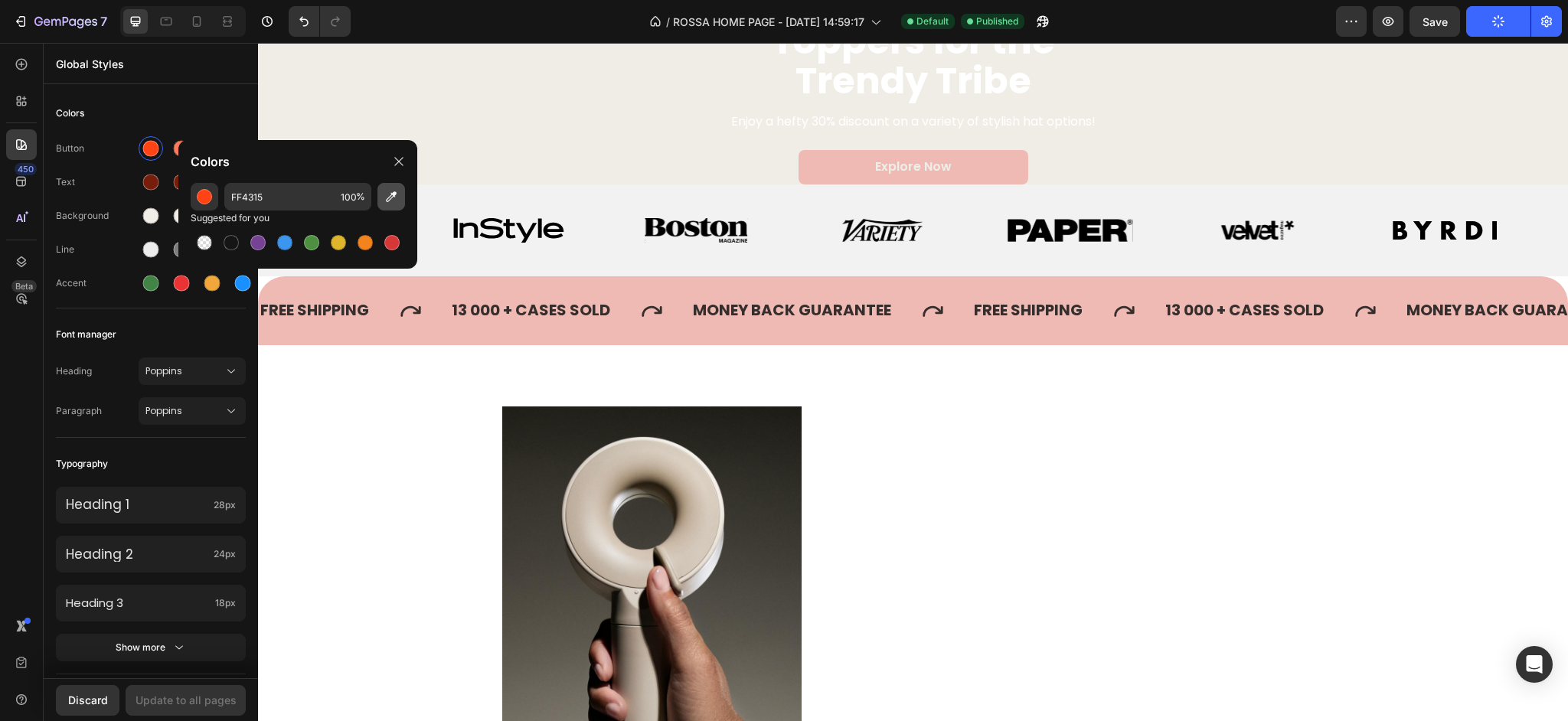
click at [385, 203] on icon "button" at bounding box center [391, 196] width 15 height 15
type input "EEBAB3"
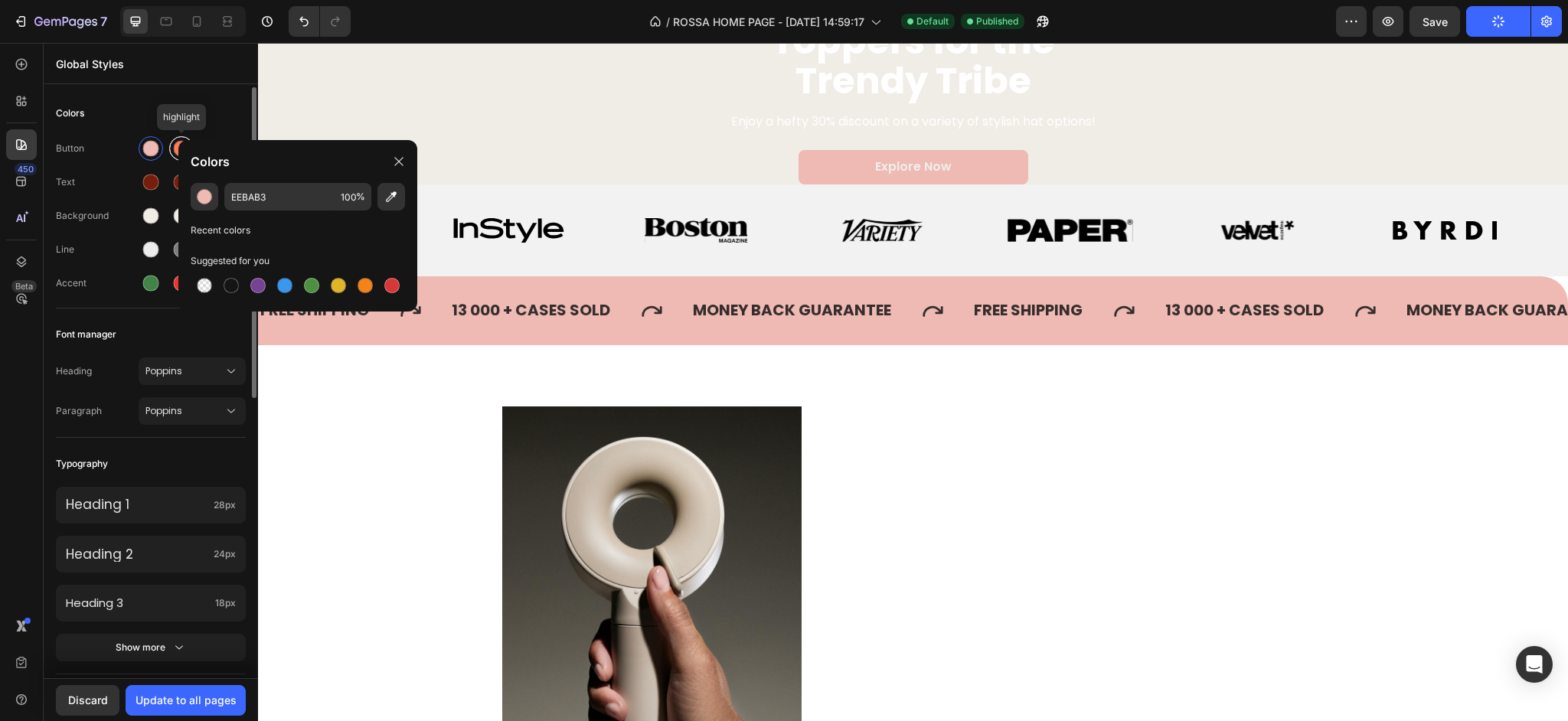
click at [172, 144] on div at bounding box center [181, 149] width 18 height 18
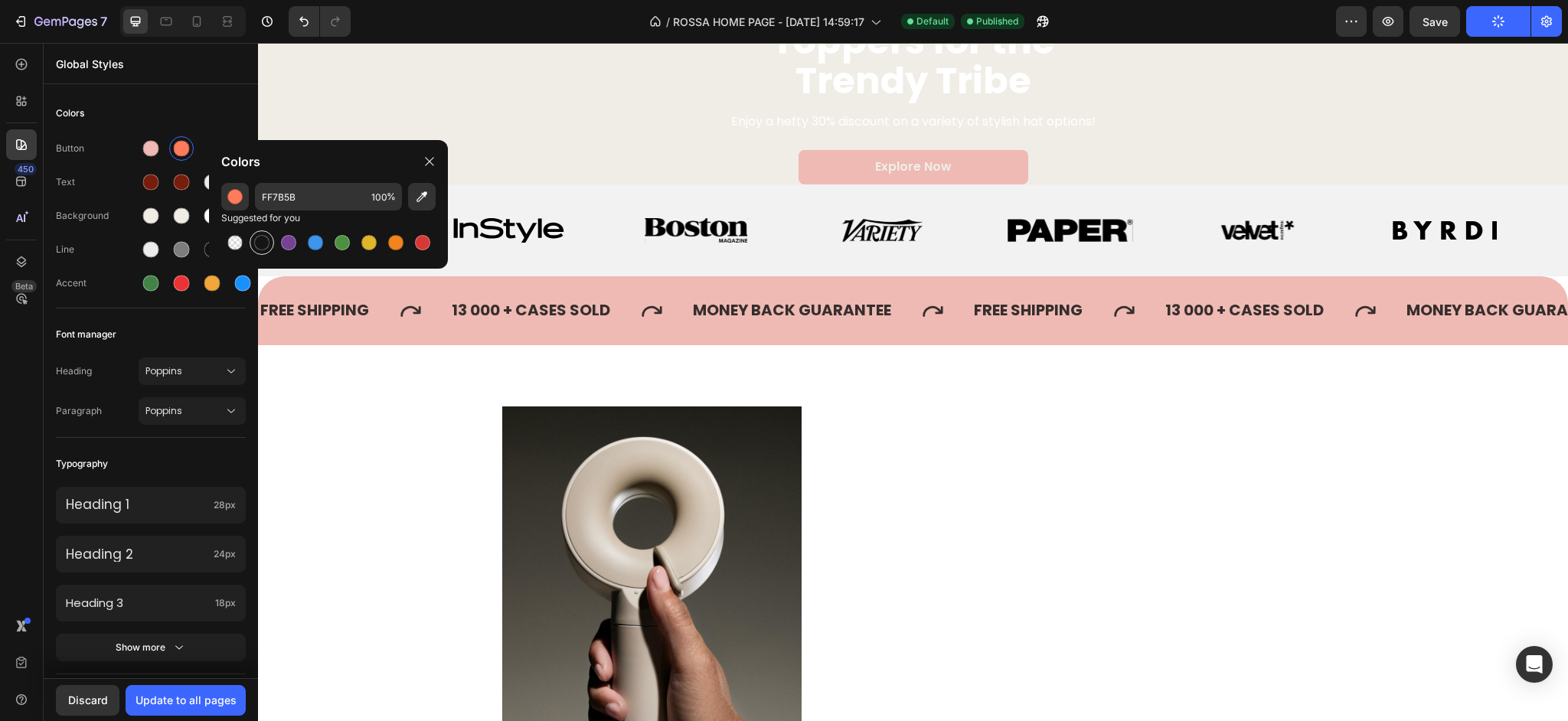
click at [264, 241] on div at bounding box center [262, 243] width 15 height 15
type input "151515"
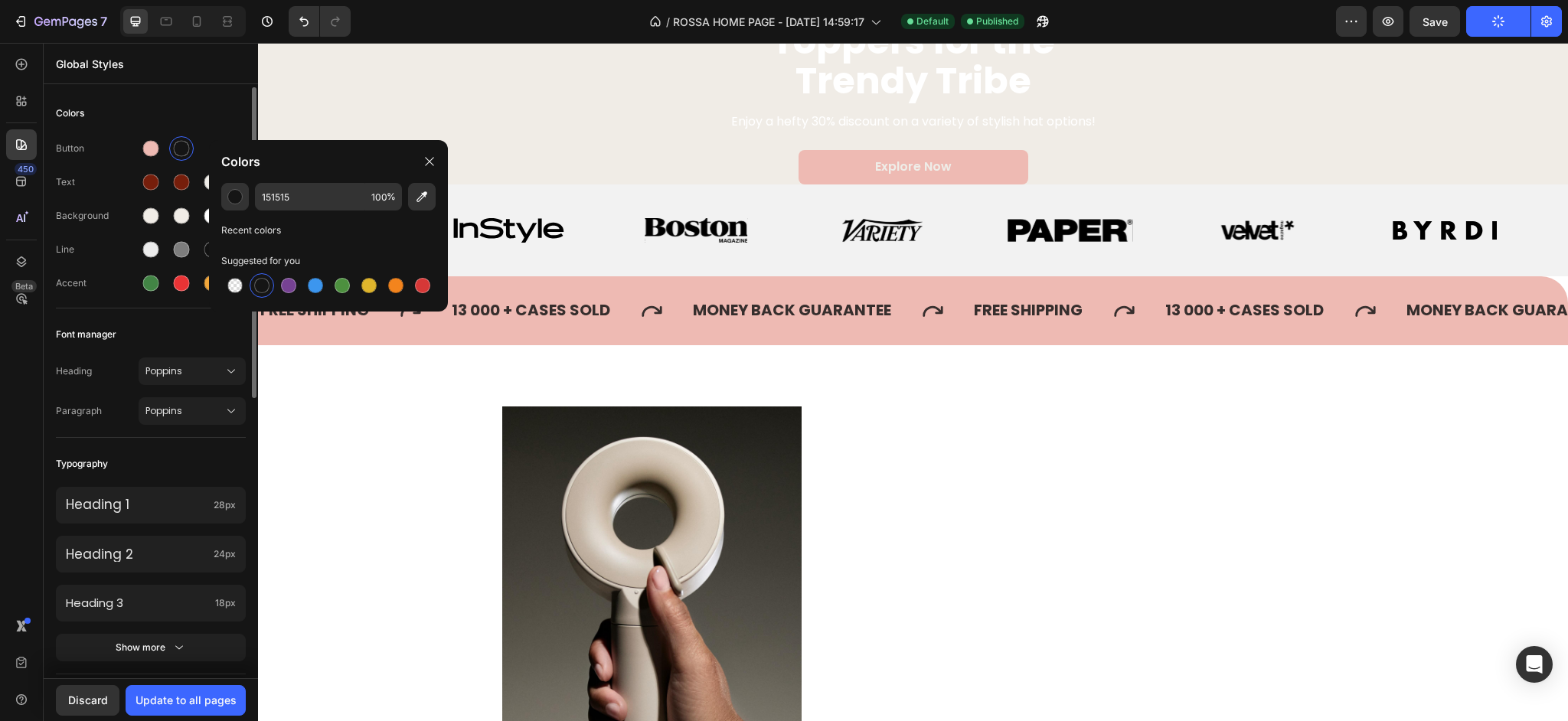
click at [171, 118] on div "Colors" at bounding box center [151, 113] width 190 height 28
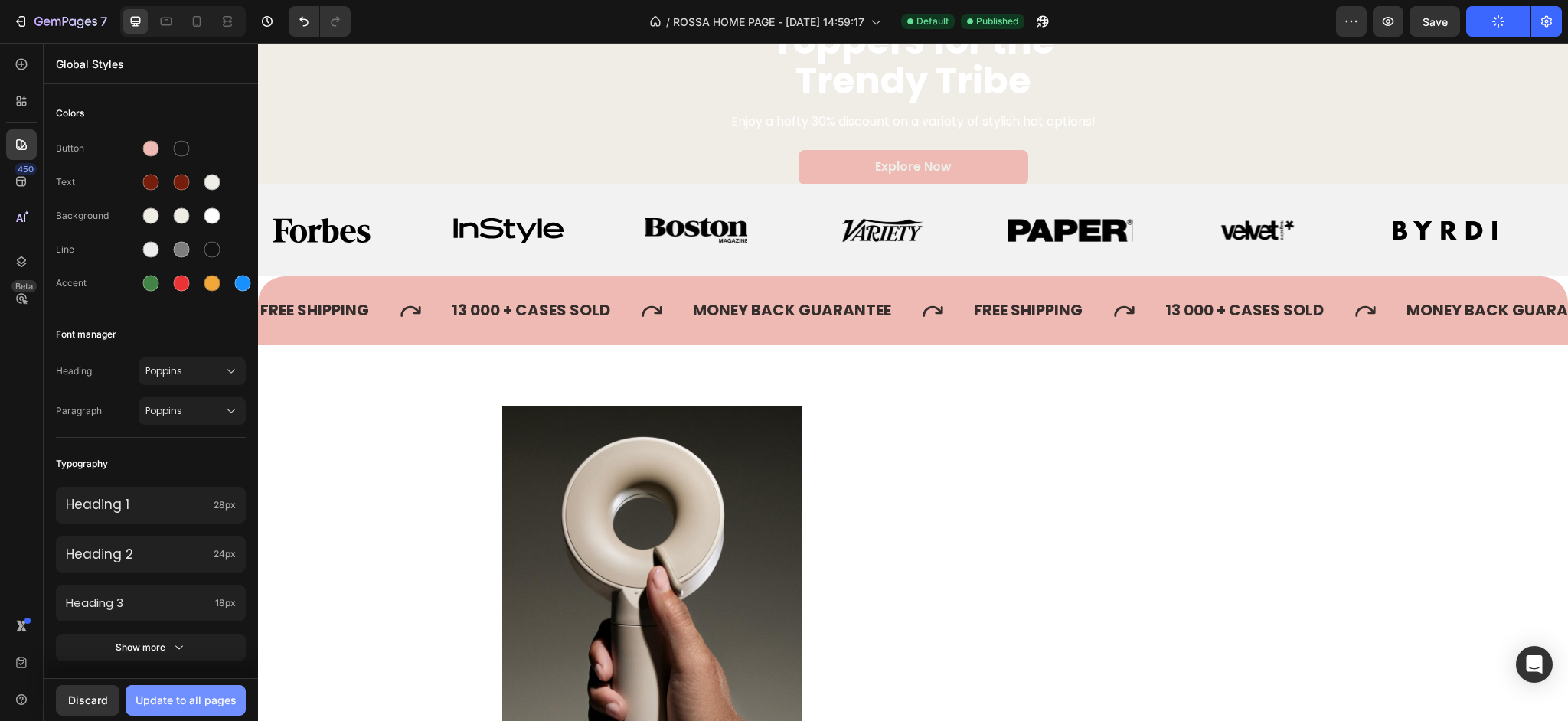
click at [192, 712] on button "Update to all pages" at bounding box center [185, 700] width 120 height 30
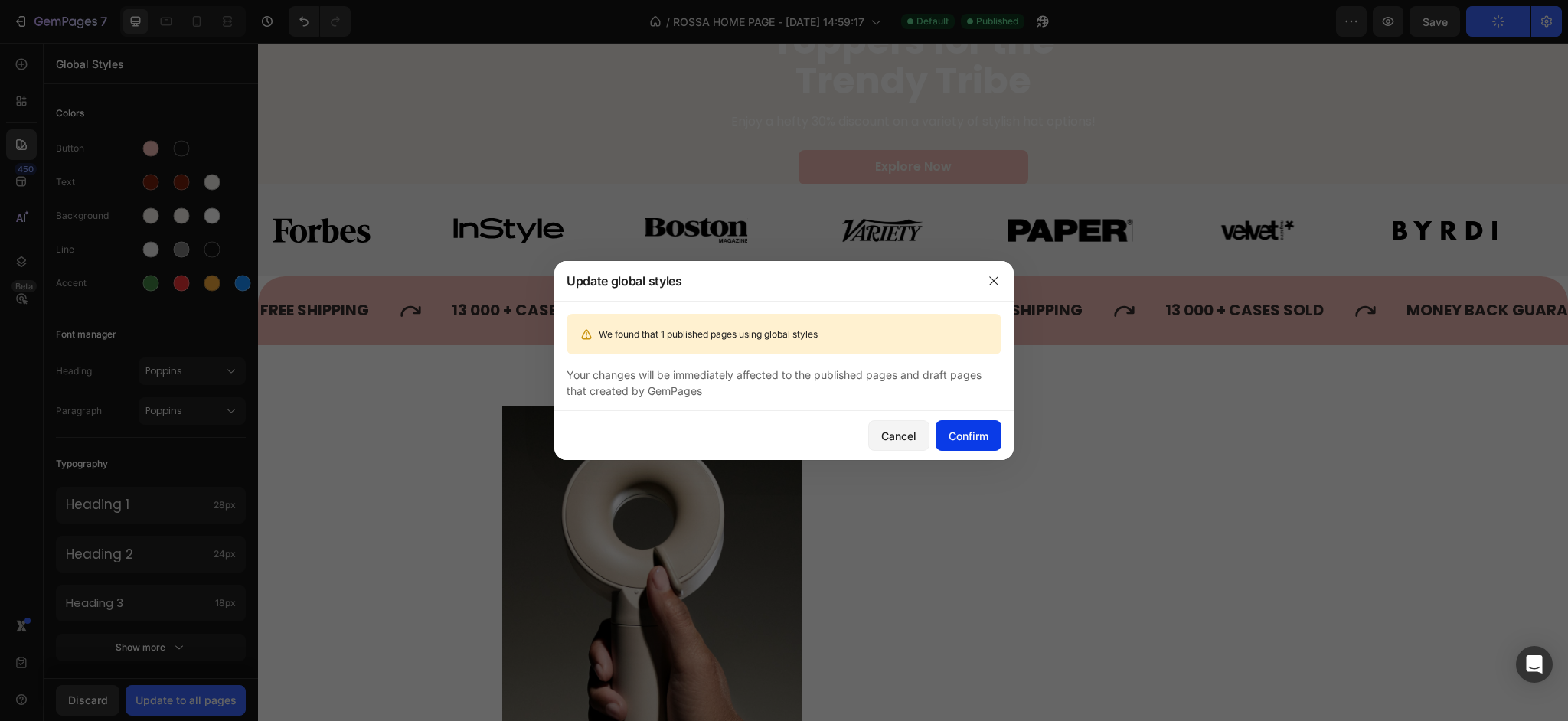
click at [948, 436] on div "Confirm" at bounding box center [968, 436] width 39 height 16
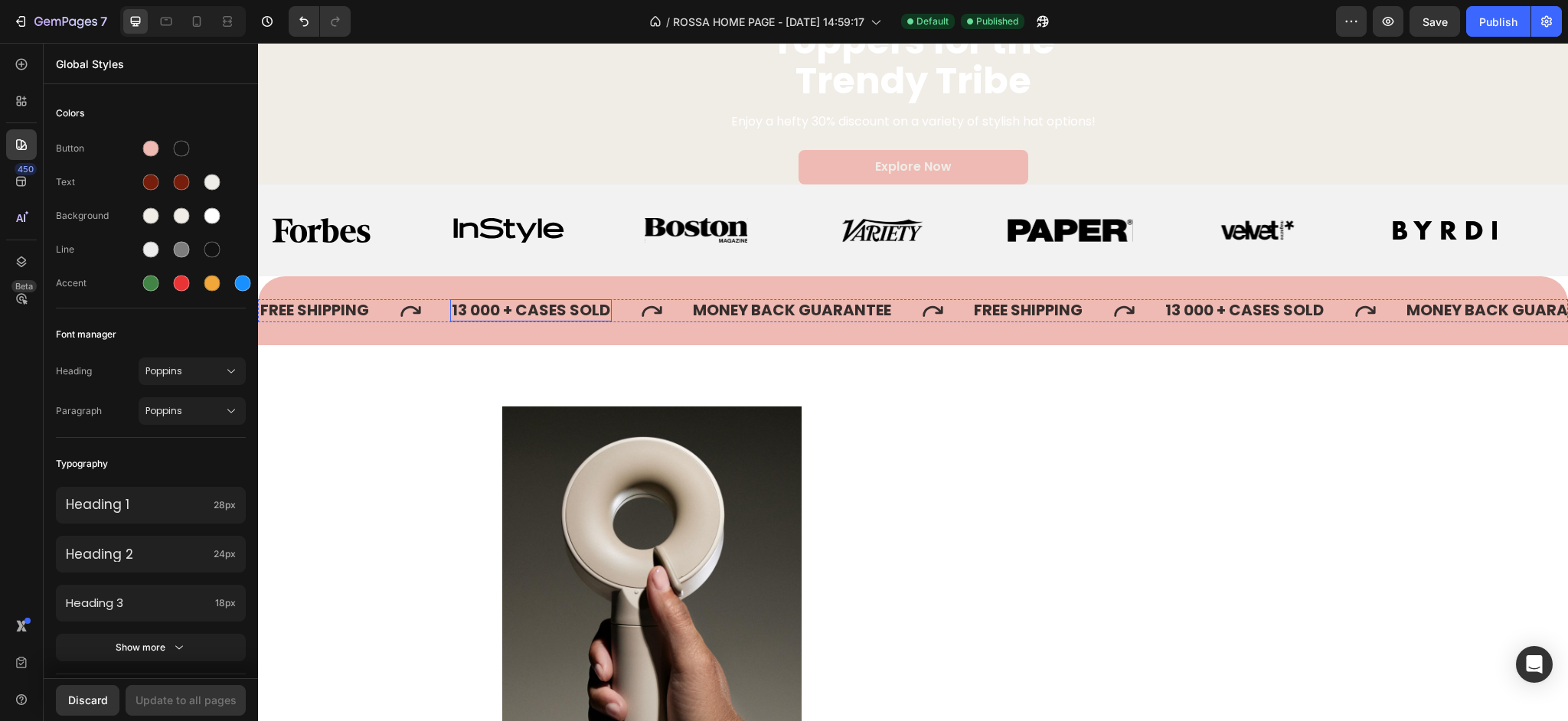
click at [567, 314] on p "13 000 + CASES SOLD" at bounding box center [531, 310] width 159 height 19
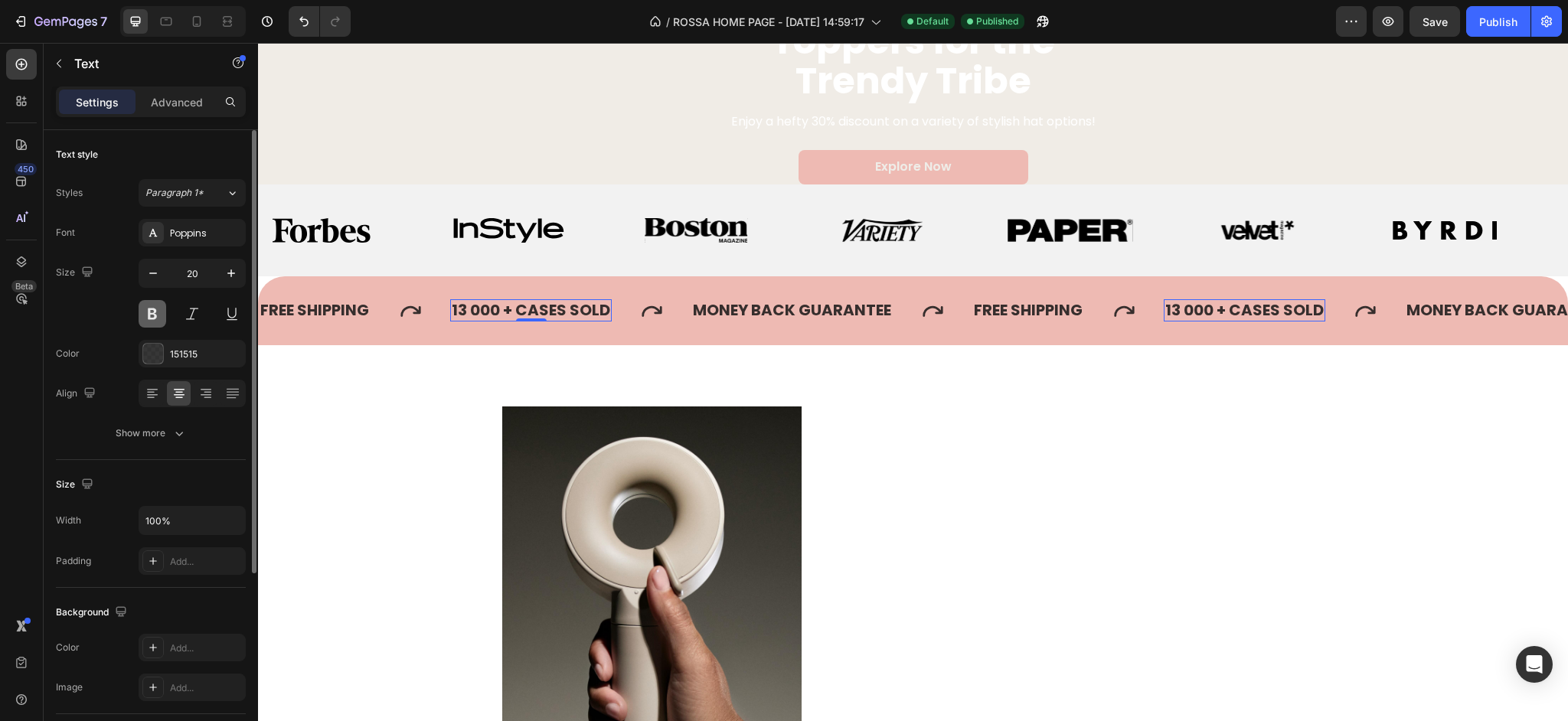
click at [151, 316] on button at bounding box center [152, 313] width 28 height 28
click at [420, 309] on icon at bounding box center [411, 311] width 20 height 11
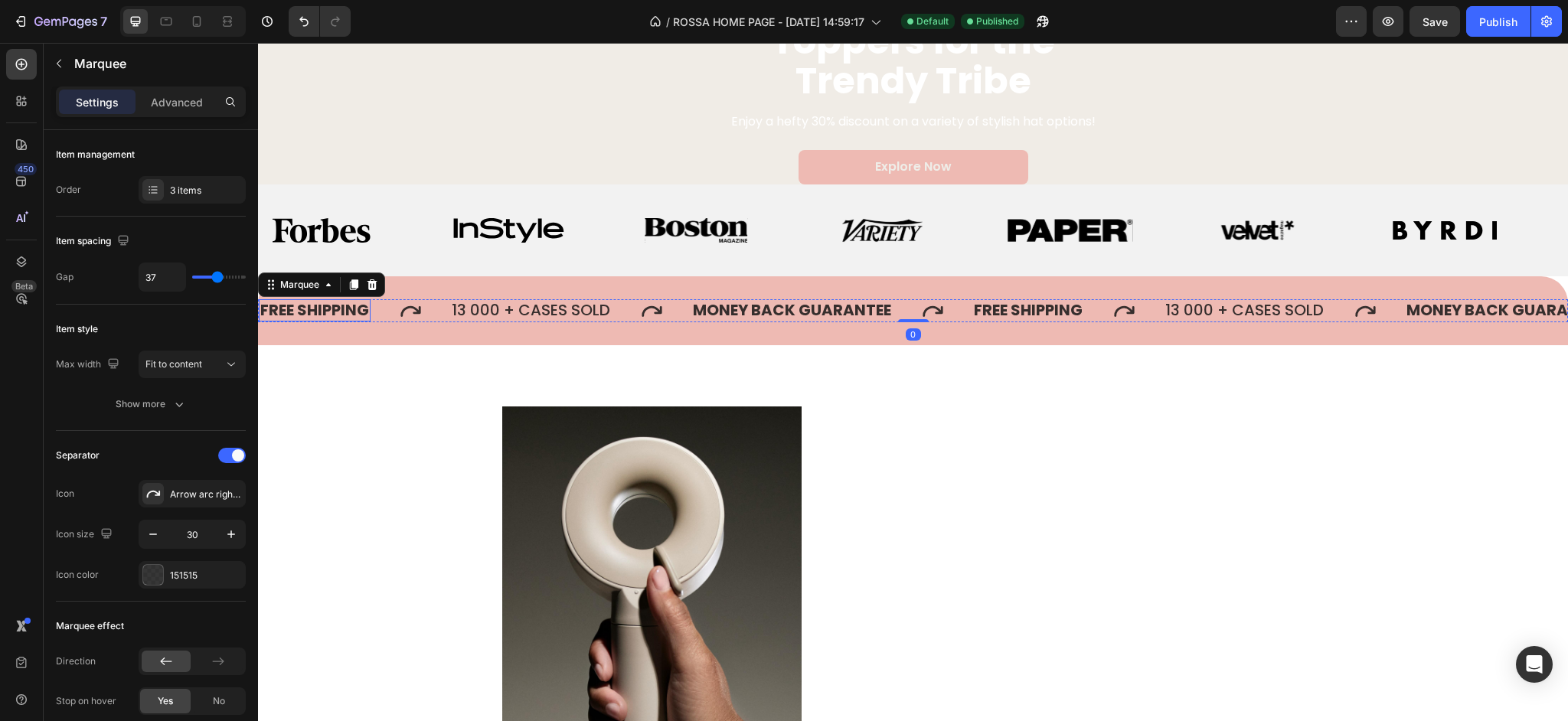
click at [345, 310] on div "FREE SHIPPING" at bounding box center [314, 310] width 112 height 22
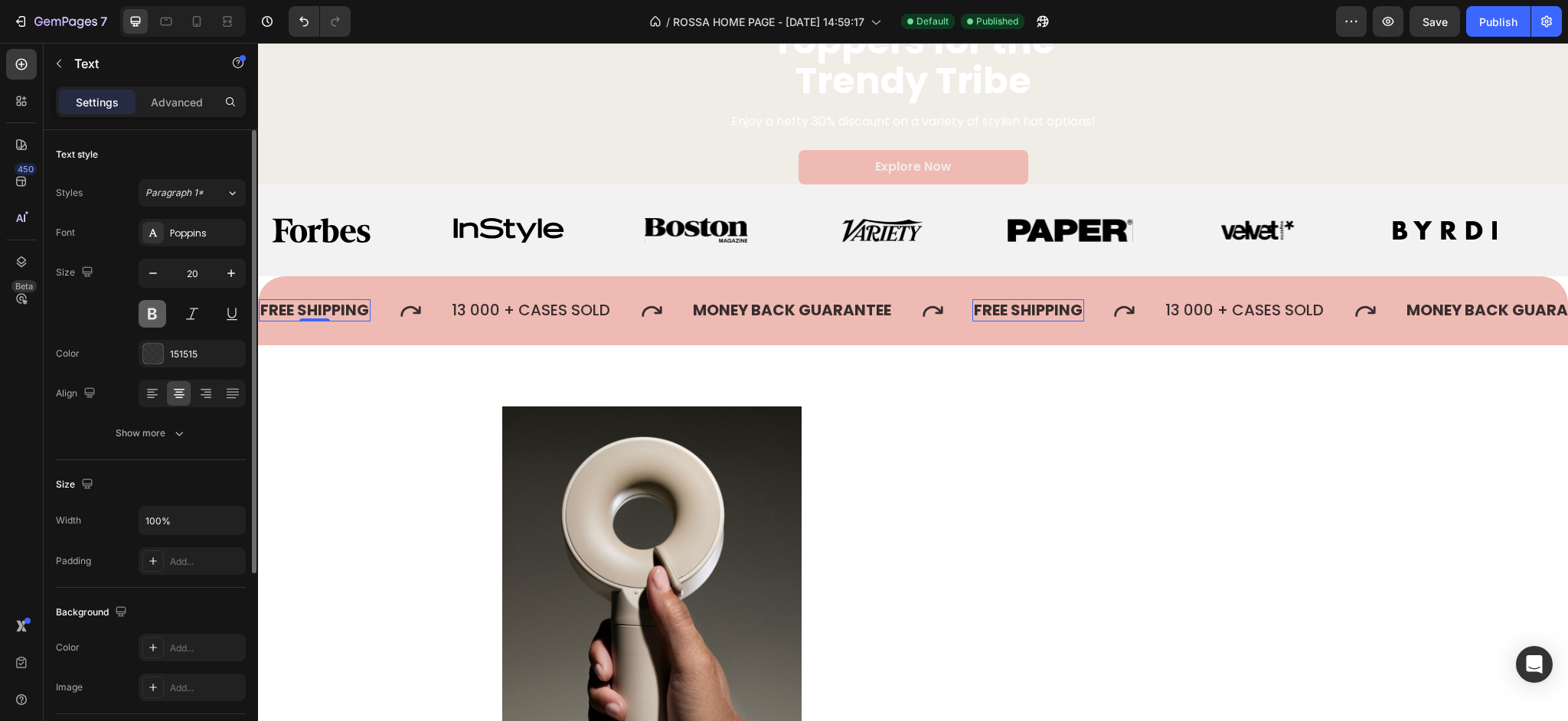
click at [150, 317] on button at bounding box center [152, 313] width 28 height 28
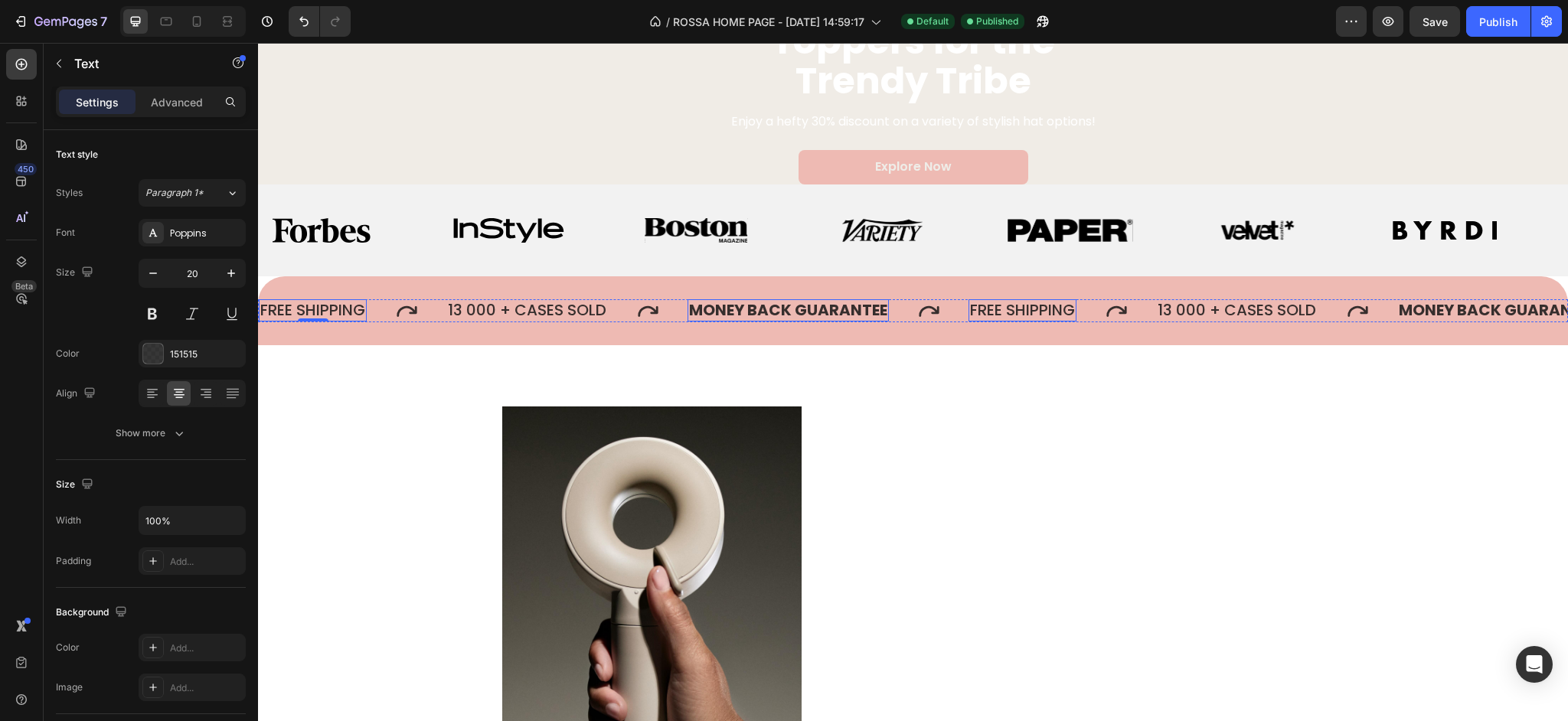
click at [791, 307] on p "MONEY BACK GUARANTEE" at bounding box center [788, 310] width 198 height 19
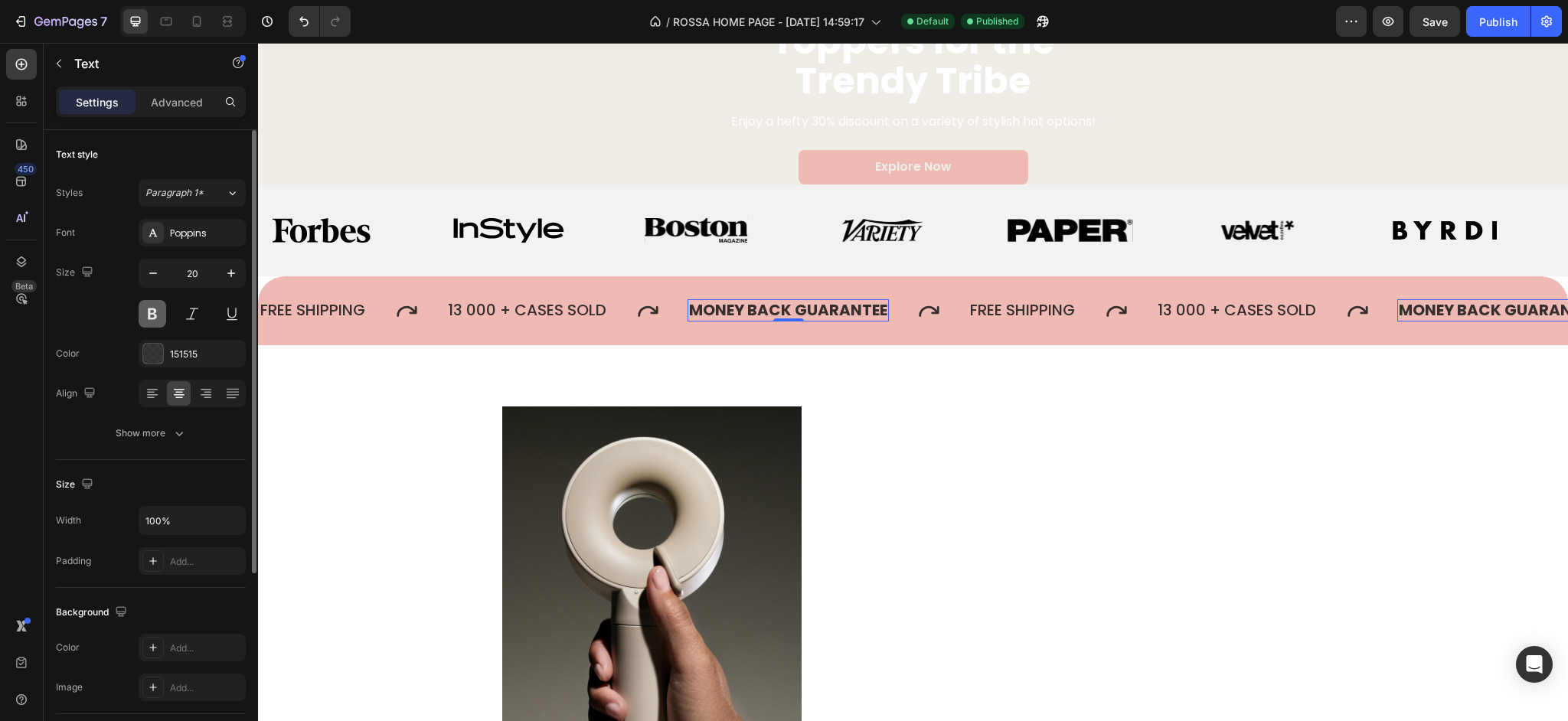
click at [155, 321] on button at bounding box center [152, 313] width 28 height 28
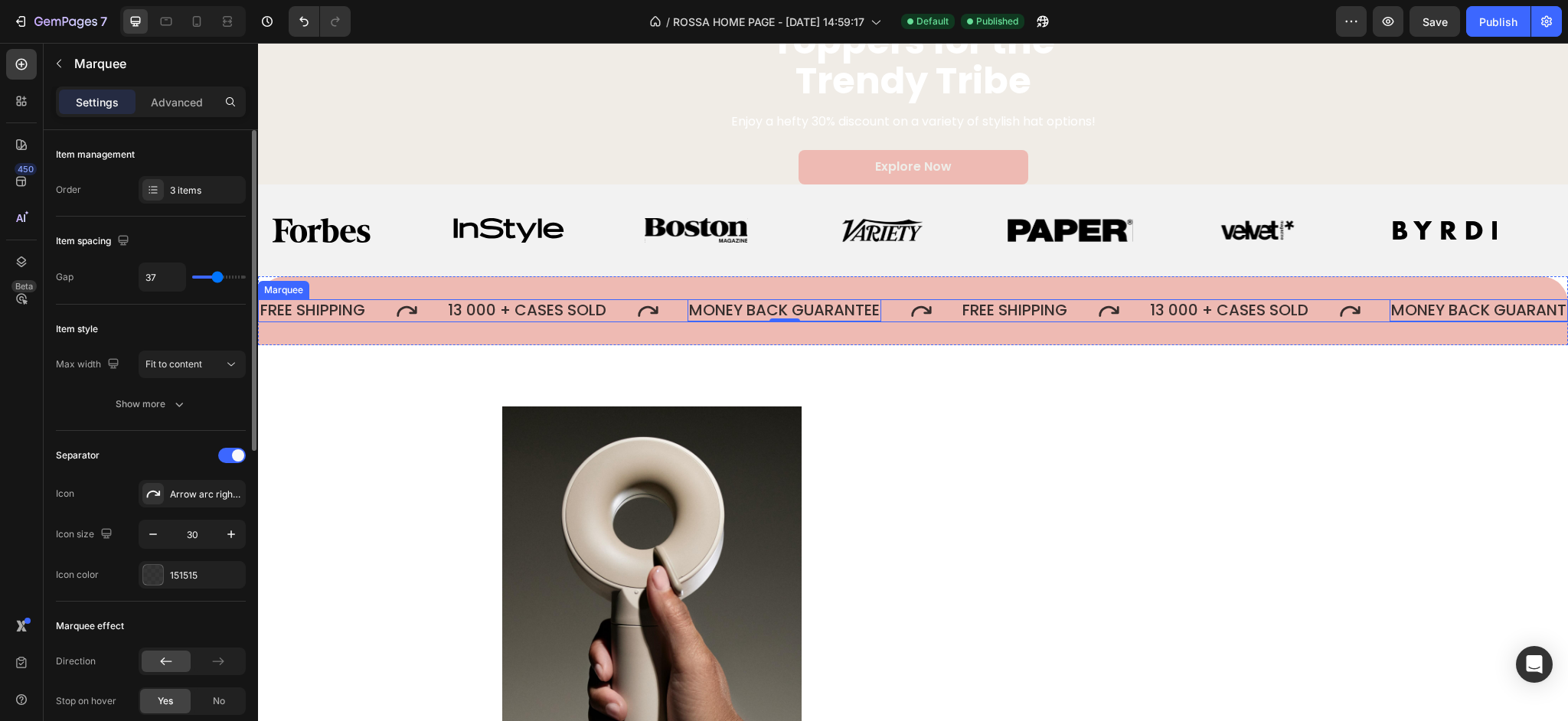
click at [650, 311] on icon at bounding box center [648, 310] width 23 height 23
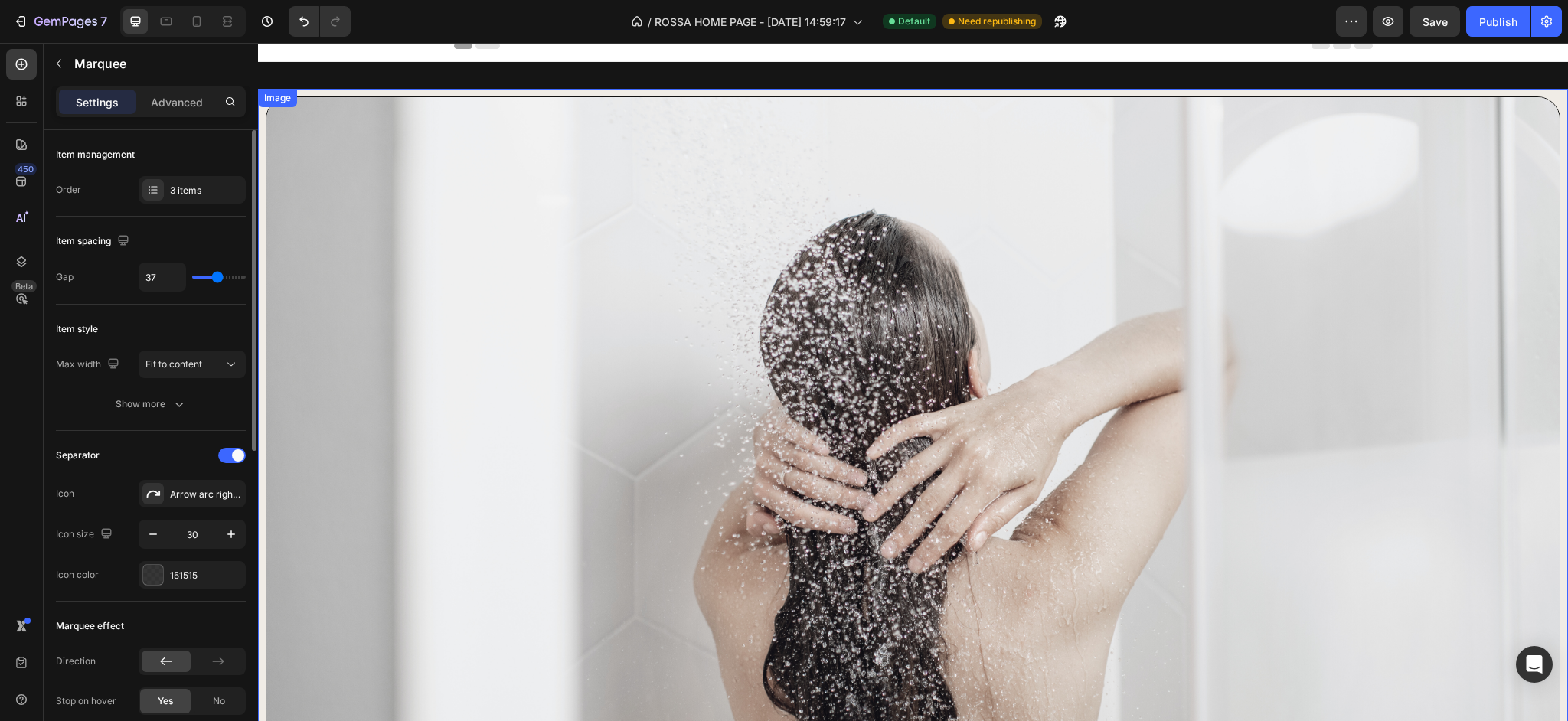
scroll to position [0, 0]
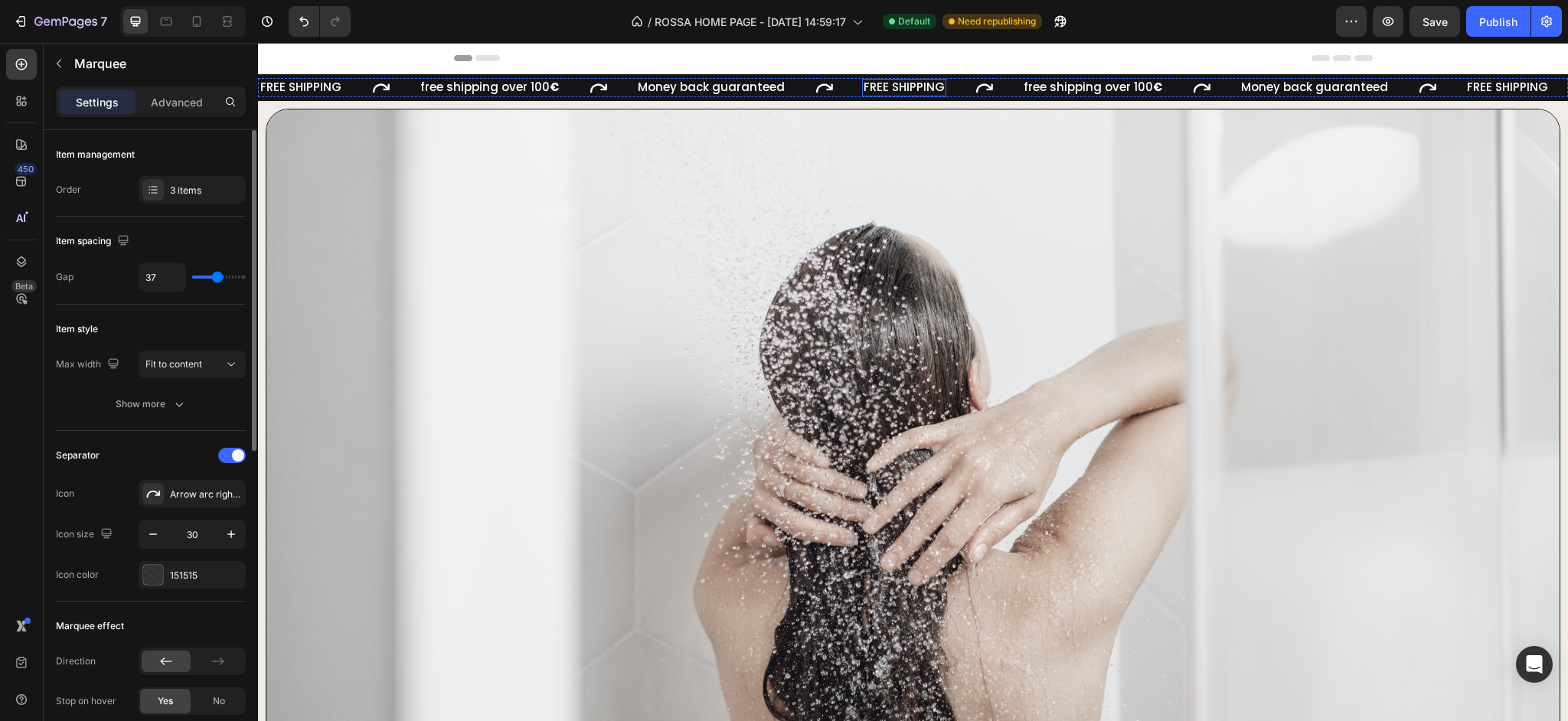
click at [890, 83] on div "FREE SHIPPING" at bounding box center [904, 87] width 84 height 18
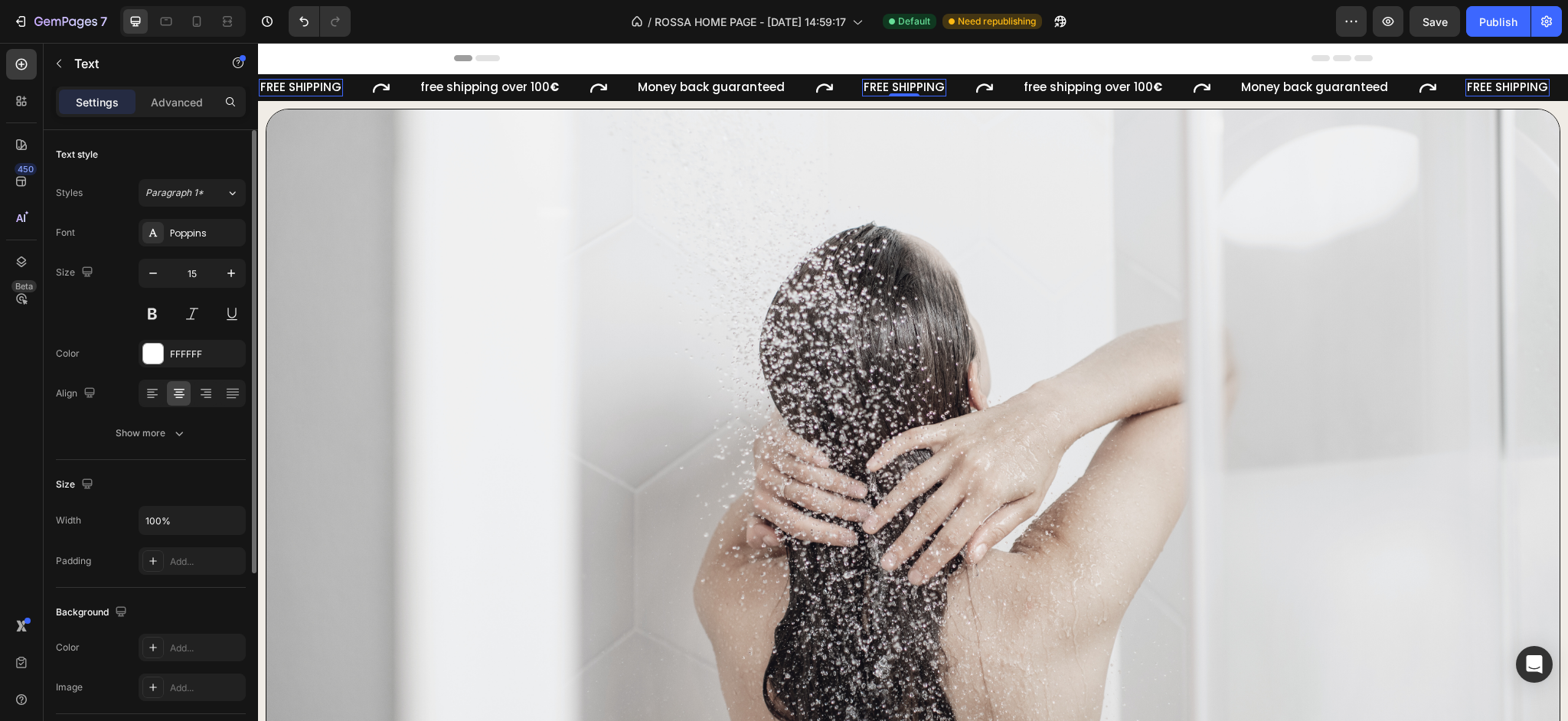
click at [890, 83] on div "FREE SHIPPING" at bounding box center [904, 87] width 84 height 18
click at [890, 83] on p "FREE SHIPPING" at bounding box center [904, 87] width 81 height 14
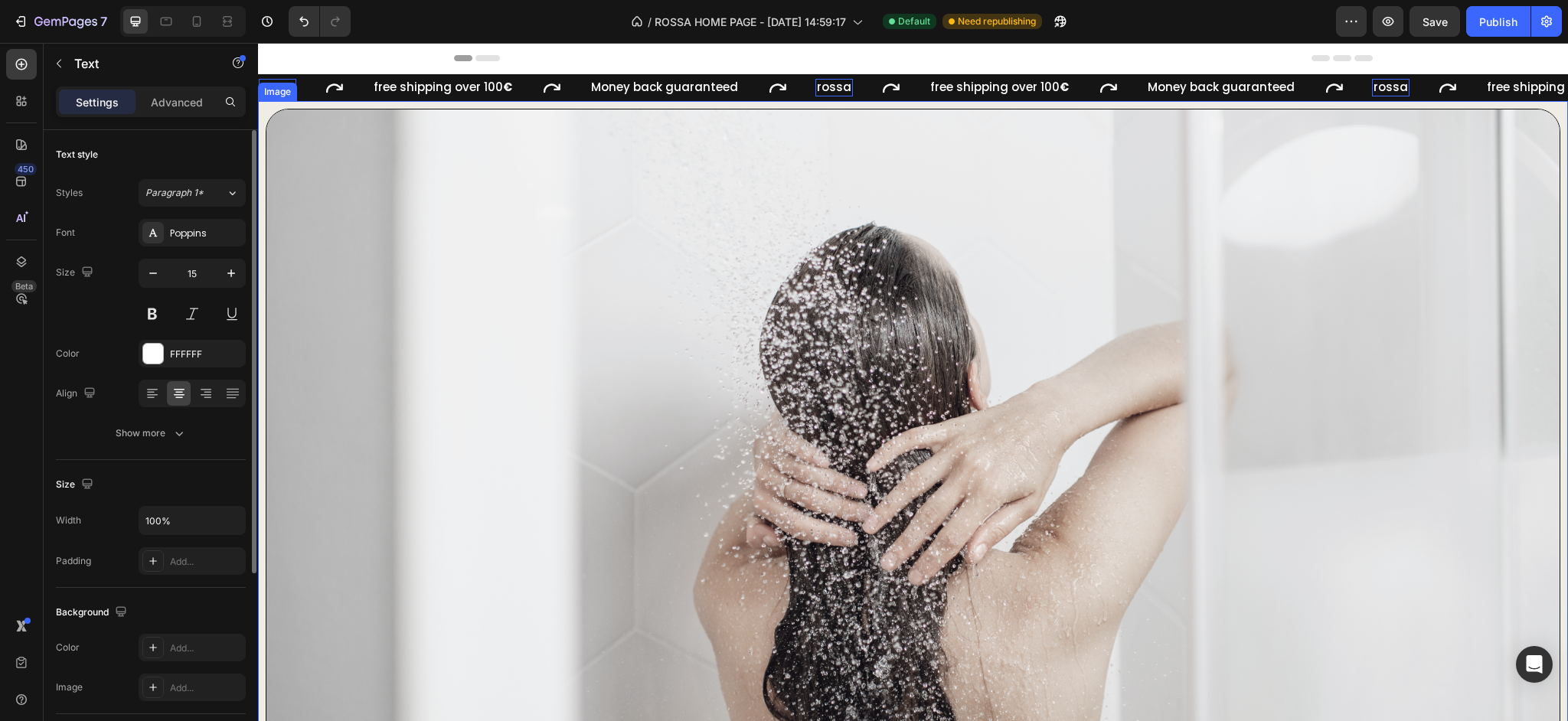
click at [968, 159] on img at bounding box center [912, 473] width 1294 height 730
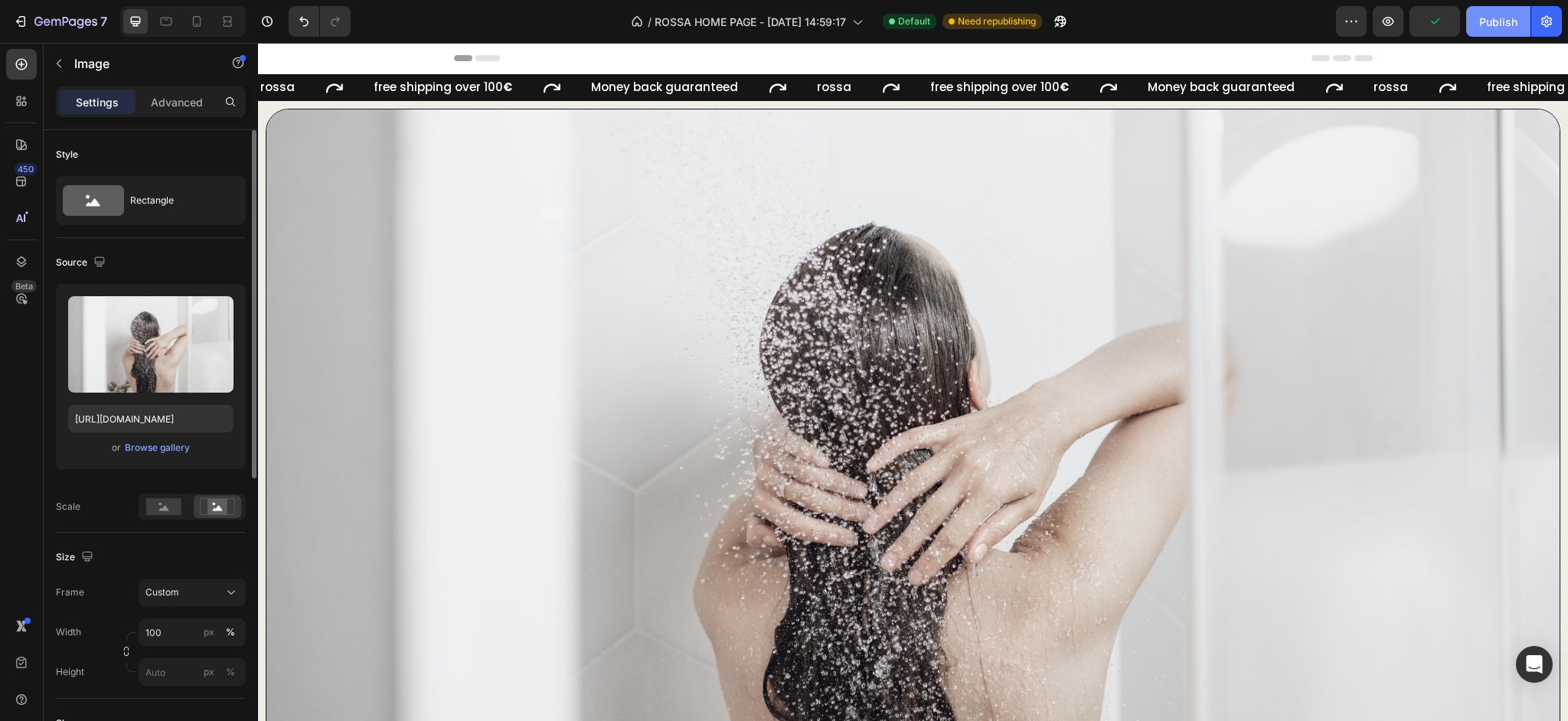
click at [1486, 22] on div "Publish" at bounding box center [1498, 21] width 39 height 16
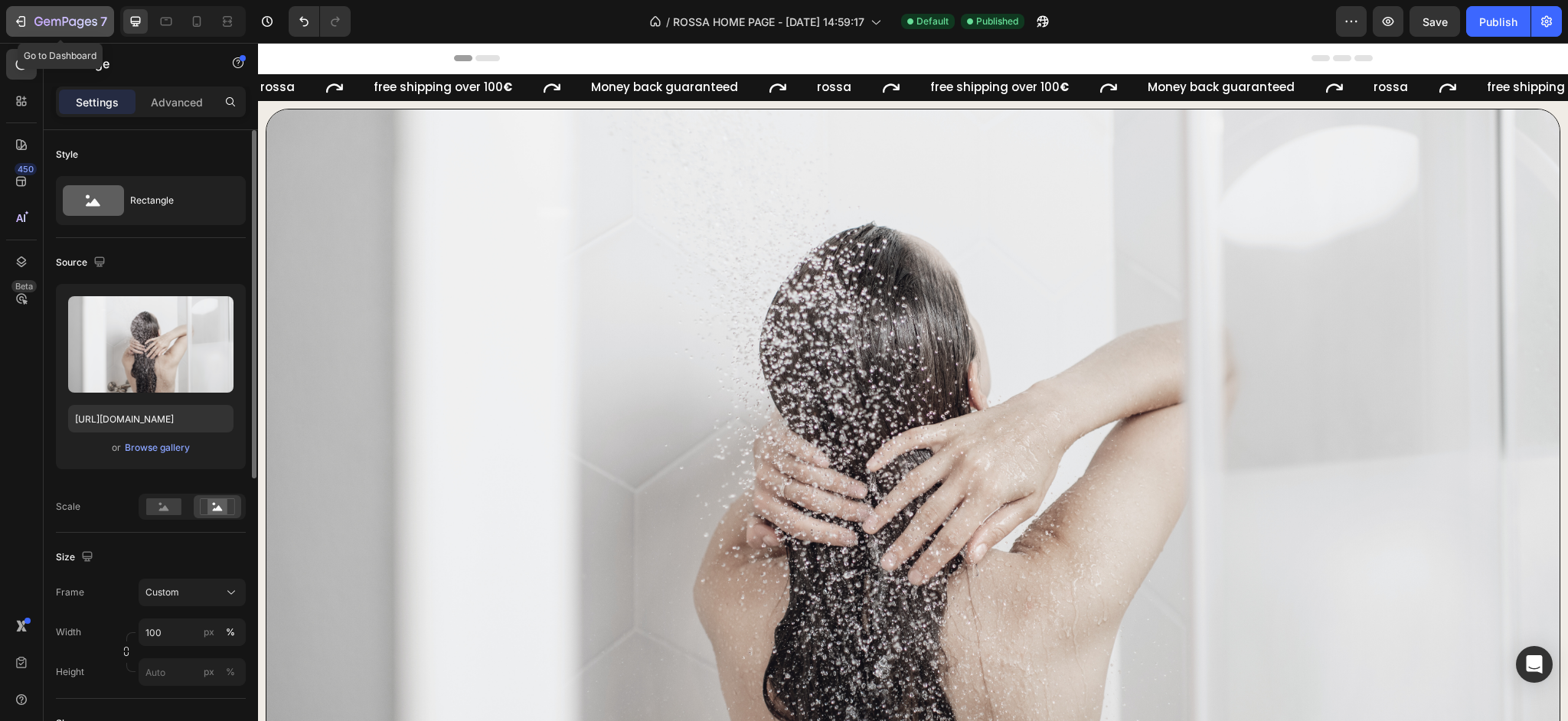
click at [66, 31] on button "7" at bounding box center [60, 21] width 108 height 30
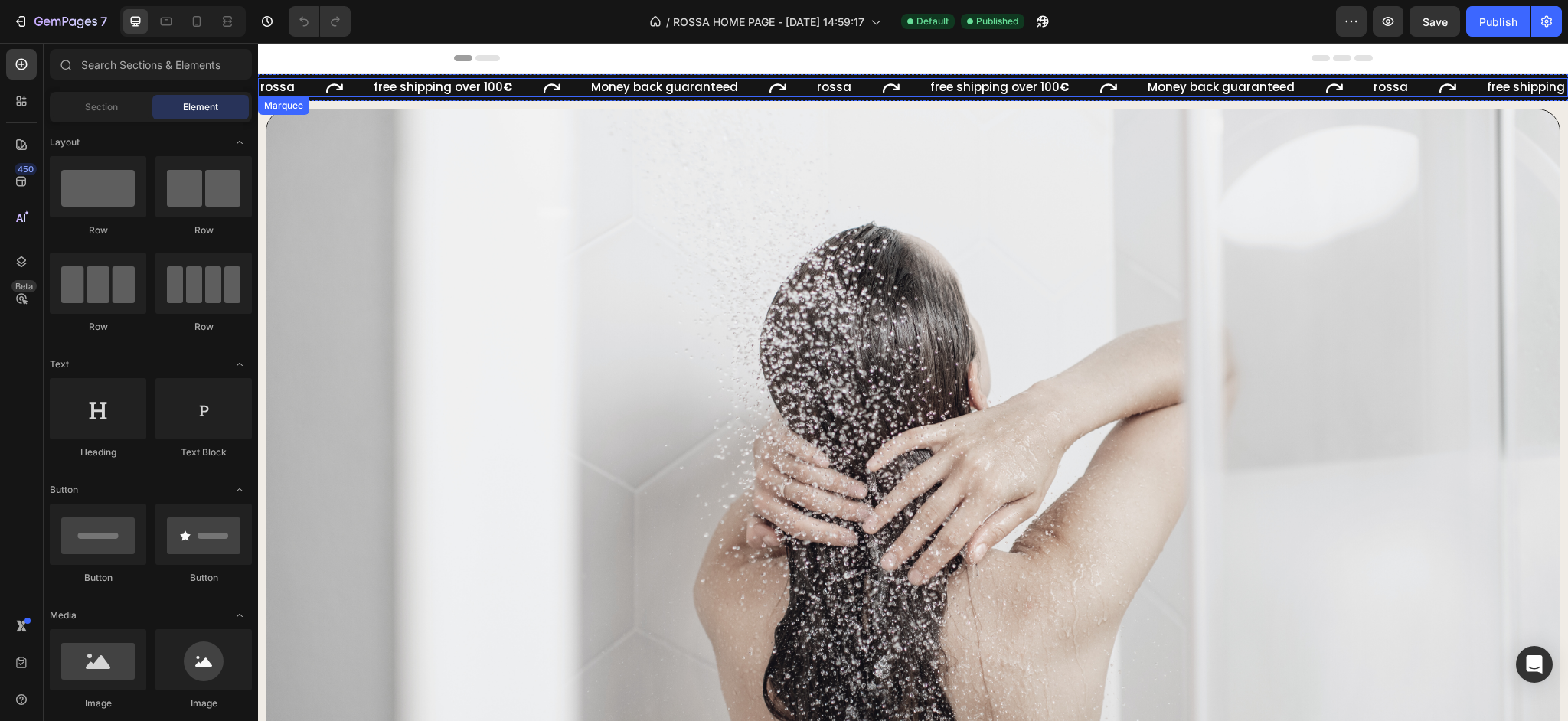
click at [306, 86] on div "rossa Text" at bounding box center [315, 87] width 113 height 19
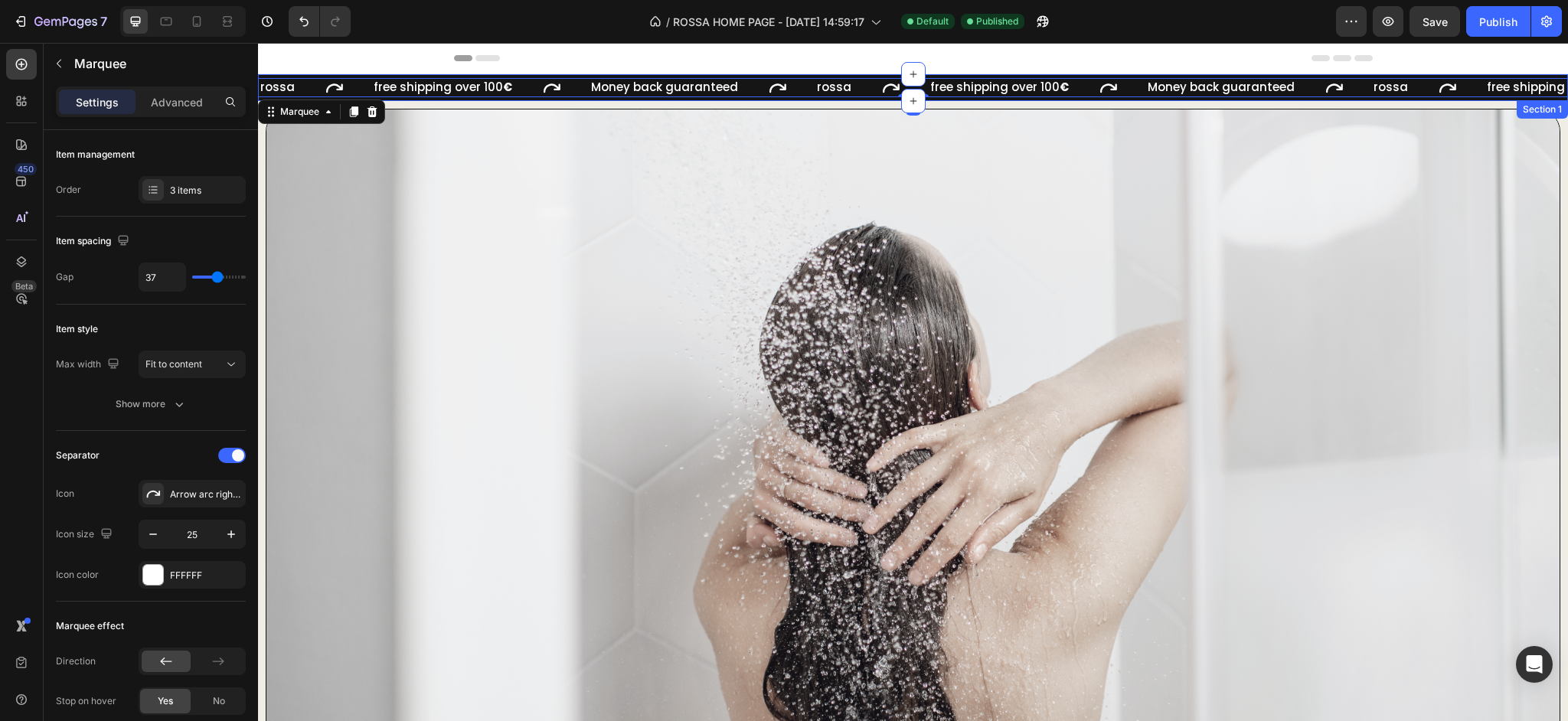
click at [312, 77] on div "rossa Text free shipping over 100 € Text Money back guaranteed Text rossa Text …" at bounding box center [913, 87] width 1310 height 27
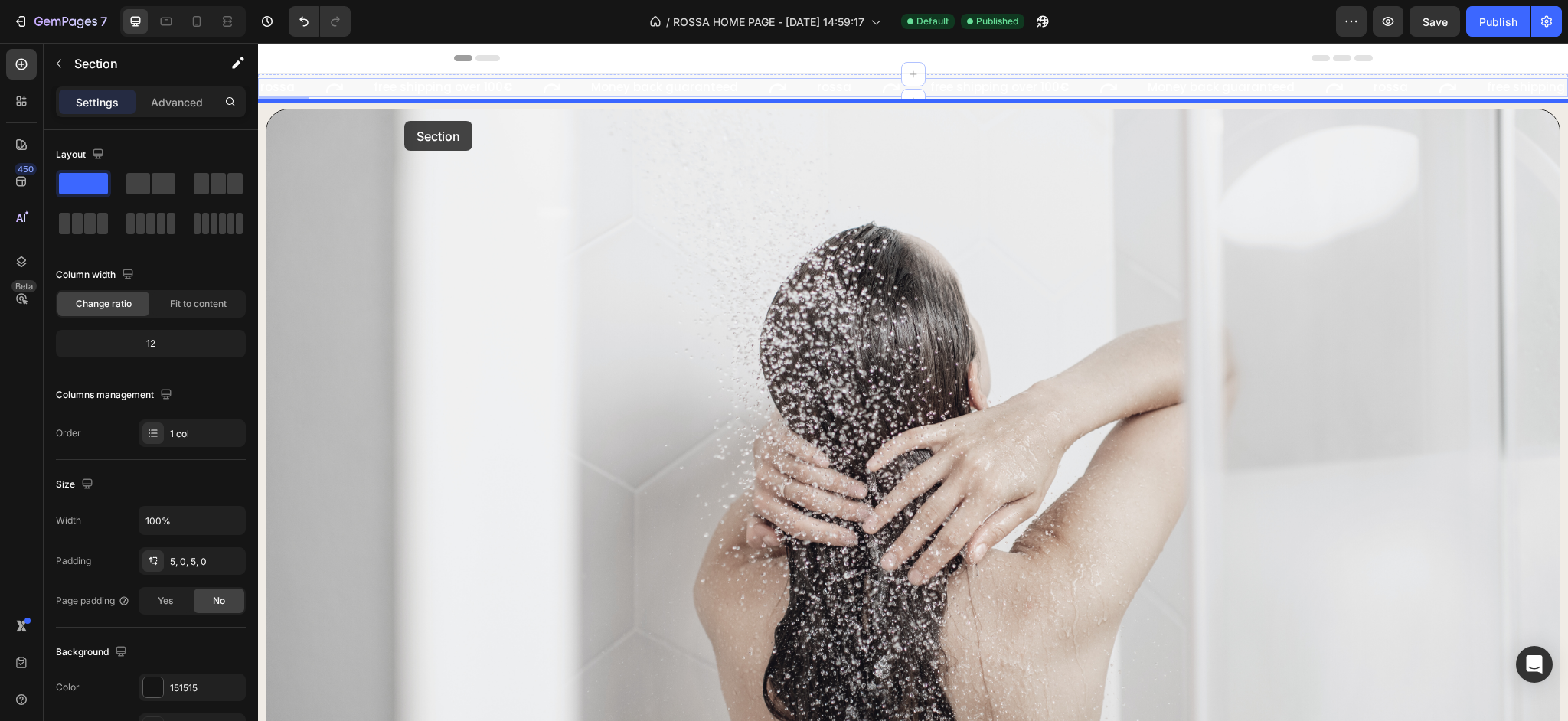
drag, startPoint x: 312, startPoint y: 77, endPoint x: 404, endPoint y: 121, distance: 102.0
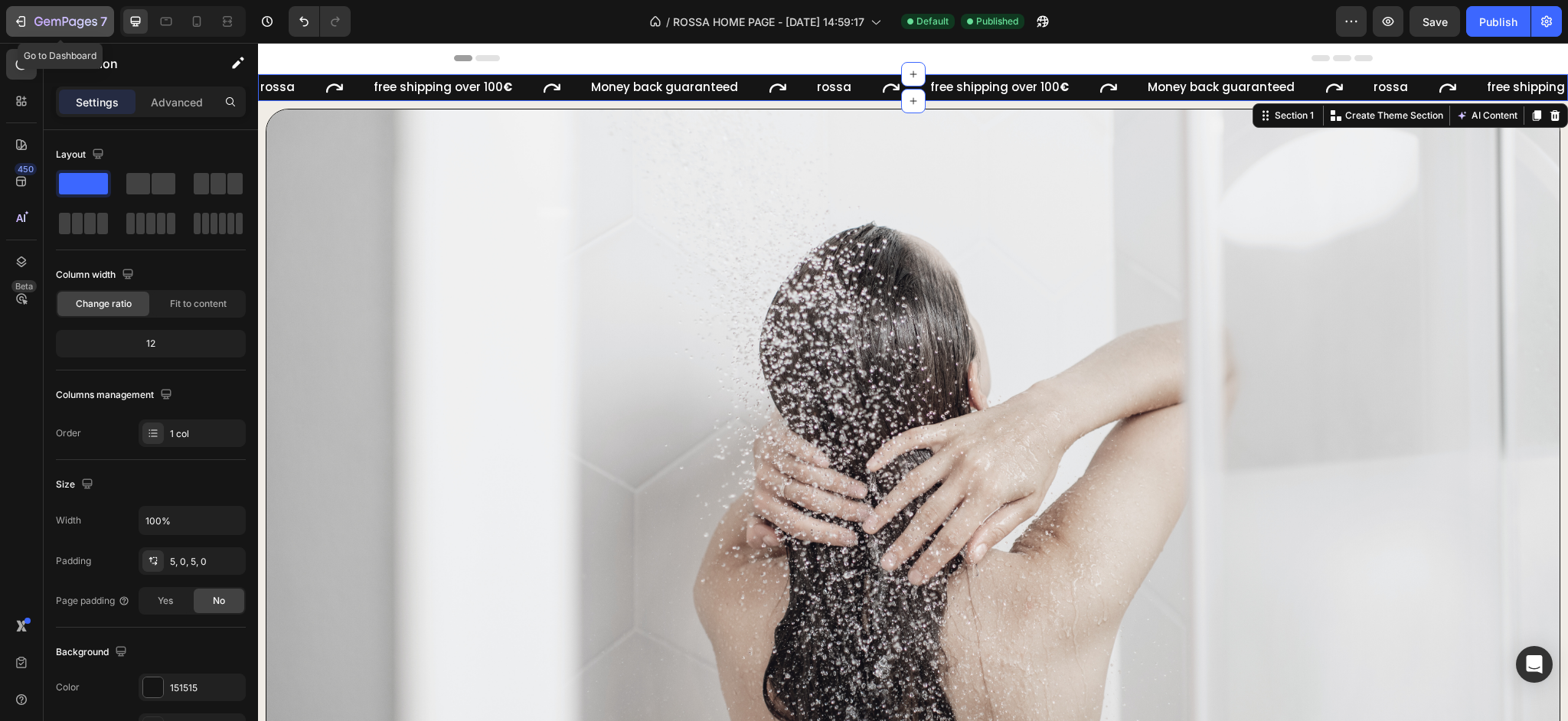
click at [37, 22] on icon "button" at bounding box center [66, 22] width 63 height 13
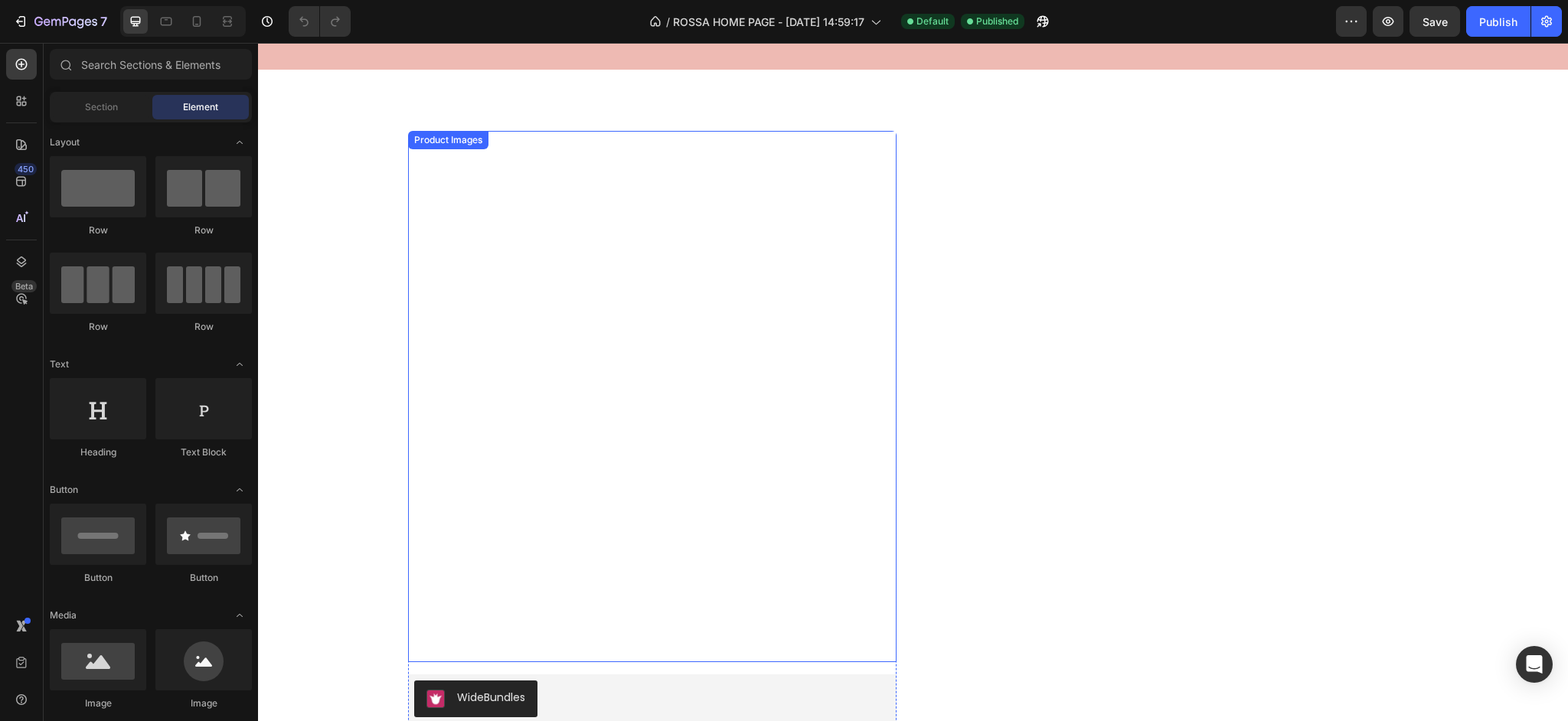
scroll to position [1328, 0]
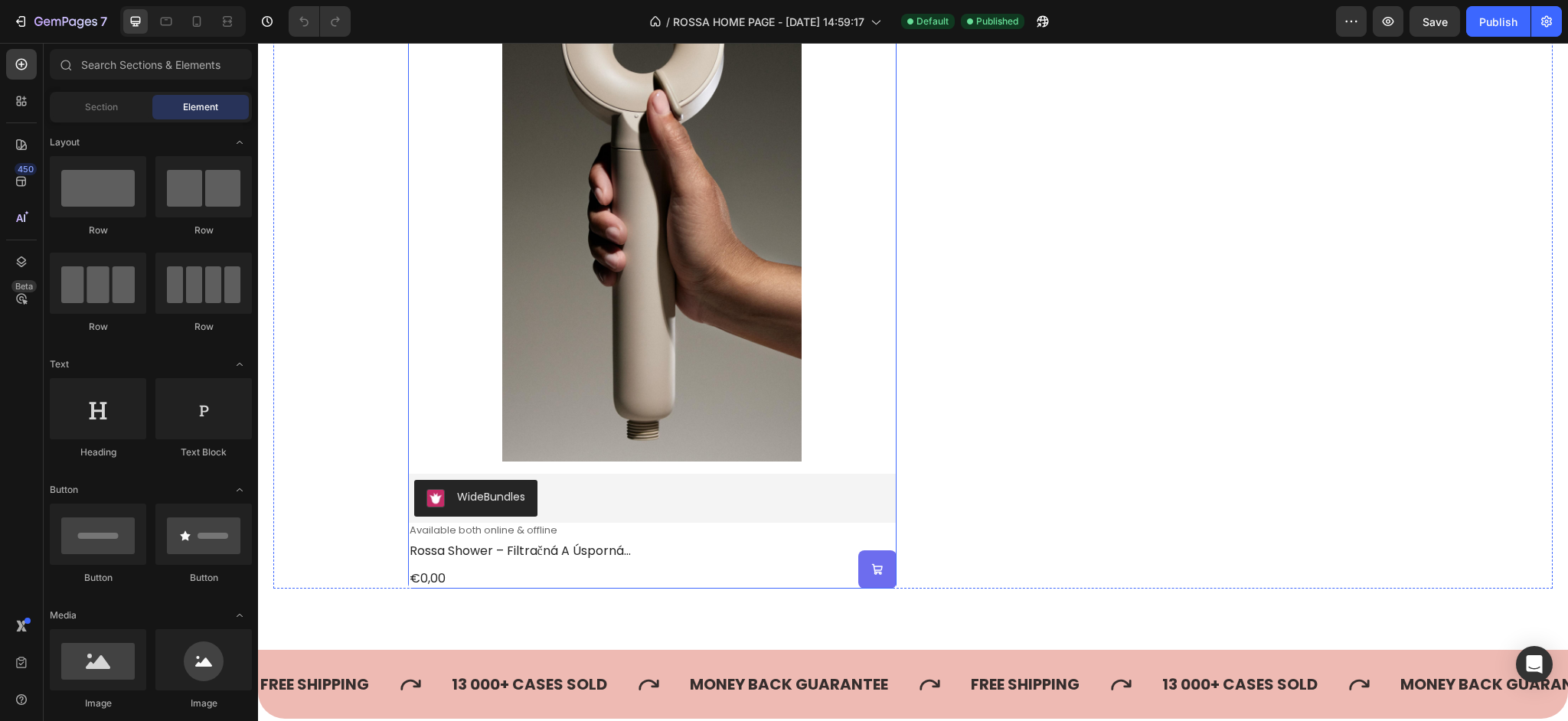
click at [894, 468] on div "Product Images WideBundles WideBundles Available both online & offline Text Blo…" at bounding box center [653, 259] width 489 height 658
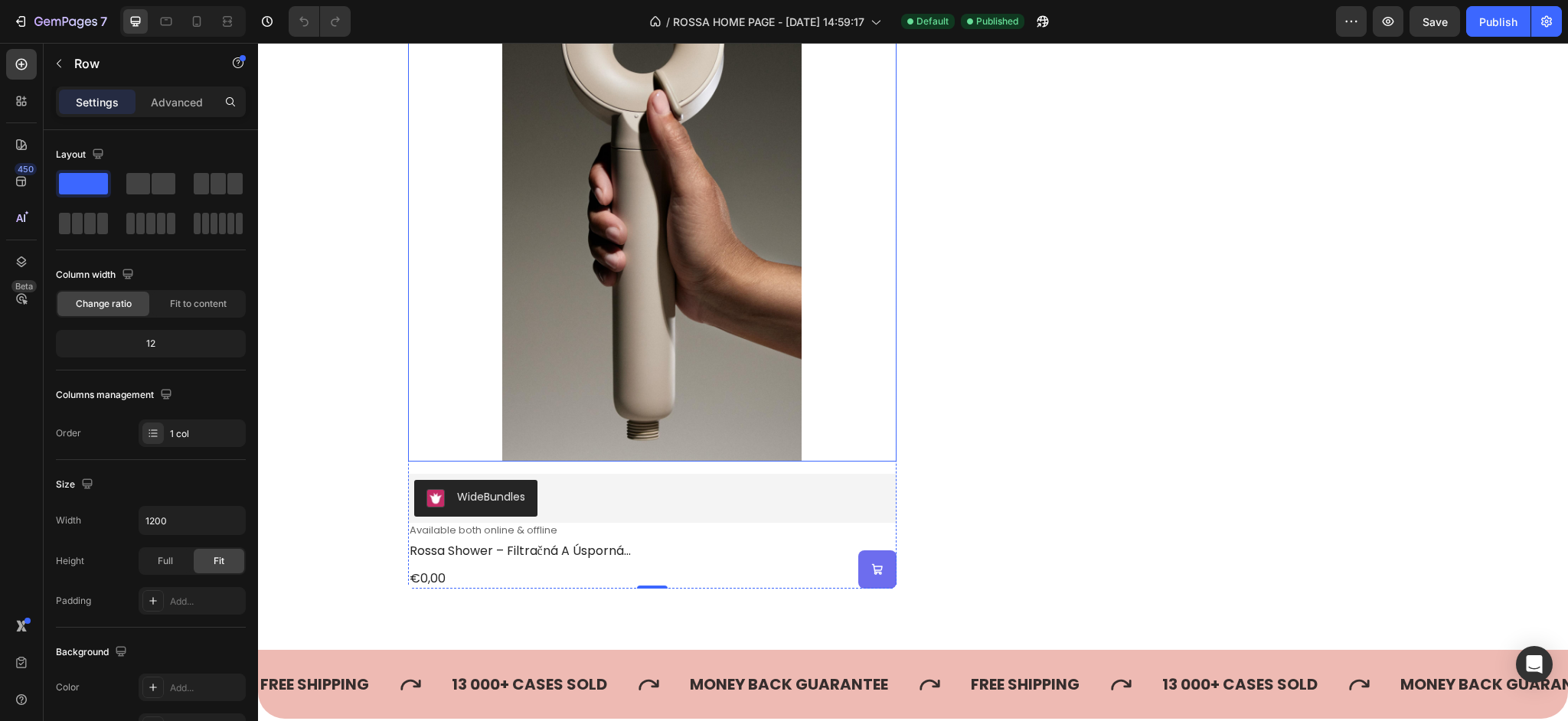
click at [548, 425] on img at bounding box center [653, 196] width 489 height 531
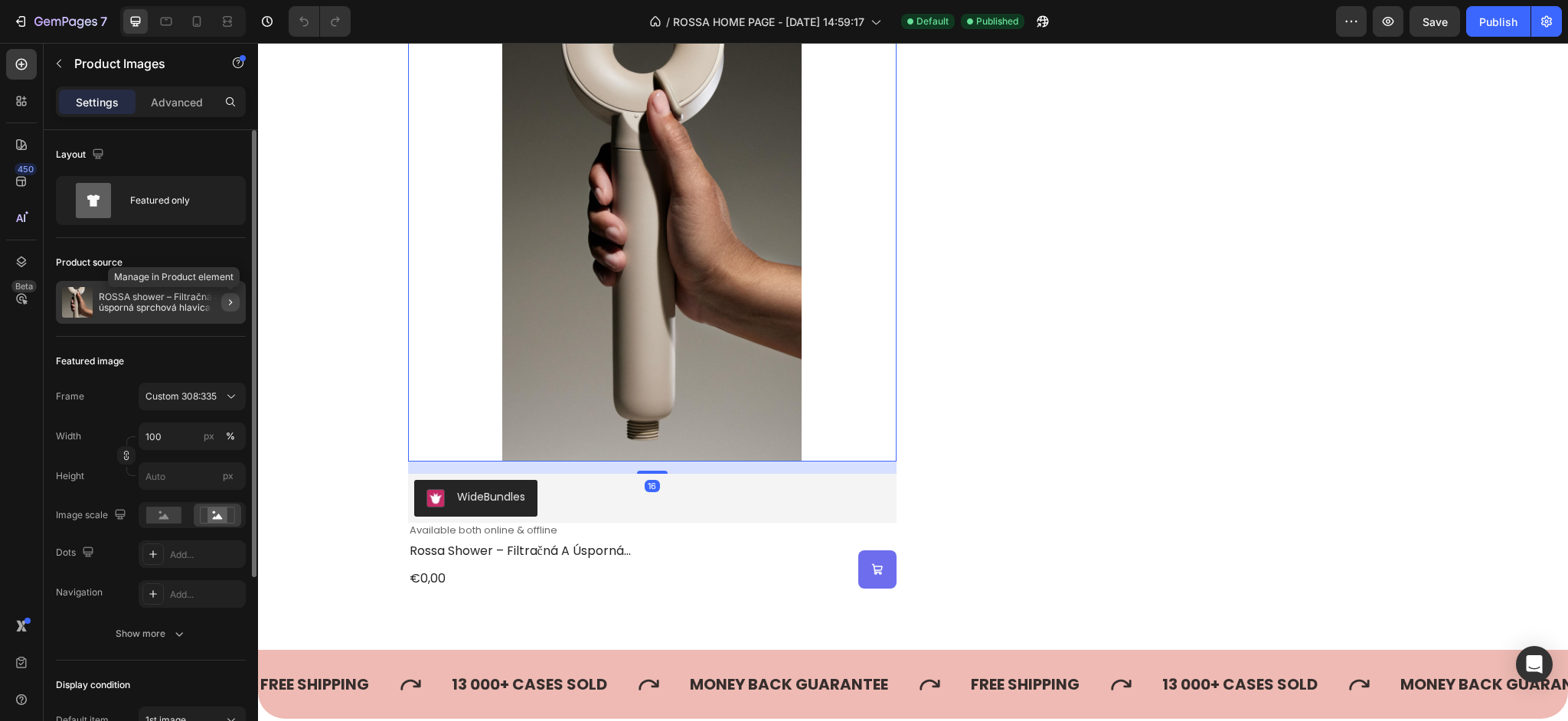
click at [229, 305] on icon "button" at bounding box center [231, 301] width 3 height 6
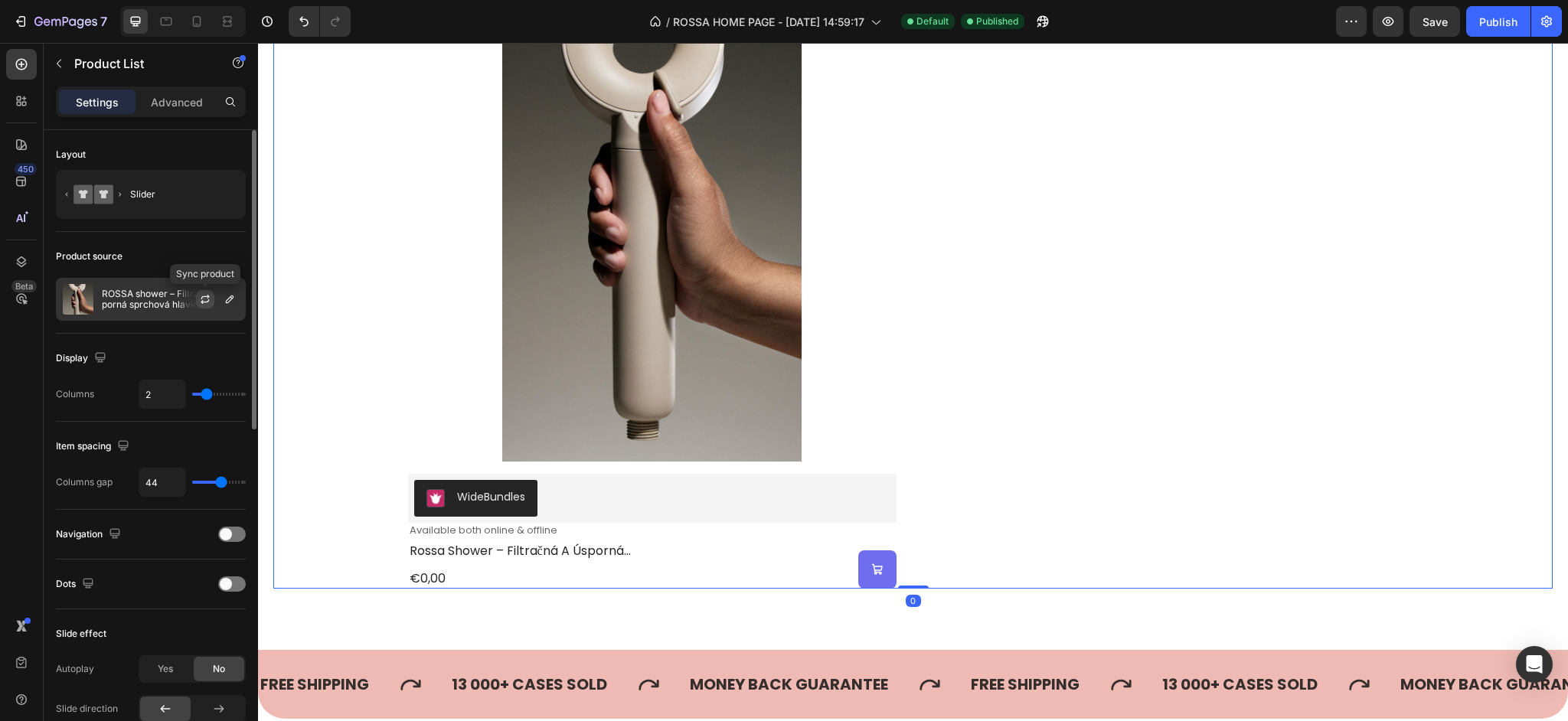
click at [203, 301] on icon "button" at bounding box center [205, 300] width 8 height 4
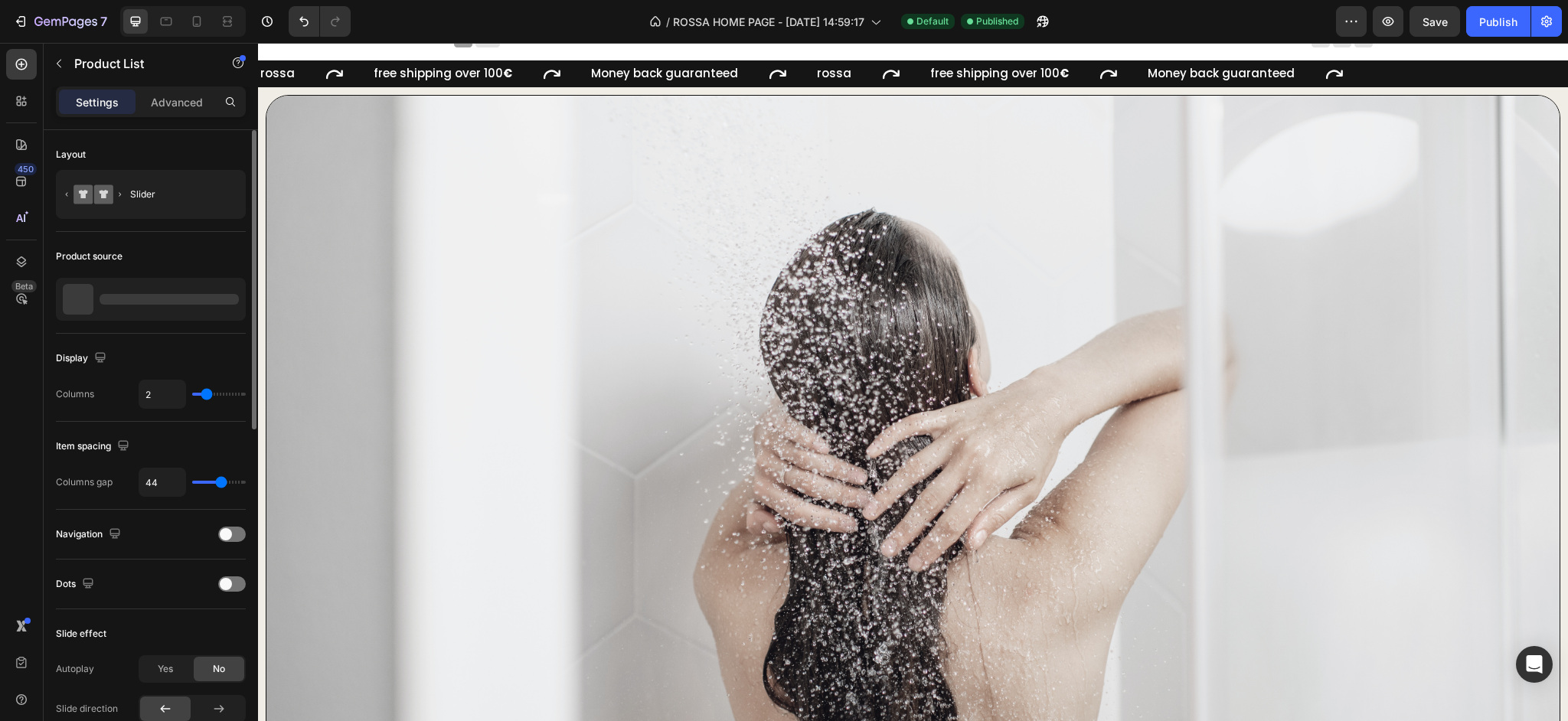
scroll to position [0, 0]
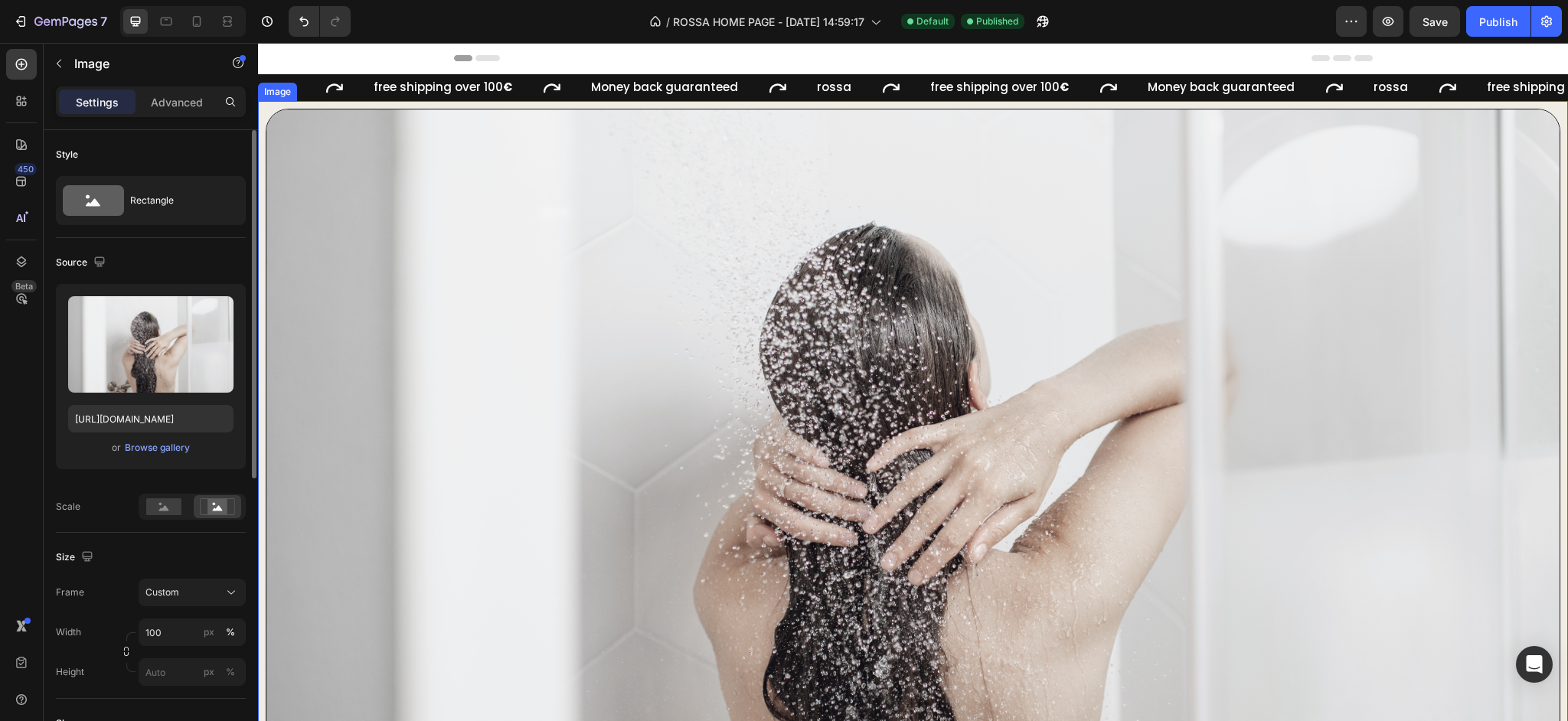
click at [1088, 301] on img at bounding box center [912, 473] width 1294 height 730
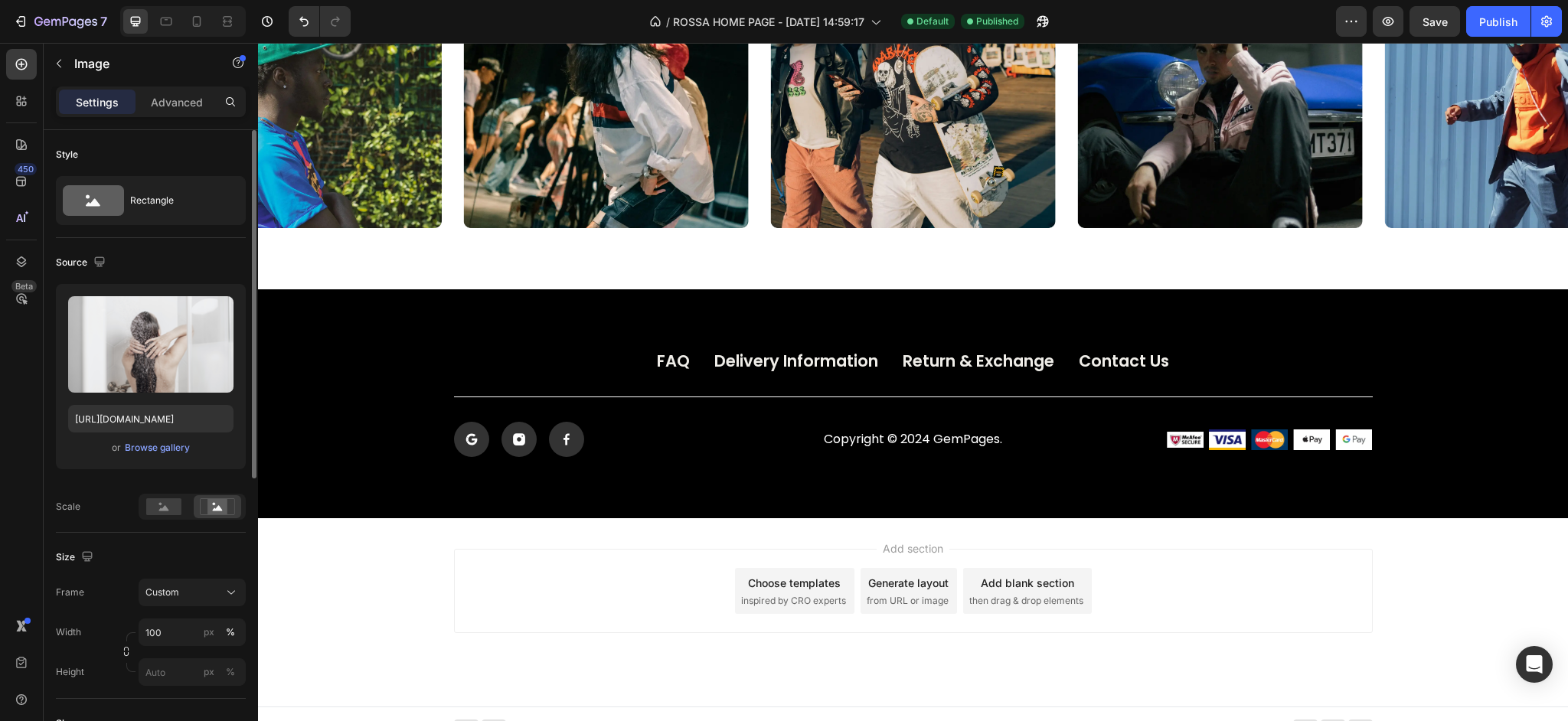
scroll to position [5008, 0]
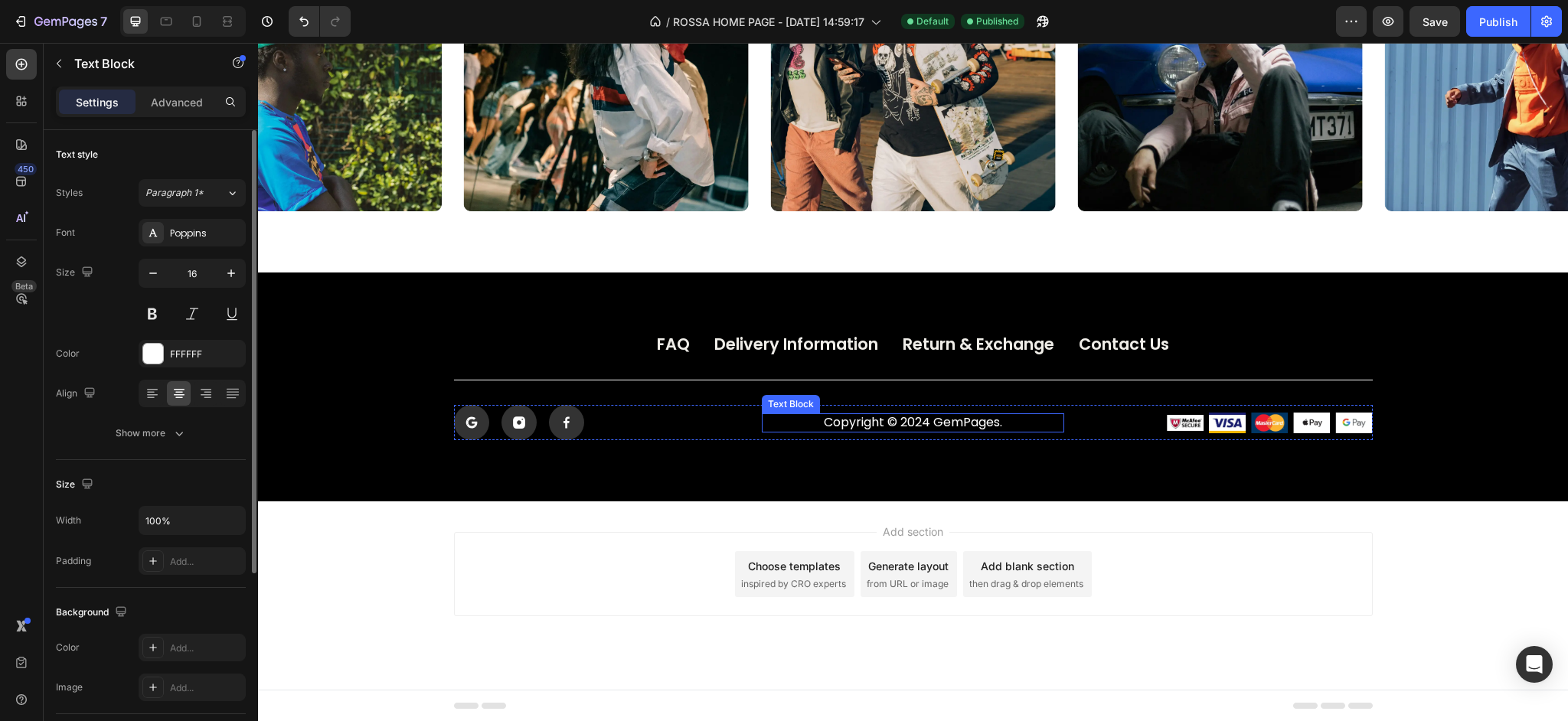
click at [929, 422] on p "Copyright © 2024 GemPages." at bounding box center [913, 422] width 299 height 16
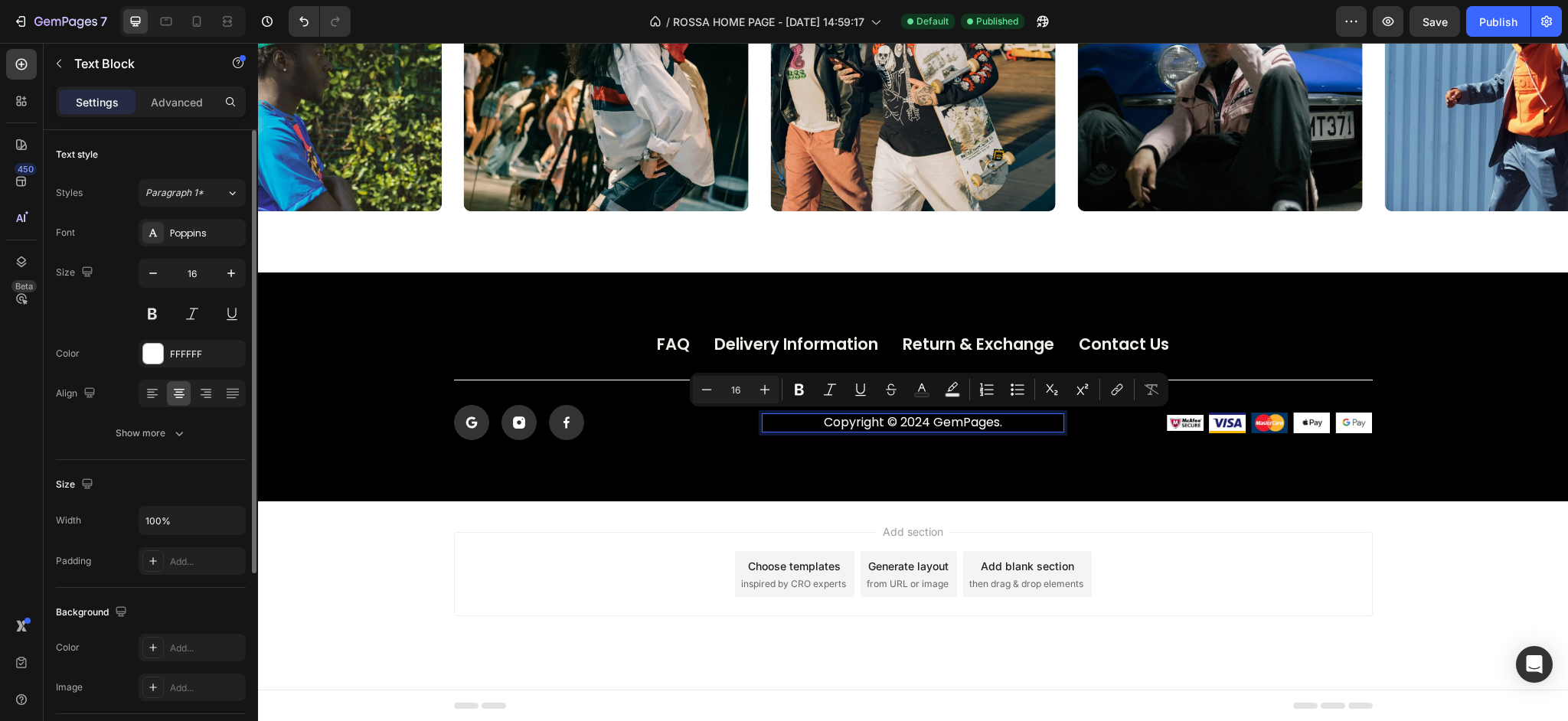
click at [989, 422] on p "Copyright © 2024 GemPages." at bounding box center [913, 422] width 299 height 16
click at [997, 425] on p "Copyright © 2024 GemPages." at bounding box center [913, 422] width 299 height 16
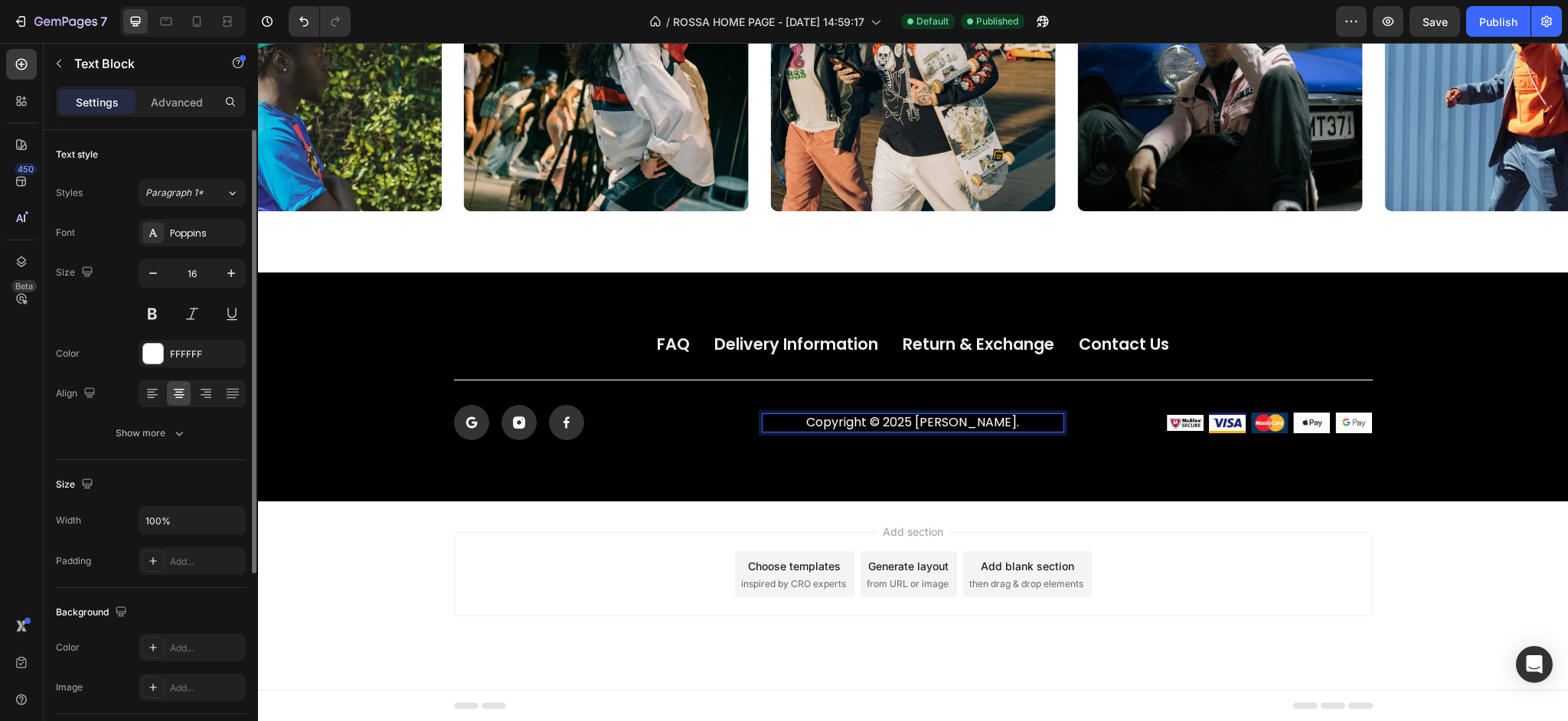
drag, startPoint x: 943, startPoint y: 423, endPoint x: 954, endPoint y: 428, distance: 12.1
click at [944, 423] on p "Copyright © 2025 ROSSA." at bounding box center [913, 422] width 299 height 16
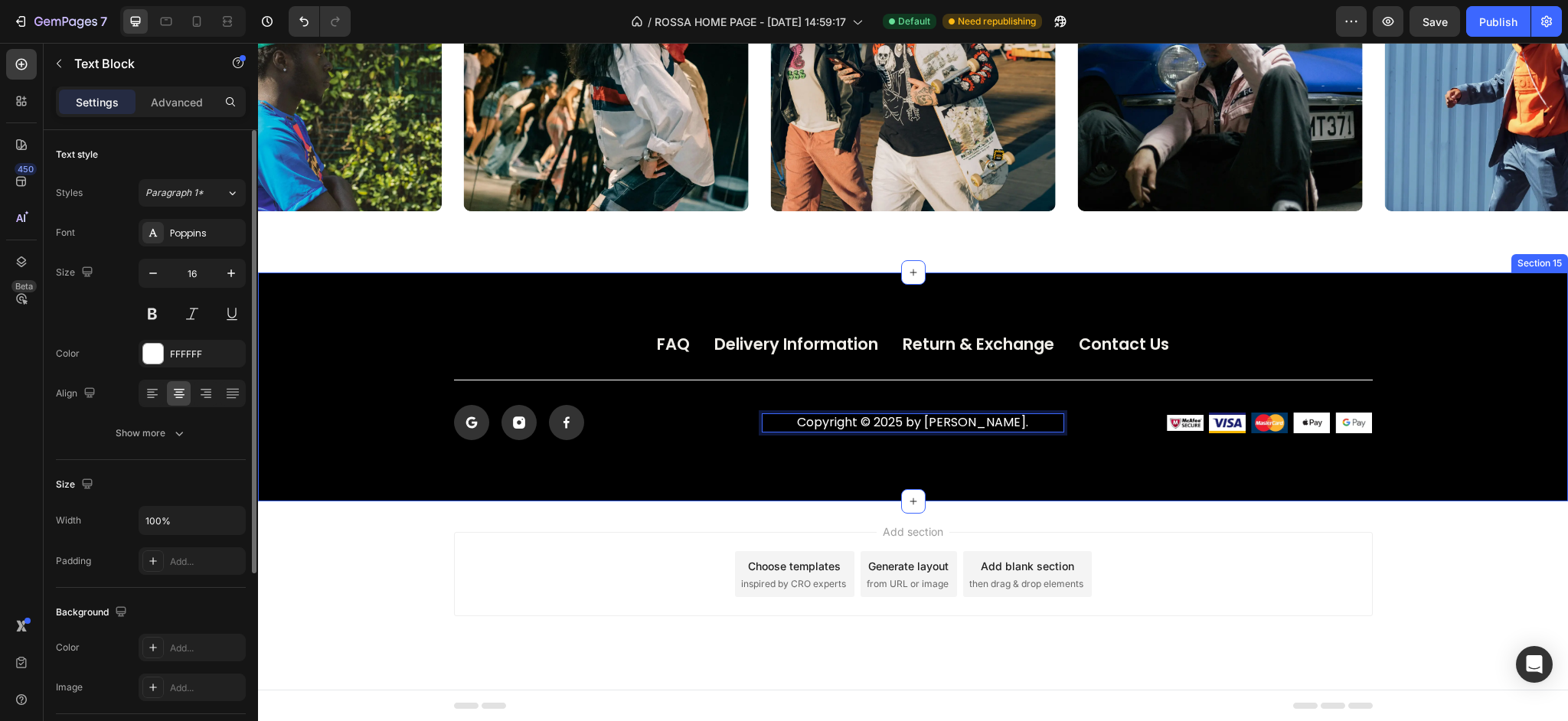
click at [1486, 459] on div "FAQ Button Delivery Information Button Return & Exchange Button Contact Us Butt…" at bounding box center [913, 387] width 1310 height 229
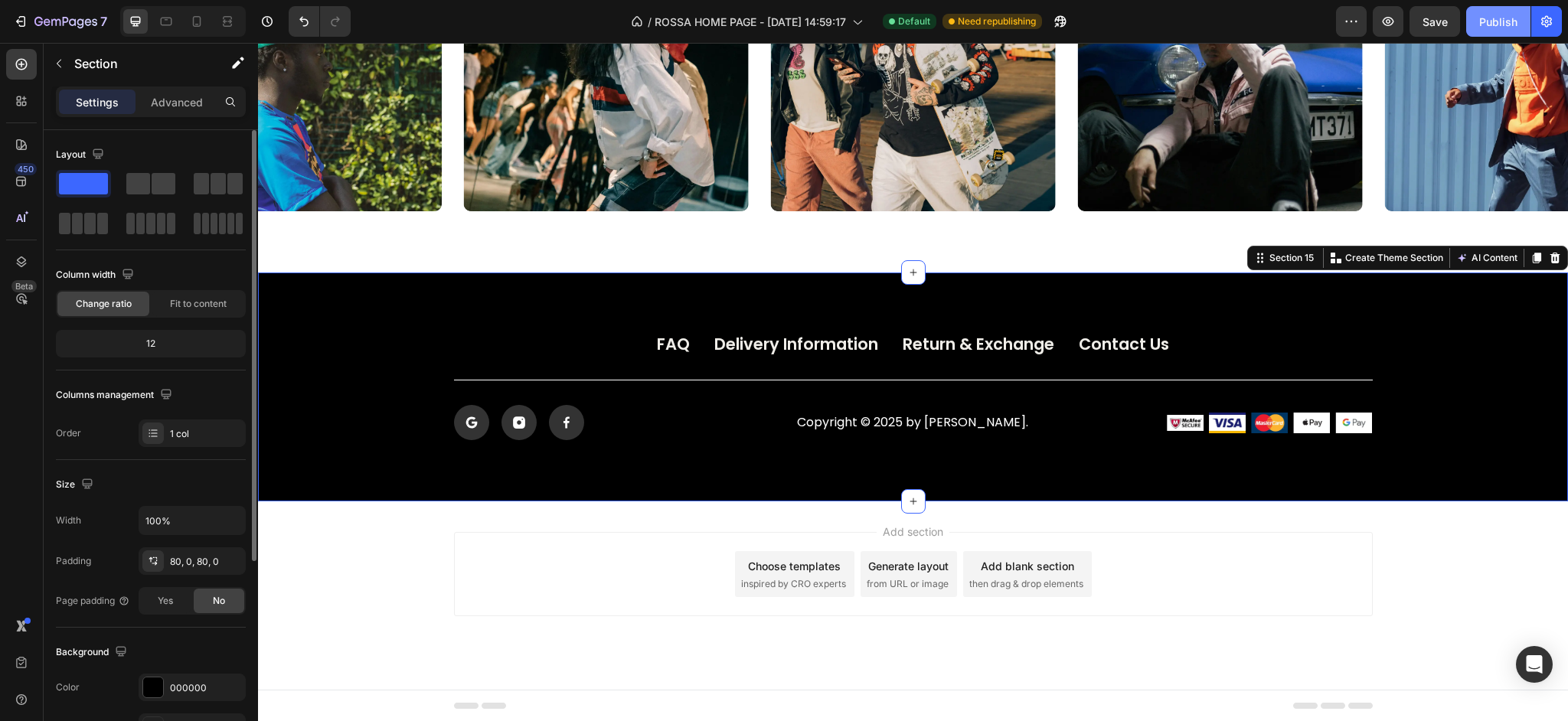
click at [1469, 22] on button "Publish" at bounding box center [1498, 21] width 65 height 30
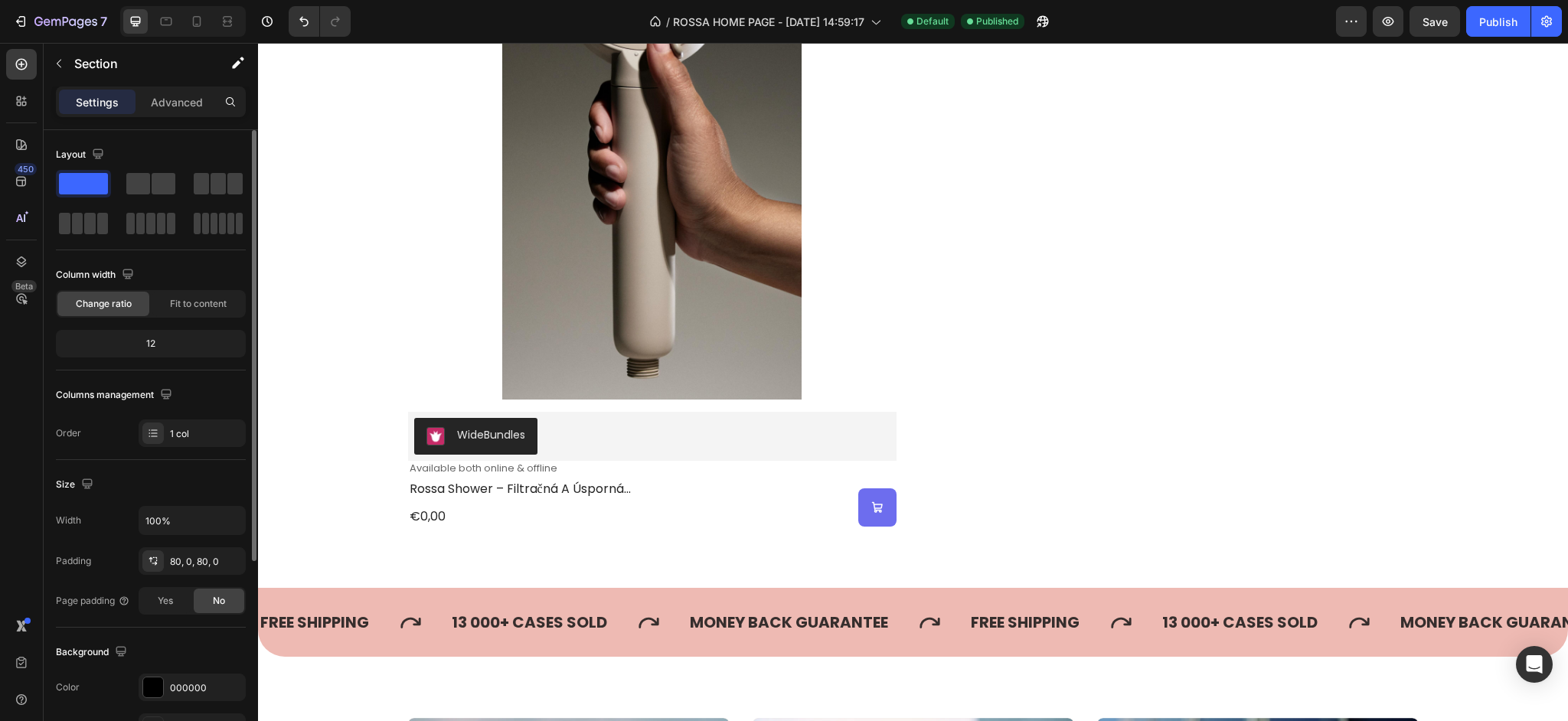
scroll to position [1372, 0]
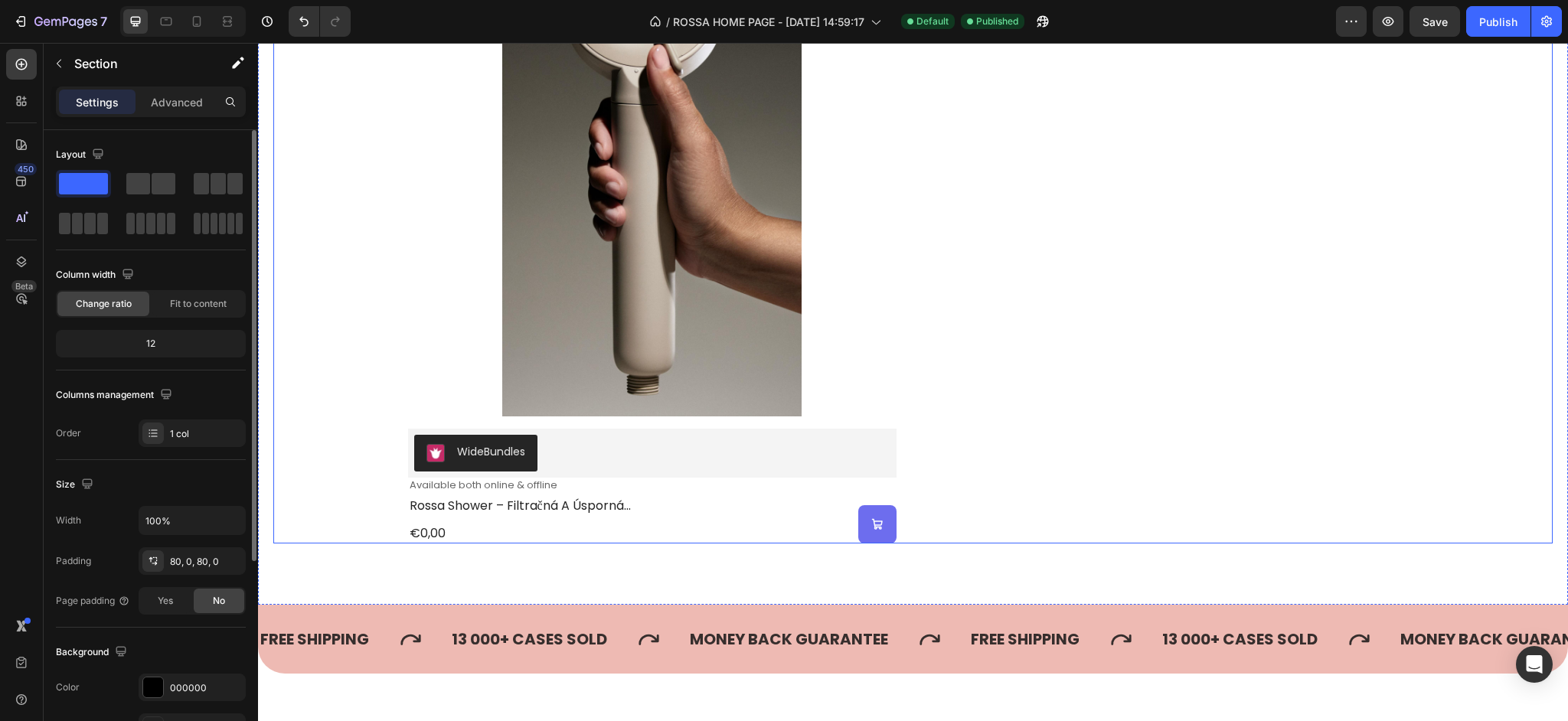
click at [1067, 478] on div "Product Images WideBundles WideBundles Available both online & offline Text Blo…" at bounding box center [913, 214] width 1010 height 658
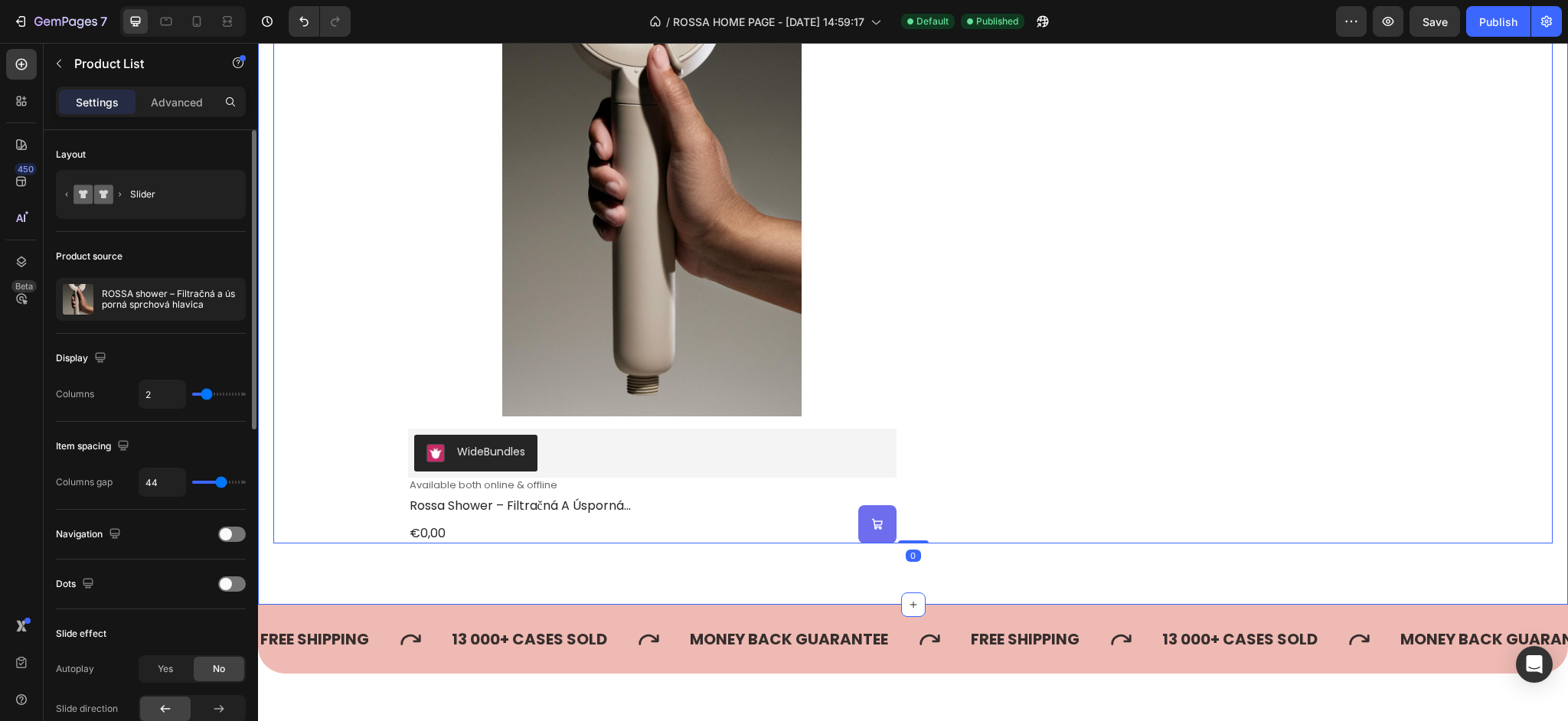
click at [1050, 566] on div "Product Images WideBundles WideBundles Available both online & offline Text Blo…" at bounding box center [913, 214] width 1310 height 781
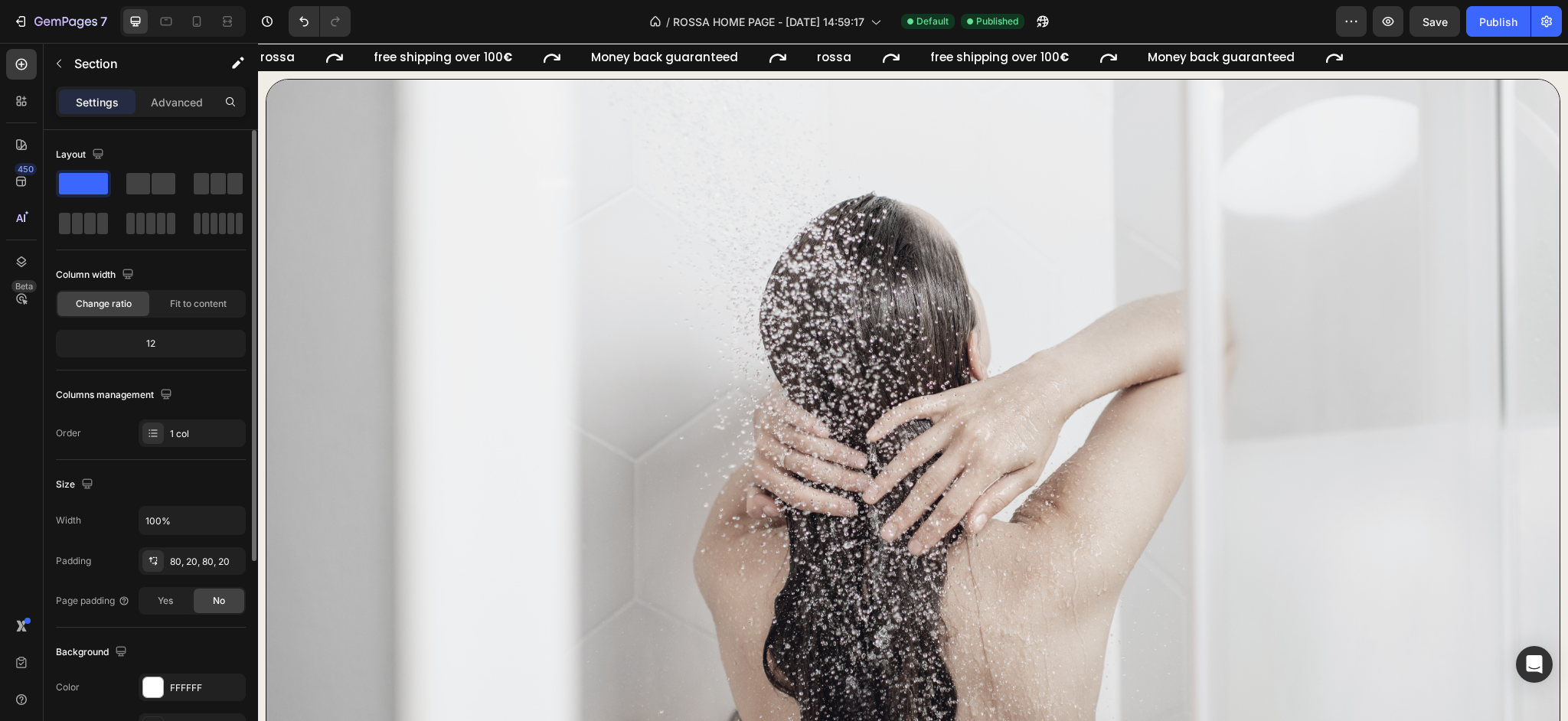
scroll to position [0, 0]
